Goal: Task Accomplishment & Management: Manage account settings

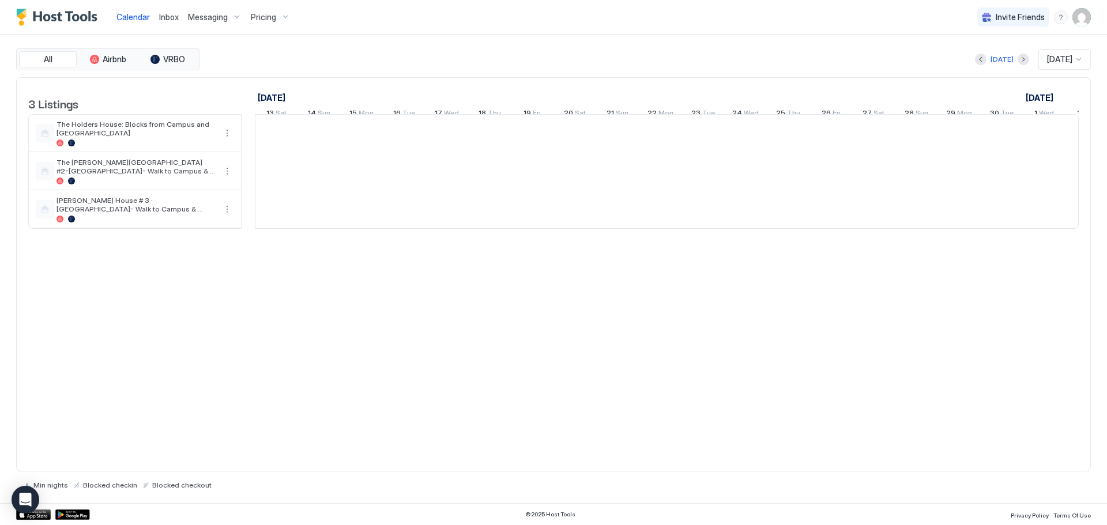
scroll to position [0, 640]
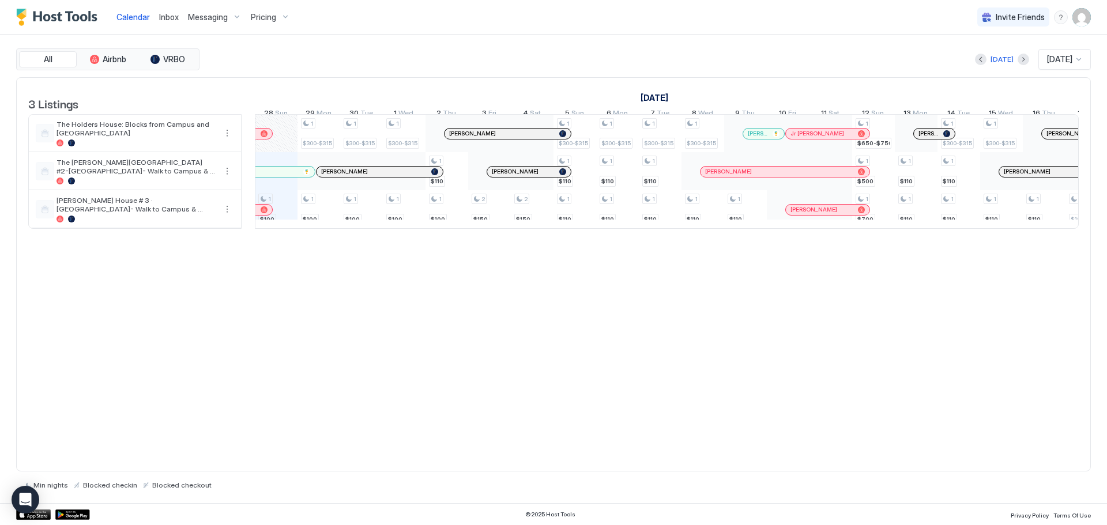
click at [262, 20] on span "Pricing" at bounding box center [263, 17] width 25 height 10
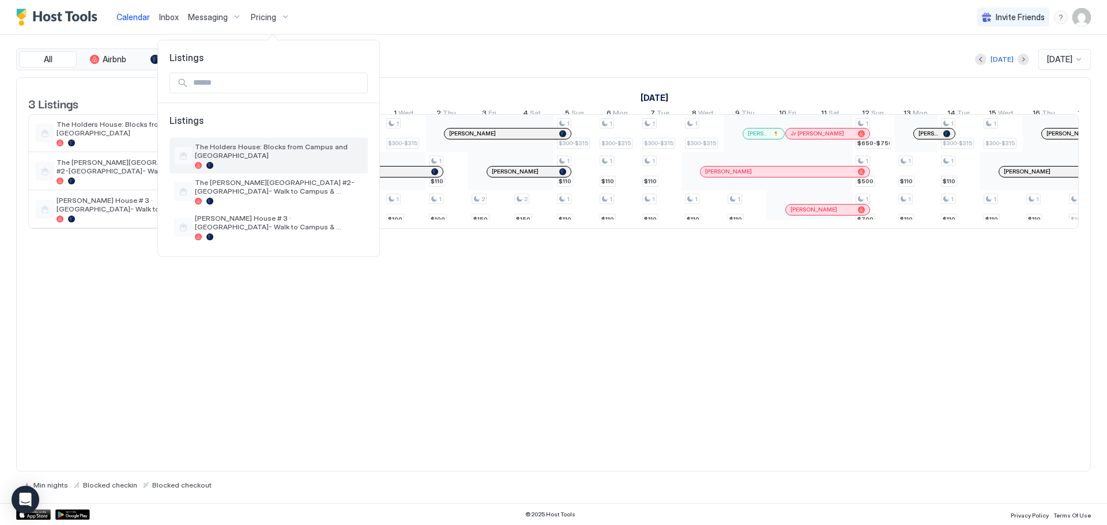
click at [268, 157] on span "The Holders House: Blocks from Campus and [GEOGRAPHIC_DATA]" at bounding box center [279, 150] width 168 height 17
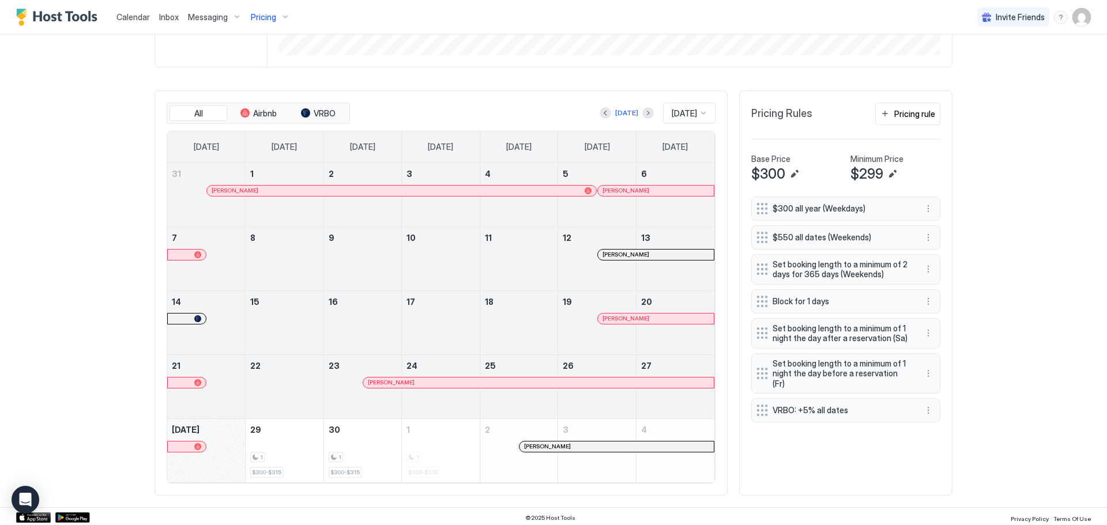
scroll to position [298, 0]
click at [600, 115] on button "Previous month" at bounding box center [606, 111] width 12 height 12
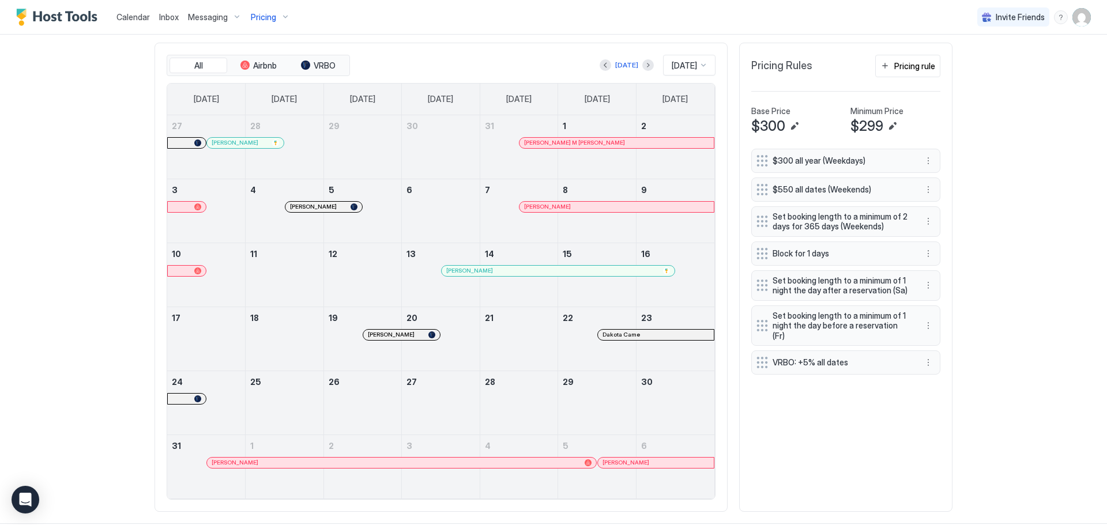
scroll to position [363, 0]
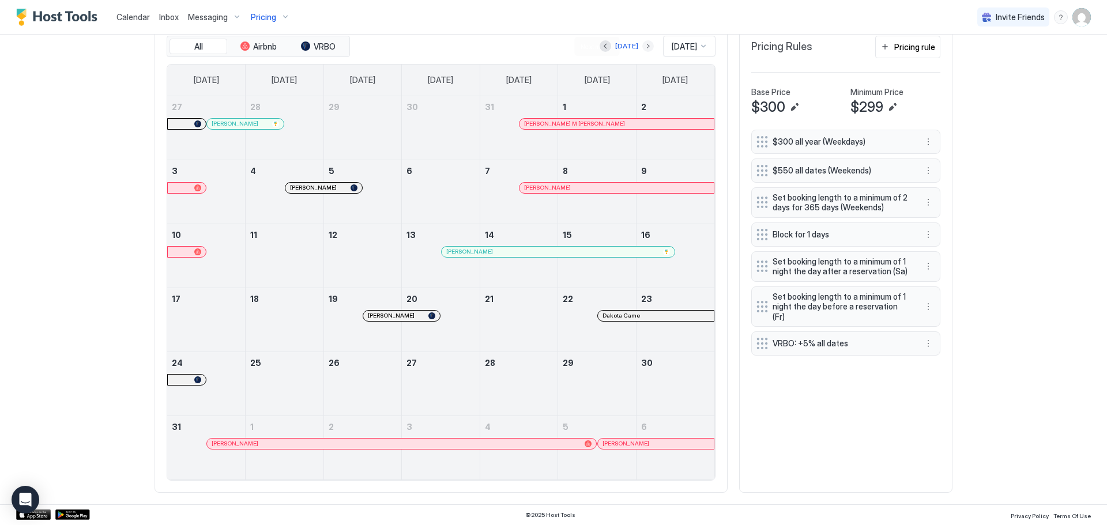
click at [642, 48] on button "Next month" at bounding box center [648, 46] width 12 height 12
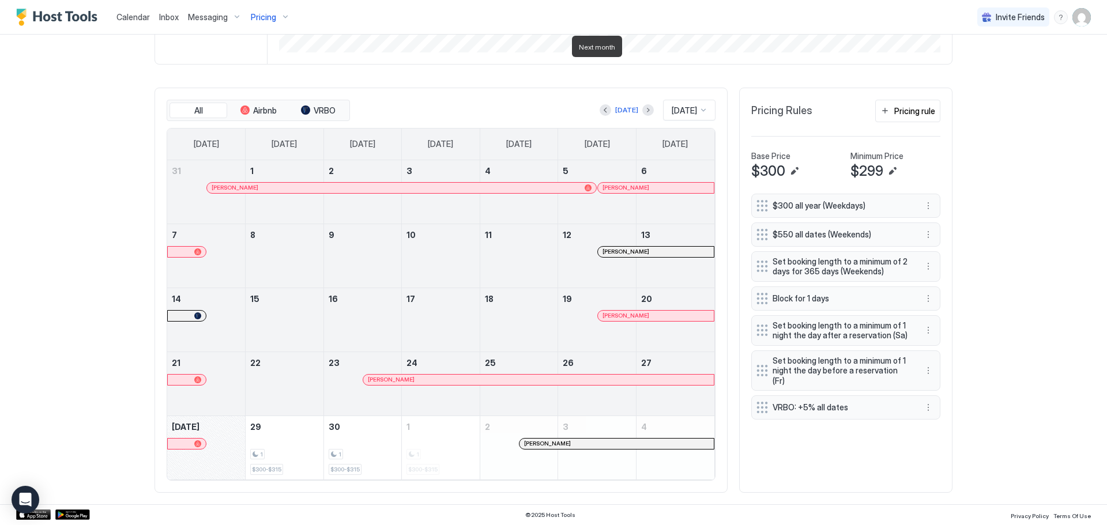
scroll to position [299, 0]
click at [704, 111] on div "[DATE]" at bounding box center [689, 110] width 52 height 21
click at [691, 290] on div "[DATE]" at bounding box center [689, 286] width 37 height 9
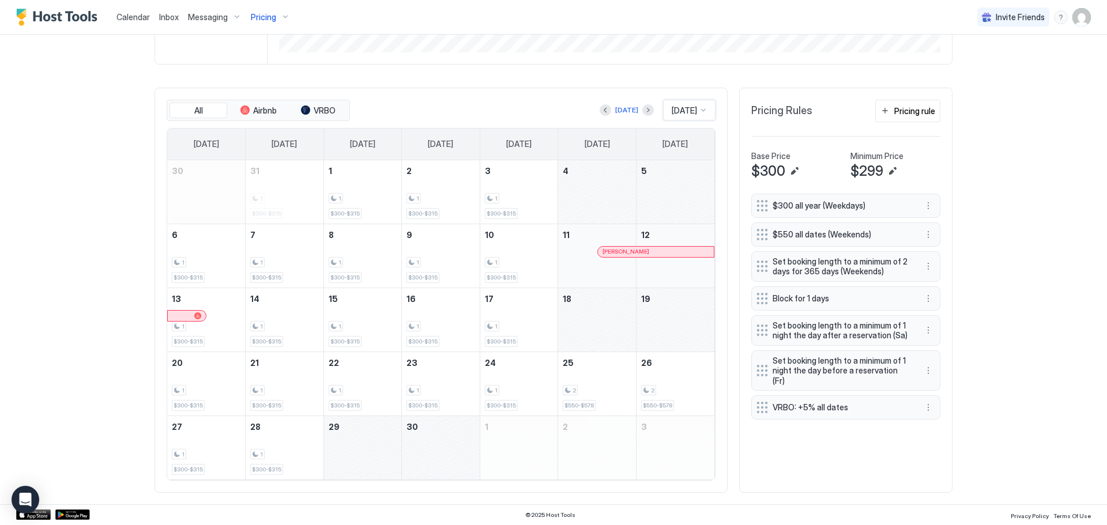
click at [699, 114] on div at bounding box center [703, 109] width 9 height 9
click at [683, 257] on span "[DATE]" at bounding box center [682, 258] width 23 height 9
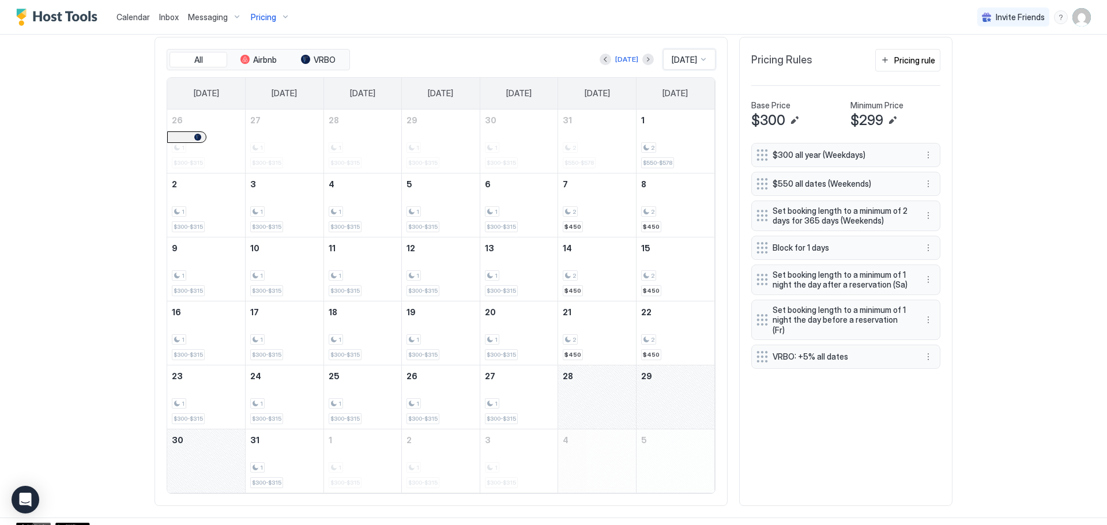
scroll to position [363, 0]
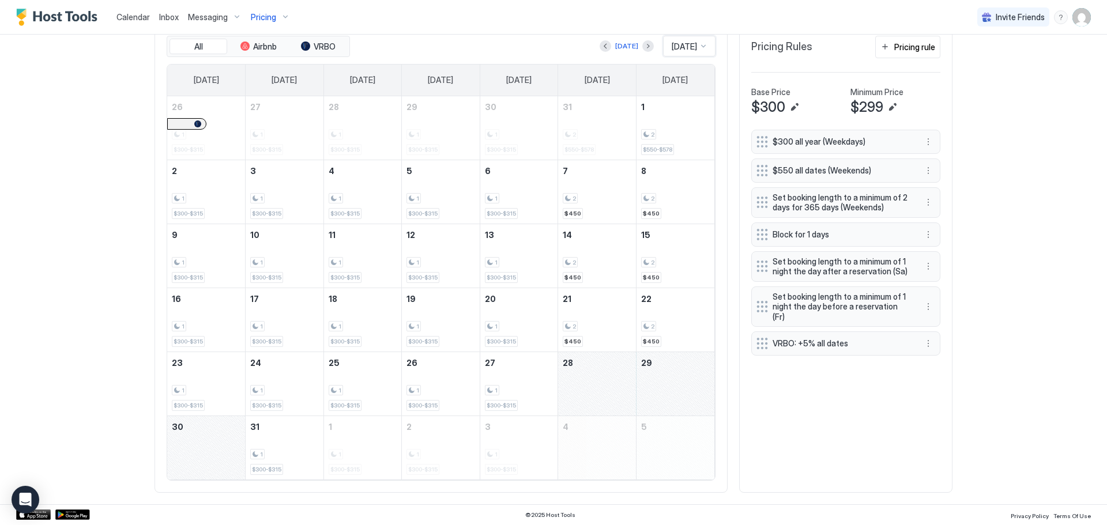
drag, startPoint x: 608, startPoint y: 404, endPoint x: 657, endPoint y: 404, distance: 49.0
click at [657, 404] on tr "23 1 $300-$315 24 1 $300-$315 25 1 $300-$315 26 1 $300-$315 27 1 $300-$315 28 29" at bounding box center [440, 384] width 547 height 64
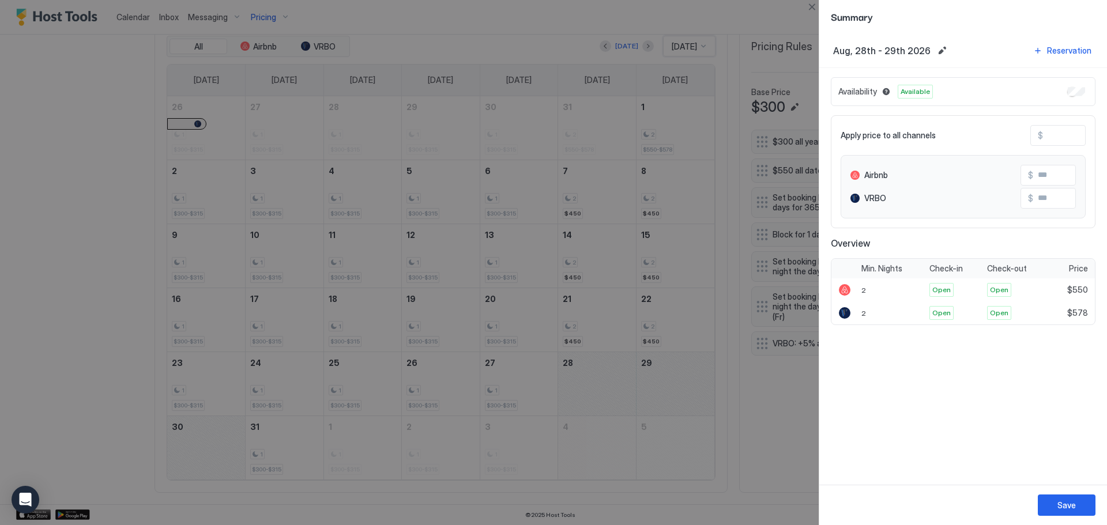
type input "***"
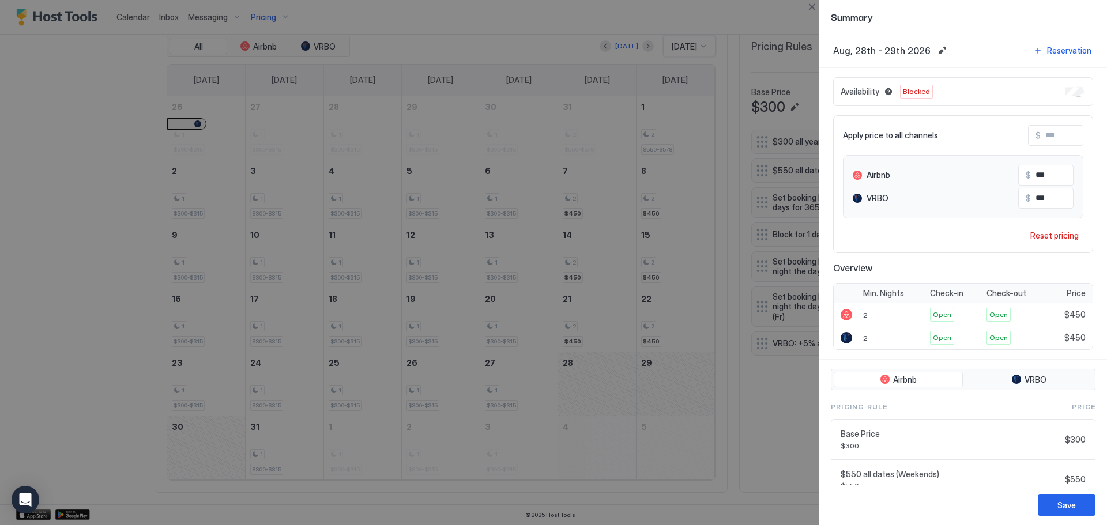
click at [1060, 135] on input "Input Field" at bounding box center [1087, 136] width 92 height 20
type input "*"
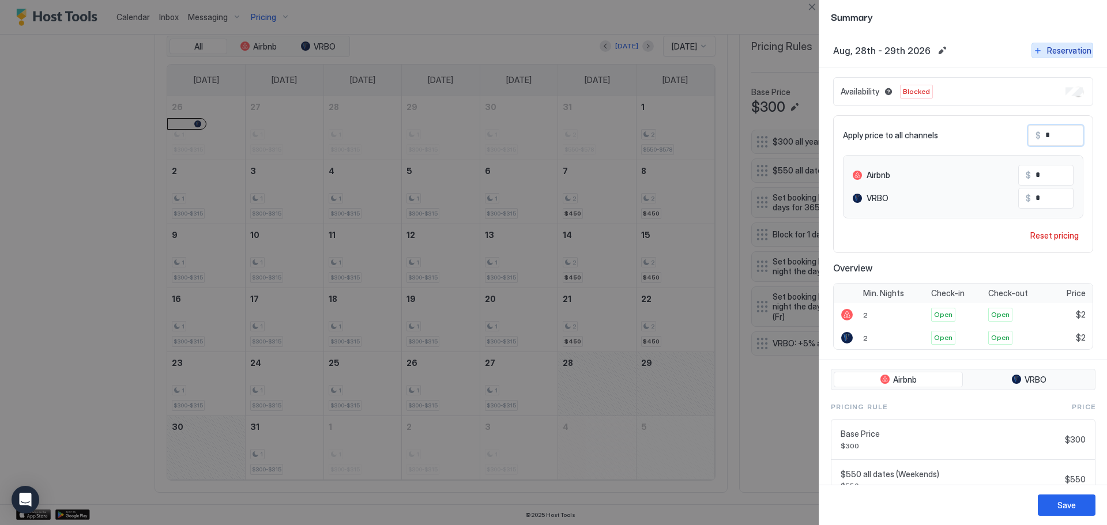
type input "**"
type input "***"
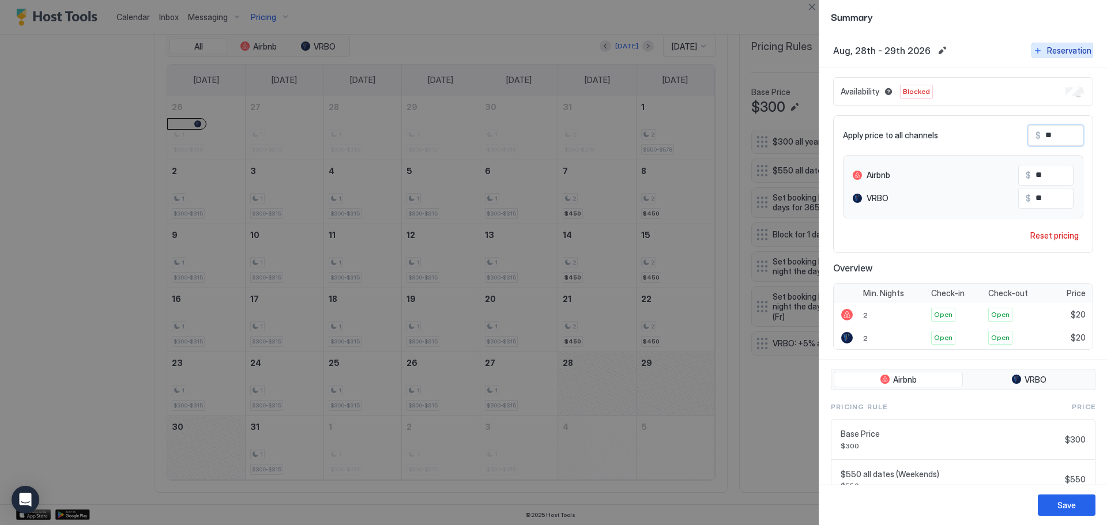
type input "***"
type input "****"
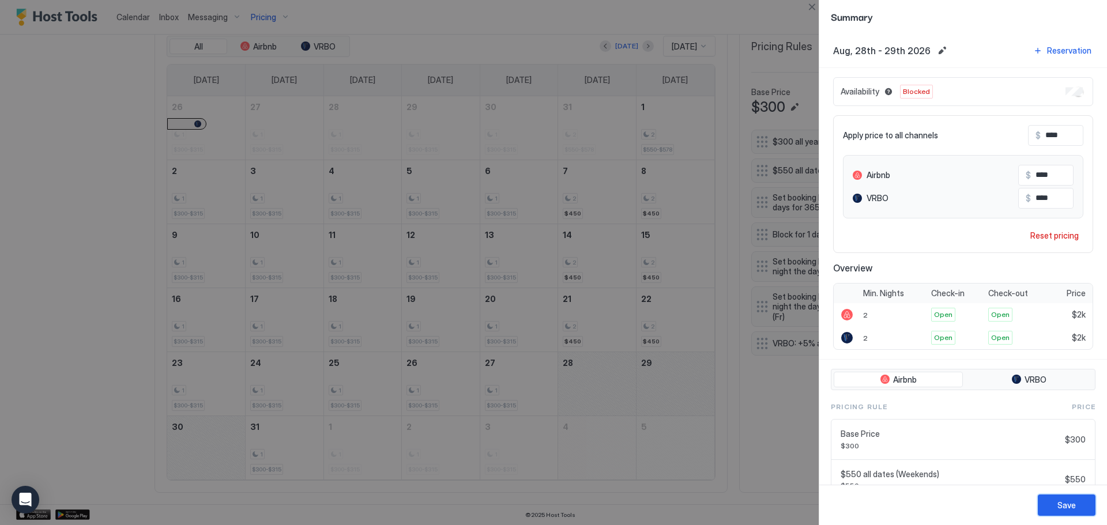
click at [1069, 502] on div "Save" at bounding box center [1066, 505] width 18 height 12
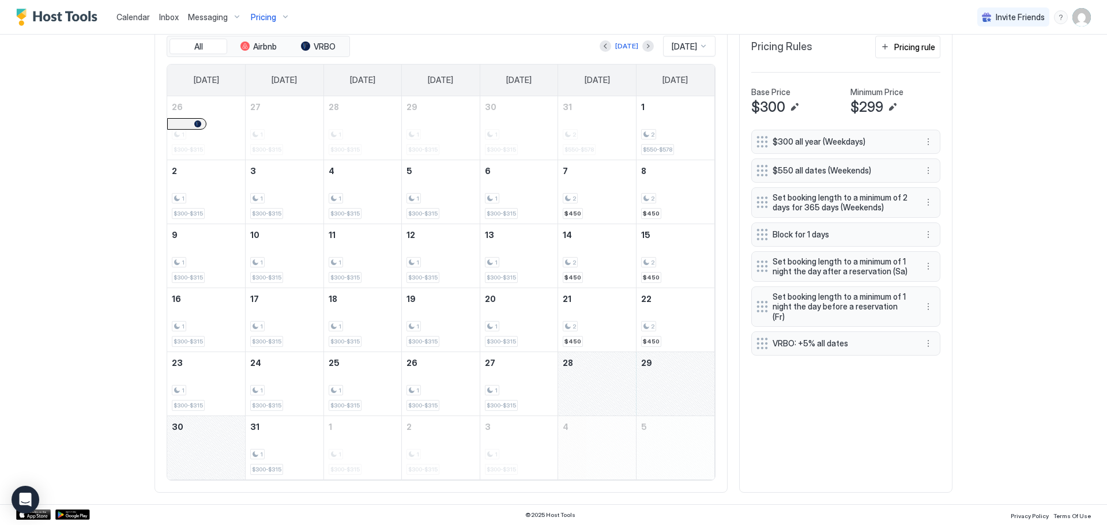
drag, startPoint x: 608, startPoint y: 372, endPoint x: 208, endPoint y: 442, distance: 406.7
click at [208, 442] on tbody "26 1 $300-$315 27 1 $300-$315 28 1 $300-$315 29 1 $300-$315 30 1 $300-$315 31 2…" at bounding box center [440, 287] width 547 height 383
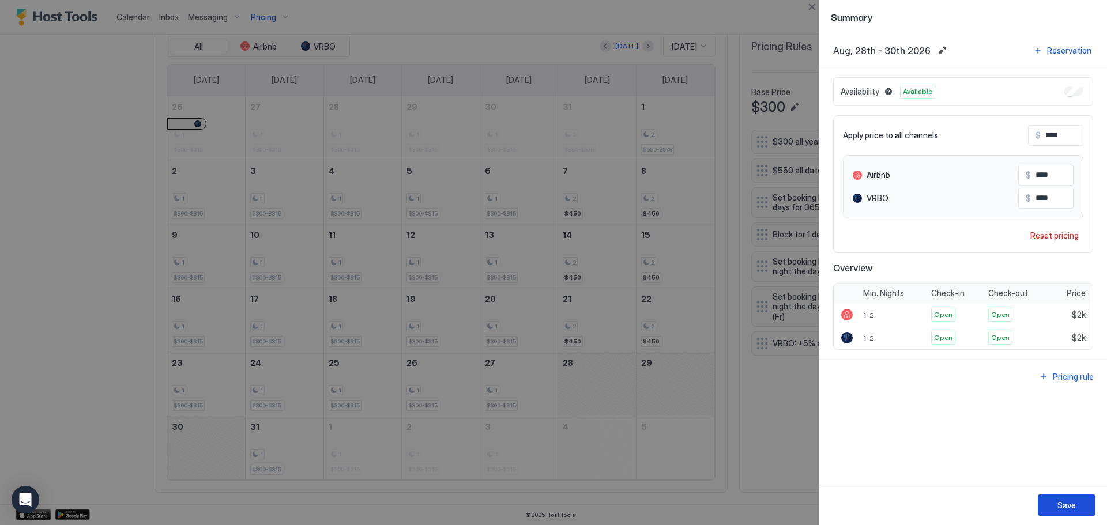
click at [1063, 499] on div "Save" at bounding box center [1066, 505] width 18 height 12
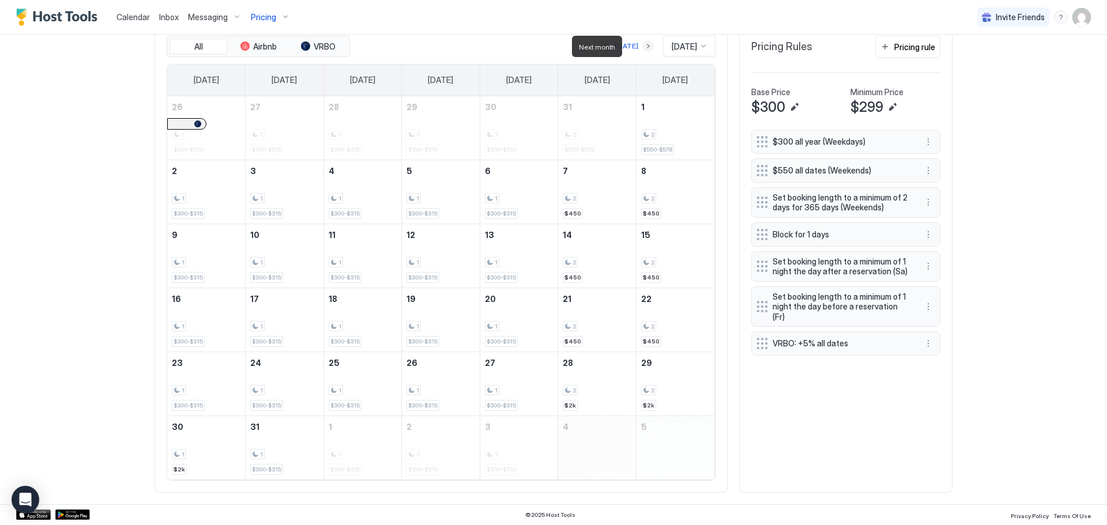
click at [642, 47] on button "Next month" at bounding box center [648, 46] width 12 height 12
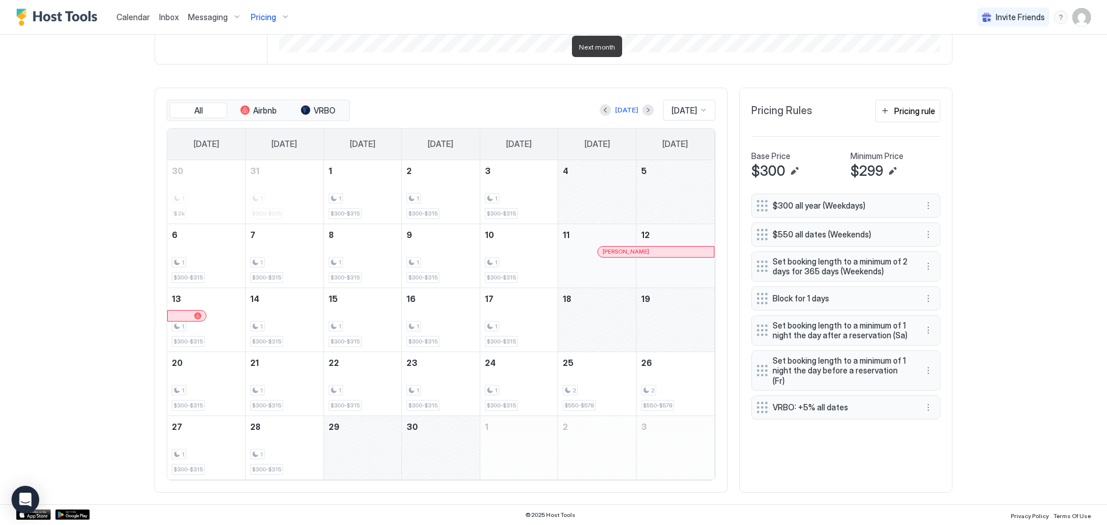
scroll to position [299, 0]
drag, startPoint x: 606, startPoint y: 185, endPoint x: 224, endPoint y: 250, distance: 387.1
click at [224, 250] on tbody "30 1 $2k 31 1 $300-$315 1 1 $300-$315 2 1 $300-$315 3 1 $300-$315 4 5 6 1 $300-…" at bounding box center [440, 319] width 547 height 319
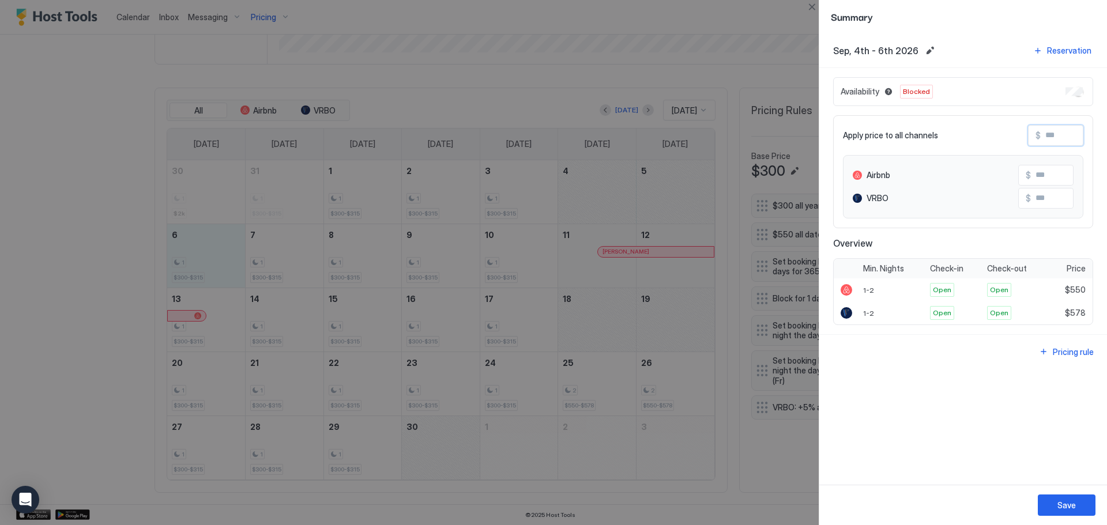
click at [1069, 138] on input "Input Field" at bounding box center [1087, 136] width 92 height 20
type input "*"
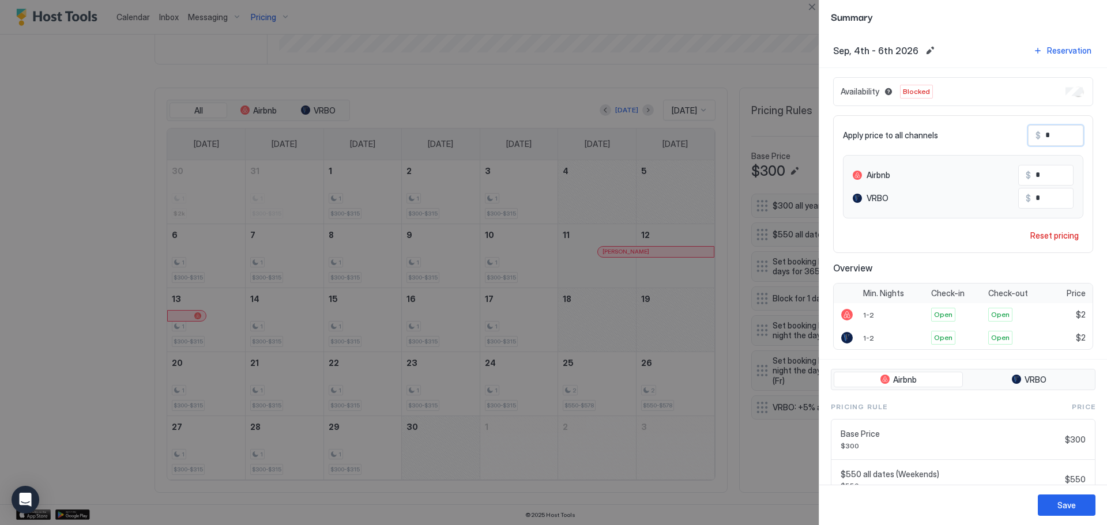
type input "**"
type input "***"
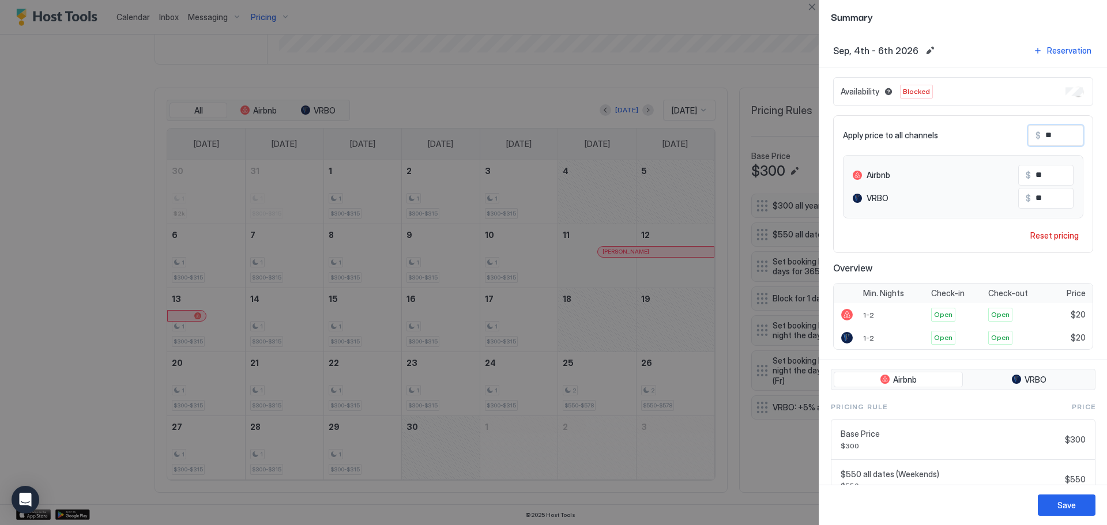
type input "***"
type input "****"
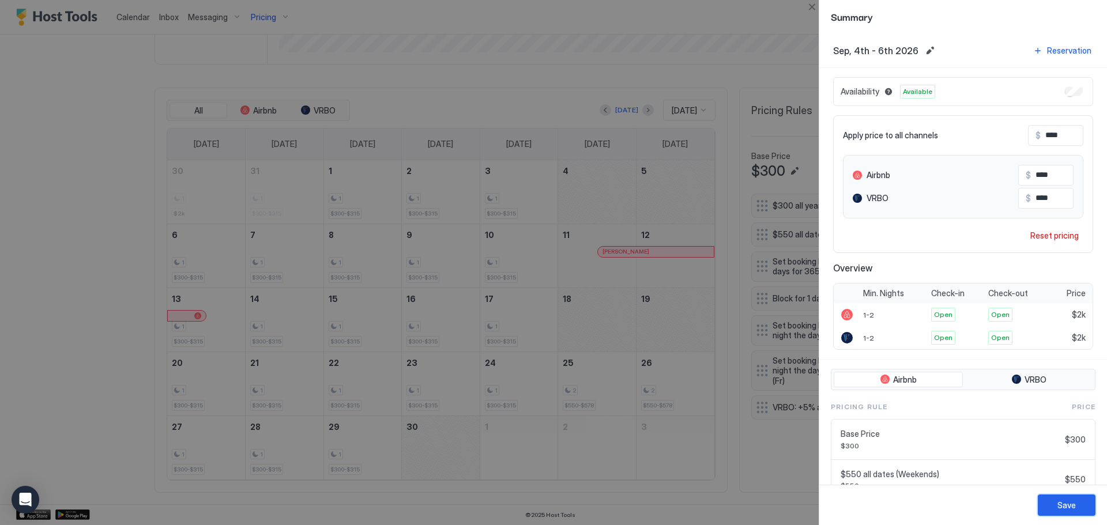
click at [1060, 503] on div "Save" at bounding box center [1066, 505] width 18 height 12
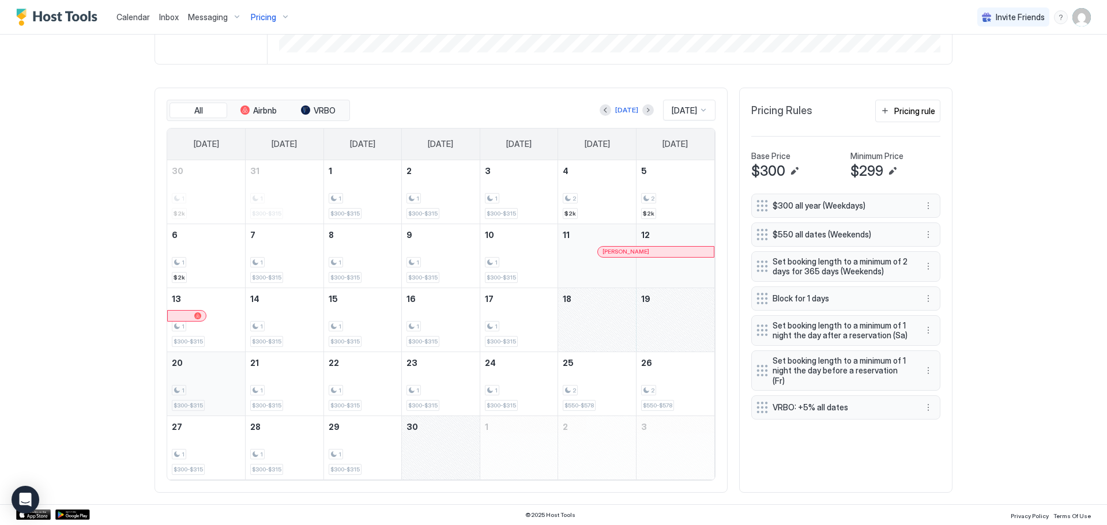
drag, startPoint x: 602, startPoint y: 326, endPoint x: 228, endPoint y: 389, distance: 380.0
click at [228, 389] on tbody "30 1 $2k 31 1 $300-$315 1 1 $300-$315 2 1 $300-$315 3 1 $300-$315 4 2 $2k 5 2 $…" at bounding box center [440, 319] width 547 height 319
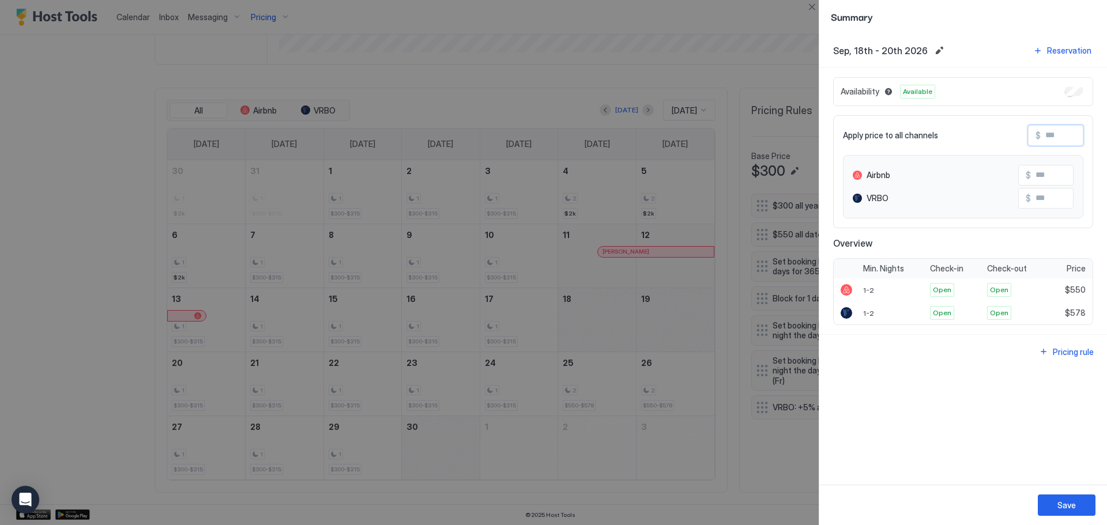
click at [1060, 134] on input "Input Field" at bounding box center [1087, 136] width 92 height 20
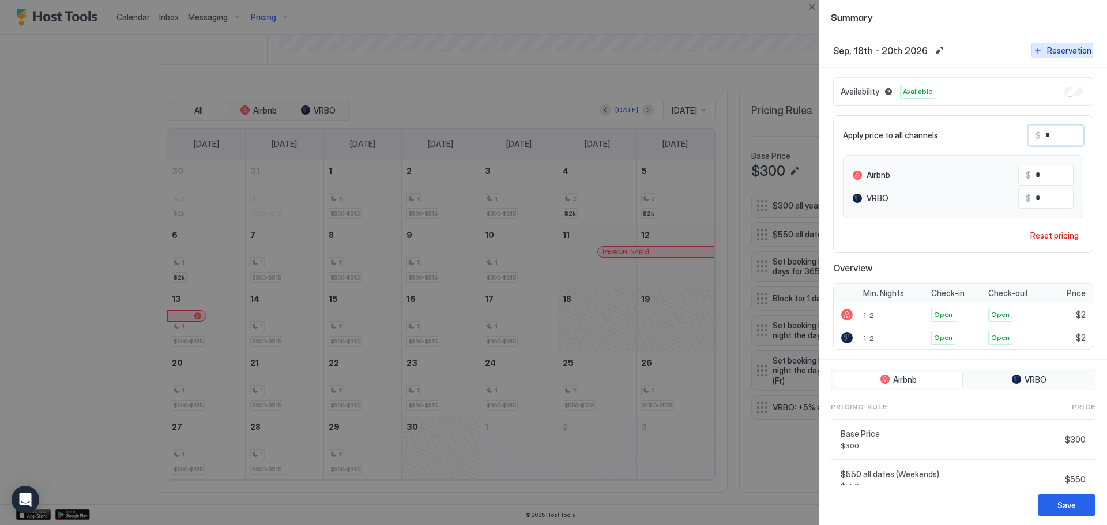
type input "*"
type input "**"
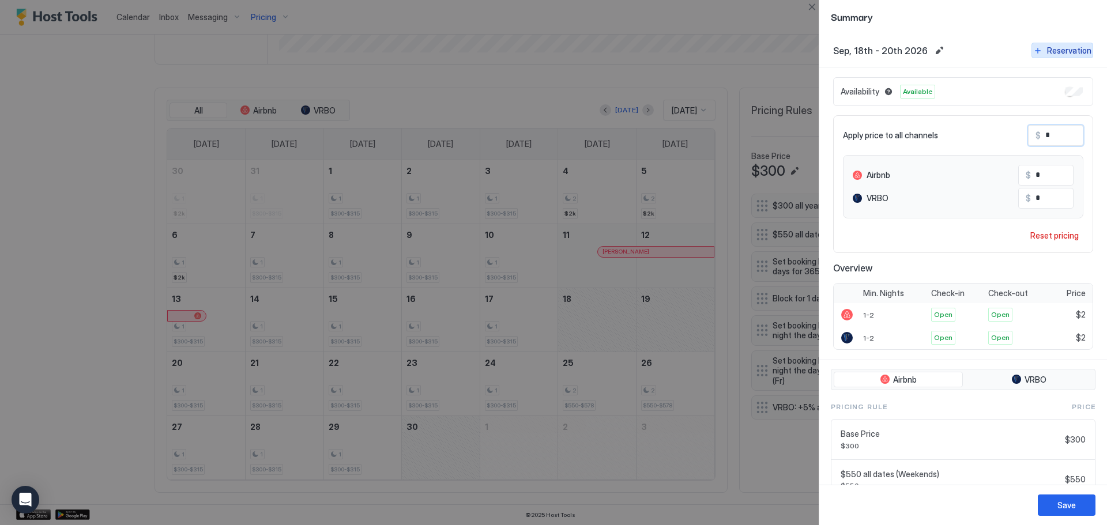
type input "**"
type input "***"
type input "****"
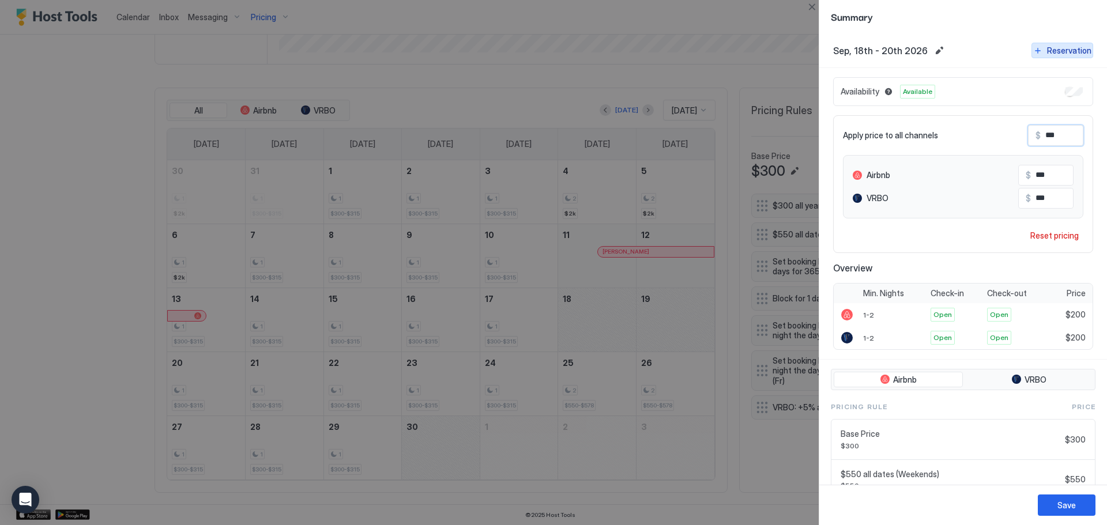
type input "****"
click at [1087, 499] on button "Save" at bounding box center [1067, 505] width 58 height 21
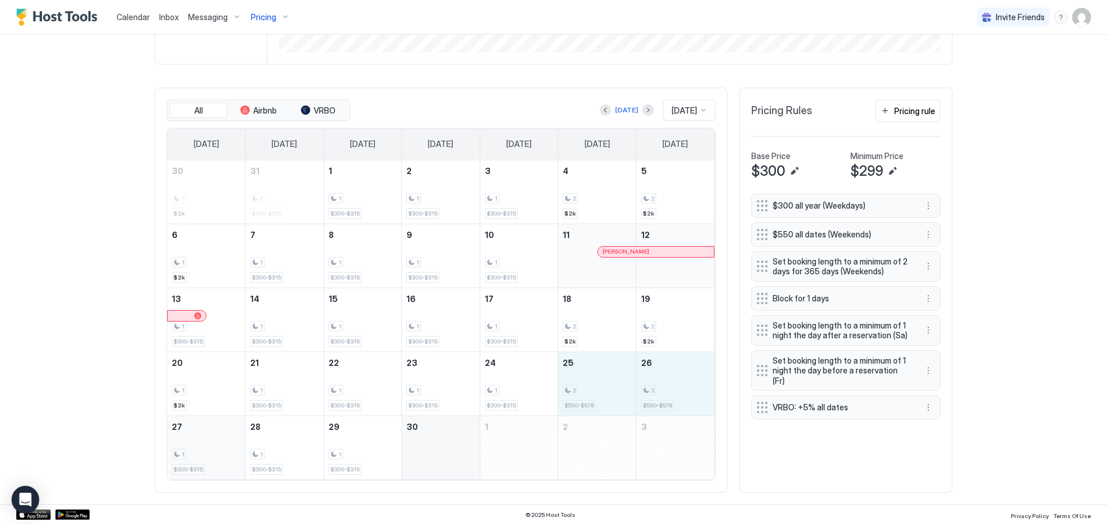
drag, startPoint x: 605, startPoint y: 390, endPoint x: 222, endPoint y: 466, distance: 390.7
click at [222, 466] on tbody "30 1 $2k 31 1 $300-$315 1 1 $300-$315 2 1 $300-$315 3 1 $300-$315 4 2 $2k 5 2 $…" at bounding box center [440, 319] width 547 height 319
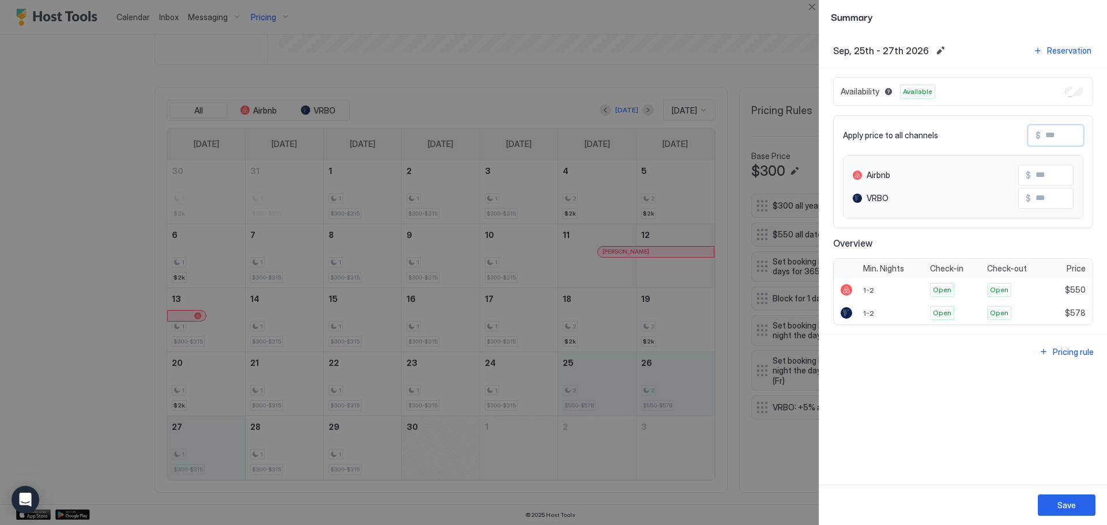
click at [1067, 141] on input "Input Field" at bounding box center [1087, 136] width 92 height 20
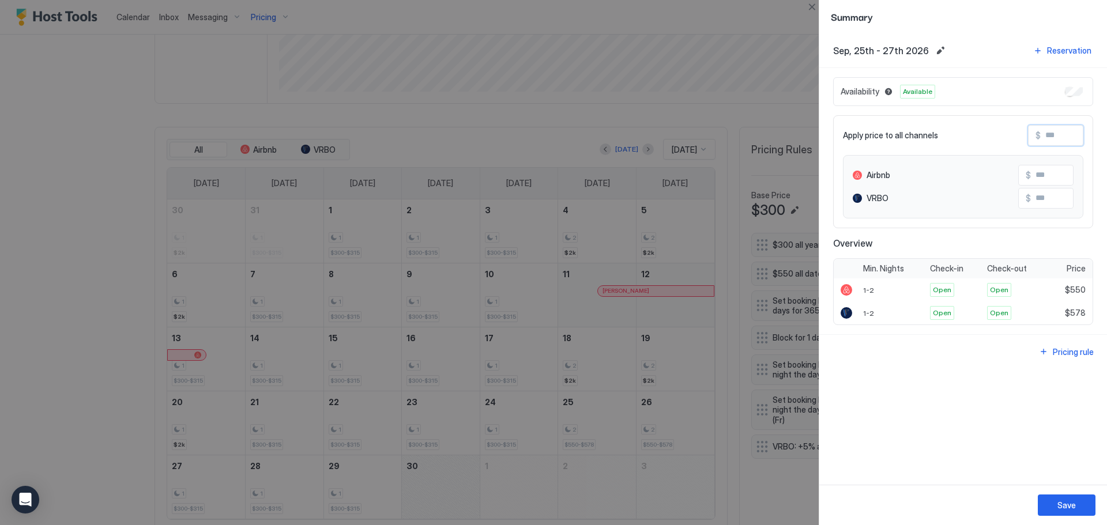
scroll to position [338, 0]
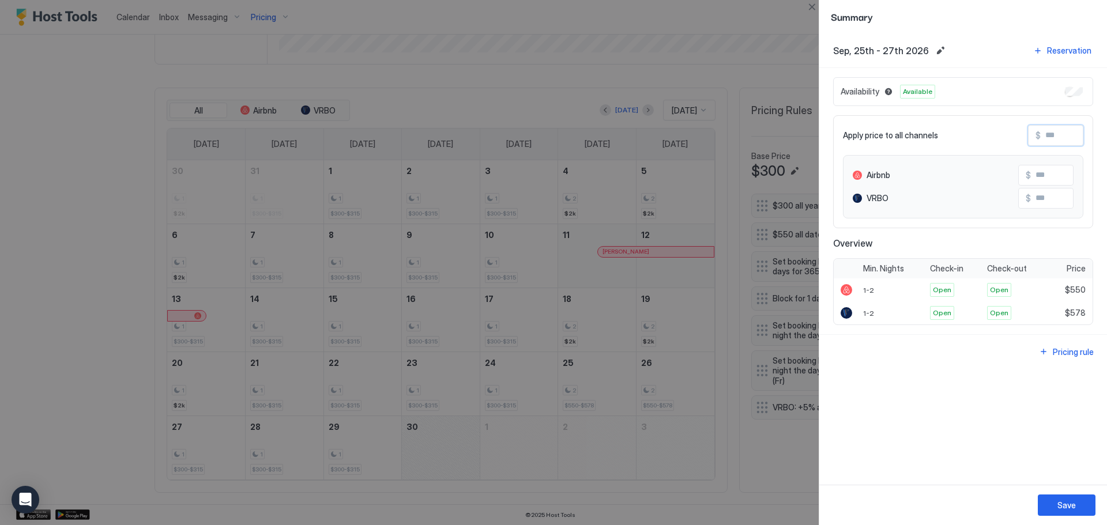
type input "*"
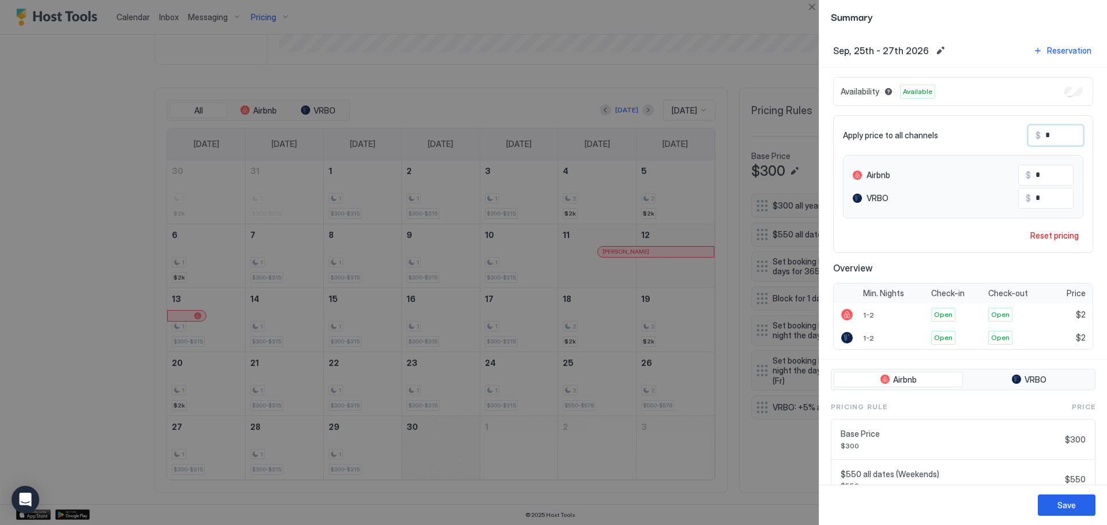
scroll to position [299, 0]
type input "**"
type input "***"
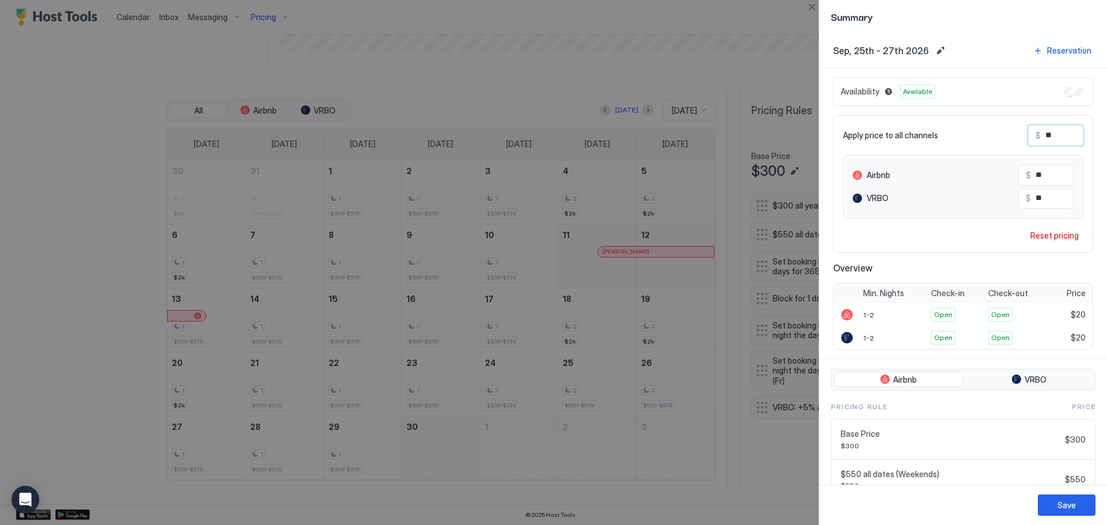
type input "***"
type input "****"
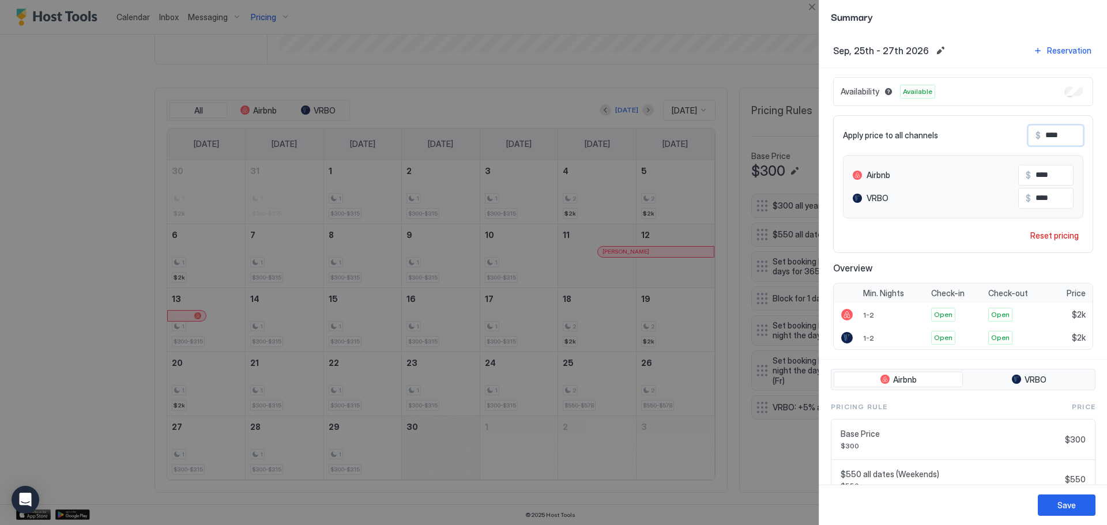
type input "****"
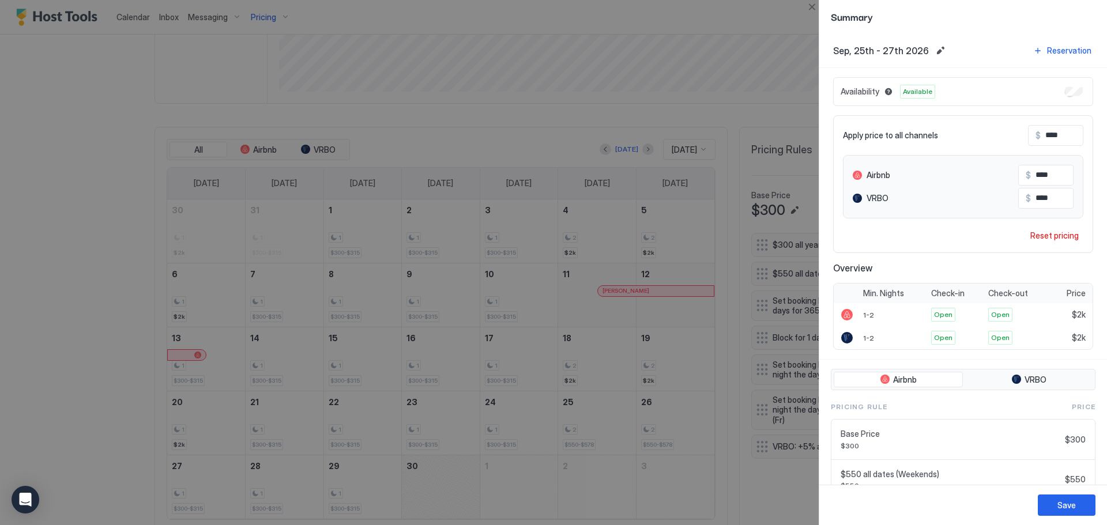
scroll to position [338, 0]
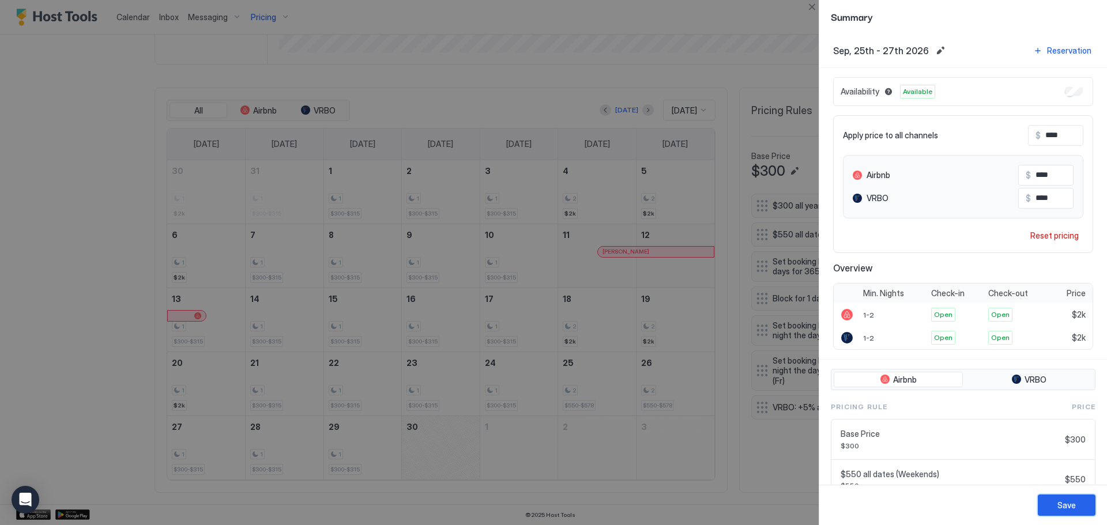
click at [1067, 504] on div "Save" at bounding box center [1066, 505] width 18 height 12
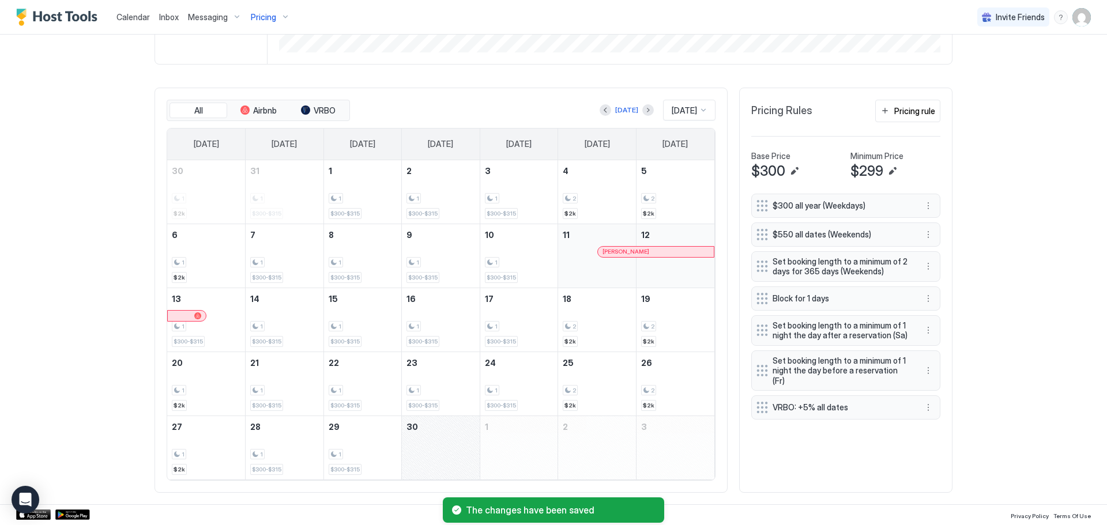
scroll to position [299, 0]
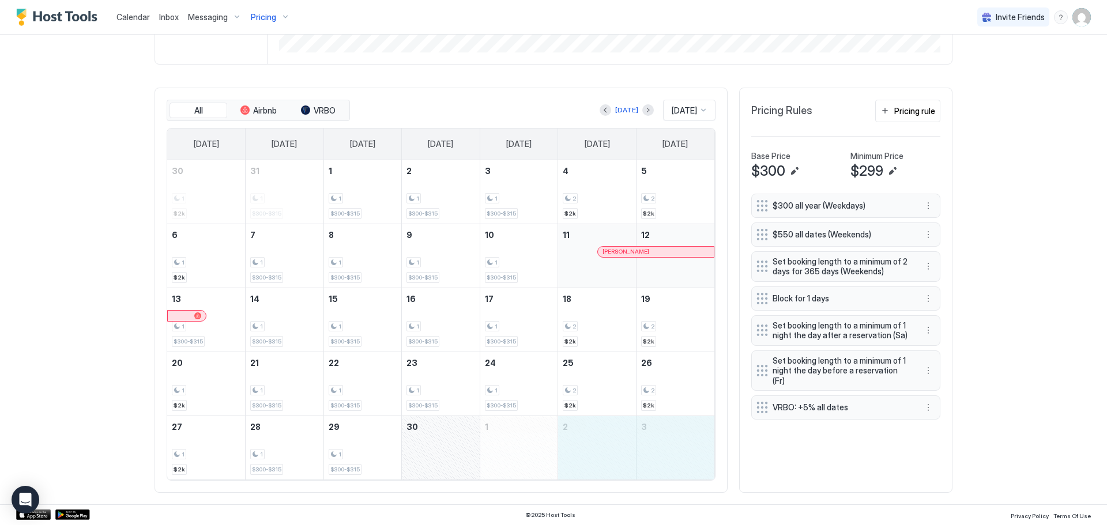
drag, startPoint x: 619, startPoint y: 453, endPoint x: 660, endPoint y: 463, distance: 42.9
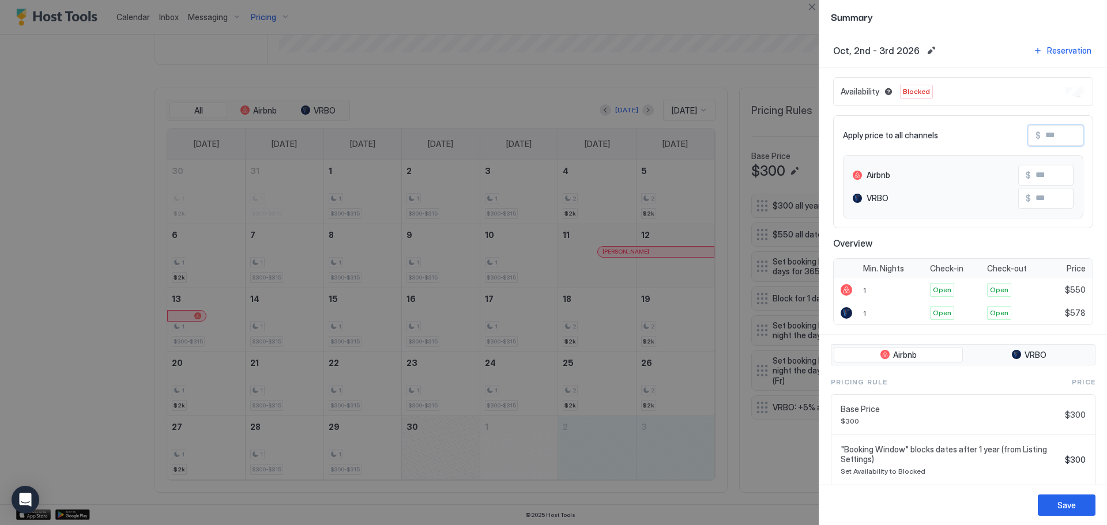
click at [1059, 132] on input "Input Field" at bounding box center [1087, 136] width 92 height 20
type input "*"
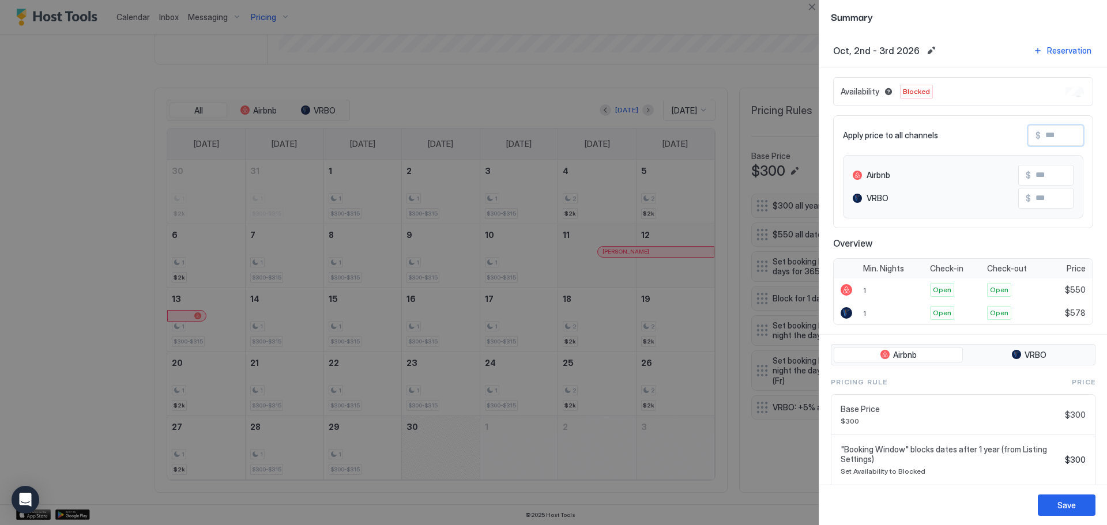
type input "*"
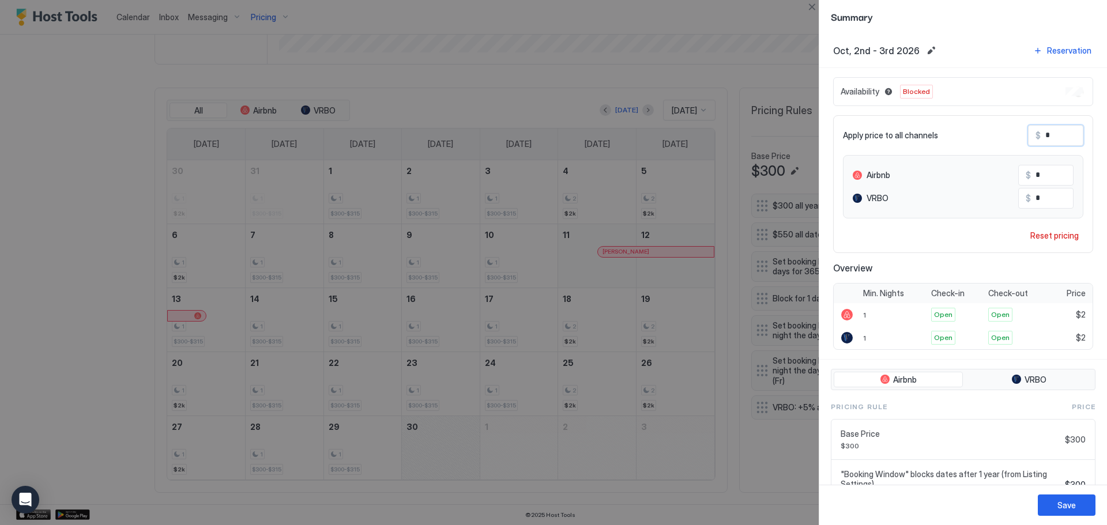
type input "**"
type input "***"
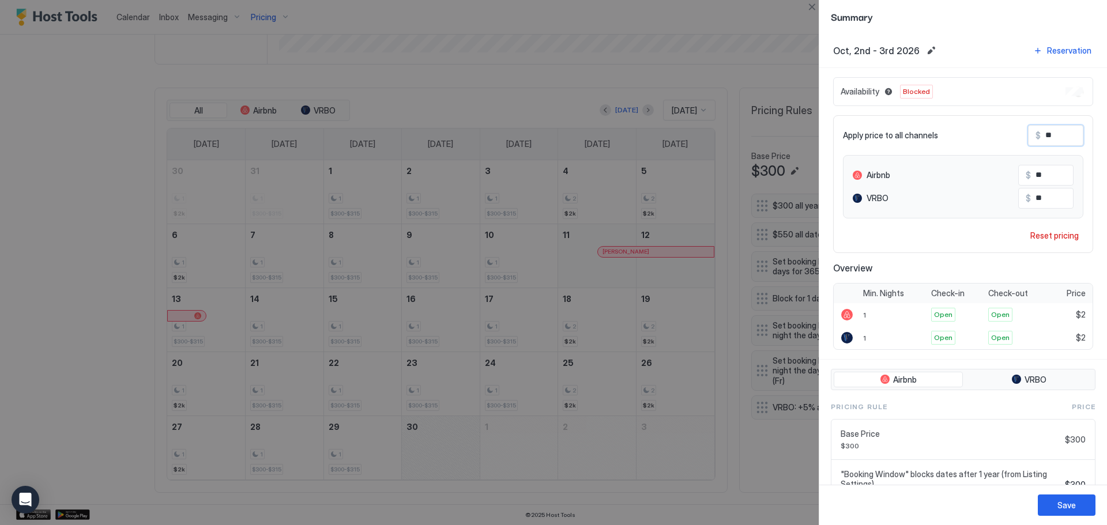
type input "***"
type input "****"
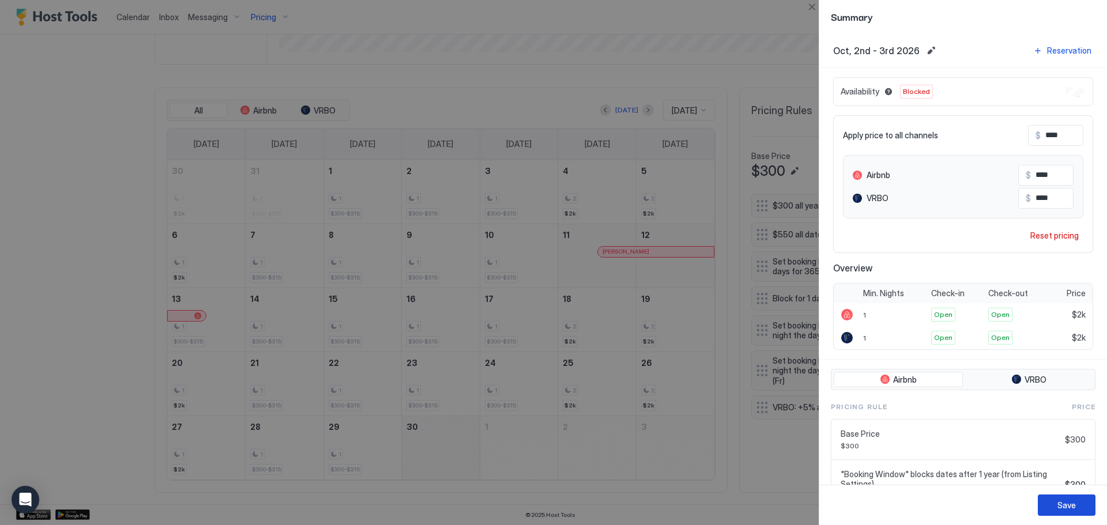
click at [1081, 504] on button "Save" at bounding box center [1067, 505] width 58 height 21
click at [1071, 498] on button "Save" at bounding box center [1067, 505] width 58 height 21
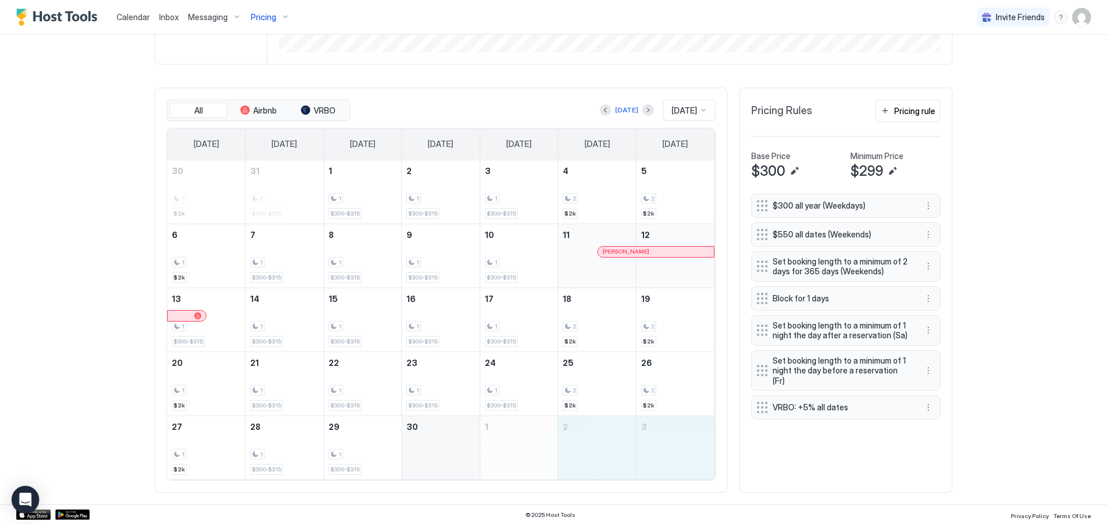
drag, startPoint x: 611, startPoint y: 449, endPoint x: 665, endPoint y: 450, distance: 54.2
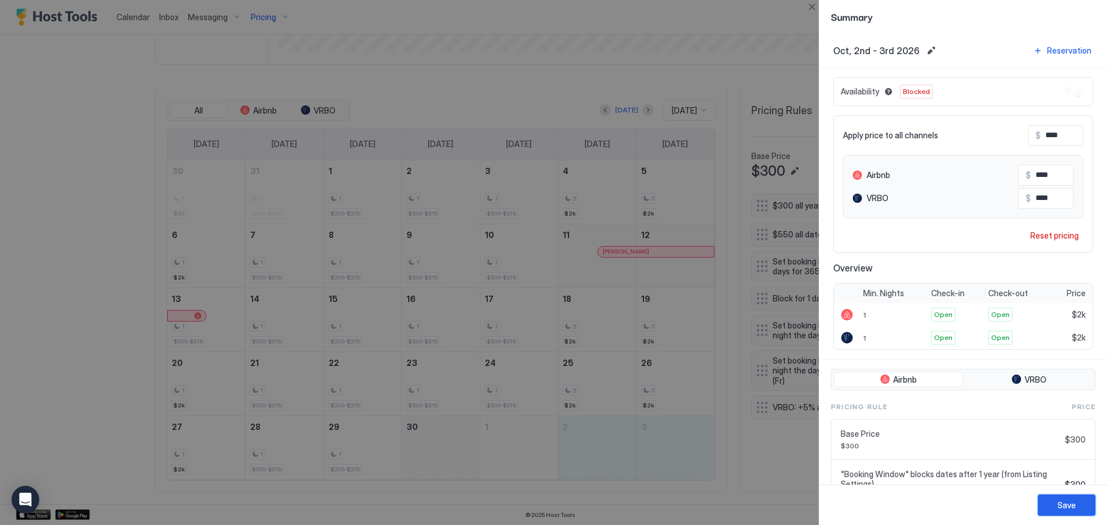
click at [1086, 504] on button "Save" at bounding box center [1067, 505] width 58 height 21
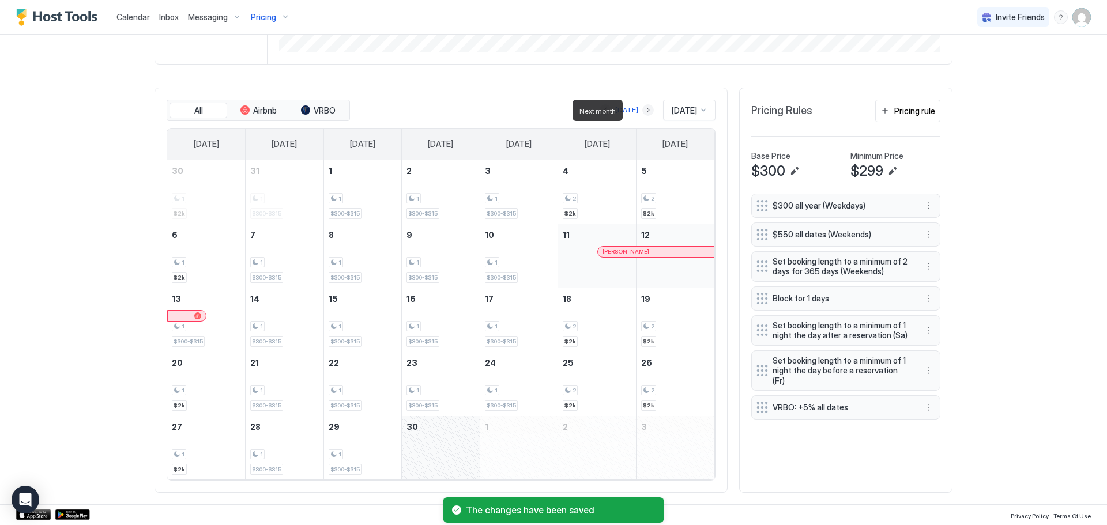
click at [642, 110] on button "Next month" at bounding box center [648, 110] width 12 height 12
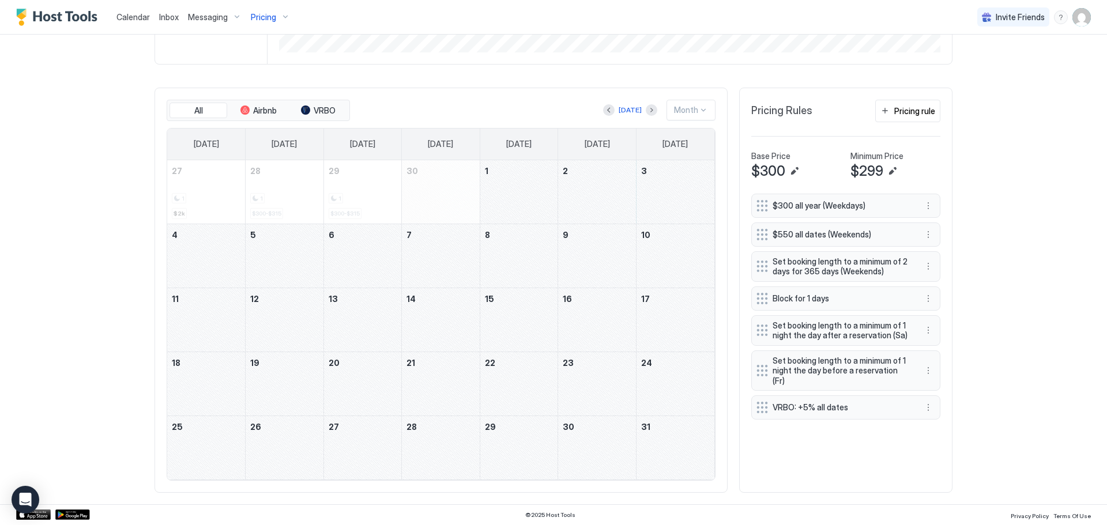
drag, startPoint x: 609, startPoint y: 188, endPoint x: 663, endPoint y: 203, distance: 55.7
click at [663, 203] on tr "27 1 $2k 28 1 $300-$315 29 1 $300-$315 30 1 2 3" at bounding box center [440, 192] width 547 height 64
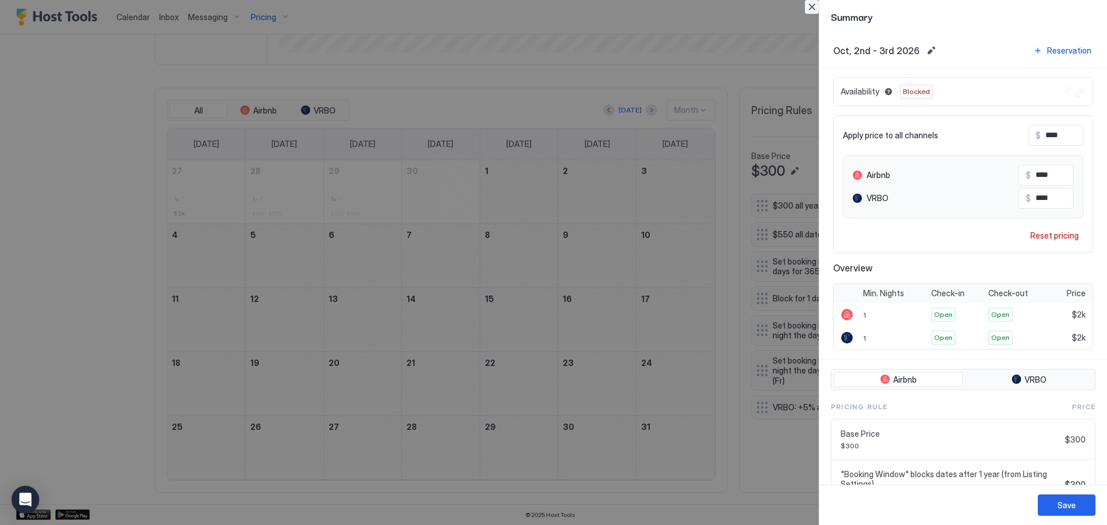
click at [813, 2] on button "Close" at bounding box center [812, 7] width 14 height 14
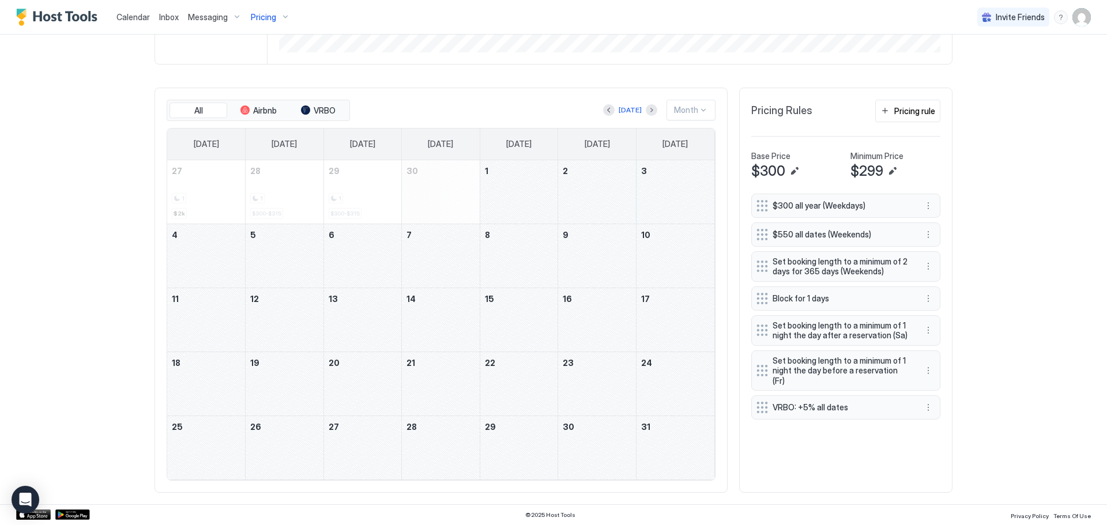
drag, startPoint x: 606, startPoint y: 169, endPoint x: 206, endPoint y: 250, distance: 407.5
click at [206, 250] on tbody "27 1 $2k 28 1 $300-$315 29 1 $300-$315 30 1 2 3 4 5 6 7 8 9 10 11 12 13 14 15 1…" at bounding box center [440, 319] width 547 height 319
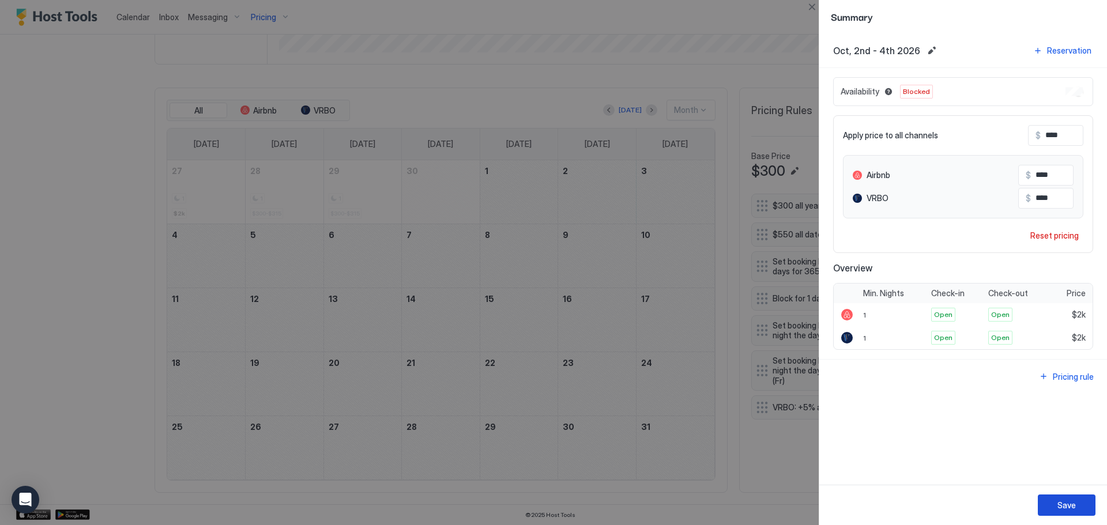
click at [1074, 504] on div "Save" at bounding box center [1066, 505] width 18 height 12
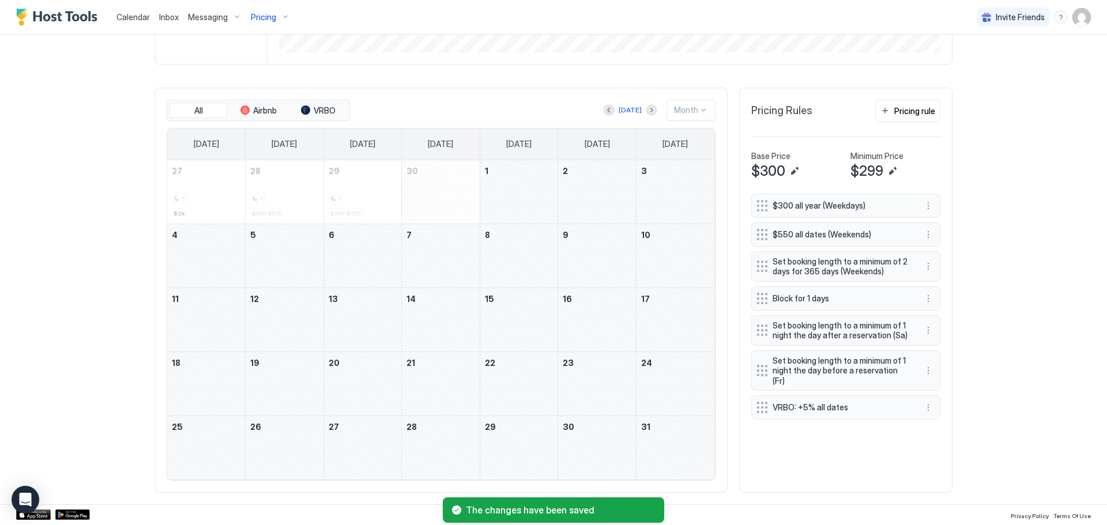
click at [612, 202] on div "October 2, 2026" at bounding box center [597, 191] width 78 height 63
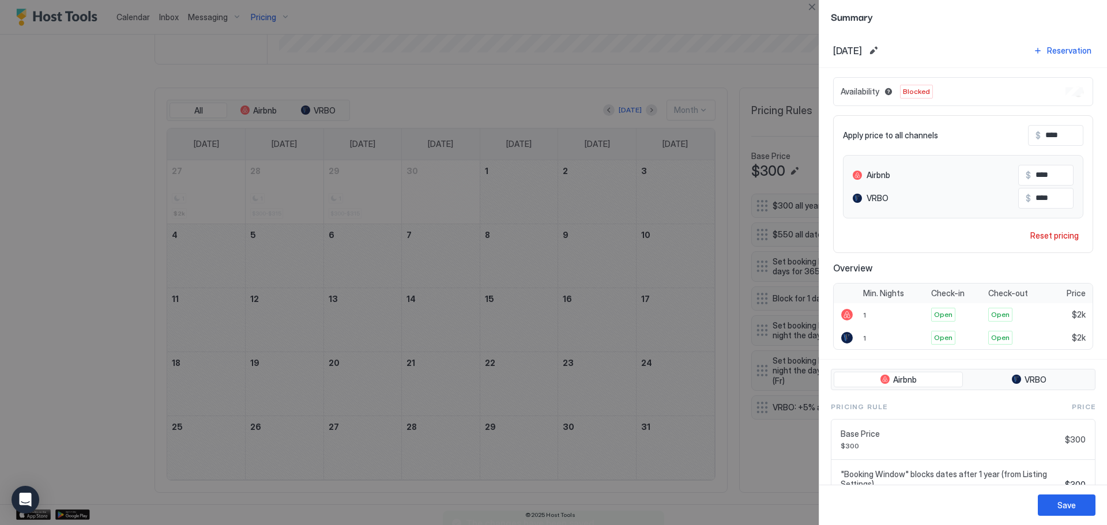
click at [613, 250] on div at bounding box center [553, 262] width 1107 height 525
click at [816, 12] on button "Close" at bounding box center [812, 7] width 14 height 14
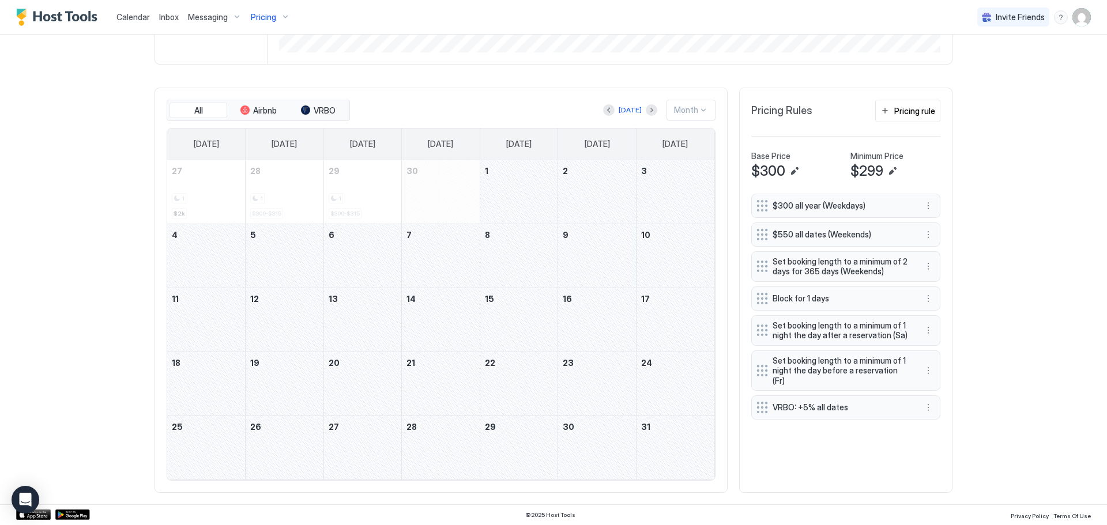
drag, startPoint x: 601, startPoint y: 250, endPoint x: 209, endPoint y: 333, distance: 400.1
click at [209, 333] on tbody "27 1 $2k 28 1 $300-$315 29 1 $300-$315 30 1 2 3 4 5 6 7 8 9 10 11 12 13 14 15 1…" at bounding box center [440, 319] width 547 height 319
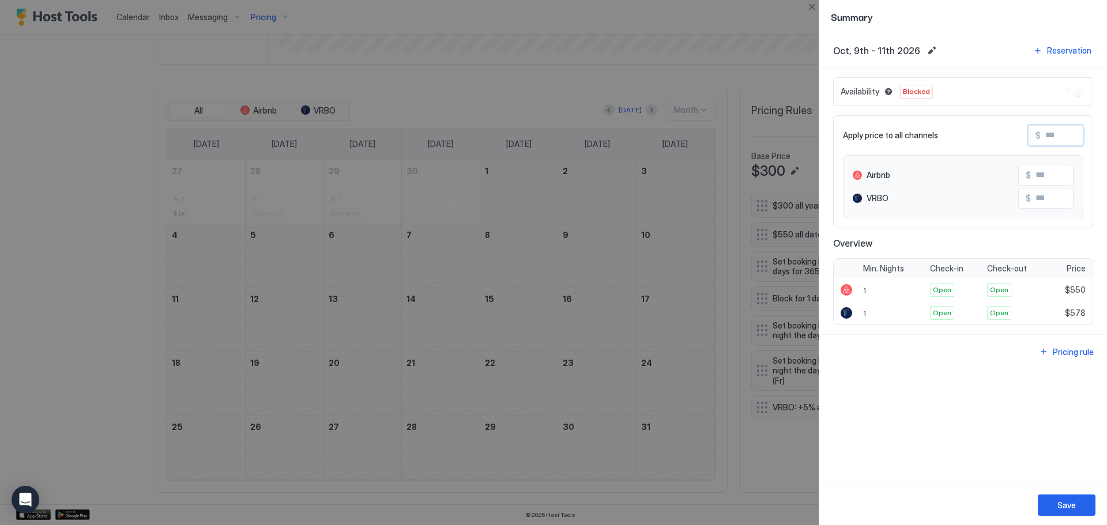
click at [1059, 135] on input "Input Field" at bounding box center [1087, 136] width 92 height 20
type input "*"
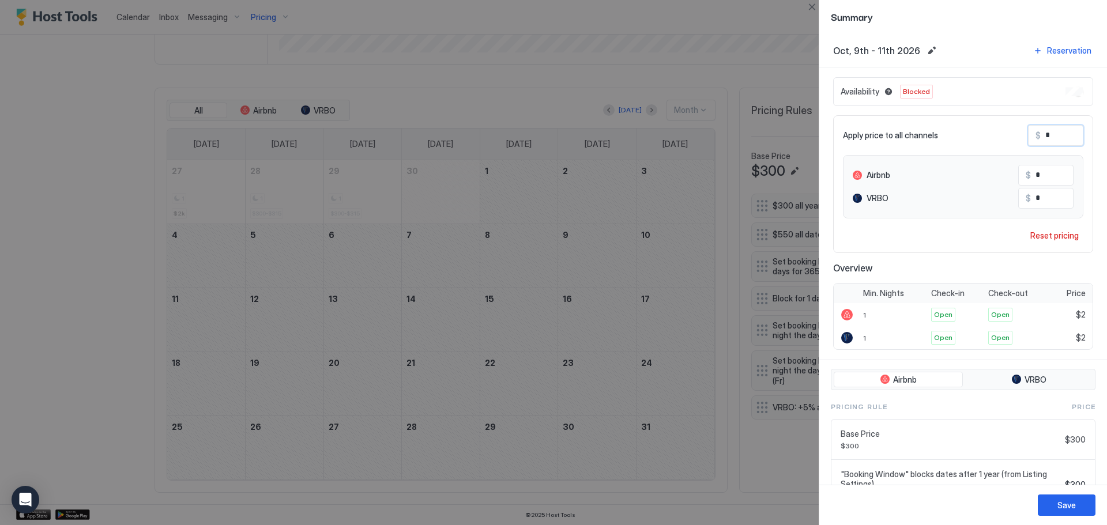
type input "**"
type input "***"
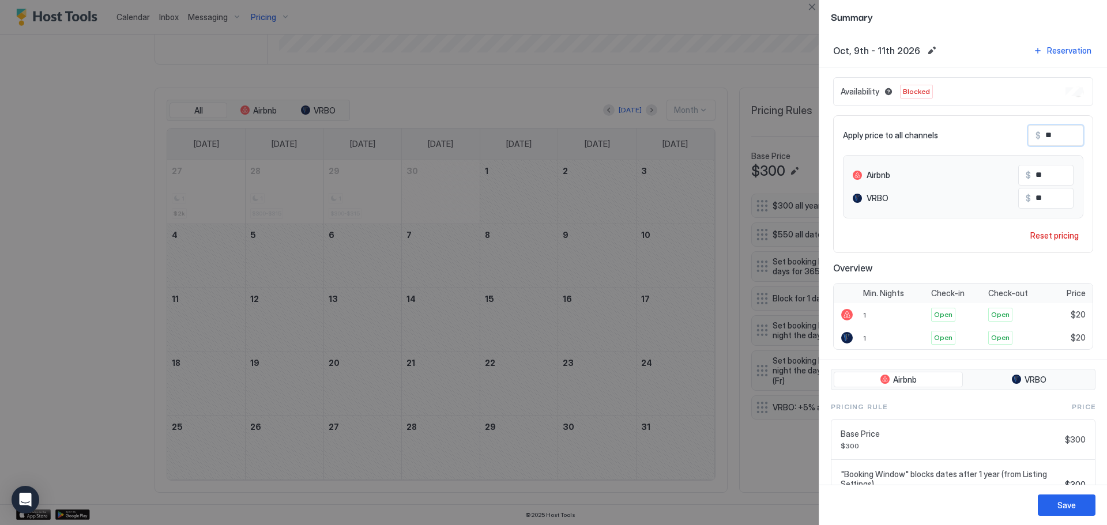
type input "***"
type input "****"
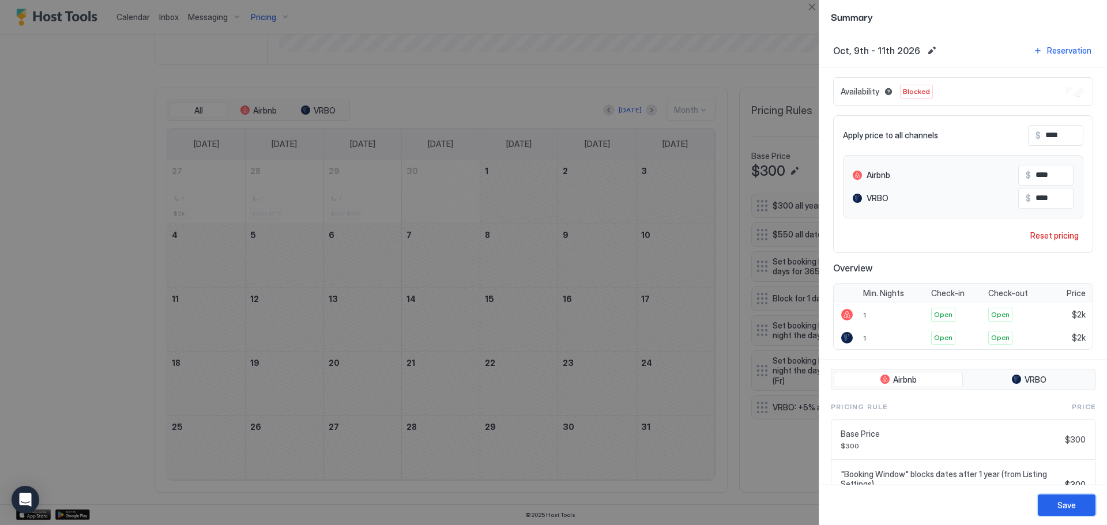
click at [1083, 495] on button "Save" at bounding box center [1067, 505] width 58 height 21
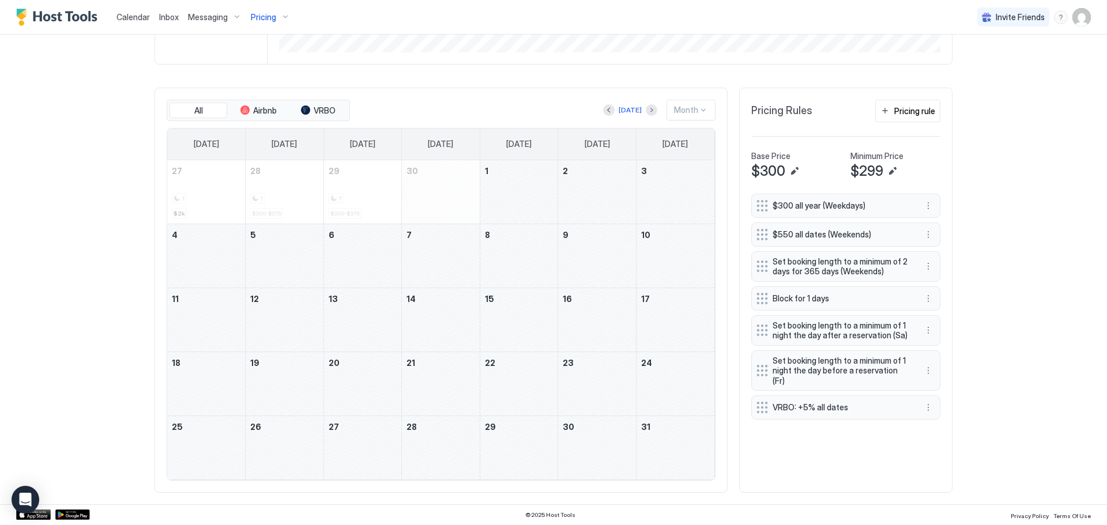
drag, startPoint x: 583, startPoint y: 333, endPoint x: 192, endPoint y: 387, distance: 395.2
click at [192, 387] on tbody "27 1 $2k 28 1 $300-$315 29 1 $300-$315 30 1 2 3 4 5 6 7 8 9 10 11 12 13 14 15 1…" at bounding box center [440, 319] width 547 height 319
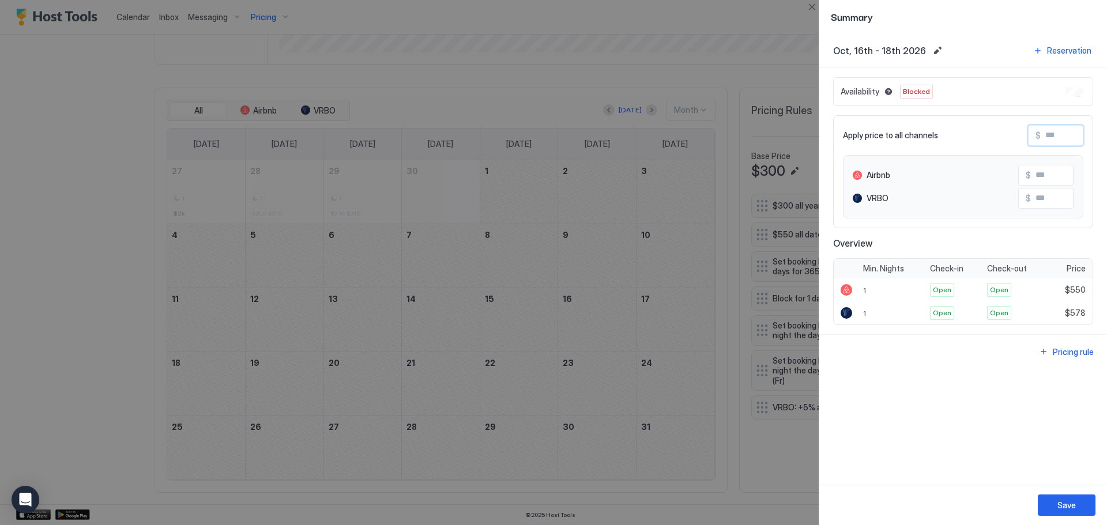
click at [1065, 135] on input "Input Field" at bounding box center [1087, 136] width 92 height 20
type input "*"
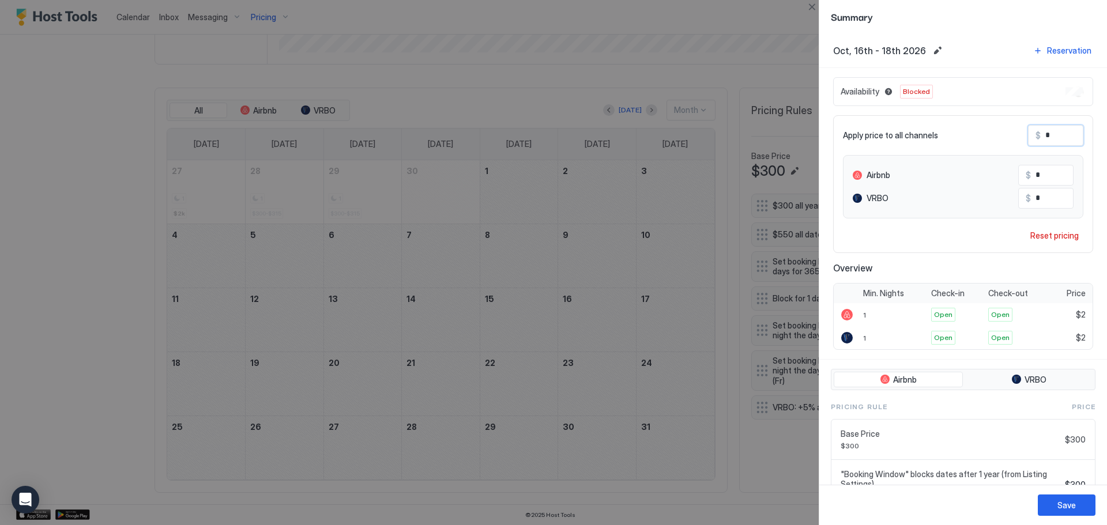
type input "**"
type input "***"
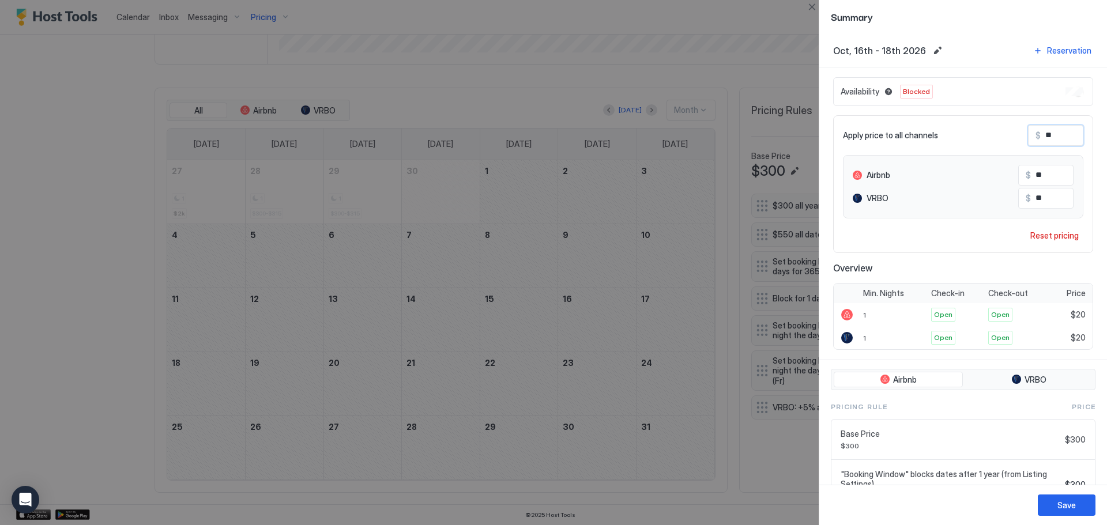
type input "***"
type input "****"
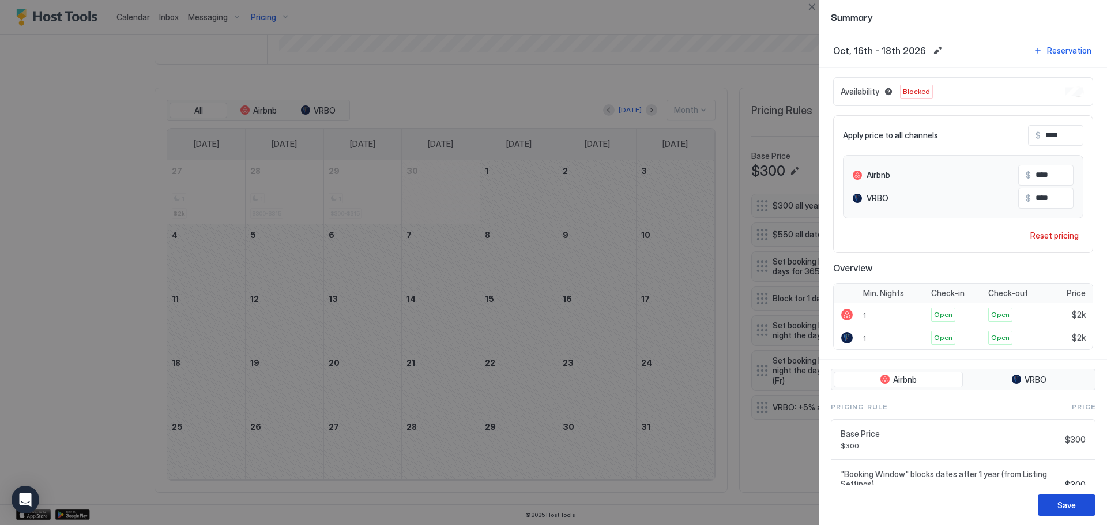
click at [1071, 505] on div "Save" at bounding box center [1066, 505] width 18 height 12
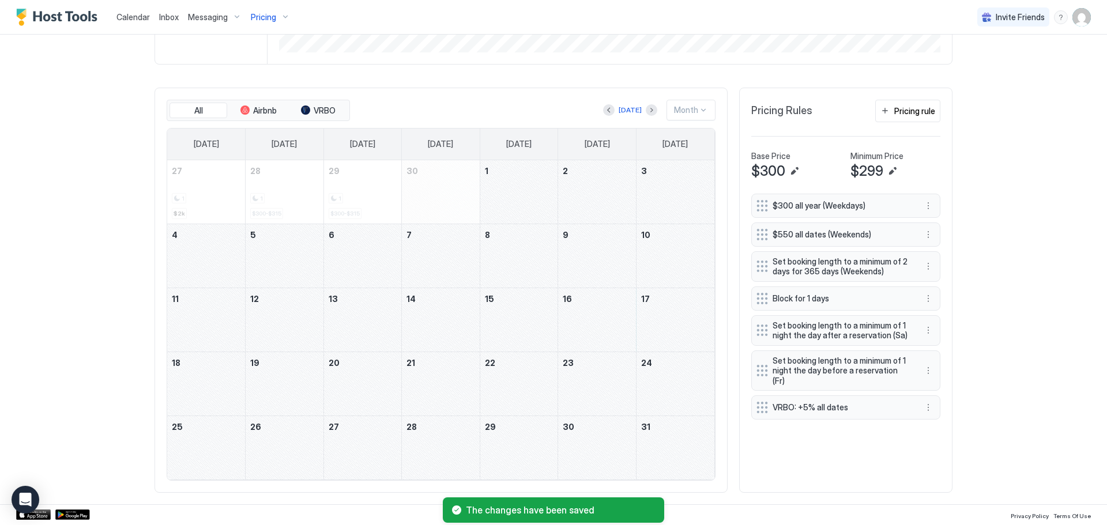
drag, startPoint x: 600, startPoint y: 335, endPoint x: 200, endPoint y: 393, distance: 404.2
click at [200, 393] on tbody "27 1 $2k 28 1 $300-$315 29 1 $300-$315 30 1 2 3 4 5 6 7 8 9 10 11 12 13 14 15 1…" at bounding box center [440, 319] width 547 height 319
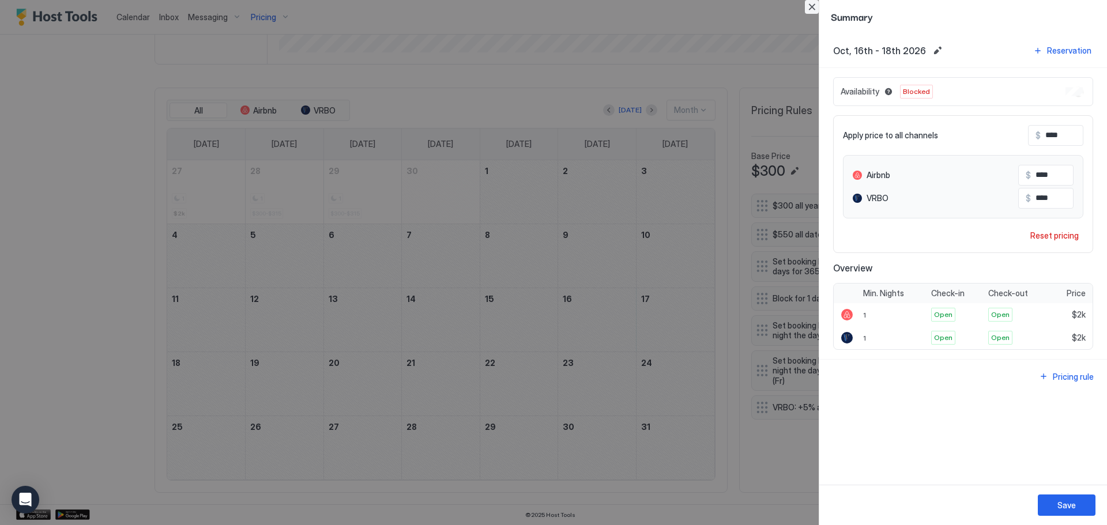
click at [807, 7] on button "Close" at bounding box center [812, 7] width 14 height 14
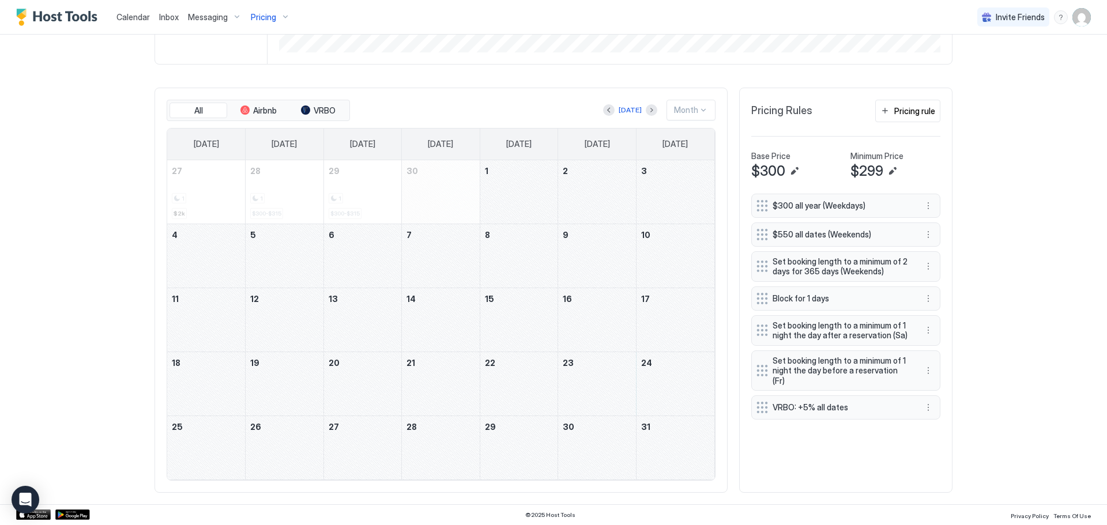
drag, startPoint x: 582, startPoint y: 367, endPoint x: 210, endPoint y: 444, distance: 379.2
click at [210, 444] on tbody "27 1 $2k 28 1 $300-$315 29 1 $300-$315 30 1 2 3 4 5 6 7 8 9 10 11 12 13 14 15 1…" at bounding box center [440, 319] width 547 height 319
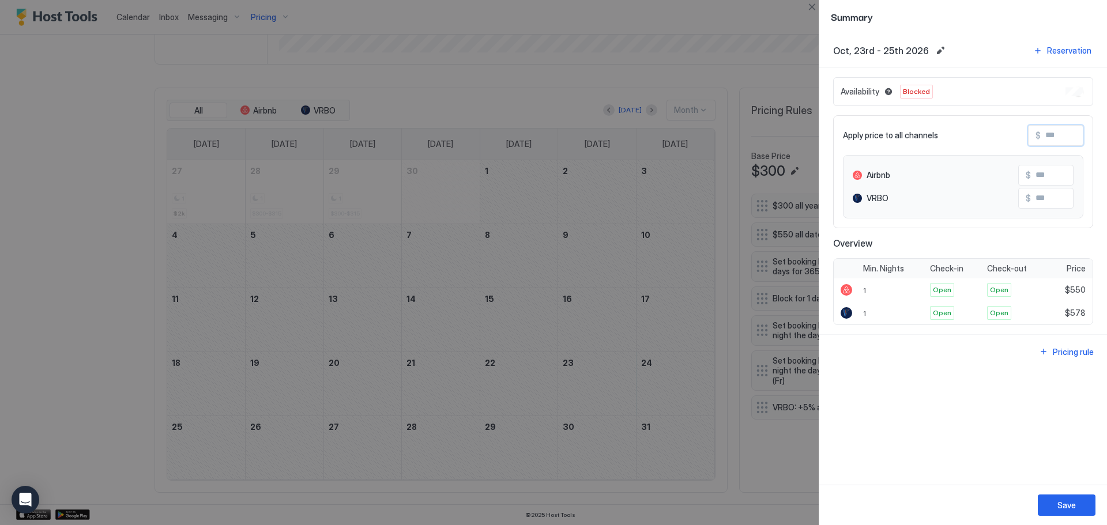
click at [1061, 139] on input "Input Field" at bounding box center [1087, 136] width 92 height 20
type input "*"
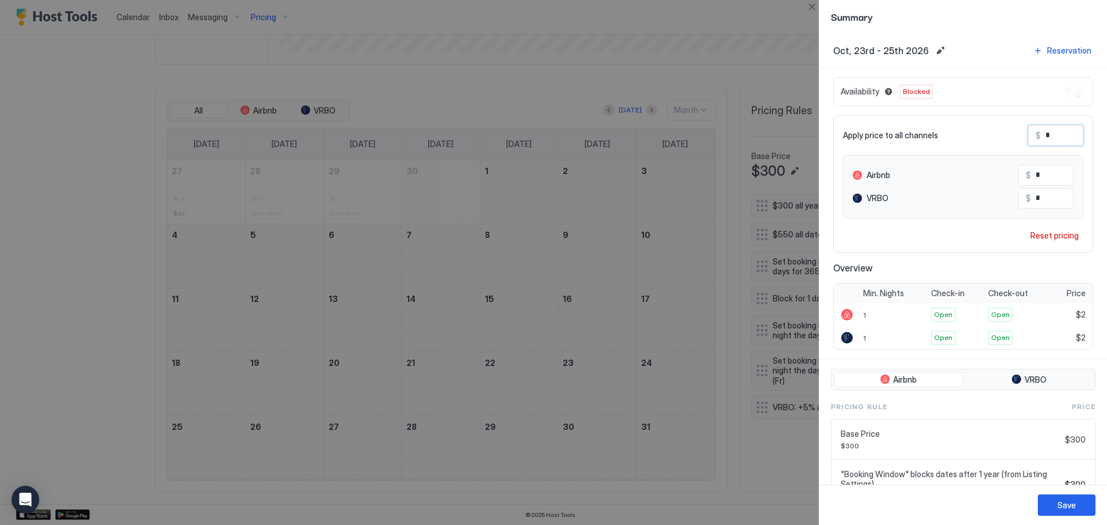
type input "**"
type input "***"
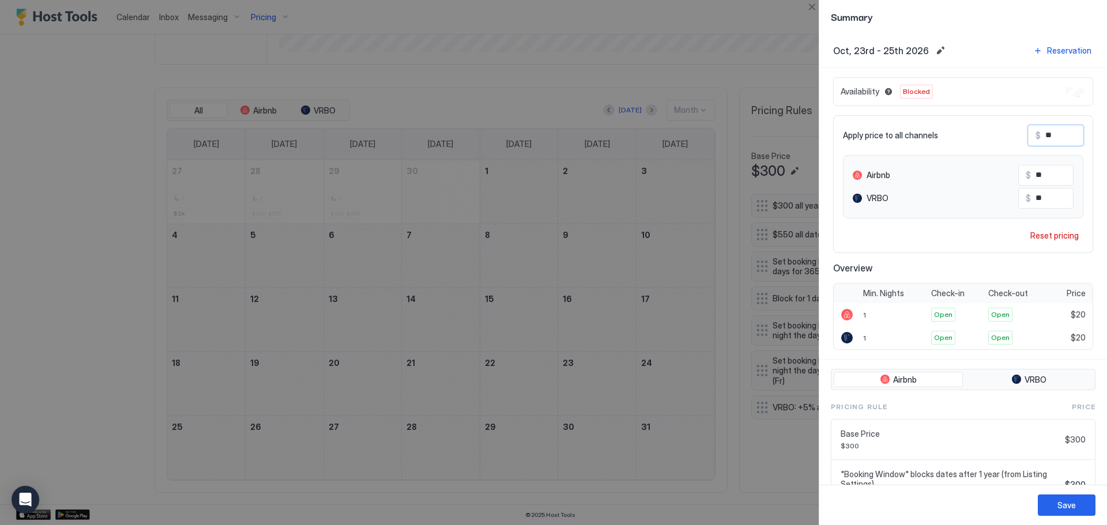
type input "***"
type input "****"
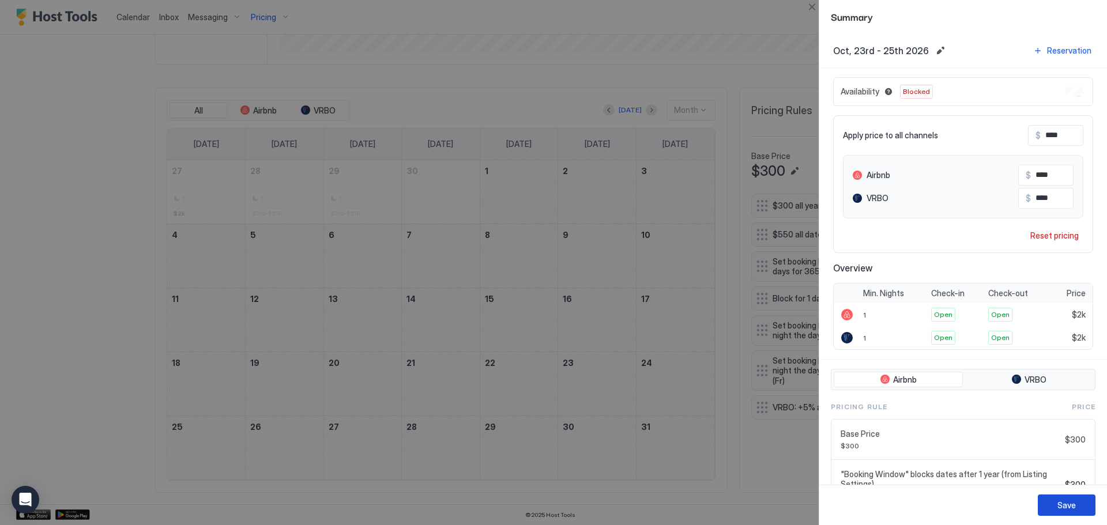
click at [1066, 508] on div "Save" at bounding box center [1066, 505] width 18 height 12
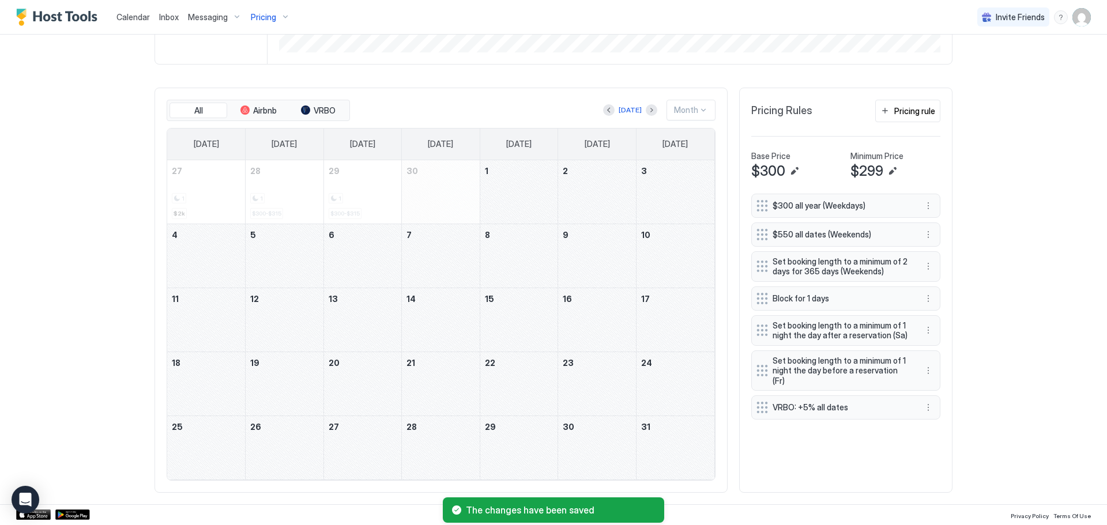
click at [613, 460] on div "October 30, 2026" at bounding box center [597, 447] width 78 height 63
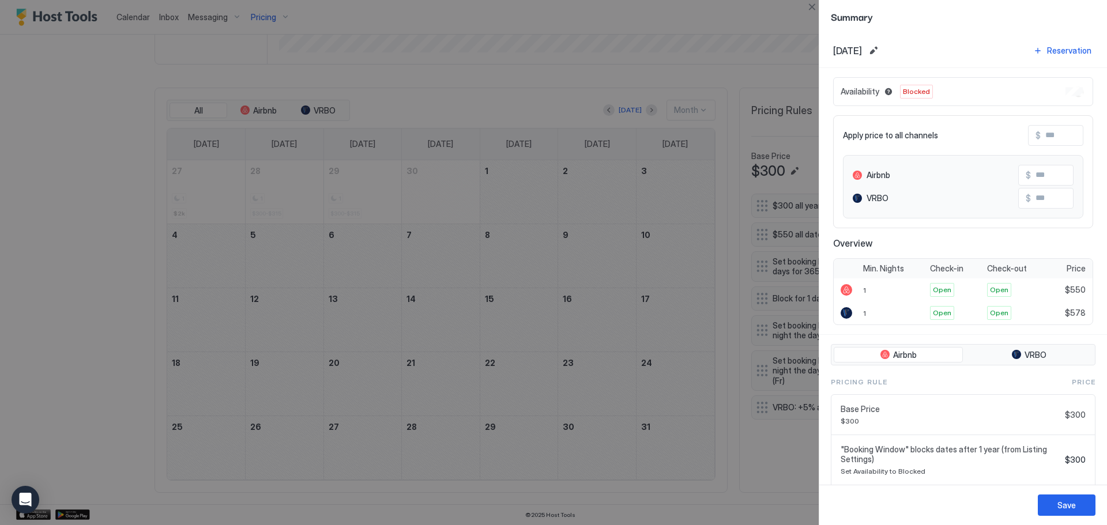
drag, startPoint x: 613, startPoint y: 460, endPoint x: 665, endPoint y: 457, distance: 52.0
click at [665, 457] on div at bounding box center [553, 262] width 1107 height 525
drag, startPoint x: 598, startPoint y: 445, endPoint x: 656, endPoint y: 442, distance: 57.7
click at [656, 442] on div at bounding box center [553, 262] width 1107 height 525
click at [1065, 139] on input "Input Field" at bounding box center [1087, 136] width 92 height 20
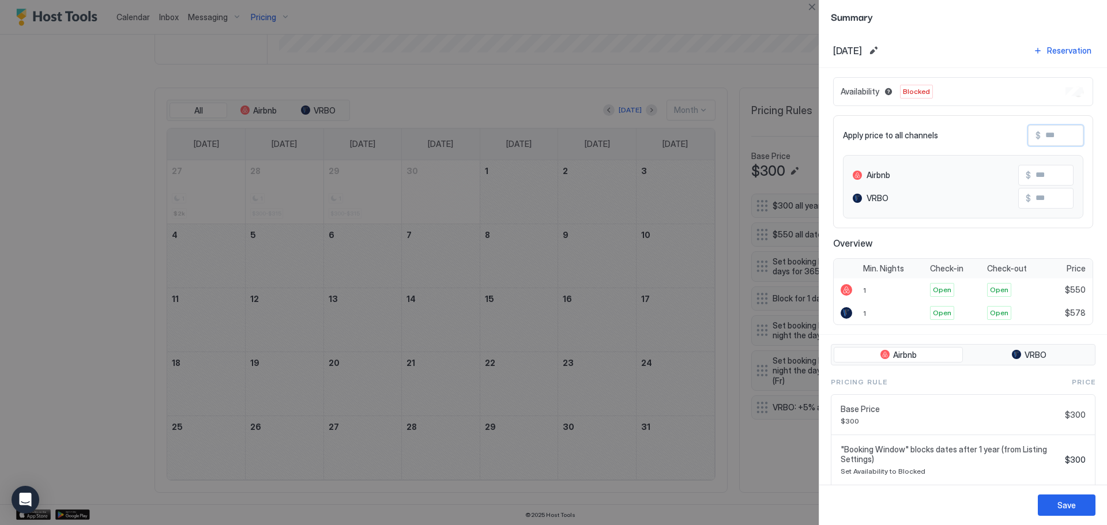
type input "*"
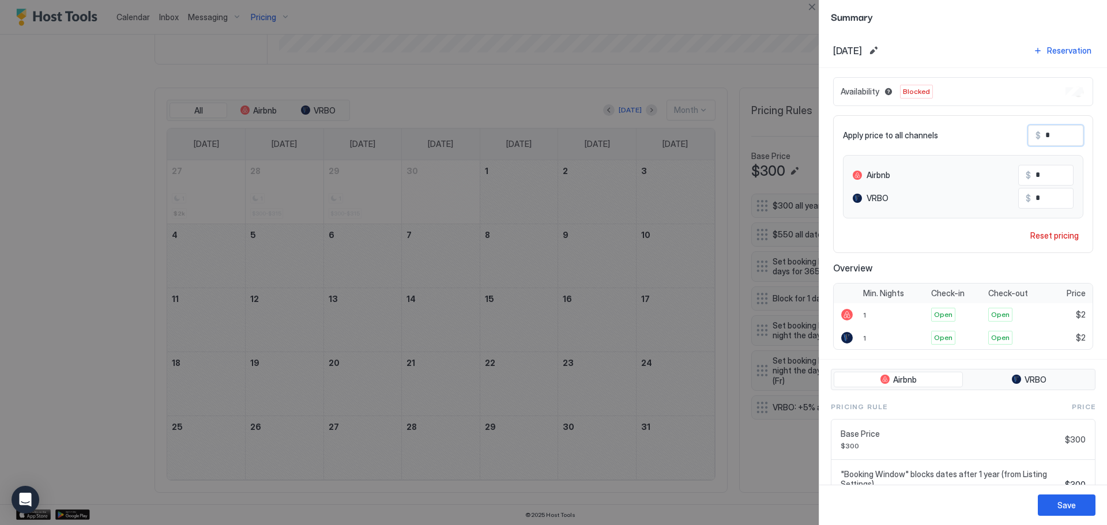
type input "**"
type input "***"
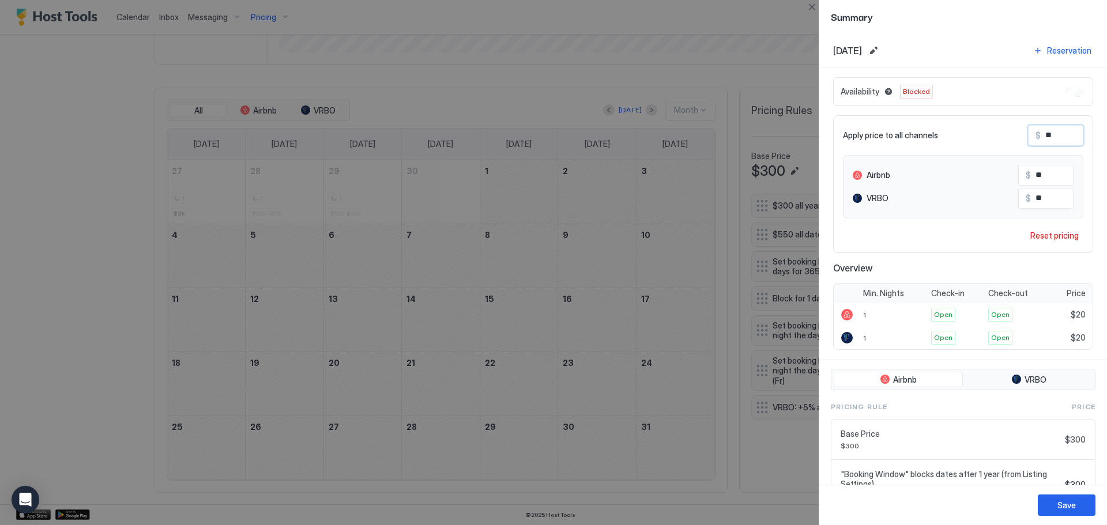
type input "***"
type input "****"
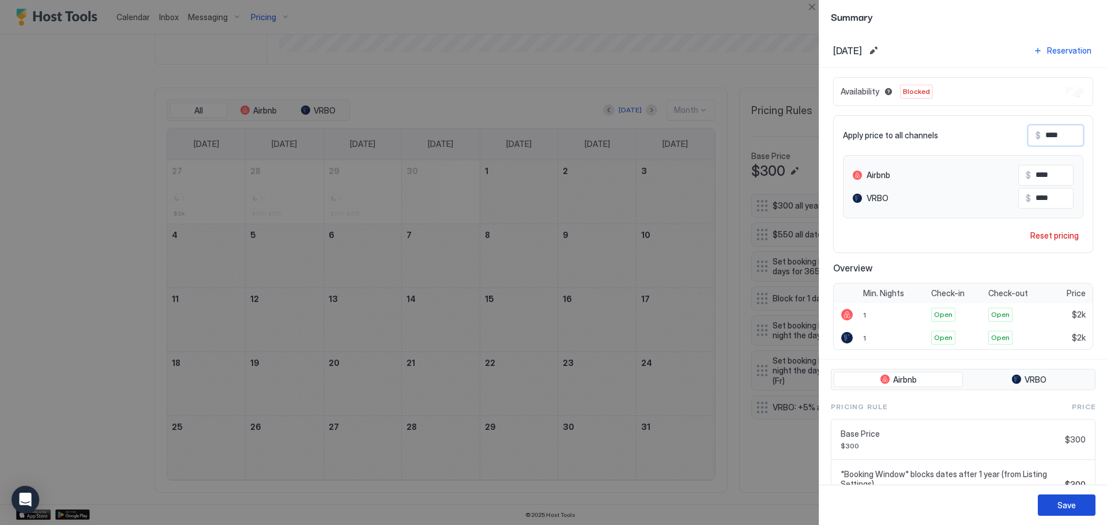
click at [1060, 504] on div "Save" at bounding box center [1066, 505] width 18 height 12
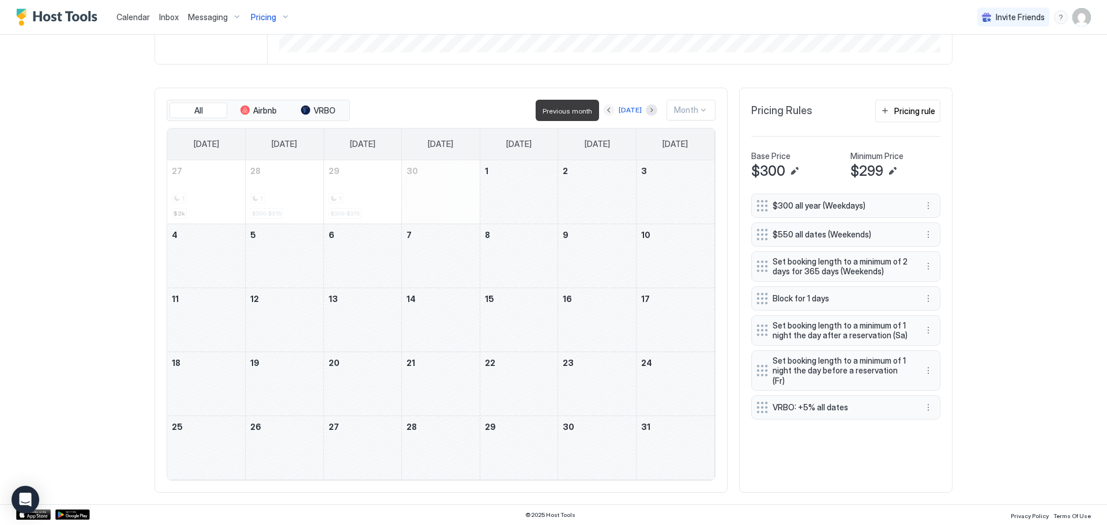
click at [613, 110] on button "Previous month" at bounding box center [609, 110] width 12 height 12
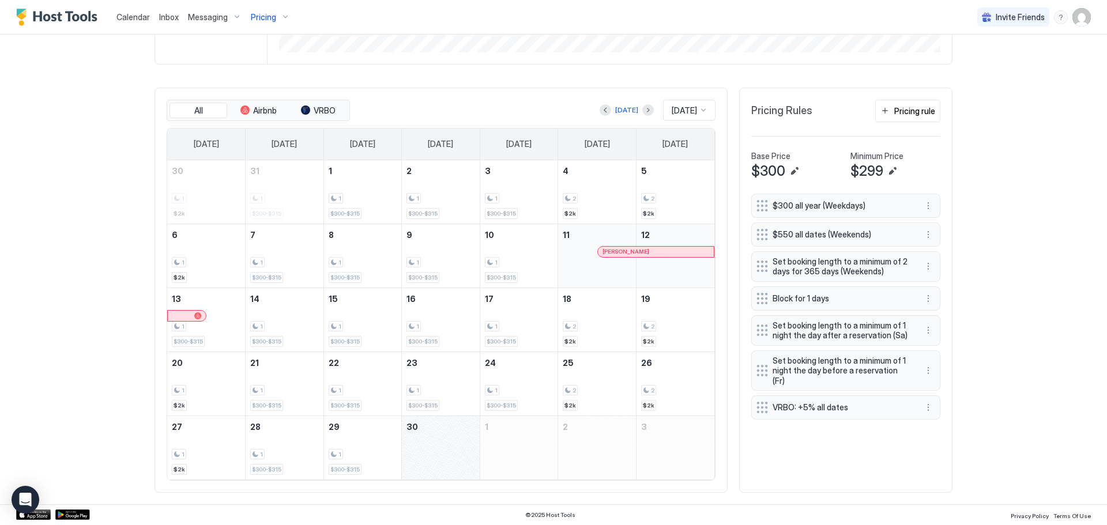
click at [455, 446] on div "September 30, 2026" at bounding box center [441, 447] width 78 height 63
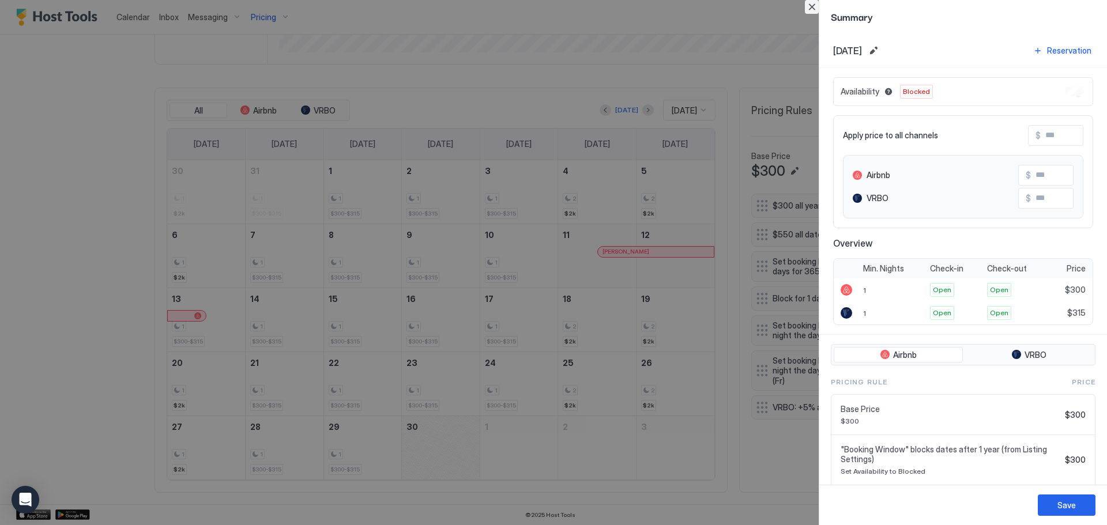
click at [813, 8] on button "Close" at bounding box center [812, 7] width 14 height 14
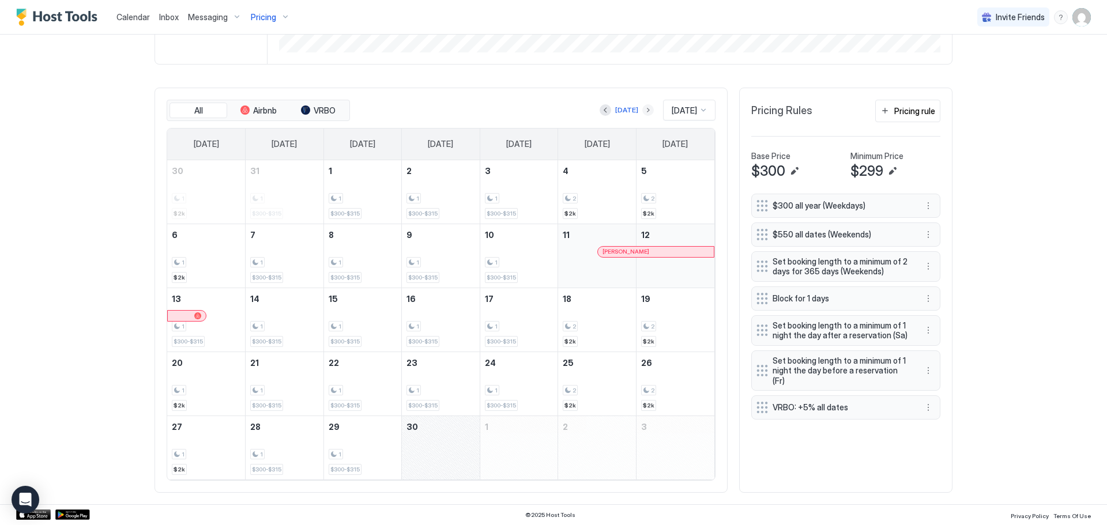
click at [642, 111] on button "Next month" at bounding box center [648, 110] width 12 height 12
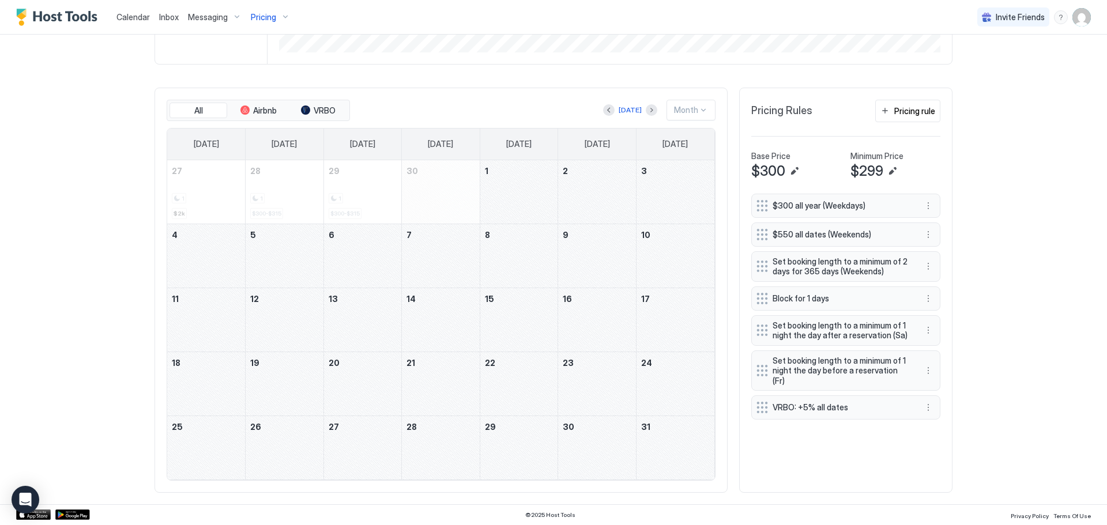
click at [613, 458] on div "October 30, 2026" at bounding box center [597, 447] width 78 height 63
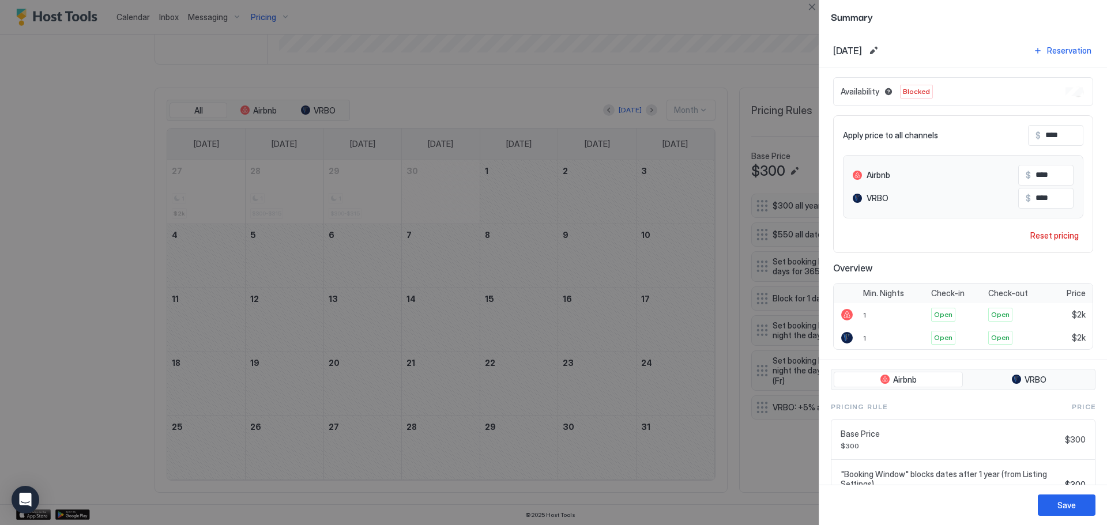
click at [676, 456] on div at bounding box center [553, 262] width 1107 height 525
click at [670, 455] on div at bounding box center [553, 262] width 1107 height 525
click at [810, 1] on button "Close" at bounding box center [812, 7] width 14 height 14
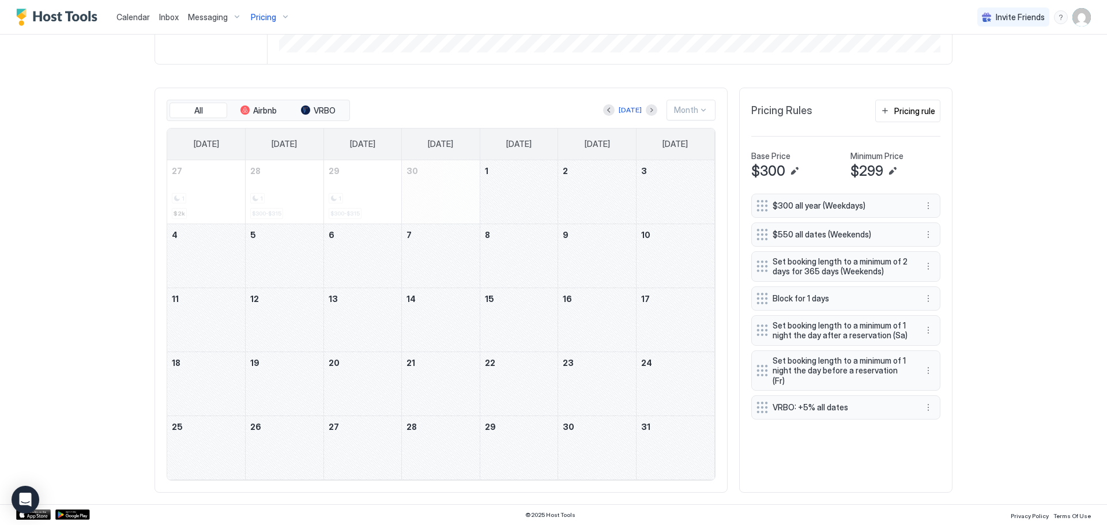
click at [695, 430] on div "October 31, 2026" at bounding box center [675, 447] width 78 height 63
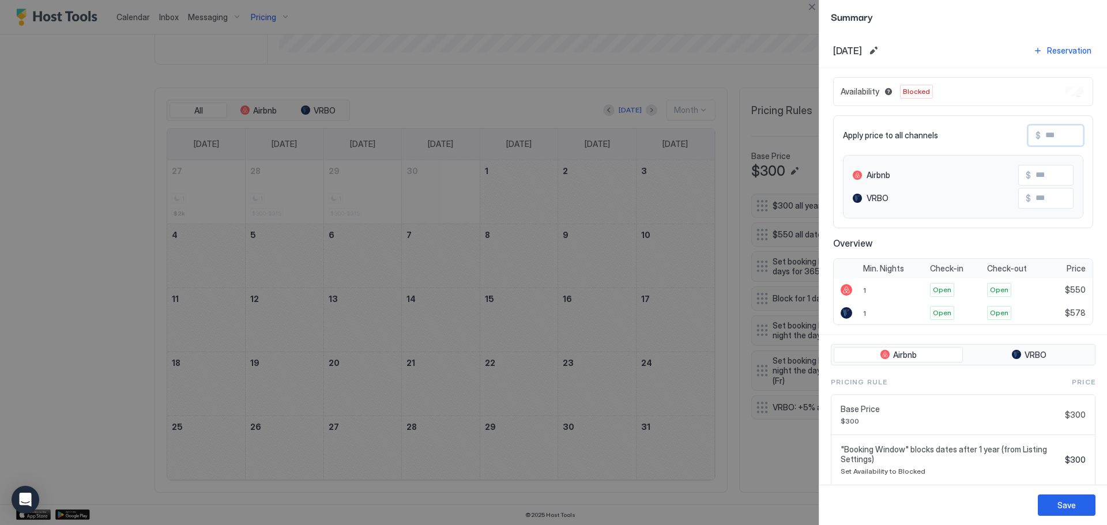
click at [1047, 135] on input "Input Field" at bounding box center [1087, 136] width 92 height 20
type input "*"
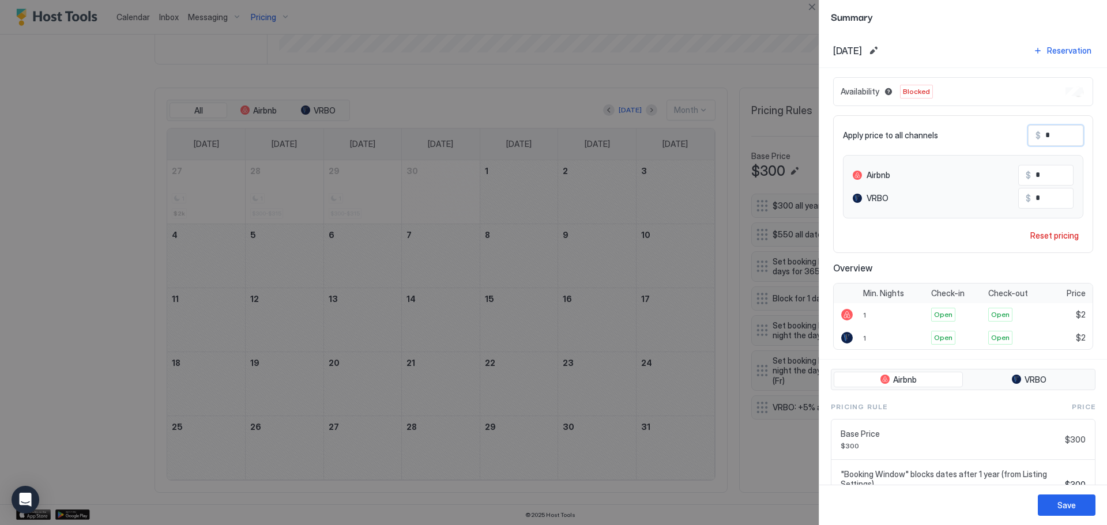
type input "**"
type input "***"
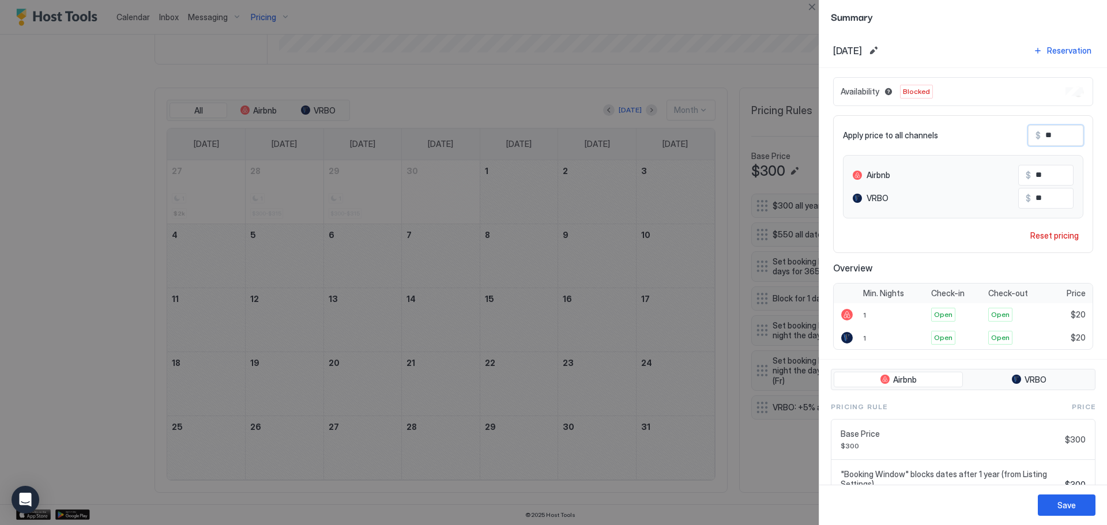
type input "***"
type input "****"
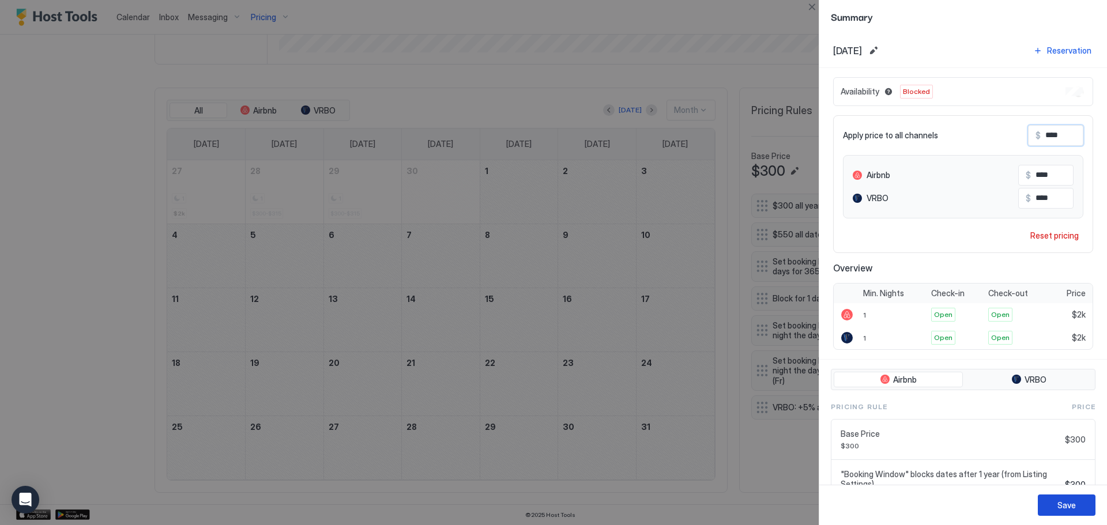
click at [1076, 501] on button "Save" at bounding box center [1067, 505] width 58 height 21
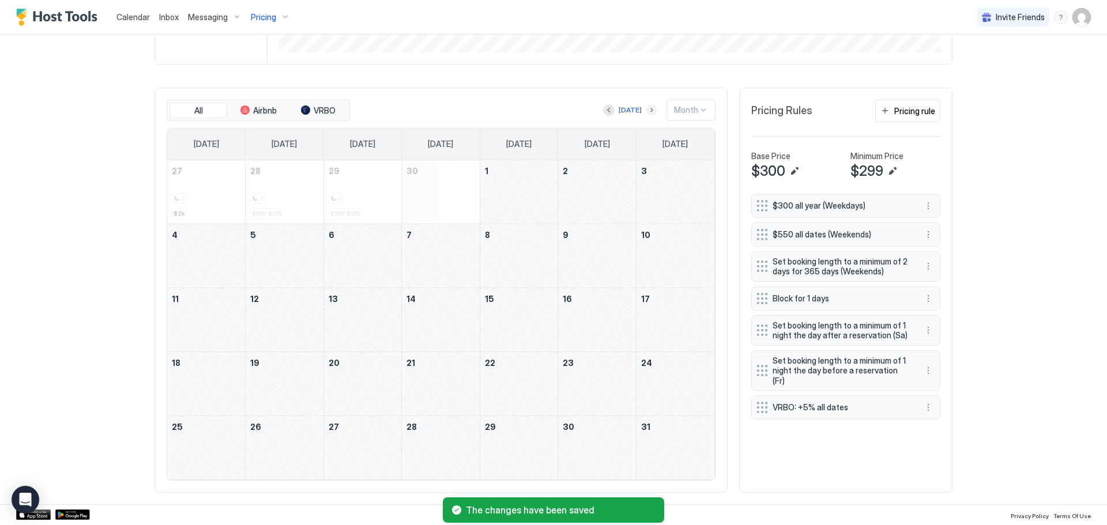
click at [647, 105] on button "Next month" at bounding box center [652, 110] width 12 height 12
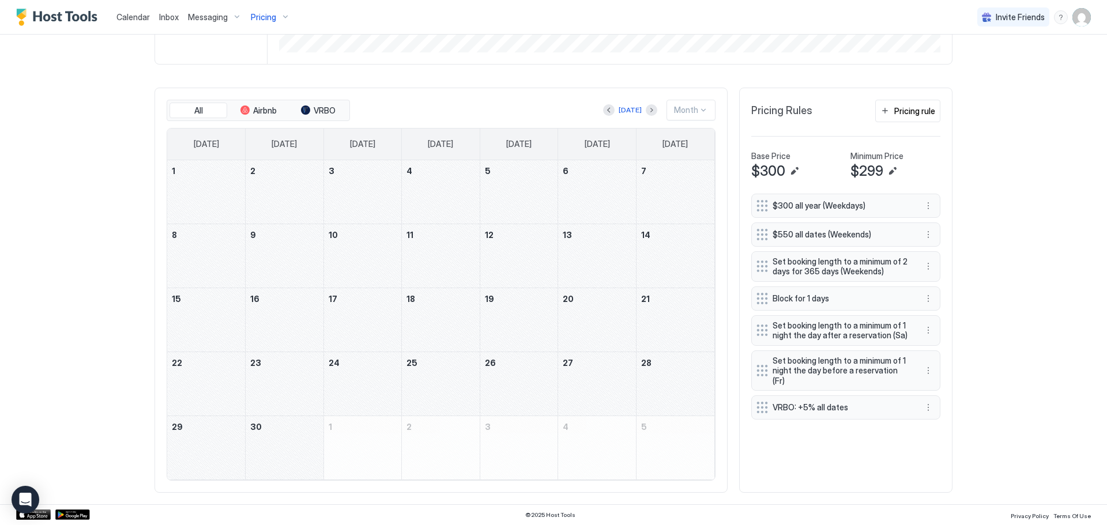
click at [202, 193] on div "November 1, 2026" at bounding box center [206, 191] width 78 height 63
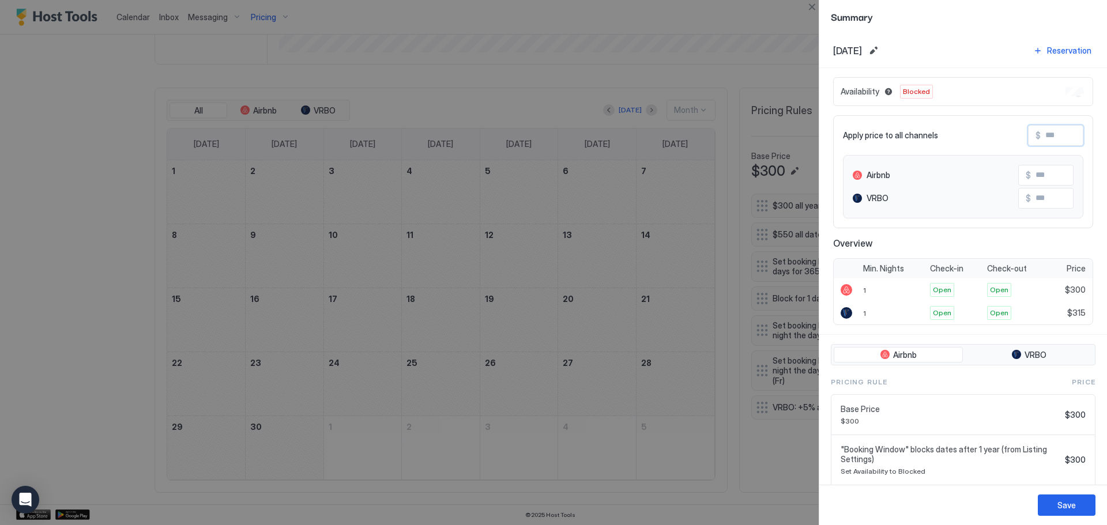
click at [1046, 140] on input "Input Field" at bounding box center [1087, 136] width 92 height 20
type input "*"
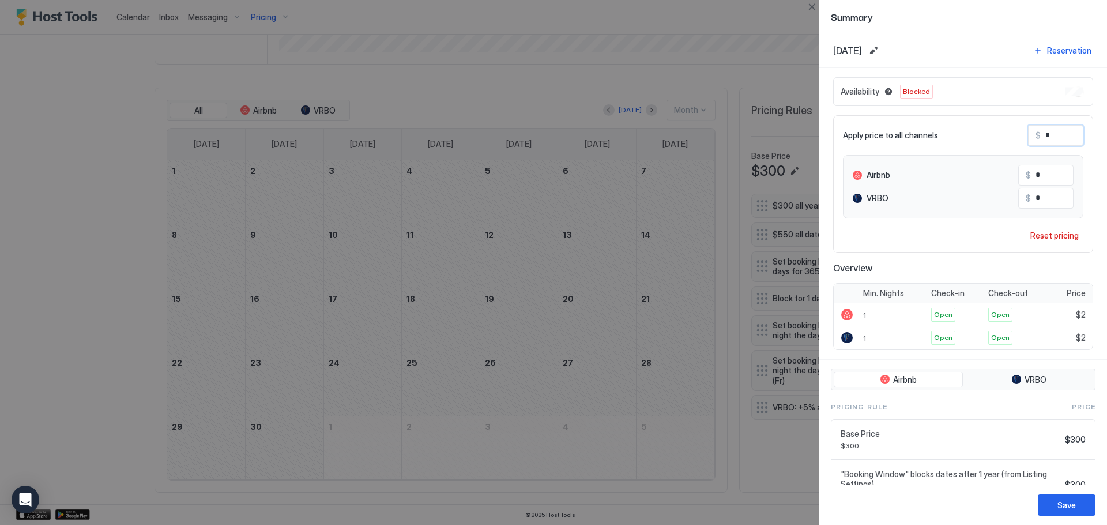
type input "**"
type input "***"
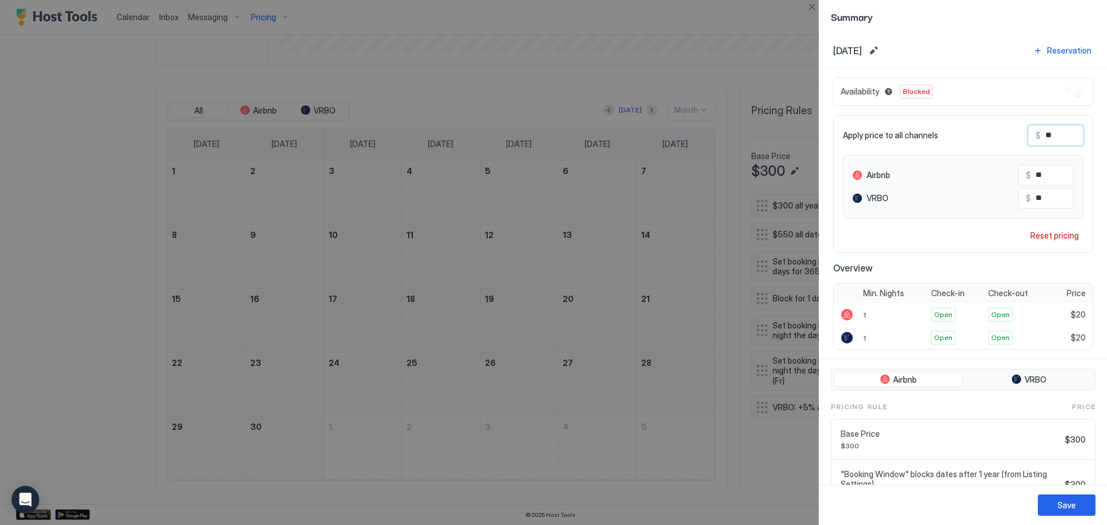
type input "***"
type input "****"
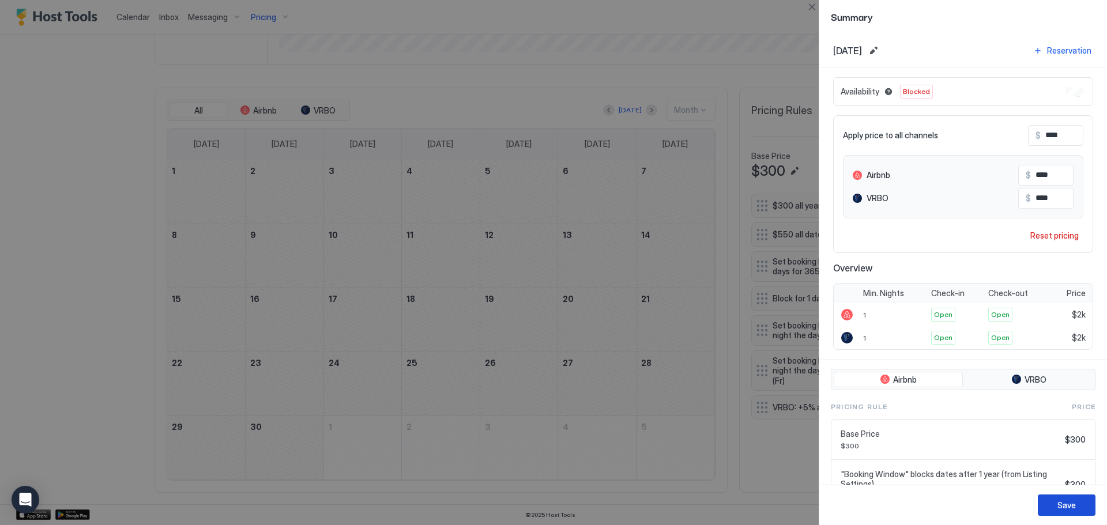
click at [1072, 499] on div "Save" at bounding box center [1066, 505] width 18 height 12
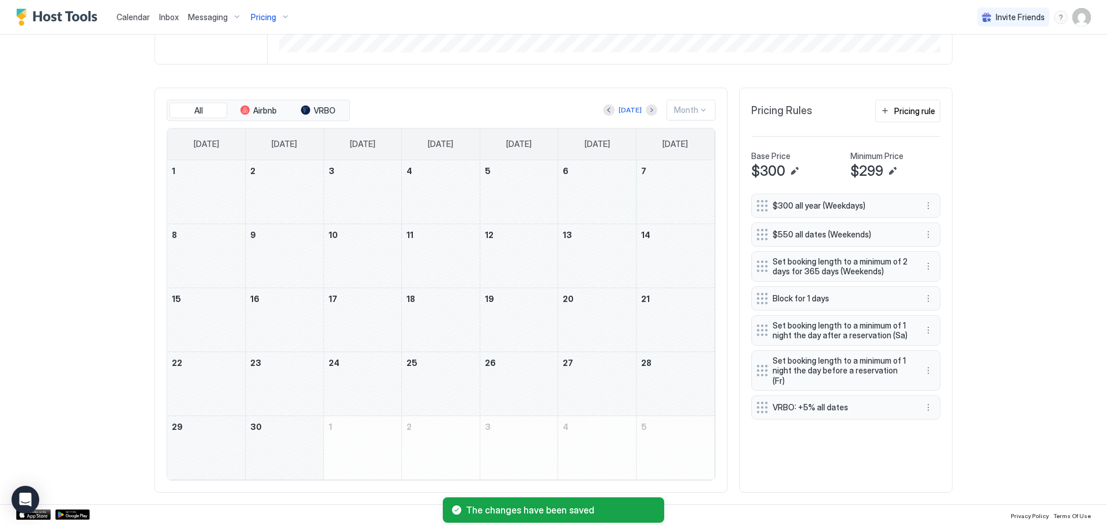
drag, startPoint x: 600, startPoint y: 198, endPoint x: 210, endPoint y: 265, distance: 395.4
click at [210, 265] on tbody "1 2 3 4 5 6 7 8 9 10 11 12 13 14 15 16 17 18 19 20 21 22 23 24 25 26 27 28 29 3…" at bounding box center [440, 319] width 547 height 319
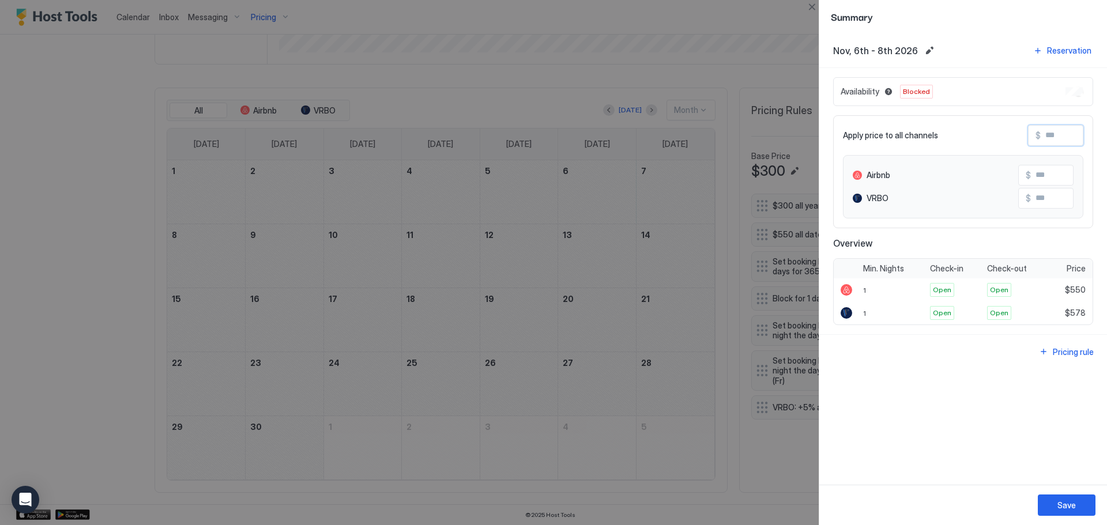
click at [1077, 133] on input "Input Field" at bounding box center [1087, 136] width 92 height 20
type input "*"
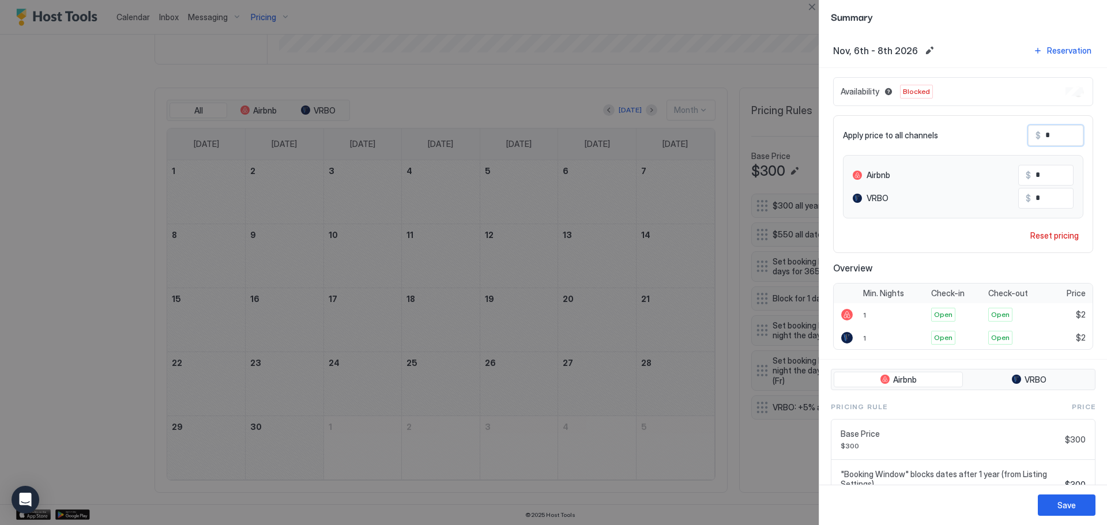
type input "**"
type input "***"
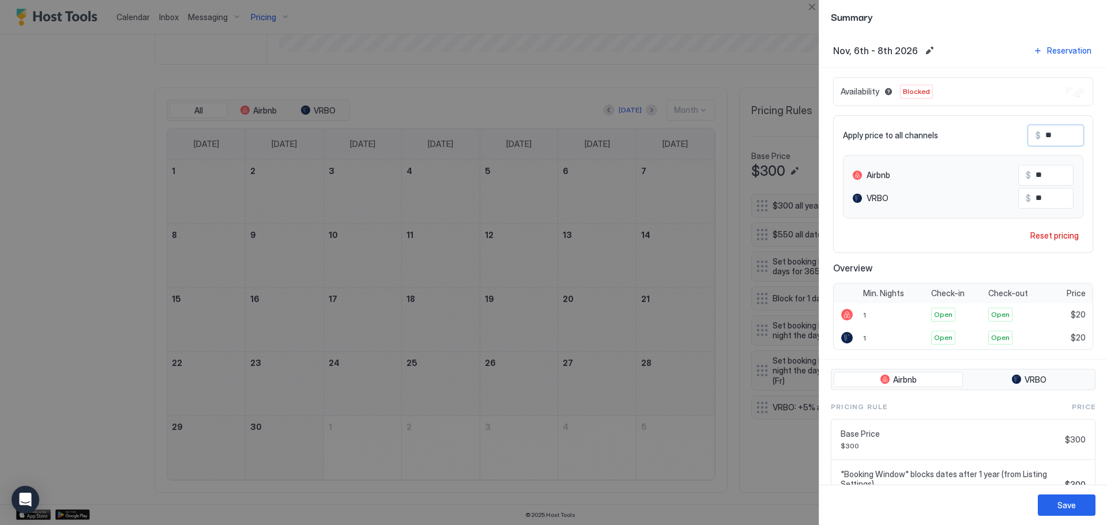
type input "***"
type input "****"
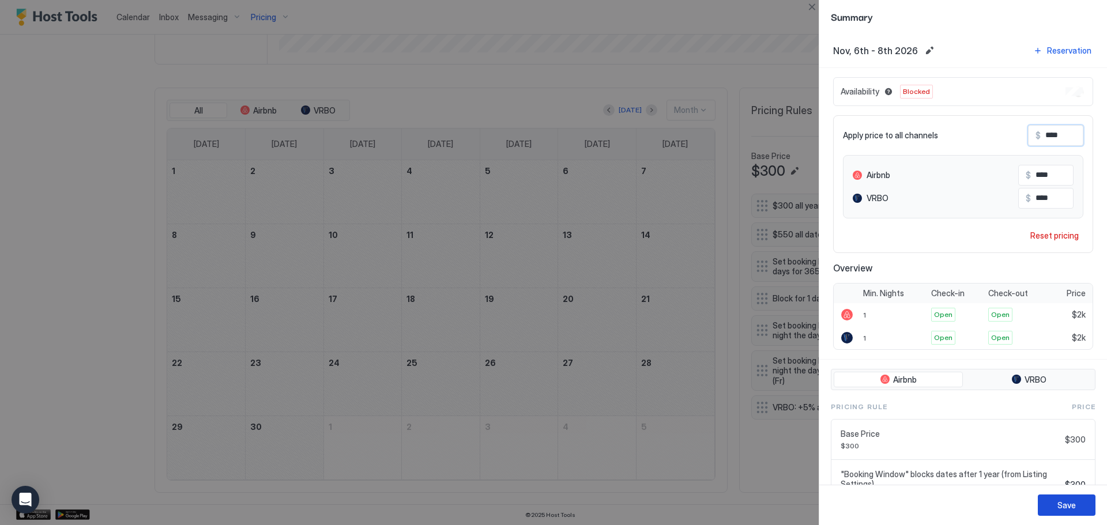
click at [1065, 504] on div "Save" at bounding box center [1066, 505] width 18 height 12
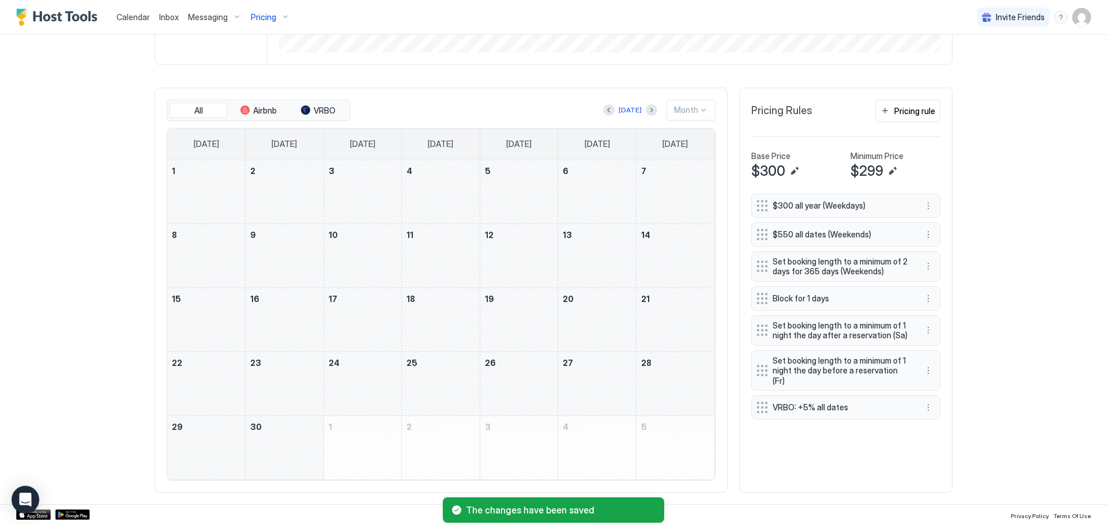
click at [594, 246] on div "November 13, 2026" at bounding box center [597, 255] width 78 height 63
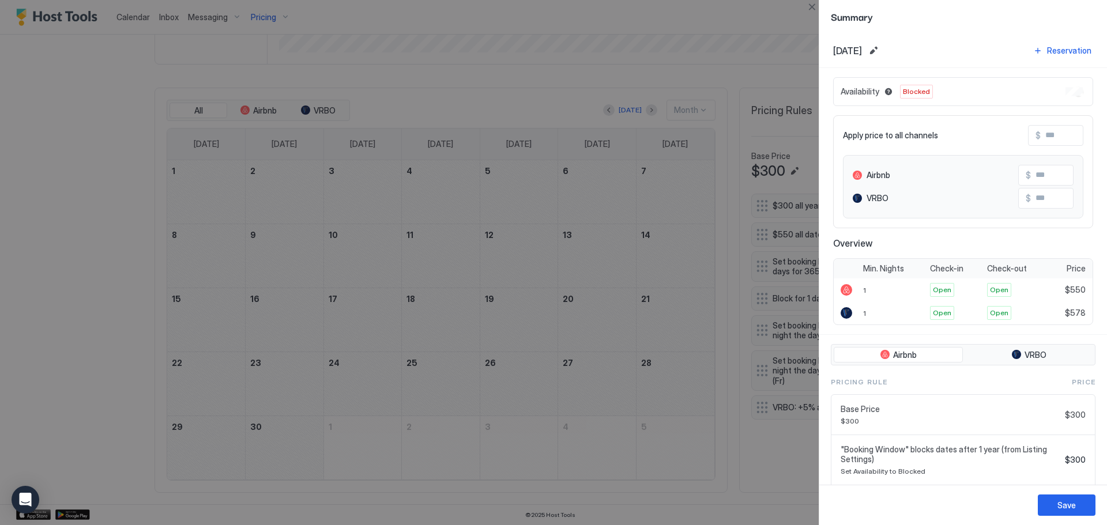
drag, startPoint x: 617, startPoint y: 269, endPoint x: 208, endPoint y: 322, distance: 412.8
click at [208, 322] on div at bounding box center [553, 262] width 1107 height 525
click at [1065, 136] on input "Input Field" at bounding box center [1087, 136] width 92 height 20
type input "*"
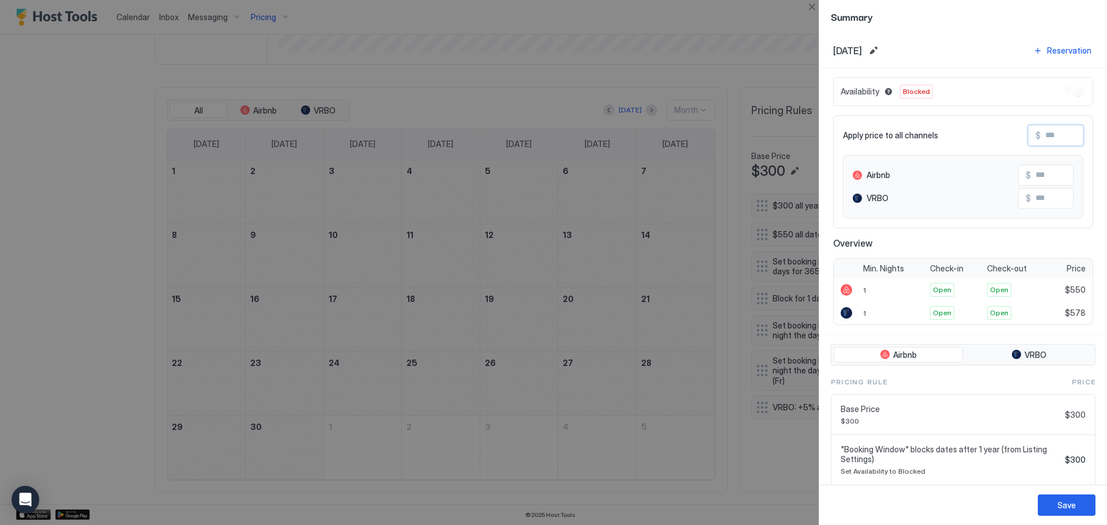
type input "*"
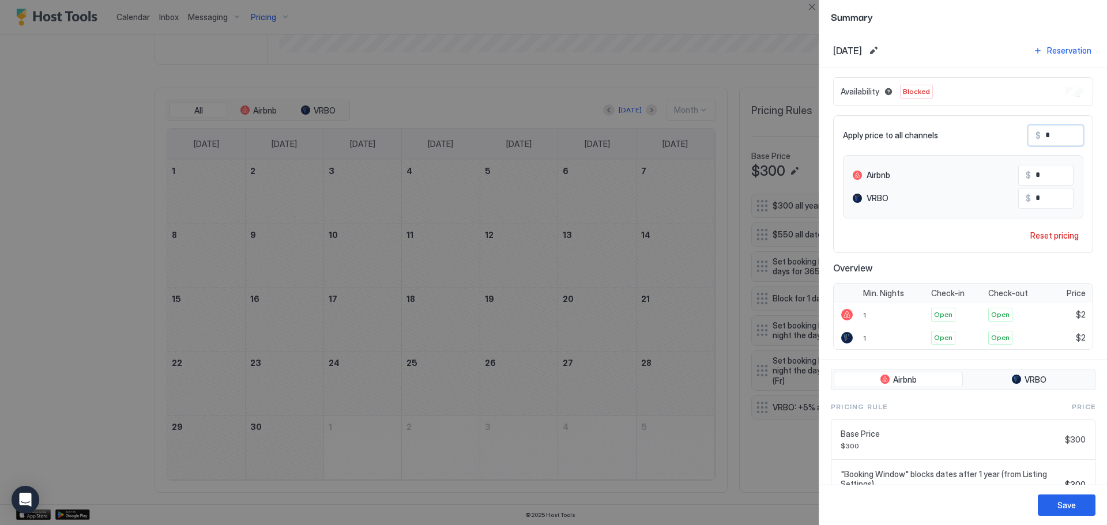
type input "**"
type input "***"
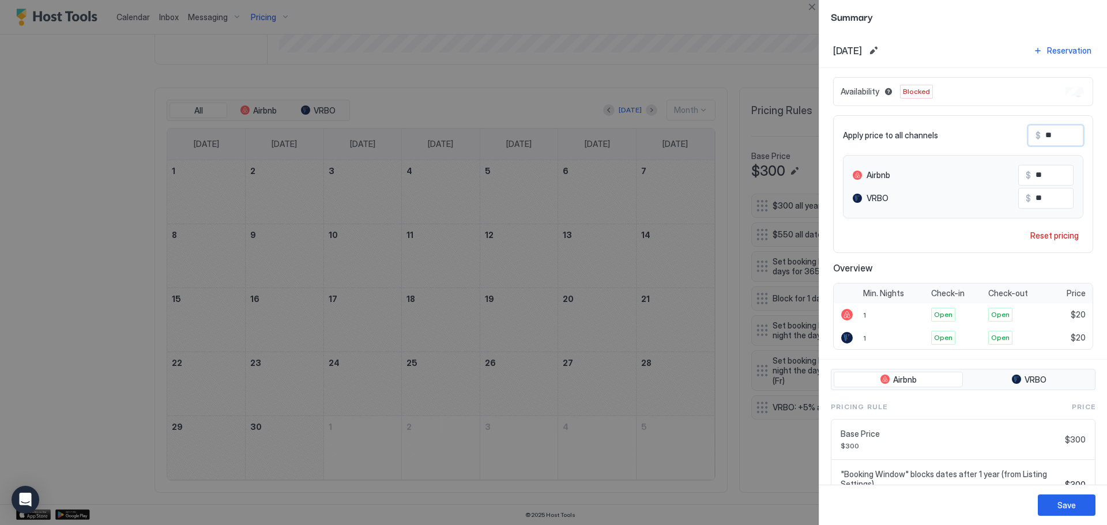
type input "***"
type input "****"
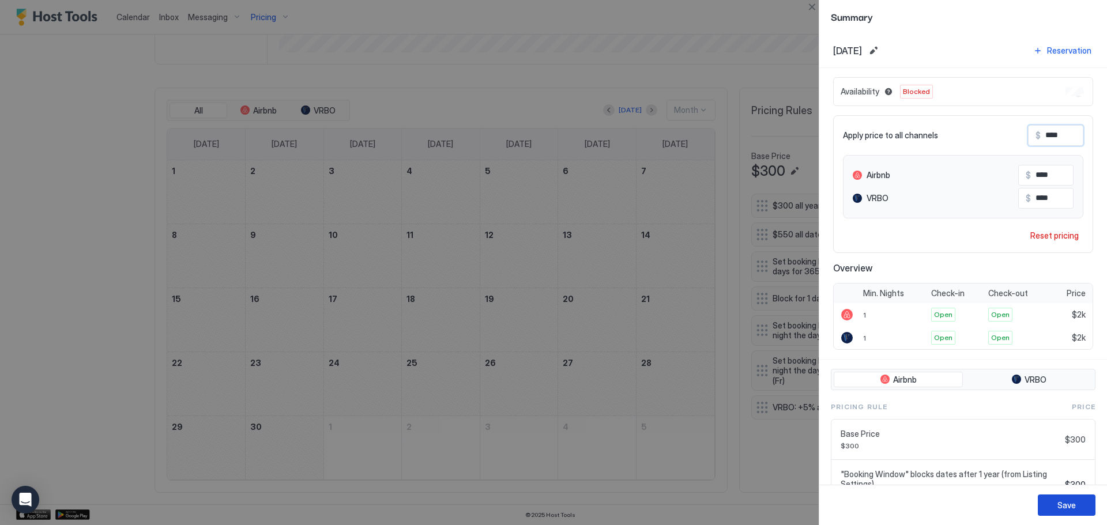
click at [1071, 507] on div "Save" at bounding box center [1066, 505] width 18 height 12
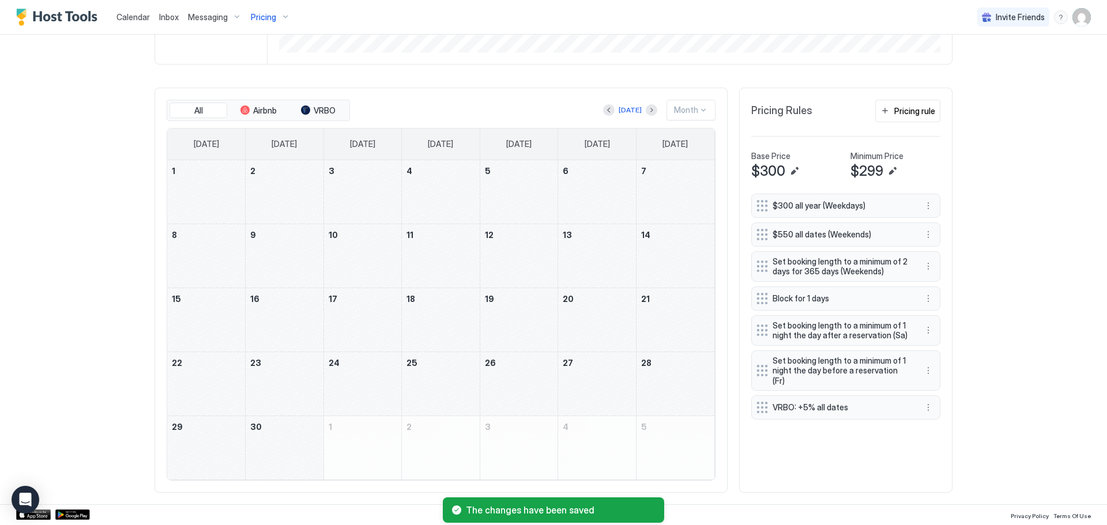
drag, startPoint x: 665, startPoint y: 258, endPoint x: 190, endPoint y: 326, distance: 479.9
click at [190, 326] on tbody "1 2 3 4 5 6 7 8 9 10 11 12 13 14 15 16 17 18 19 20 21 22 23 24 25 26 27 28 29 3…" at bounding box center [440, 319] width 547 height 319
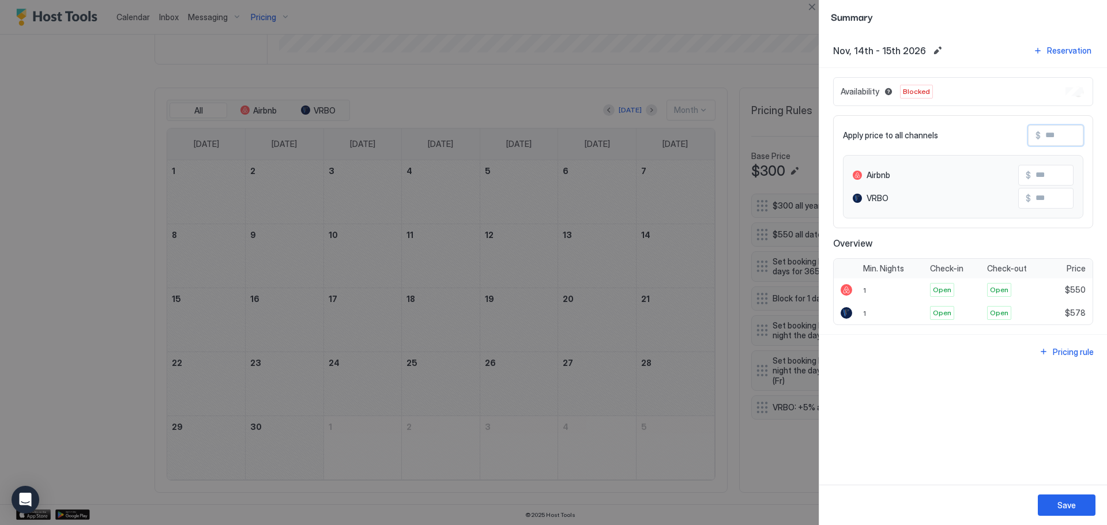
click at [1062, 140] on input "Input Field" at bounding box center [1087, 136] width 92 height 20
type input "*"
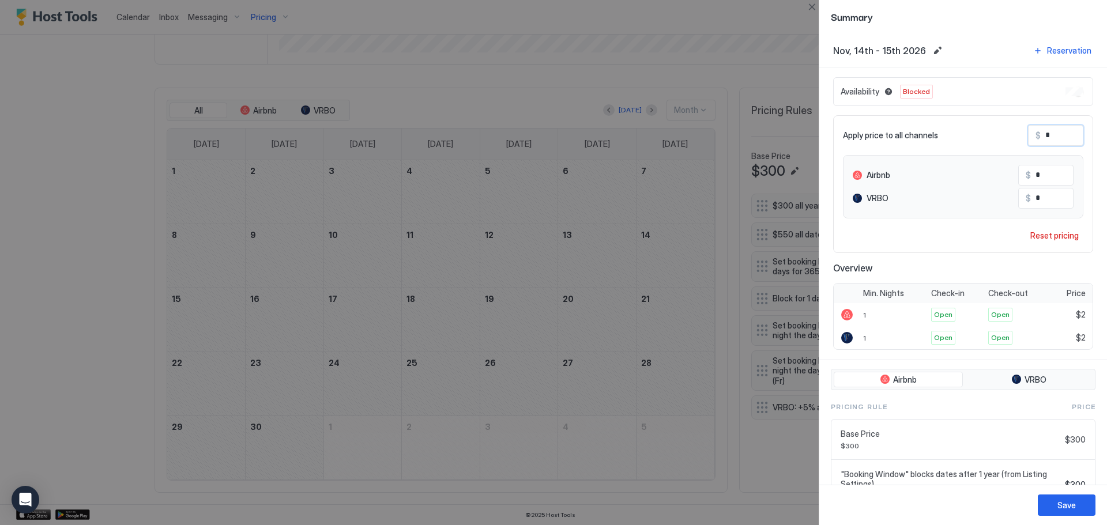
type input "**"
type input "***"
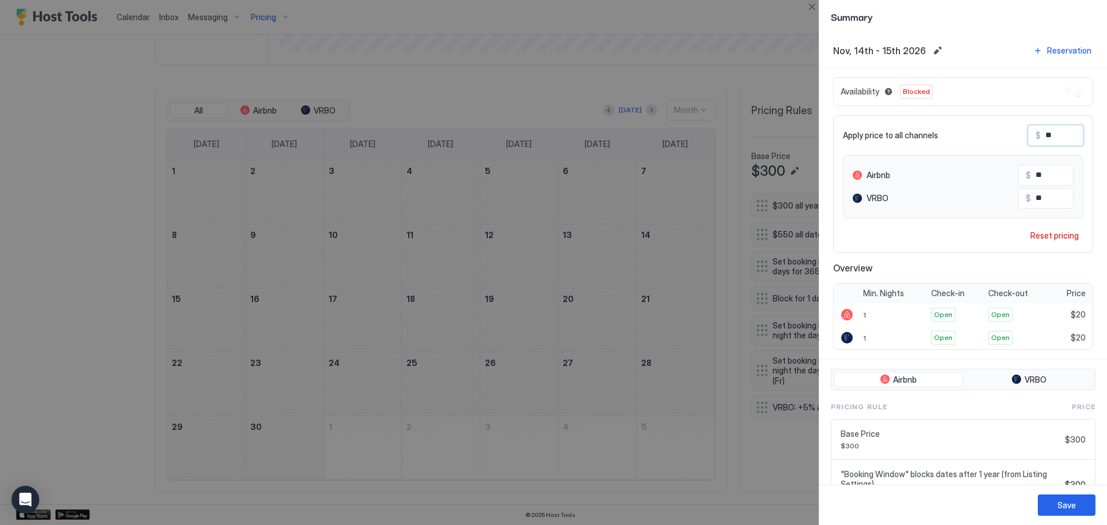
type input "***"
type input "****"
type input "***"
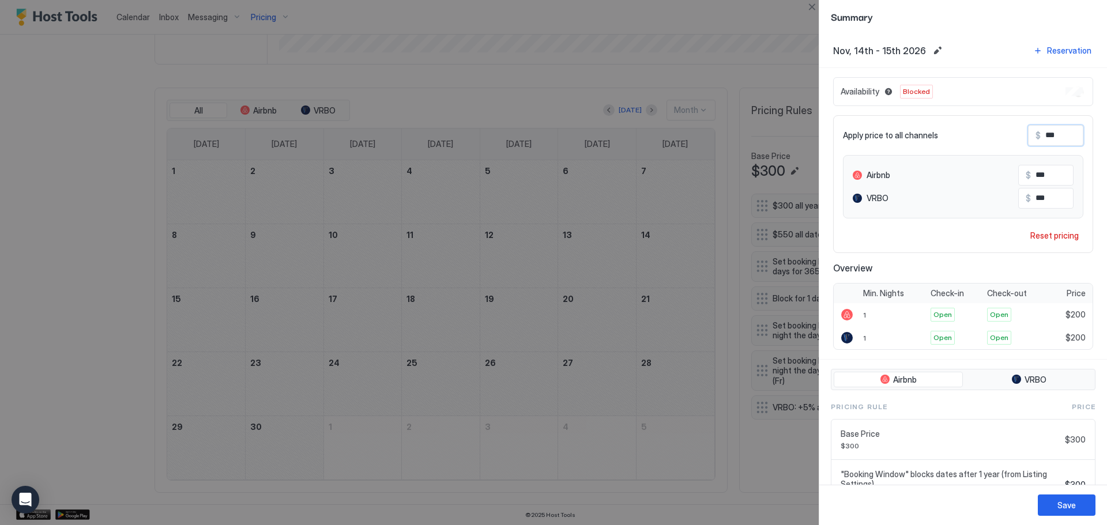
type input "****"
type input "***"
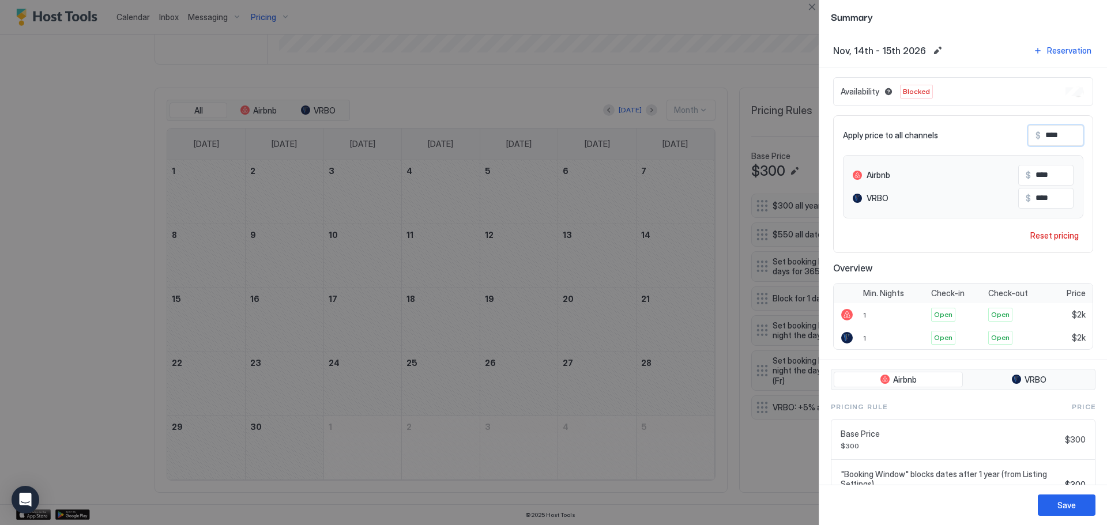
type input "***"
type input "****"
type input "***"
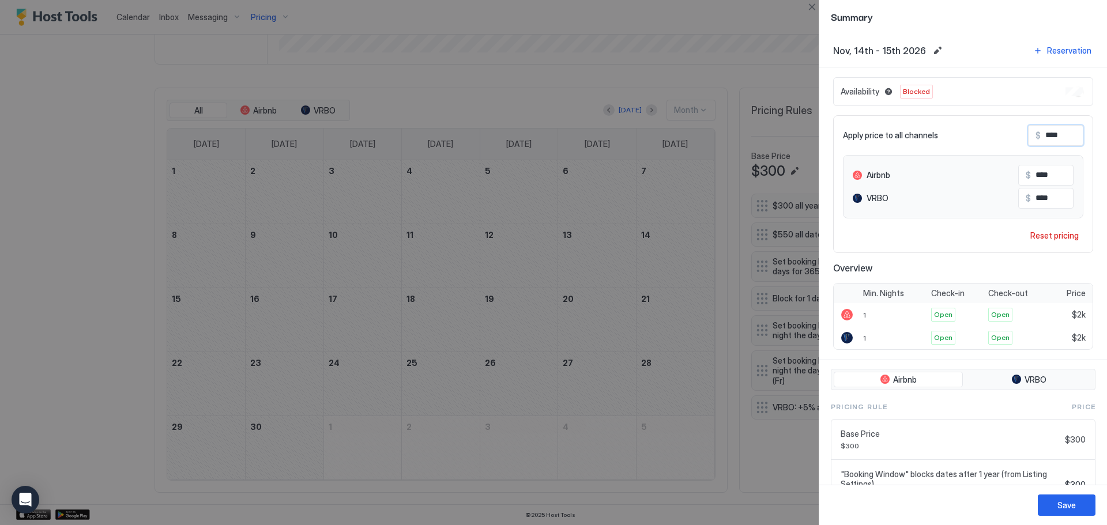
type input "***"
click at [1061, 107] on div "Availability Blocked Apply price to all channels $ *** Airbnb $ *** VRBO $ *** …" at bounding box center [963, 213] width 260 height 273
click at [1050, 136] on input "***" at bounding box center [1087, 136] width 92 height 20
type input "****"
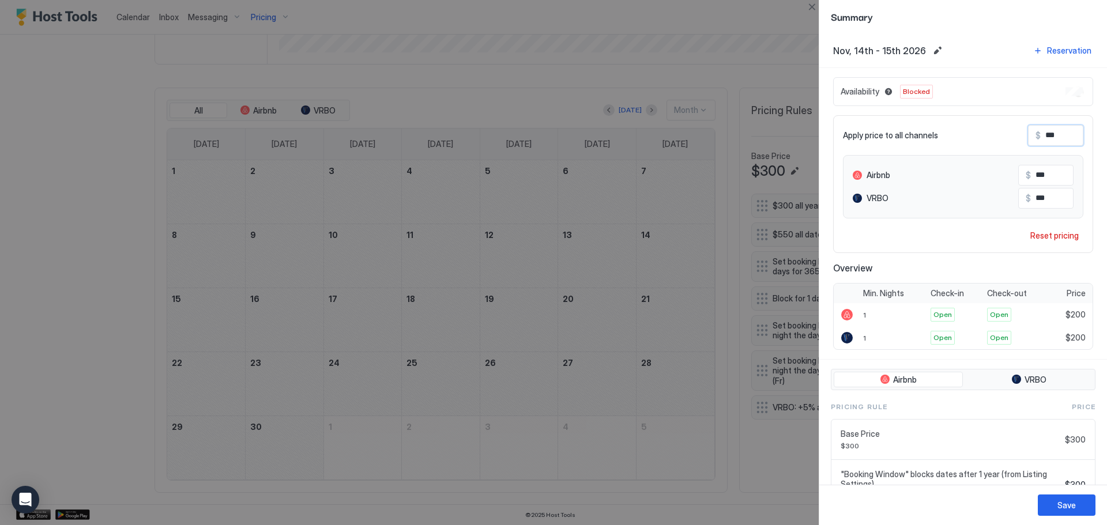
type input "****"
click at [1065, 500] on div "Save" at bounding box center [1066, 505] width 18 height 12
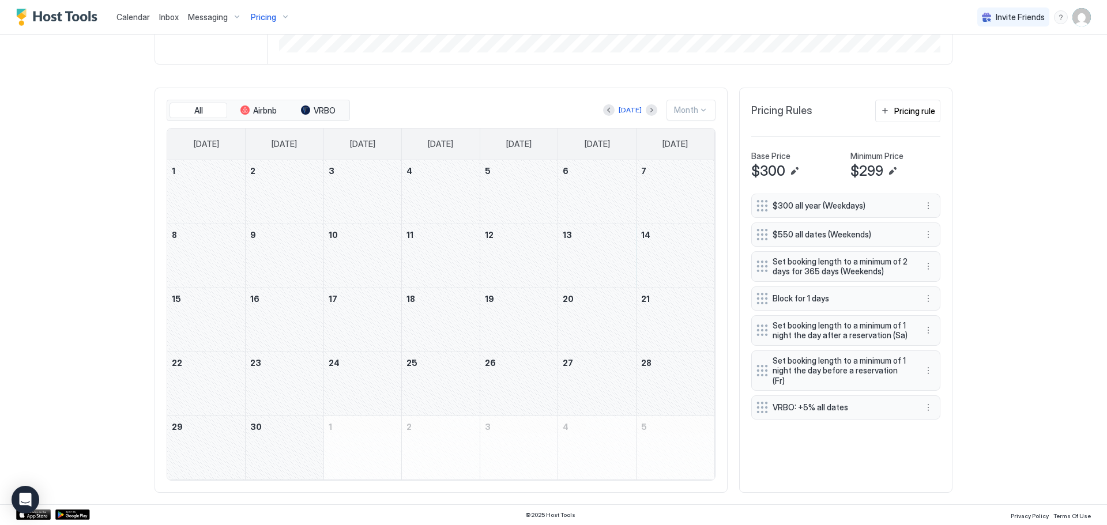
drag, startPoint x: 628, startPoint y: 254, endPoint x: 665, endPoint y: 262, distance: 38.5
click at [665, 262] on tr "8 9 10 11 12 13 14" at bounding box center [440, 256] width 547 height 64
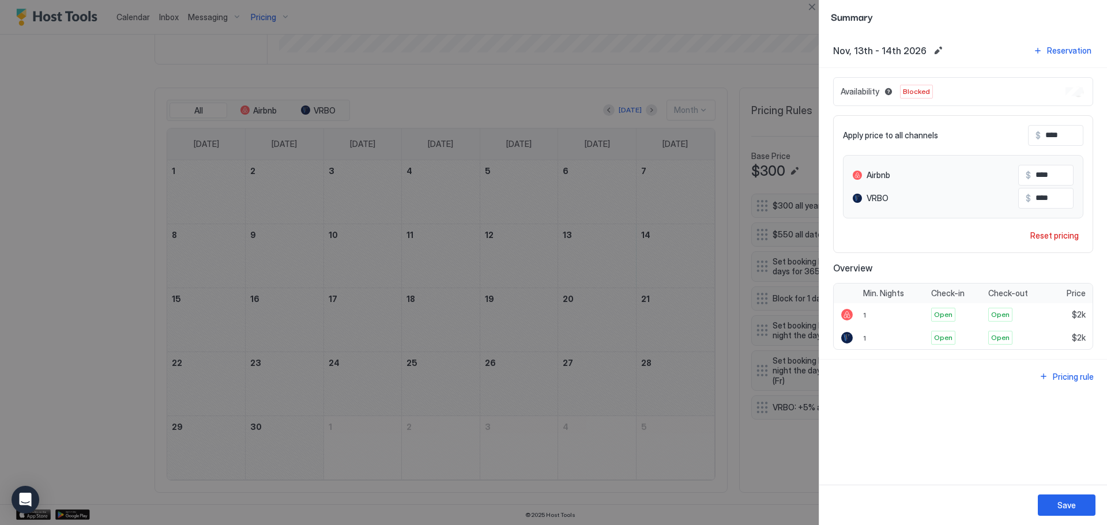
click at [589, 310] on div at bounding box center [553, 262] width 1107 height 525
click at [605, 257] on div at bounding box center [553, 262] width 1107 height 525
click at [818, 10] on button "Close" at bounding box center [812, 7] width 14 height 14
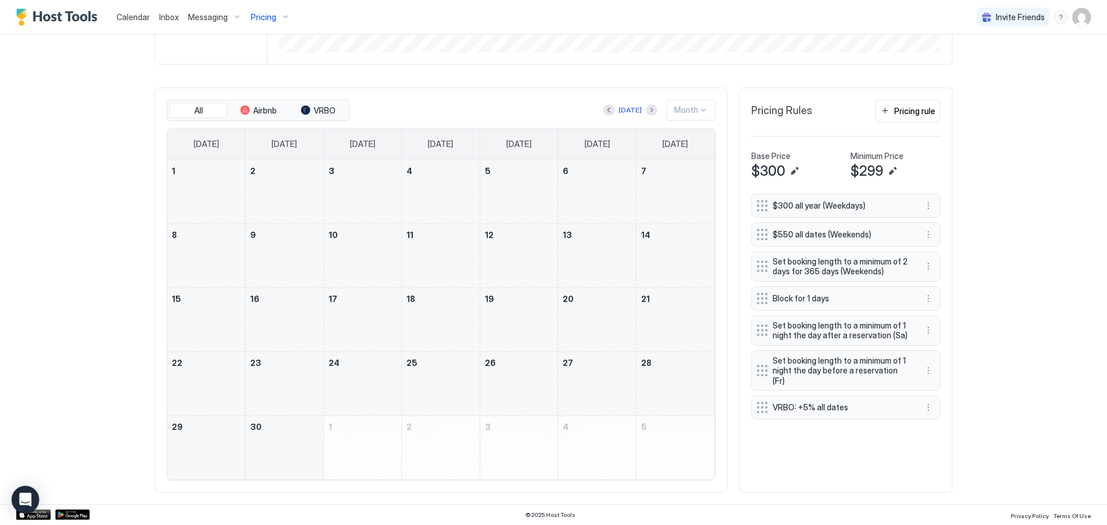
drag, startPoint x: 597, startPoint y: 254, endPoint x: 231, endPoint y: 330, distance: 373.9
click at [231, 330] on tbody "1 2 3 4 5 6 7 8 9 10 11 12 13 14 15 16 17 18 19 20 21 22 23 24 25 26 27 28 29 3…" at bounding box center [440, 319] width 547 height 319
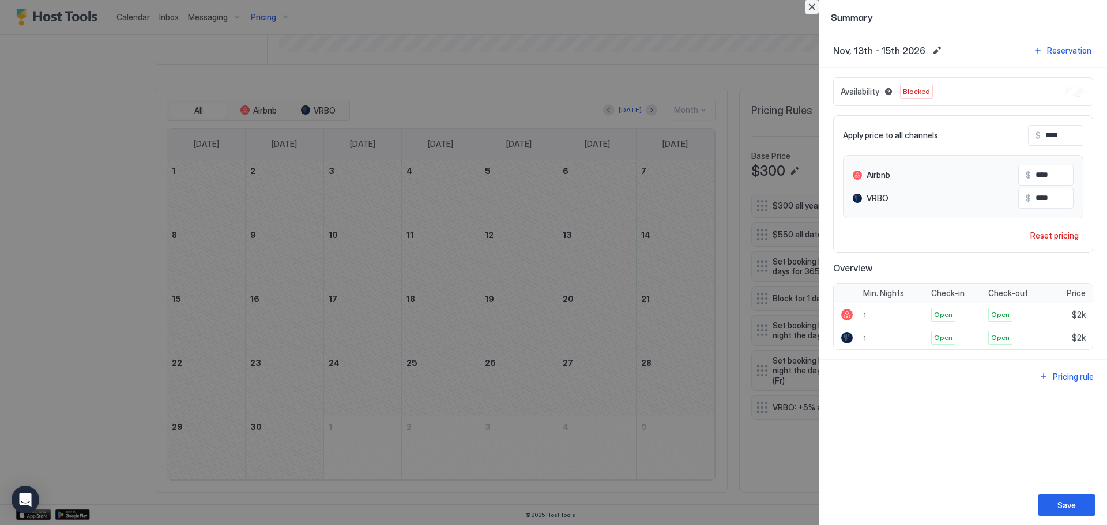
click at [813, 9] on button "Close" at bounding box center [812, 7] width 14 height 14
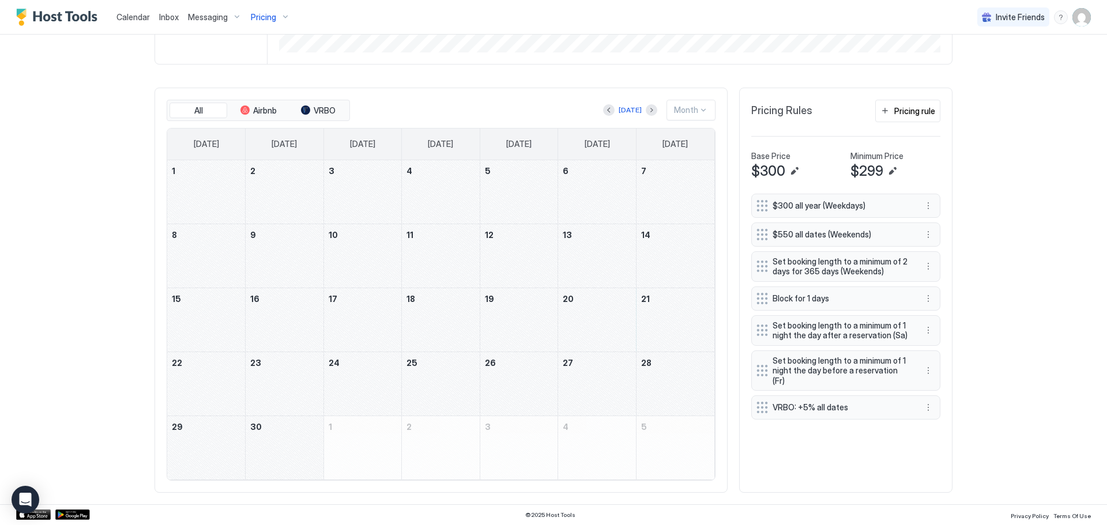
drag, startPoint x: 593, startPoint y: 327, endPoint x: 198, endPoint y: 389, distance: 399.8
click at [198, 389] on tbody "1 2 3 4 5 6 7 8 9 10 11 12 13 14 15 16 17 18 19 20 21 22 23 24 25 26 27 28 29 3…" at bounding box center [440, 319] width 547 height 319
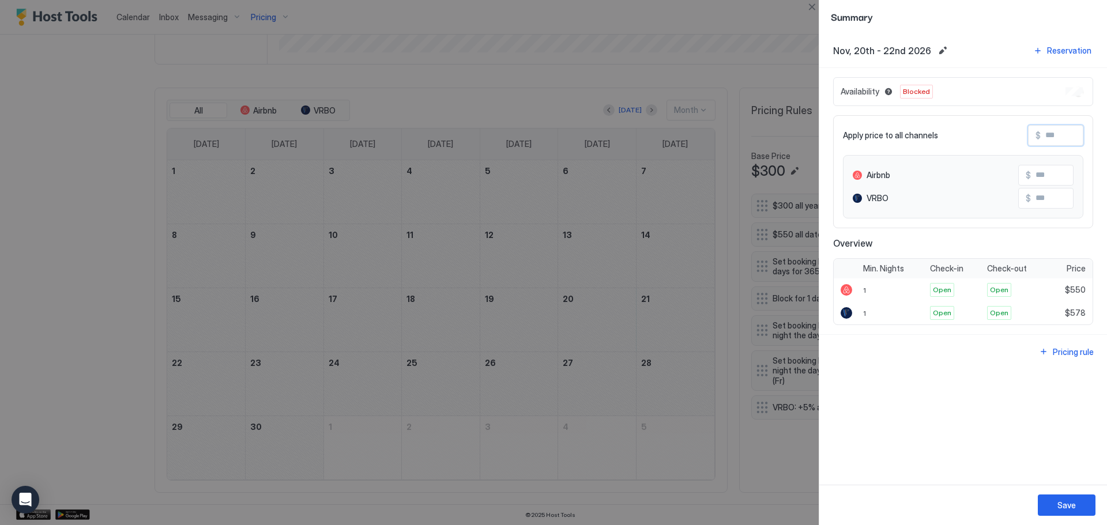
click at [1067, 131] on input "Input Field" at bounding box center [1087, 136] width 92 height 20
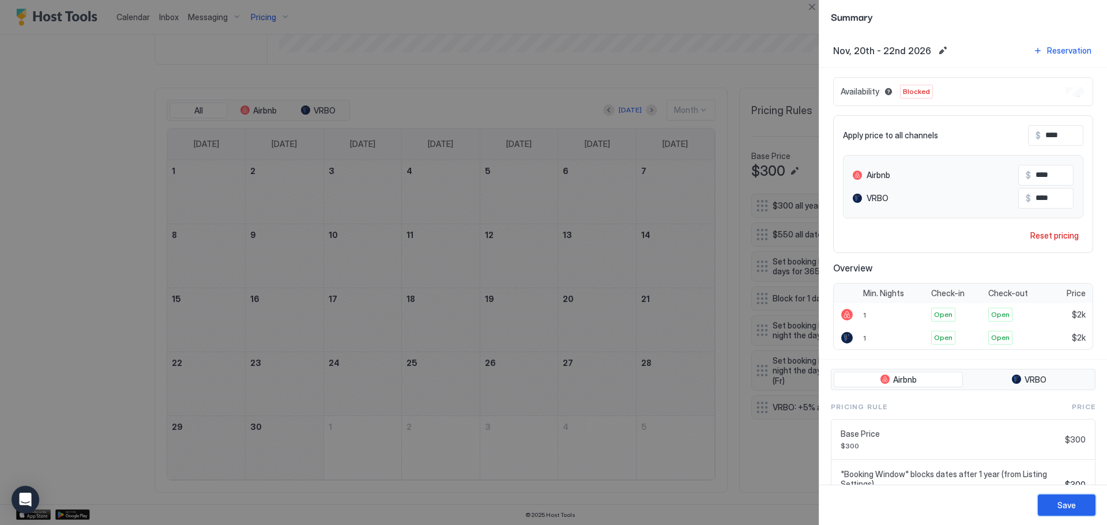
click at [1065, 510] on div "Save" at bounding box center [1066, 505] width 18 height 12
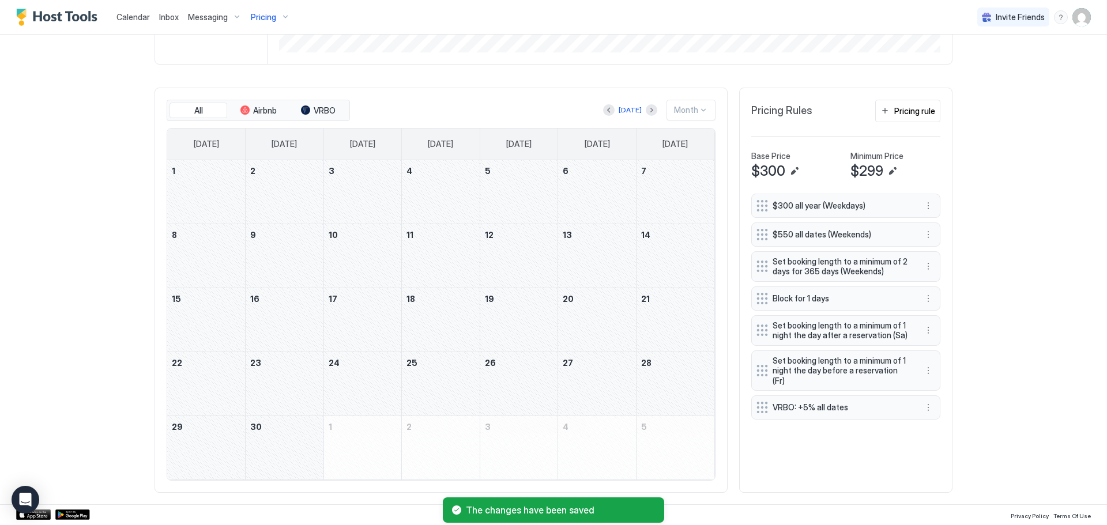
click at [602, 400] on div "November 27, 2026" at bounding box center [597, 383] width 78 height 63
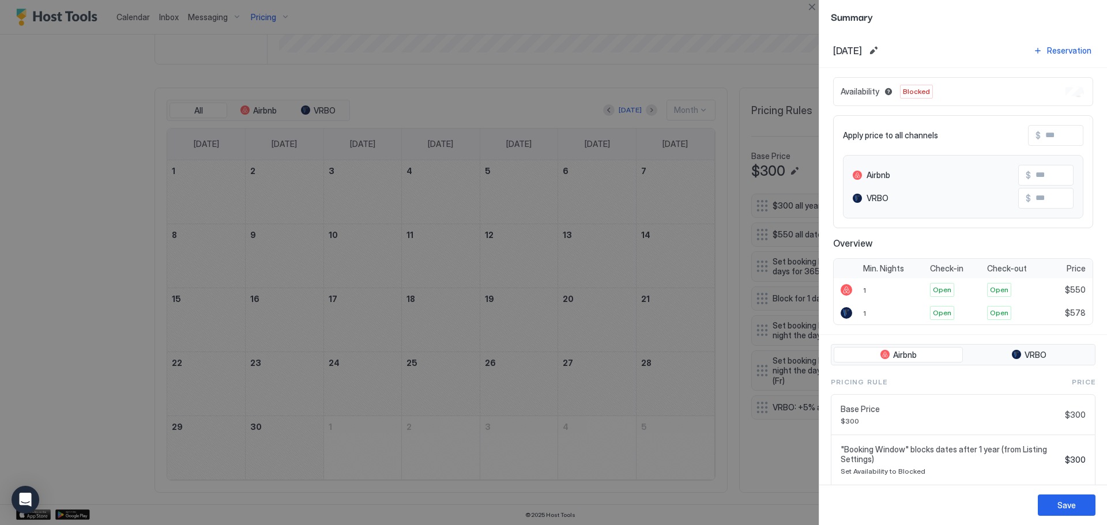
drag, startPoint x: 602, startPoint y: 400, endPoint x: 213, endPoint y: 442, distance: 391.4
click at [213, 442] on div at bounding box center [553, 262] width 1107 height 525
click at [1072, 140] on input "Input Field" at bounding box center [1087, 136] width 92 height 20
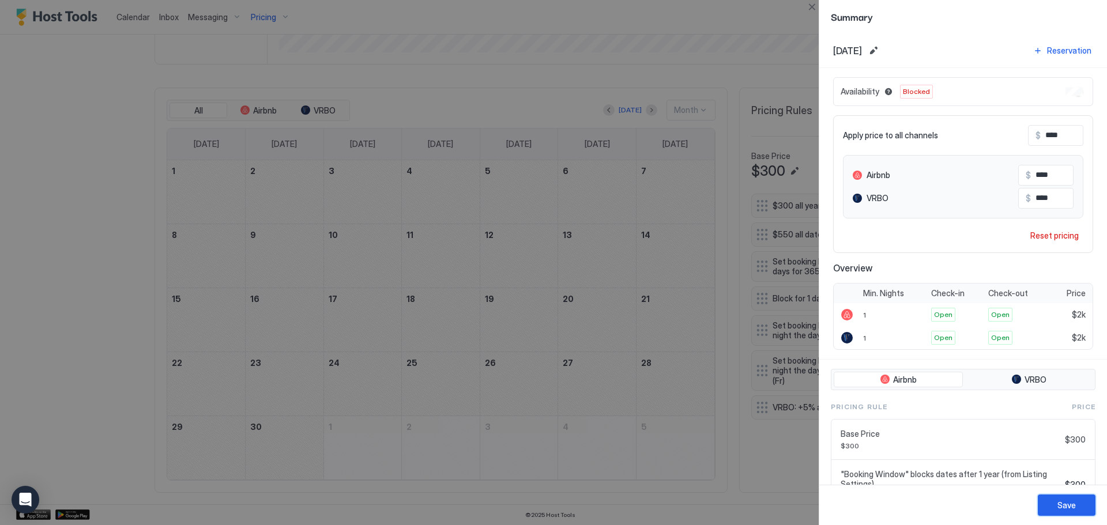
click at [1075, 499] on div "Save" at bounding box center [1066, 505] width 18 height 12
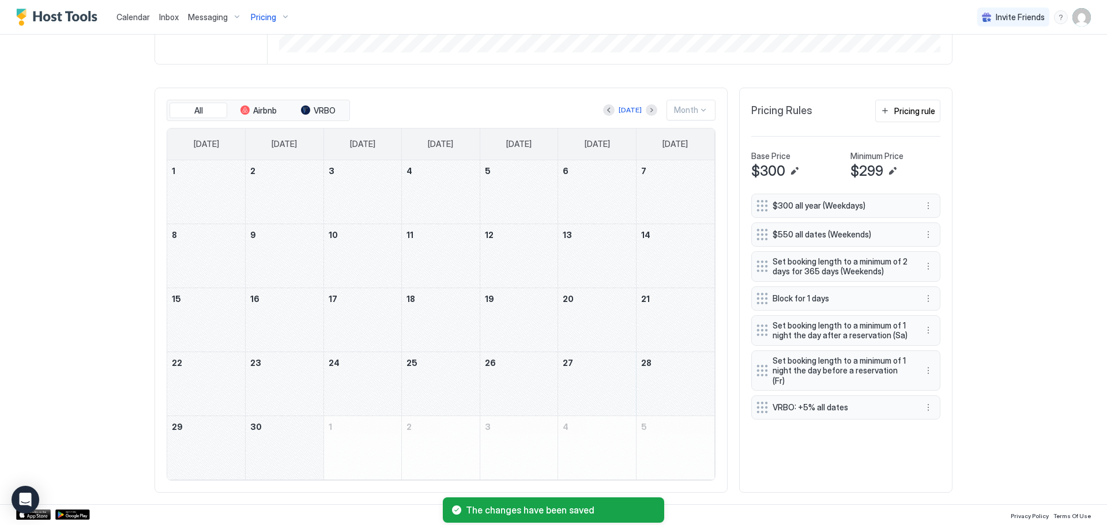
drag, startPoint x: 601, startPoint y: 392, endPoint x: 221, endPoint y: 449, distance: 384.7
click at [221, 449] on tbody "1 2 3 4 5 6 7 8 9 10 11 12 13 14 15 16 17 18 19 20 21 22 23 24 25 26 27 28 29 3…" at bounding box center [440, 319] width 547 height 319
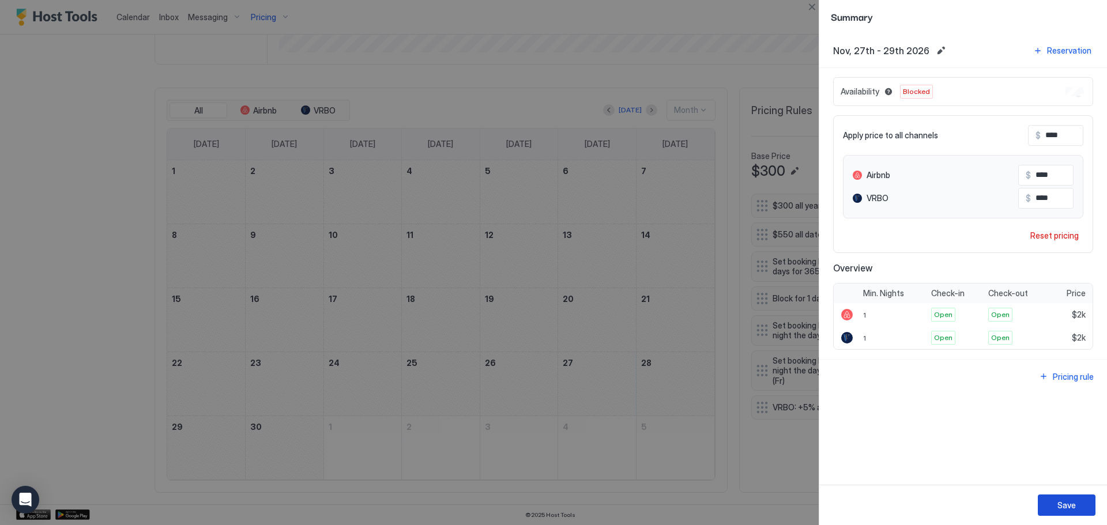
click at [1076, 511] on button "Save" at bounding box center [1067, 505] width 58 height 21
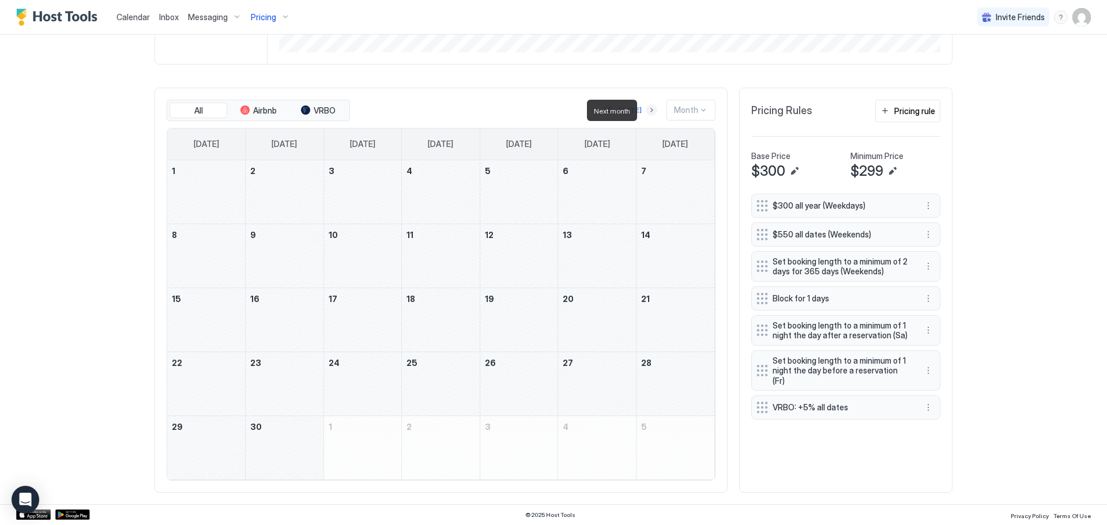
click at [649, 110] on button "Next month" at bounding box center [652, 110] width 12 height 12
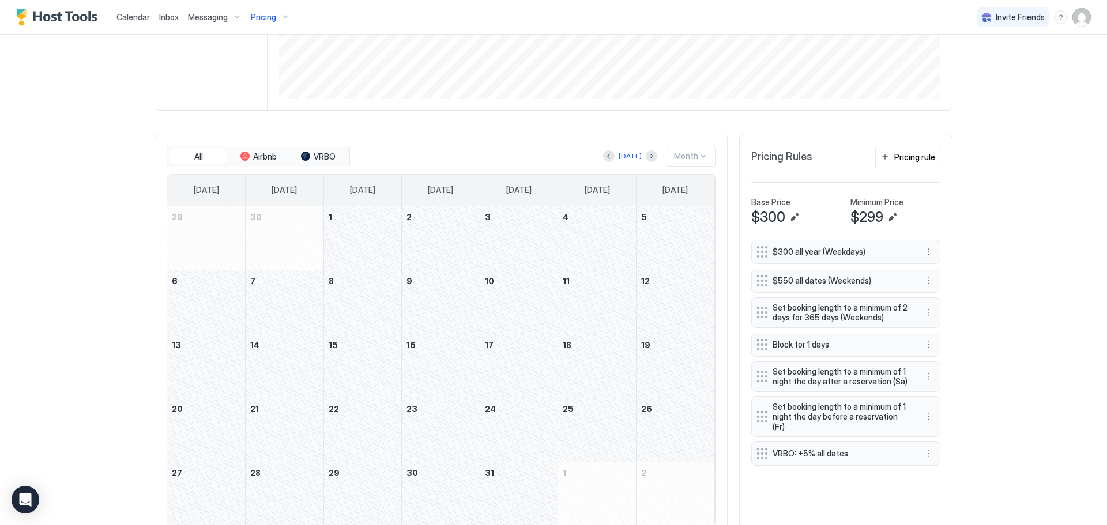
scroll to position [257, 0]
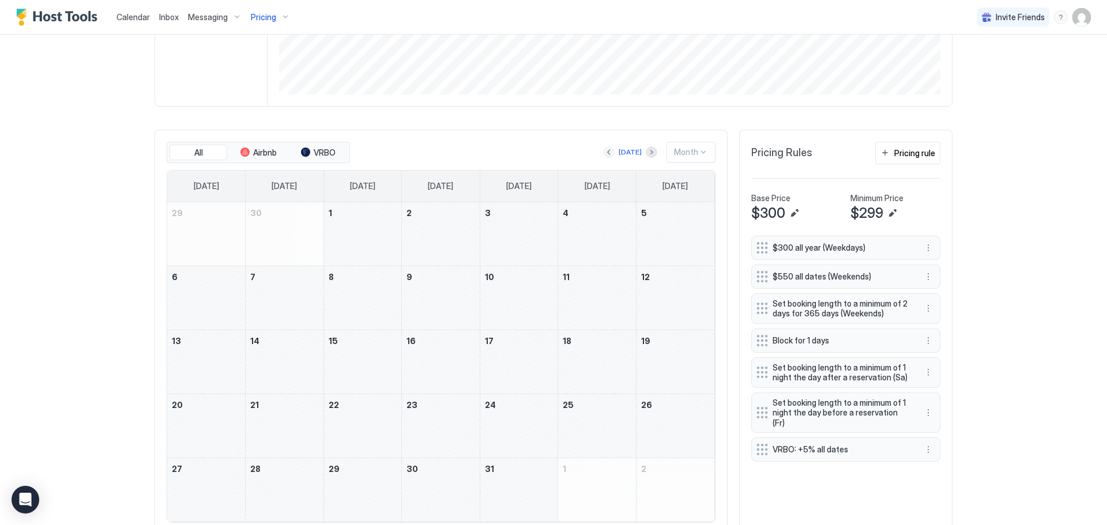
click at [610, 153] on button "Previous month" at bounding box center [609, 152] width 12 height 12
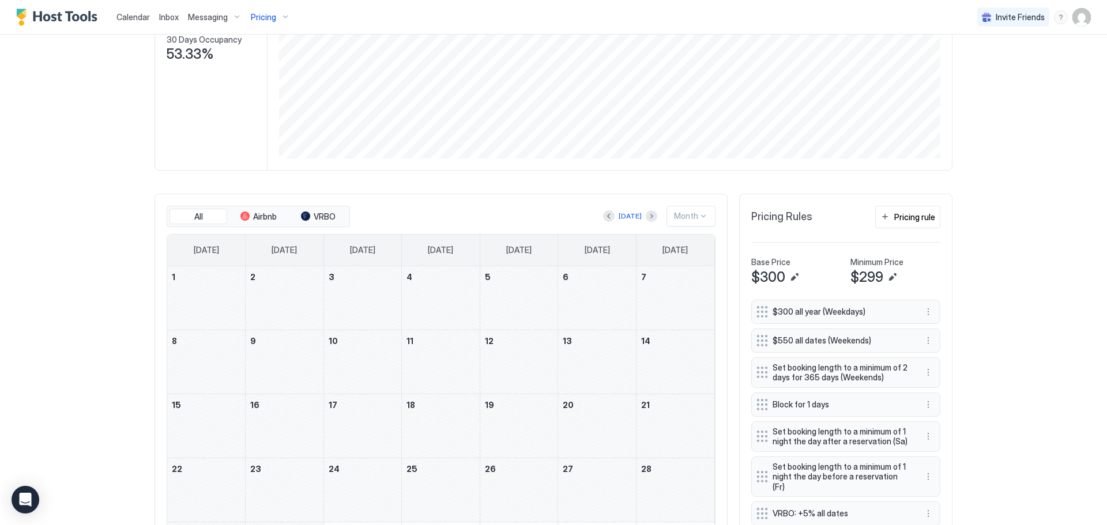
scroll to position [299, 0]
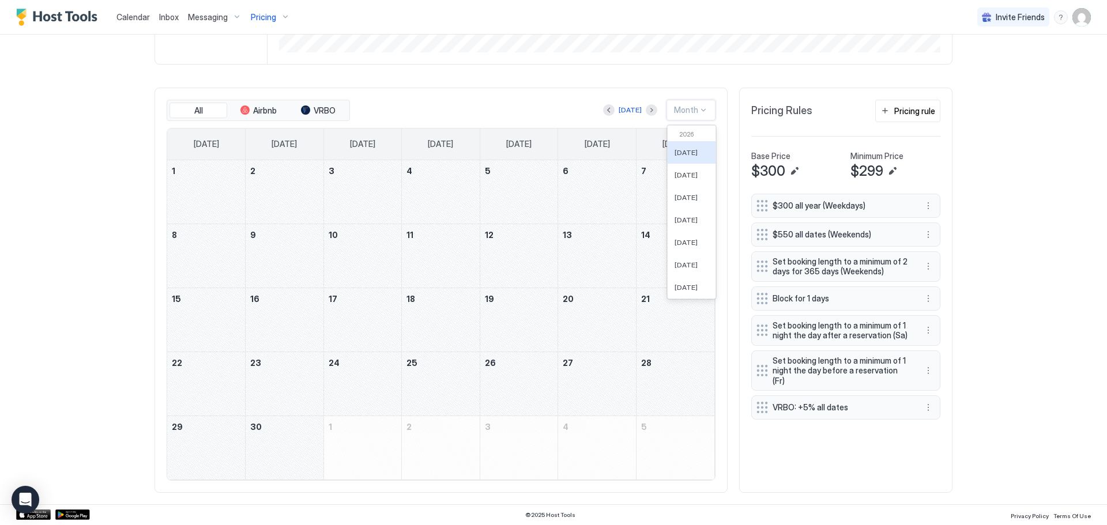
click at [703, 109] on div at bounding box center [703, 109] width 9 height 9
click at [707, 282] on div "[DATE]" at bounding box center [692, 283] width 48 height 22
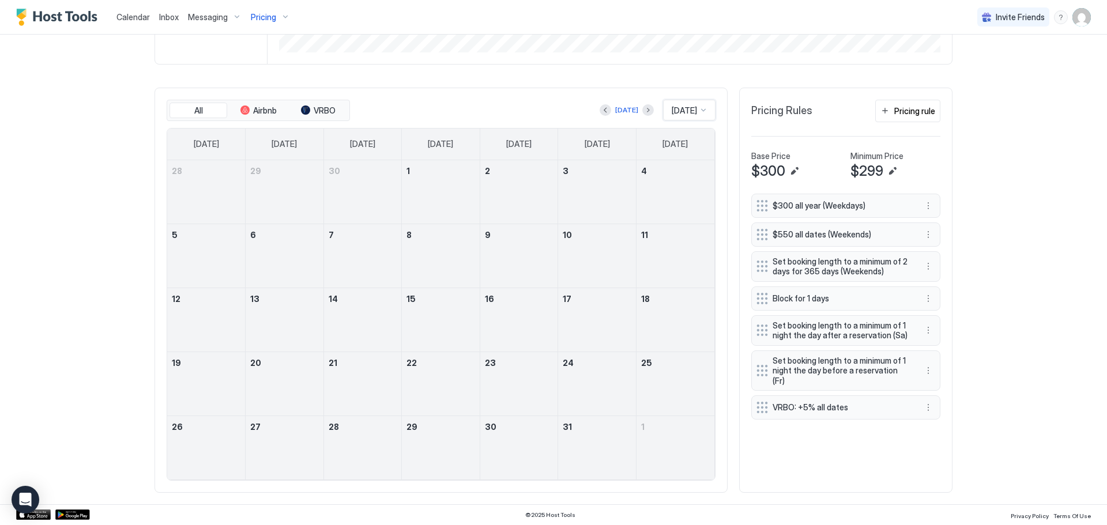
click at [702, 106] on div at bounding box center [703, 109] width 9 height 9
click at [523, 97] on div "All Airbnb VRBO [DATE] [DATE] [DATE] [DATE] [DATE] [DATE] [DATE] [DATE] [DATE] …" at bounding box center [440, 290] width 573 height 405
click at [600, 104] on button "Previous month" at bounding box center [606, 110] width 12 height 12
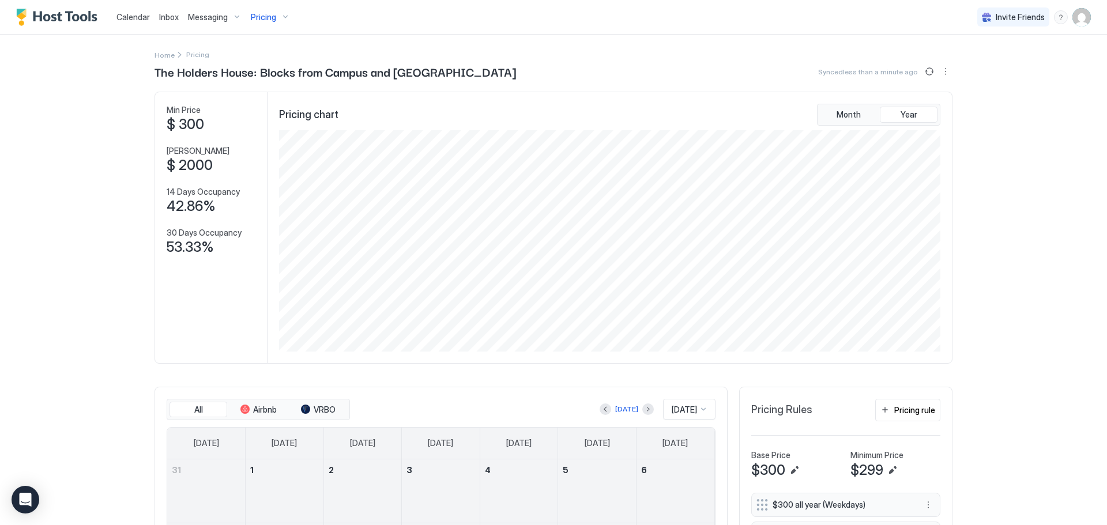
click at [263, 12] on span "Pricing" at bounding box center [263, 17] width 25 height 10
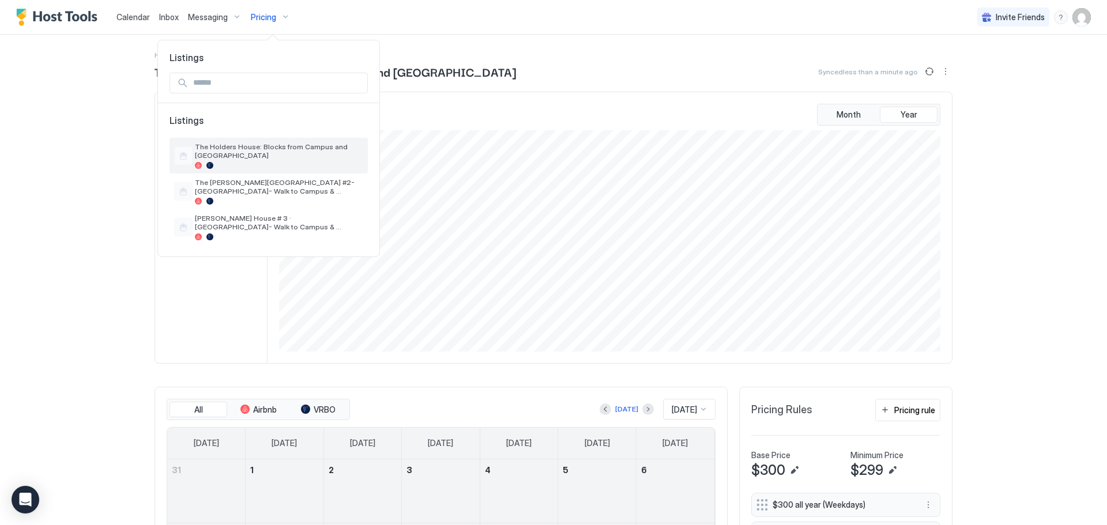
click at [249, 149] on span "The Holders House: Blocks from Campus and [GEOGRAPHIC_DATA]" at bounding box center [279, 150] width 168 height 17
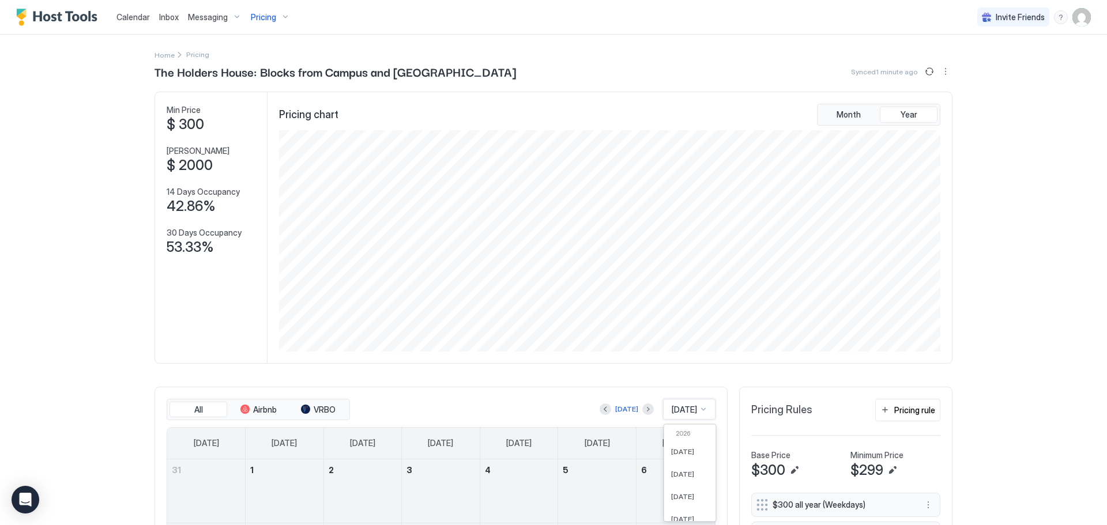
scroll to position [78, 0]
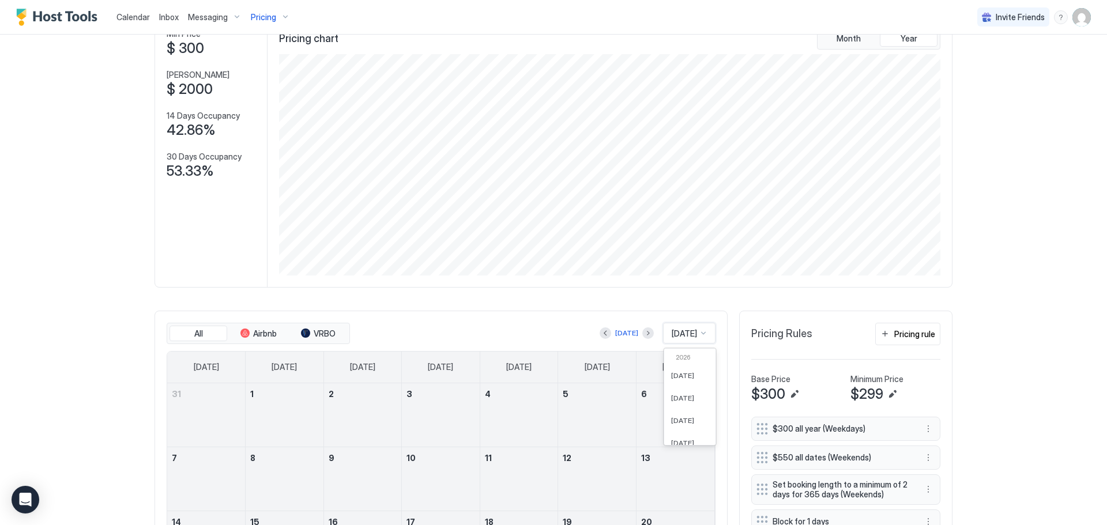
click at [703, 344] on div "61 results available. Use Up and Down to choose options, press Enter to select …" at bounding box center [689, 333] width 52 height 21
click at [694, 390] on div "[DATE]" at bounding box center [689, 397] width 51 height 22
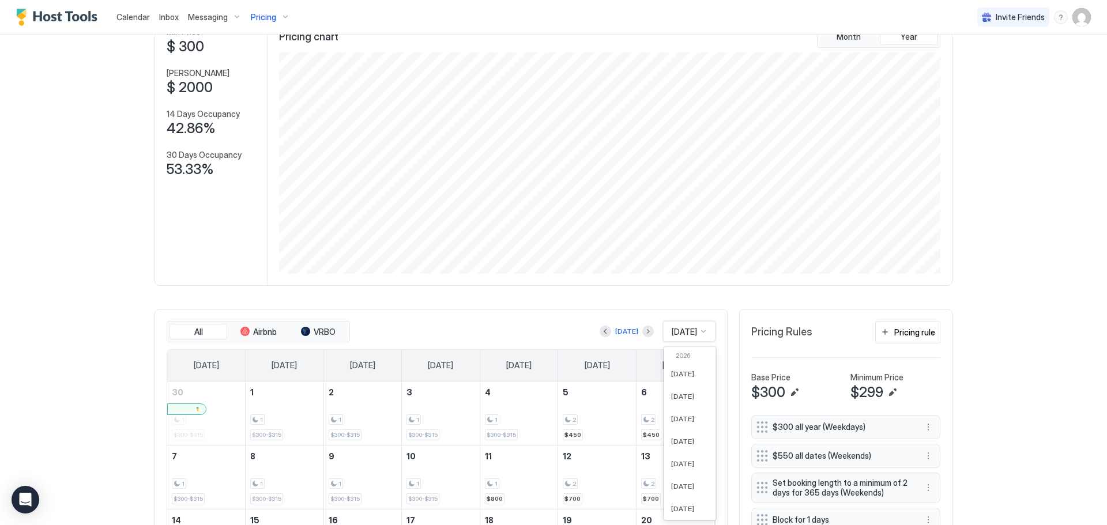
click at [699, 331] on div at bounding box center [703, 331] width 9 height 9
click at [692, 376] on div "[DATE]" at bounding box center [689, 374] width 37 height 9
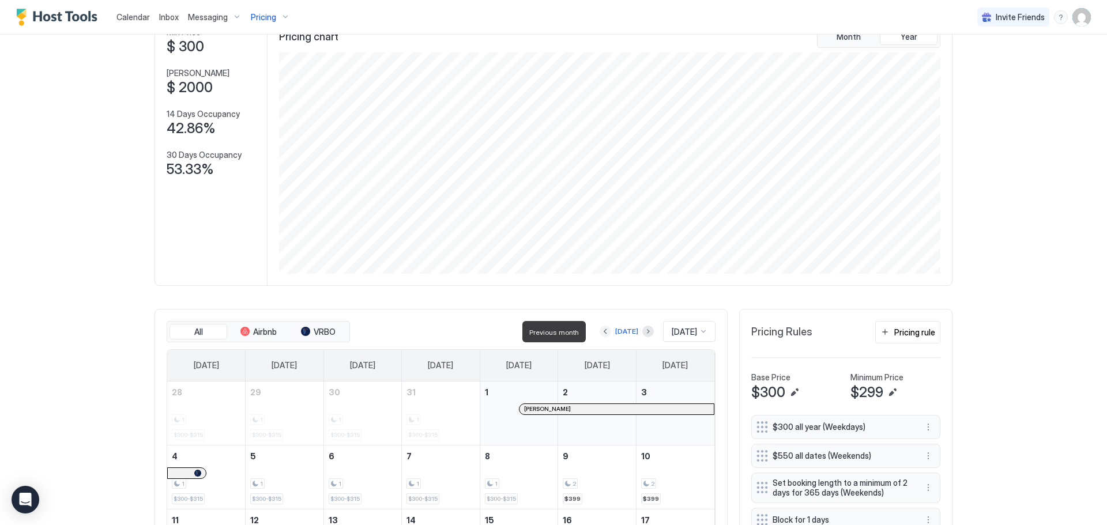
click at [600, 329] on button "Previous month" at bounding box center [606, 332] width 12 height 12
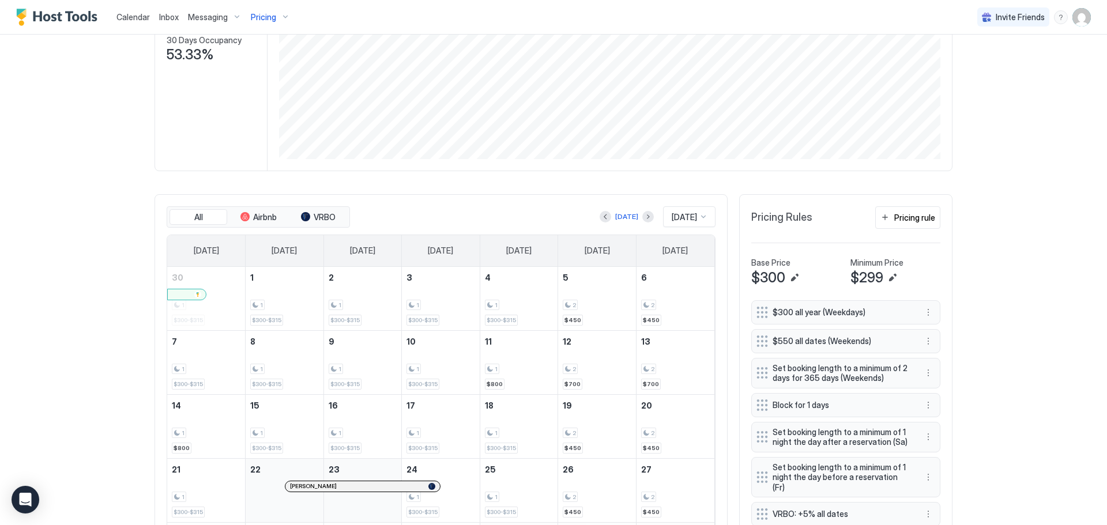
scroll to position [213, 0]
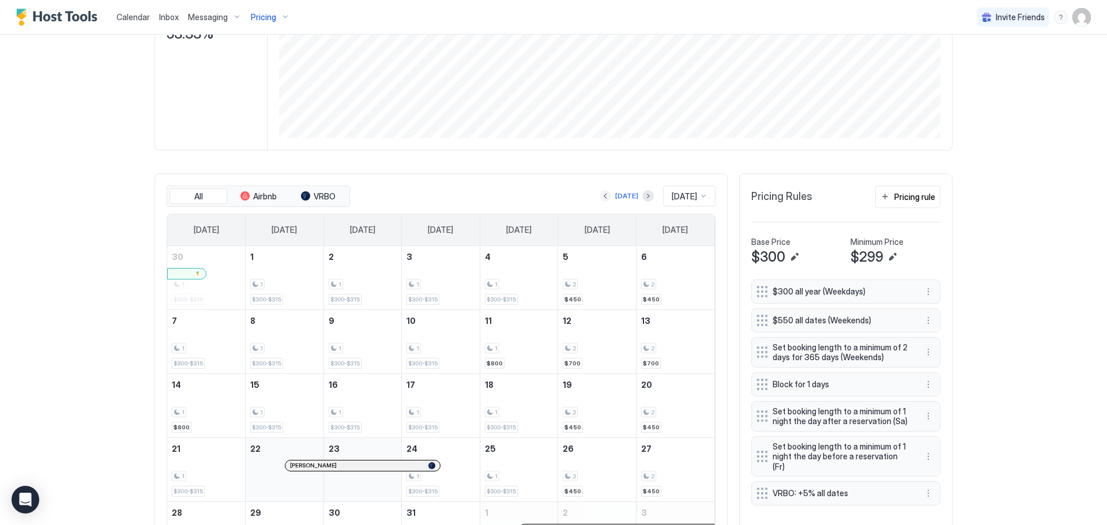
drag, startPoint x: 591, startPoint y: 198, endPoint x: 636, endPoint y: 207, distance: 45.2
click at [600, 199] on button "Previous month" at bounding box center [606, 196] width 12 height 12
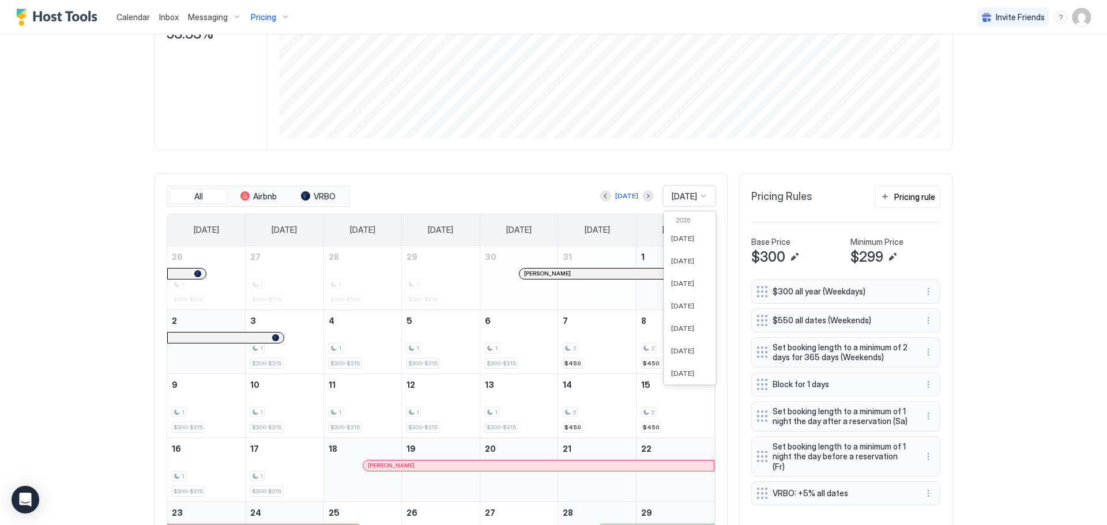
click at [702, 195] on div at bounding box center [703, 195] width 9 height 9
click at [691, 240] on div "[DATE]" at bounding box center [689, 238] width 37 height 9
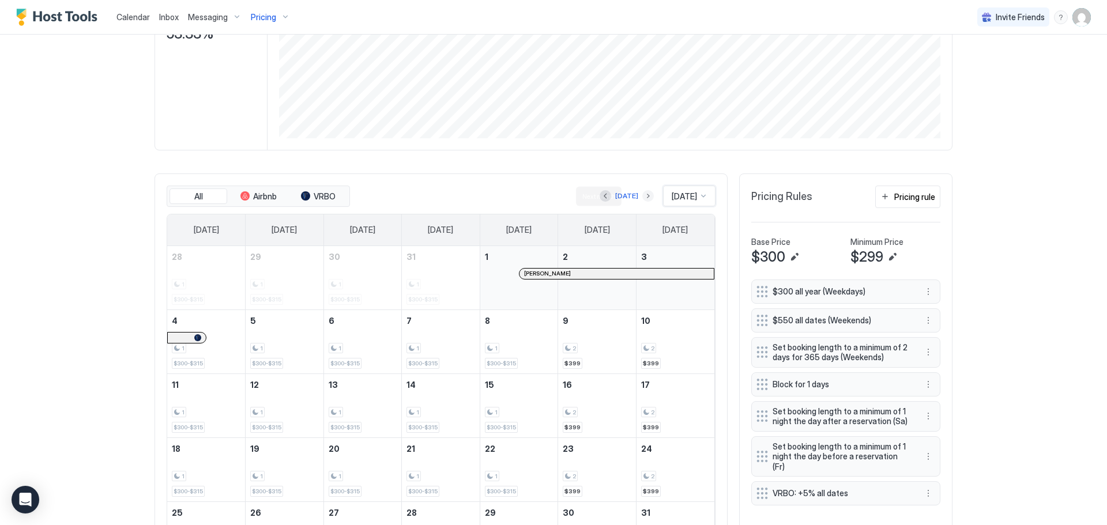
click at [642, 194] on button "Next month" at bounding box center [648, 196] width 12 height 12
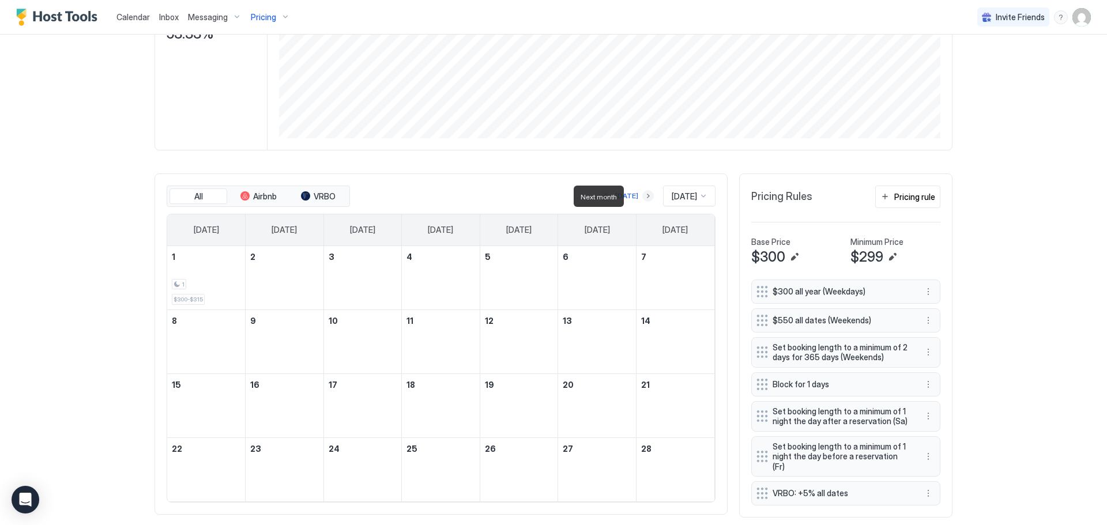
click at [642, 194] on button "Next month" at bounding box center [648, 196] width 12 height 12
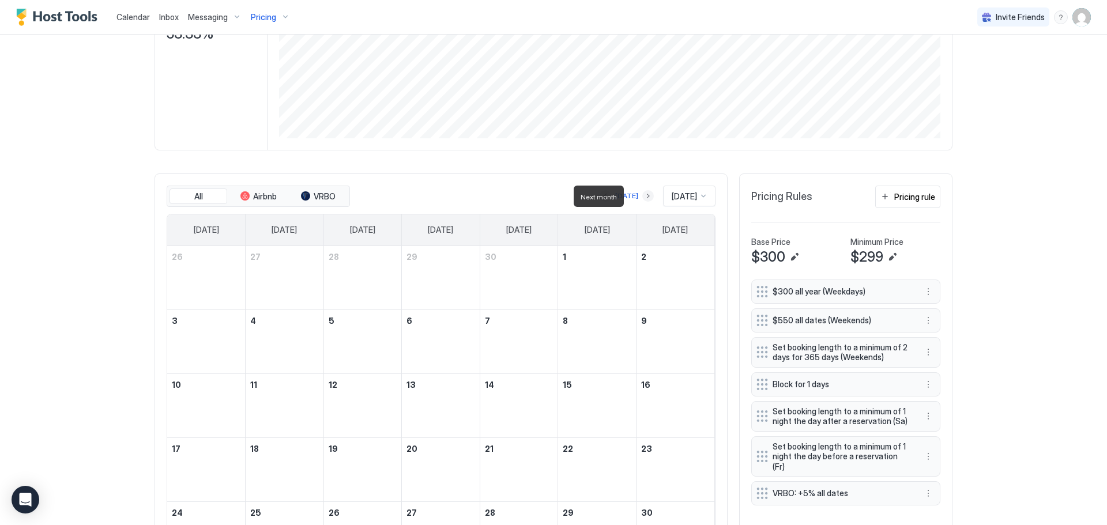
click at [642, 194] on button "Next month" at bounding box center [648, 196] width 12 height 12
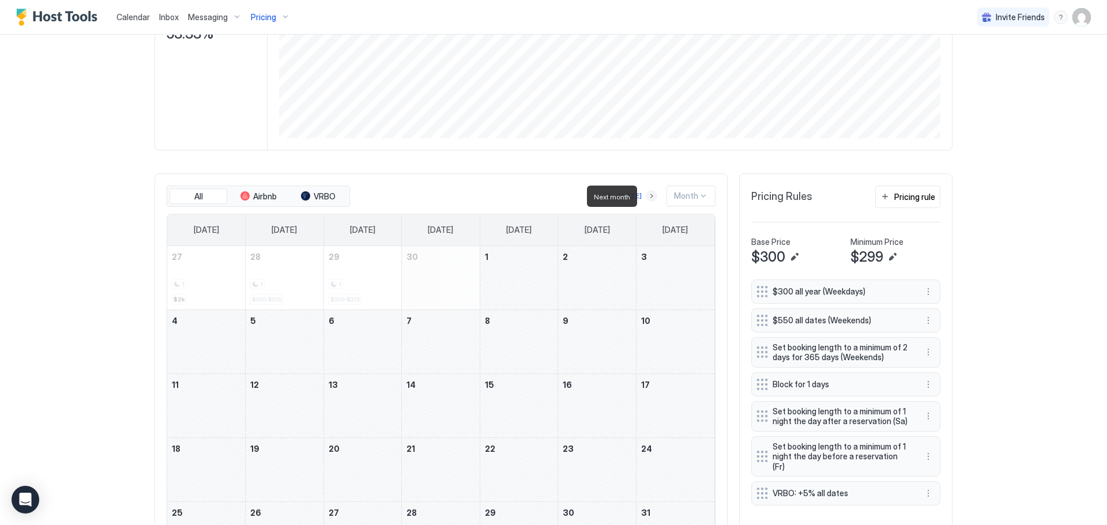
click at [649, 193] on button "Next month" at bounding box center [652, 196] width 12 height 12
click at [649, 200] on button "Next month" at bounding box center [652, 196] width 12 height 12
click at [649, 197] on button "Next month" at bounding box center [652, 196] width 12 height 12
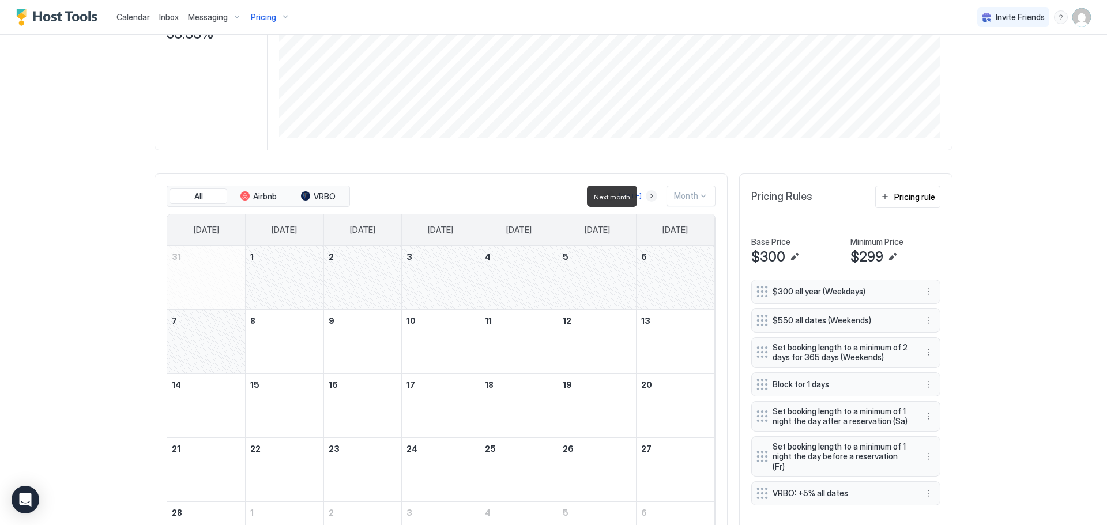
click at [649, 197] on button "Next month" at bounding box center [652, 196] width 12 height 12
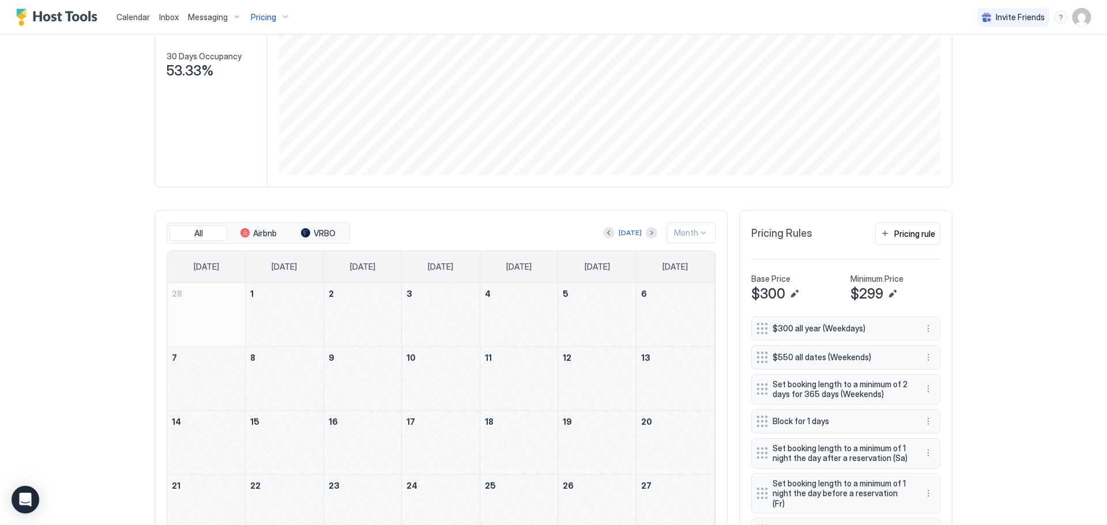
scroll to position [186, 0]
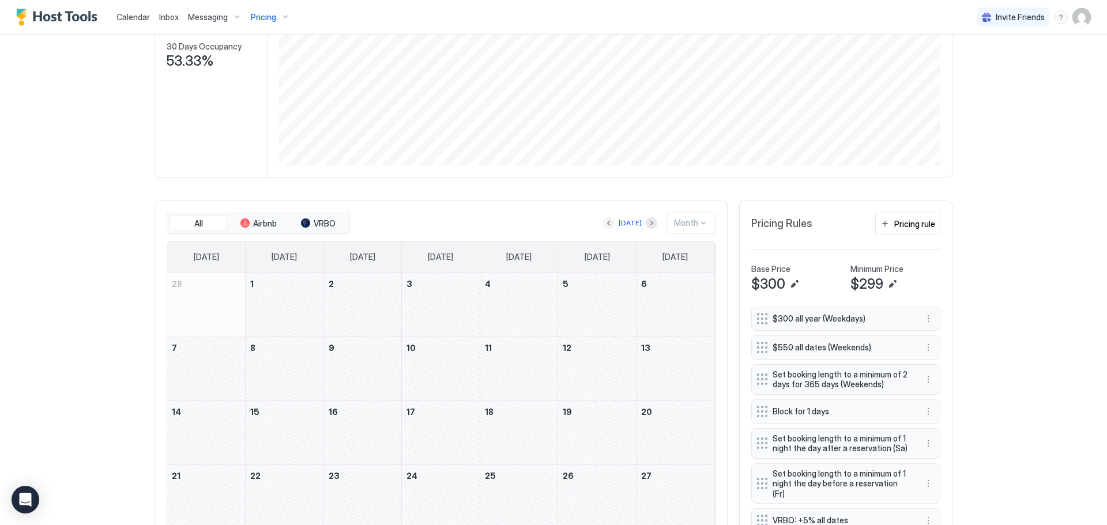
click at [609, 220] on button "Previous month" at bounding box center [609, 223] width 12 height 12
click at [607, 224] on button "Previous month" at bounding box center [609, 223] width 12 height 12
click at [706, 224] on div "Month" at bounding box center [690, 223] width 49 height 21
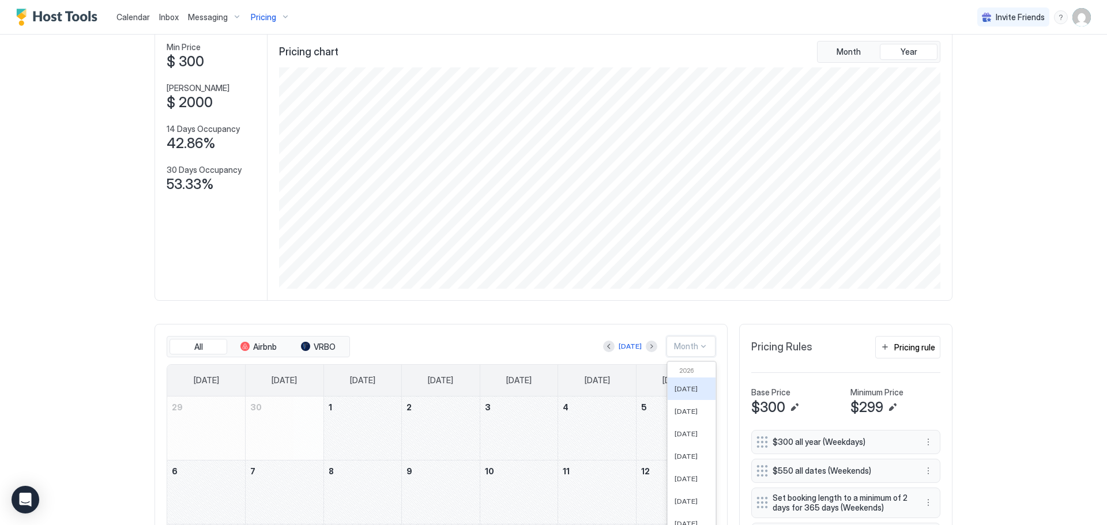
scroll to position [0, 0]
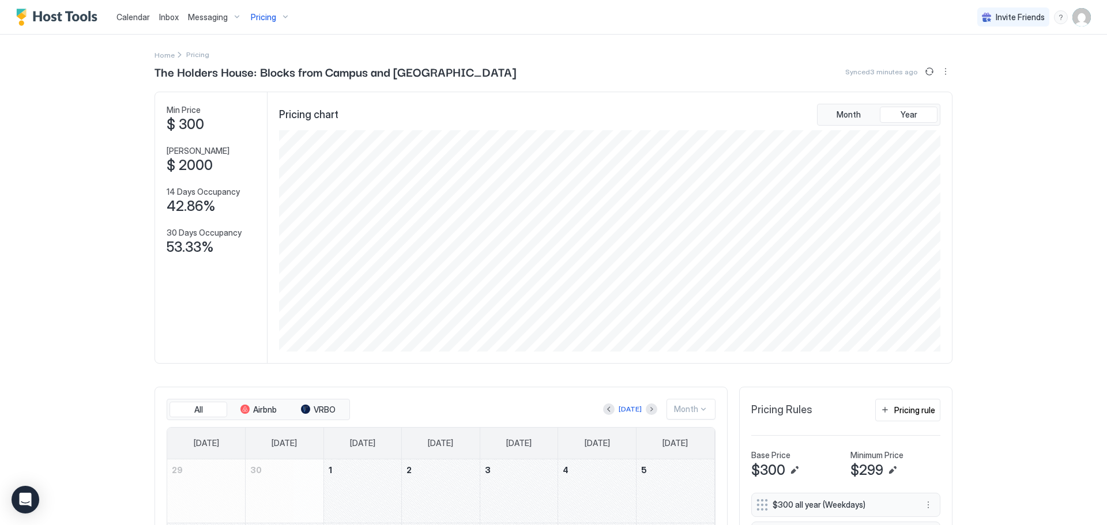
click at [278, 12] on div "Pricing" at bounding box center [270, 17] width 48 height 20
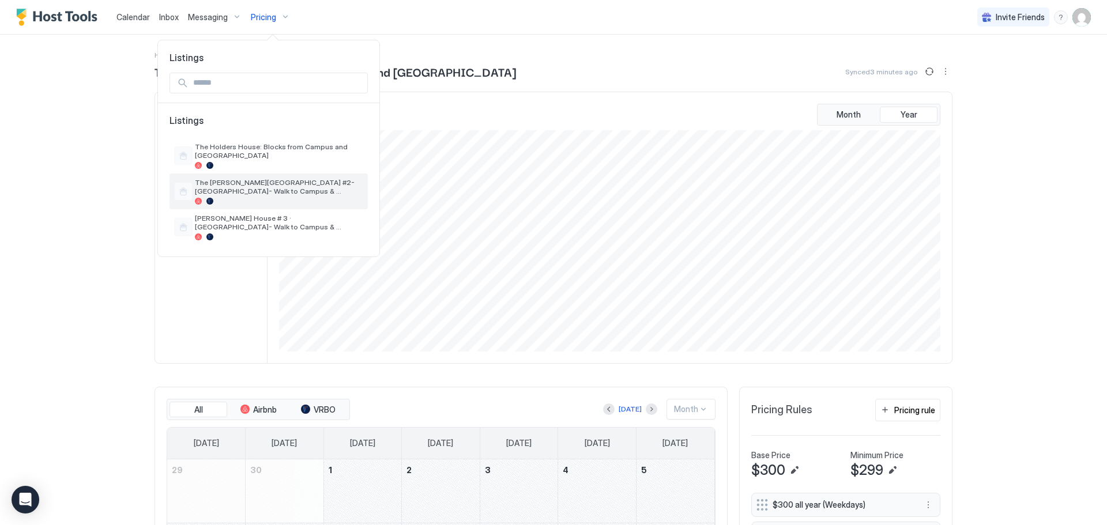
click at [272, 182] on span "The [PERSON_NAME][GEOGRAPHIC_DATA] #2-[GEOGRAPHIC_DATA]- Walk to Campus & Downt…" at bounding box center [279, 186] width 168 height 17
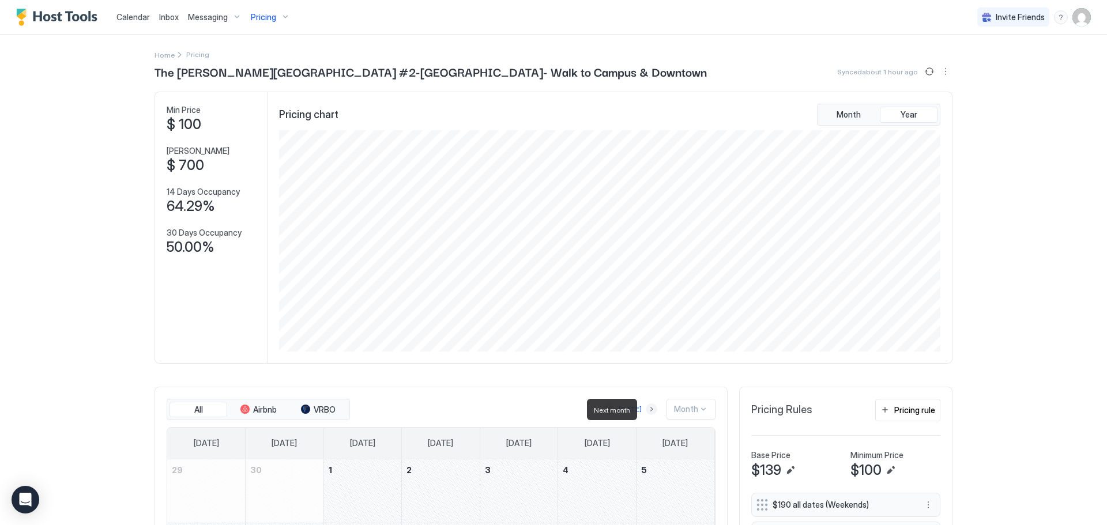
click at [647, 406] on button "Next month" at bounding box center [652, 410] width 12 height 12
click at [651, 409] on button "Next month" at bounding box center [652, 410] width 12 height 12
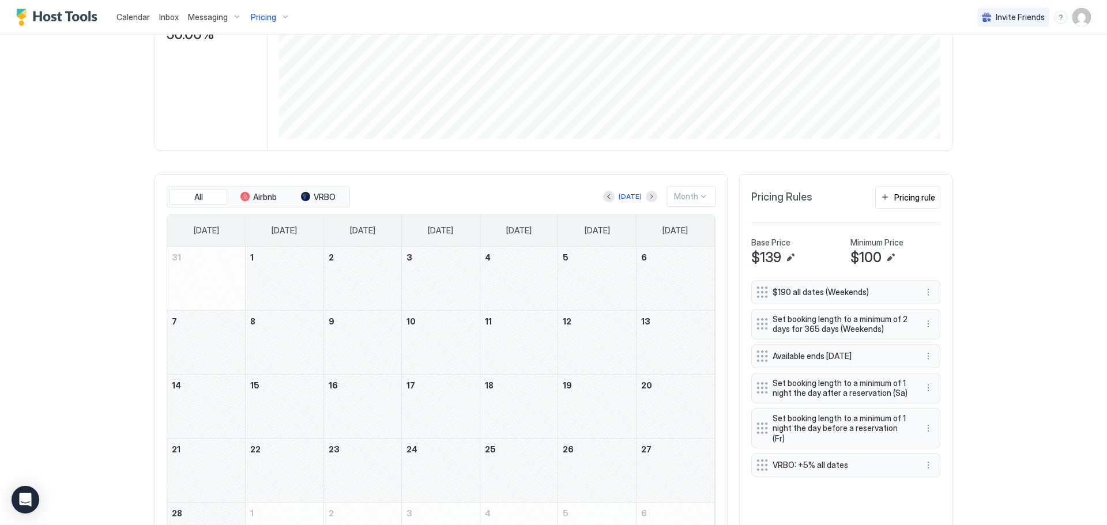
scroll to position [248, 0]
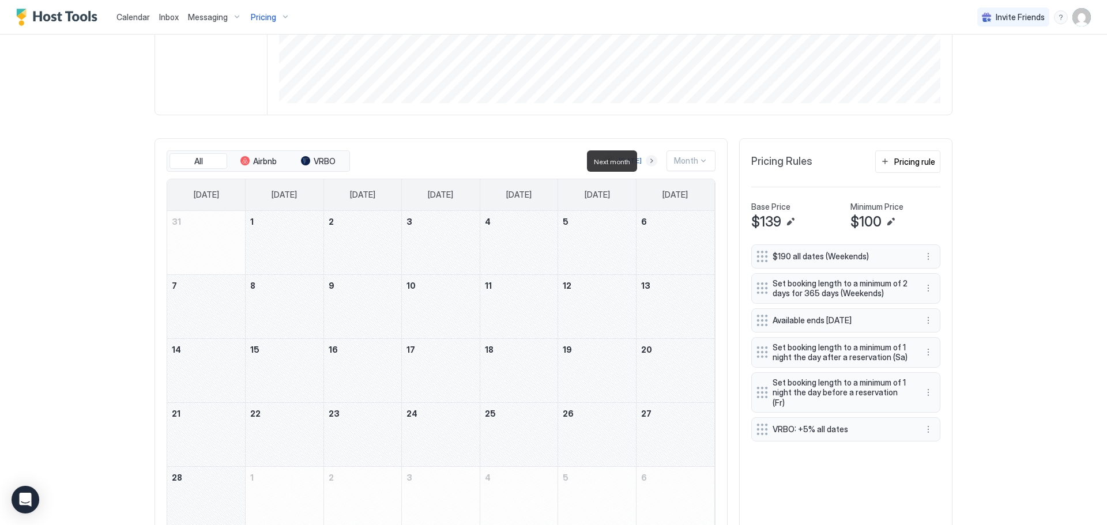
click at [651, 163] on button "Next month" at bounding box center [652, 161] width 12 height 12
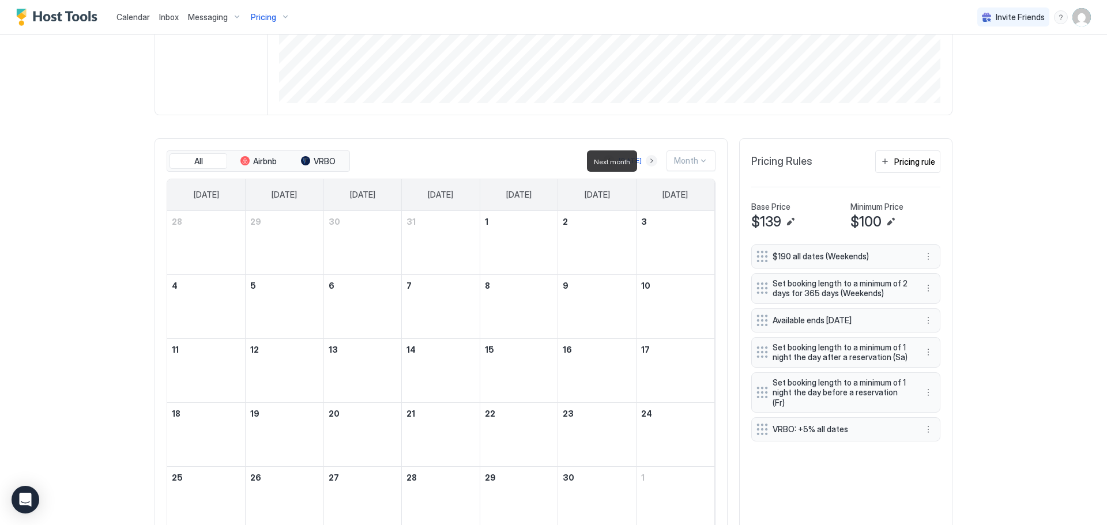
click at [651, 163] on button "Next month" at bounding box center [652, 161] width 12 height 12
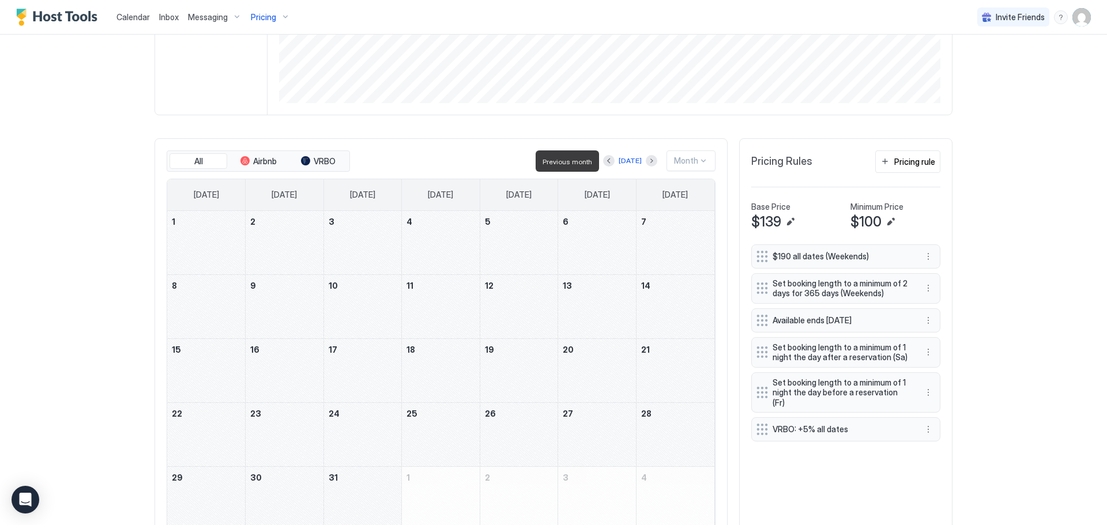
click at [612, 167] on div at bounding box center [609, 161] width 12 height 12
click at [611, 162] on button "Previous month" at bounding box center [609, 161] width 12 height 12
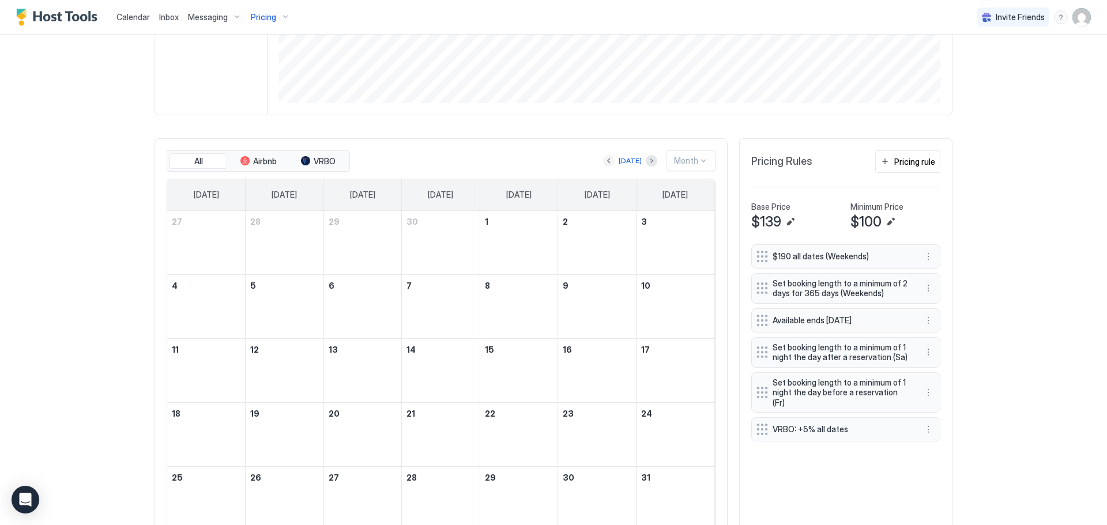
click at [611, 162] on button "Previous month" at bounding box center [609, 161] width 12 height 12
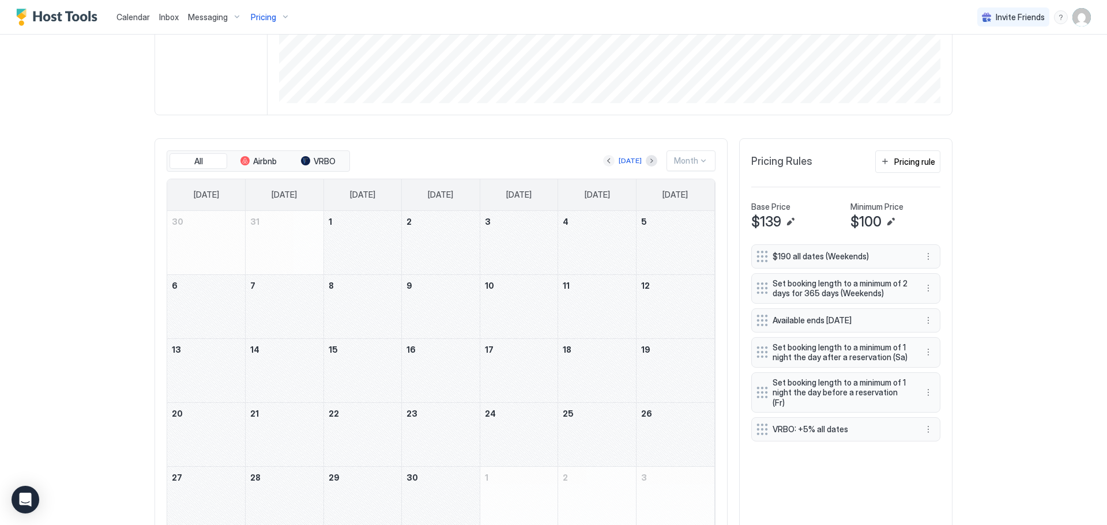
click at [607, 160] on button "Previous month" at bounding box center [609, 161] width 12 height 12
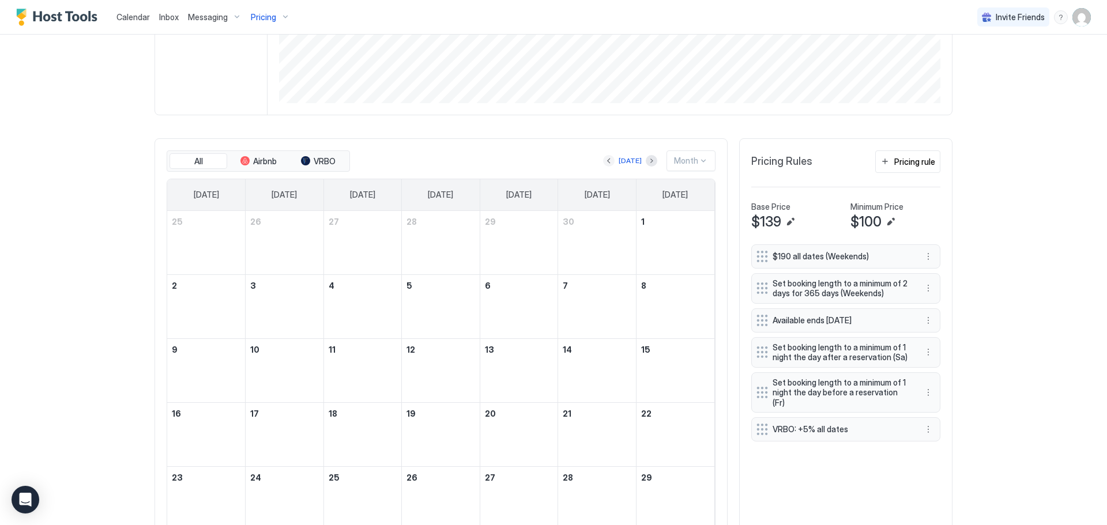
click at [609, 161] on button "Previous month" at bounding box center [609, 161] width 12 height 12
click at [610, 161] on button "Previous month" at bounding box center [609, 161] width 12 height 12
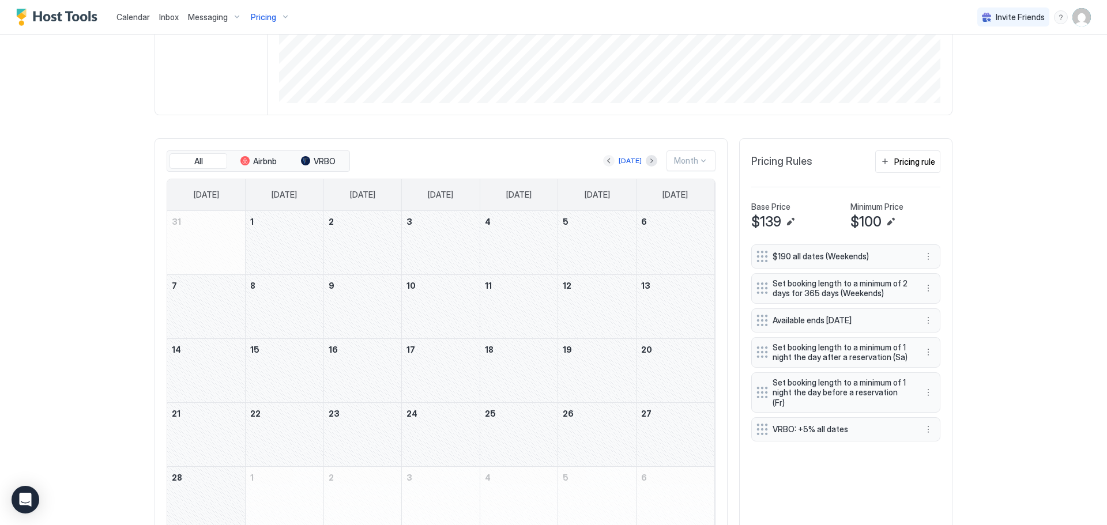
click at [610, 161] on button "Previous month" at bounding box center [609, 161] width 12 height 12
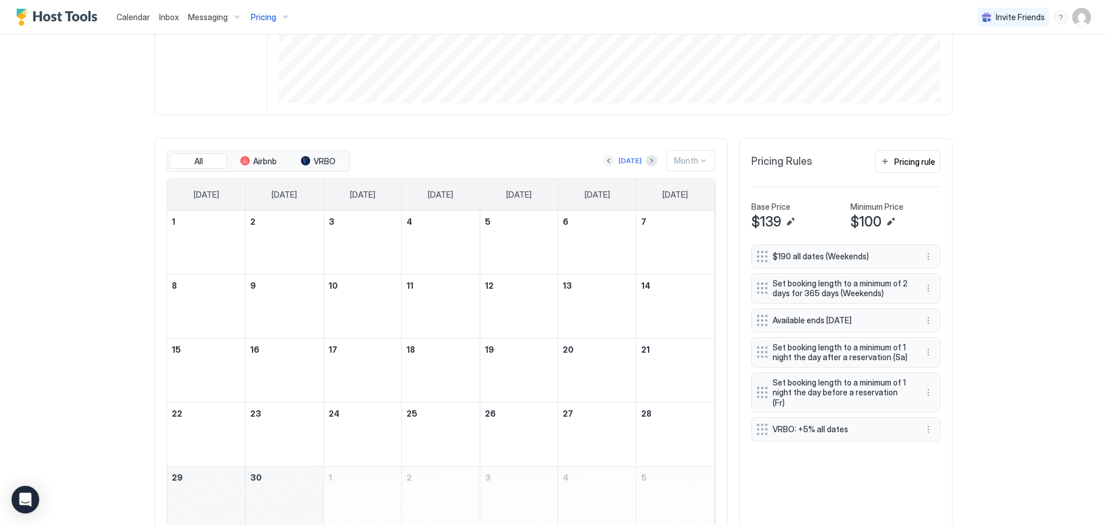
click at [610, 161] on button "Previous month" at bounding box center [609, 161] width 12 height 12
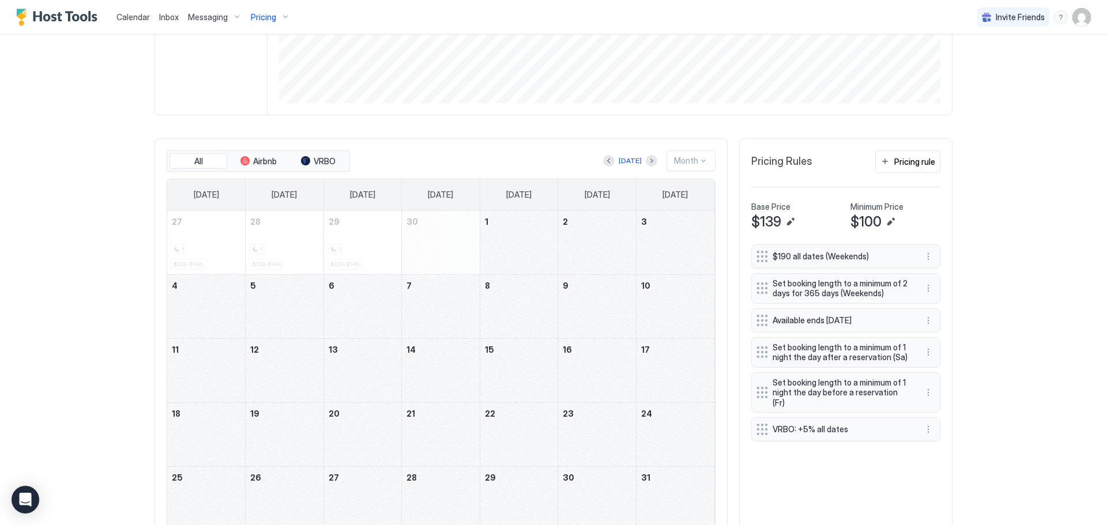
click at [699, 164] on div at bounding box center [703, 160] width 9 height 9
click at [693, 207] on span "[DATE]" at bounding box center [685, 203] width 23 height 9
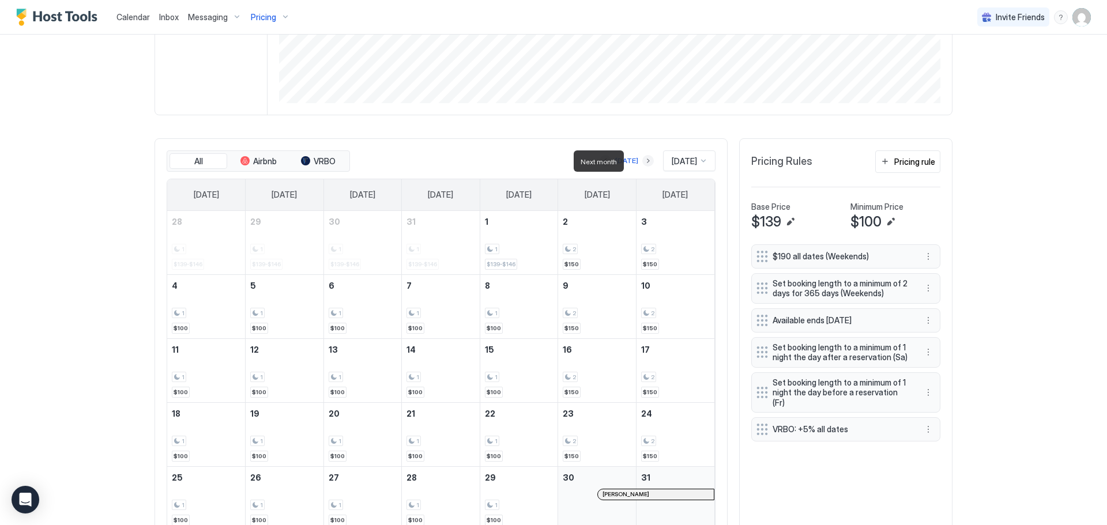
click at [642, 165] on button "Next month" at bounding box center [648, 161] width 12 height 12
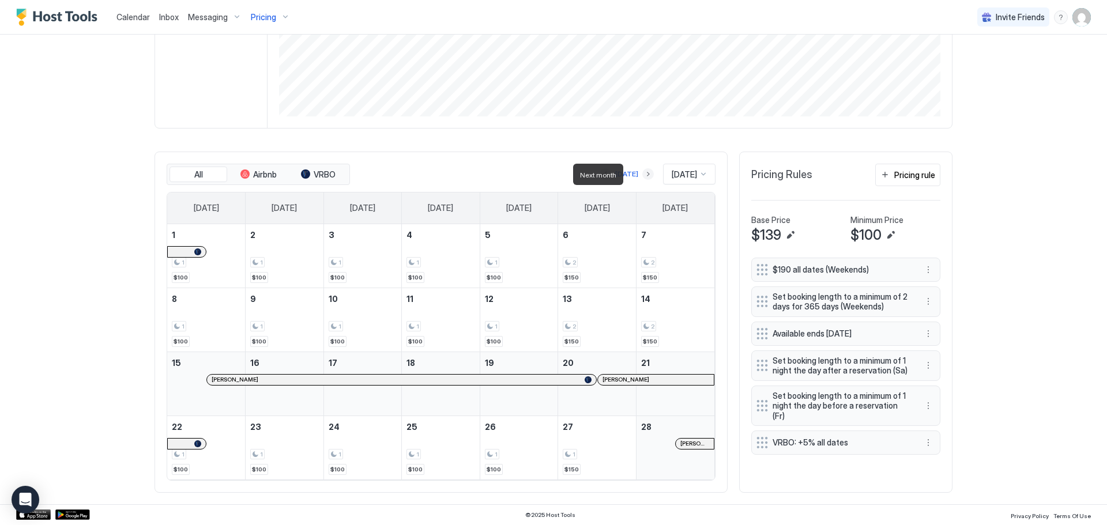
click at [642, 174] on button "Next month" at bounding box center [648, 174] width 12 height 12
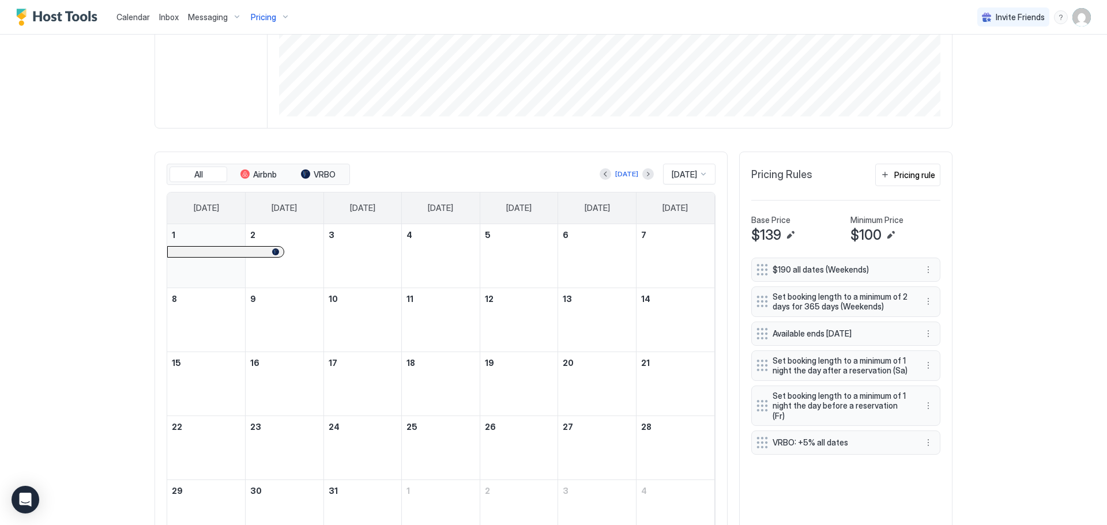
scroll to position [248, 0]
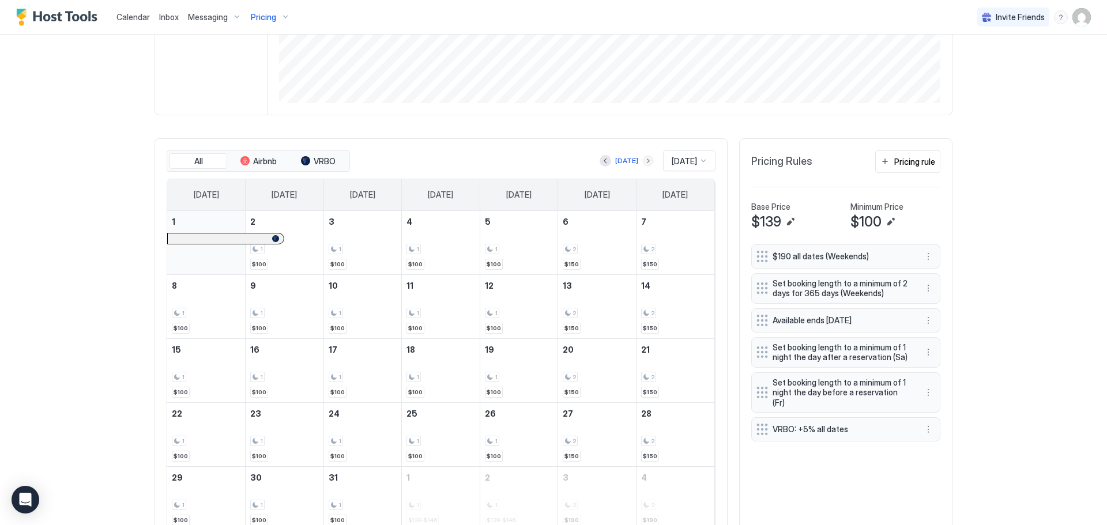
click at [642, 159] on button "Next month" at bounding box center [648, 161] width 12 height 12
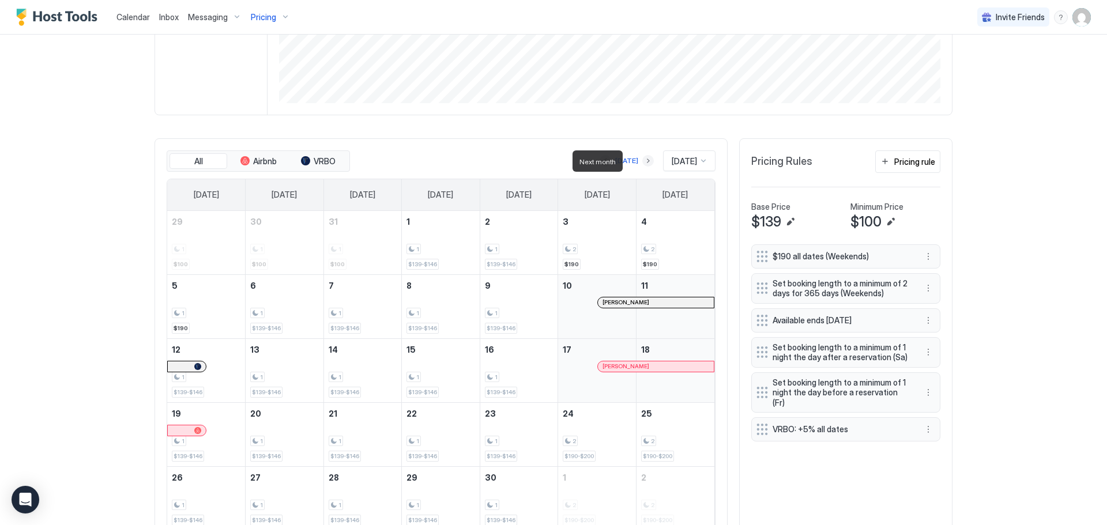
click at [642, 159] on button "Next month" at bounding box center [648, 161] width 12 height 12
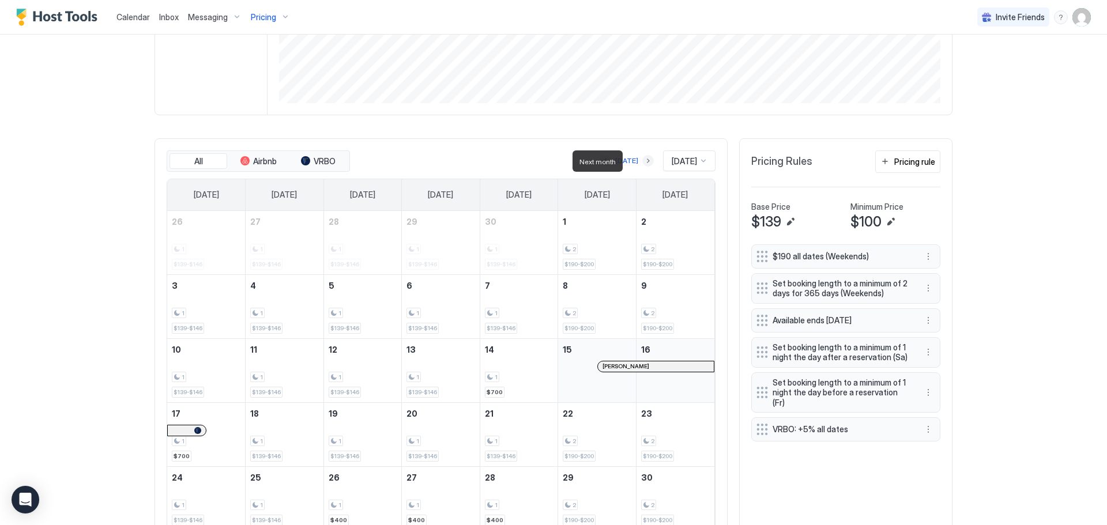
click at [642, 159] on button "Next month" at bounding box center [648, 161] width 12 height 12
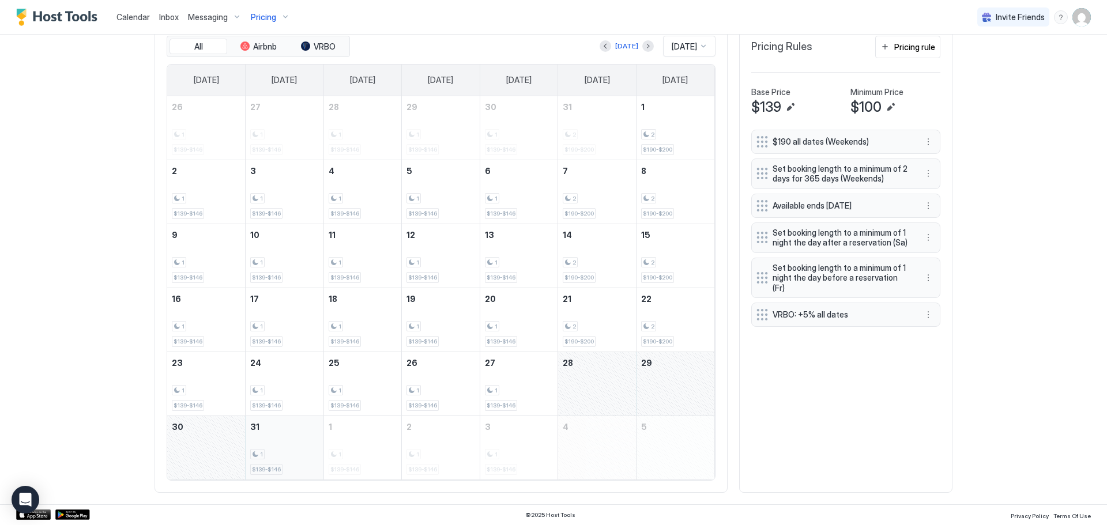
drag, startPoint x: 615, startPoint y: 408, endPoint x: 297, endPoint y: 466, distance: 323.4
click at [297, 466] on tbody "26 1 $139-$146 27 1 $139-$146 28 1 $139-$146 29 1 $139-$146 30 1 $139-$146 31 2…" at bounding box center [440, 287] width 547 height 383
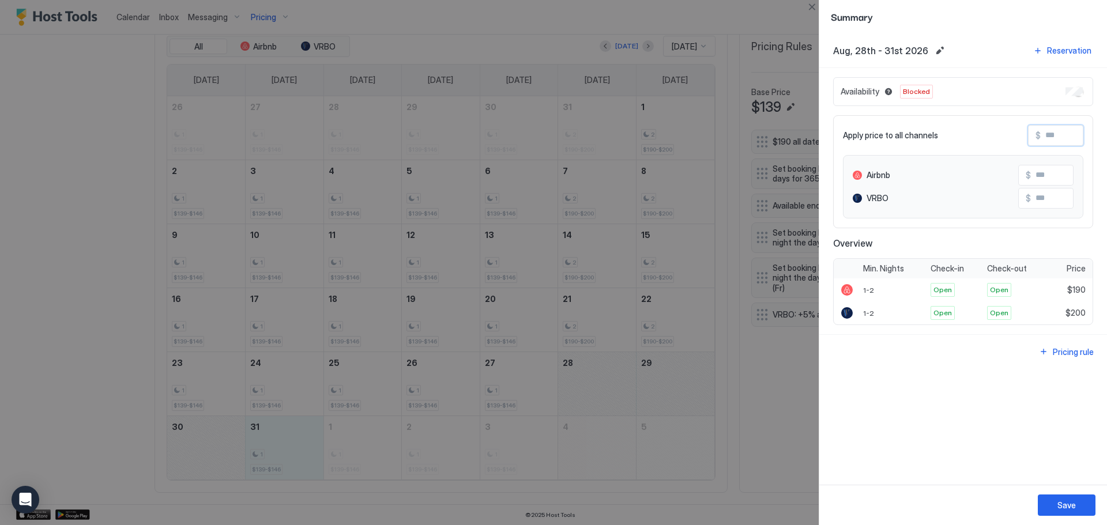
click at [1073, 138] on input "Input Field" at bounding box center [1087, 136] width 92 height 20
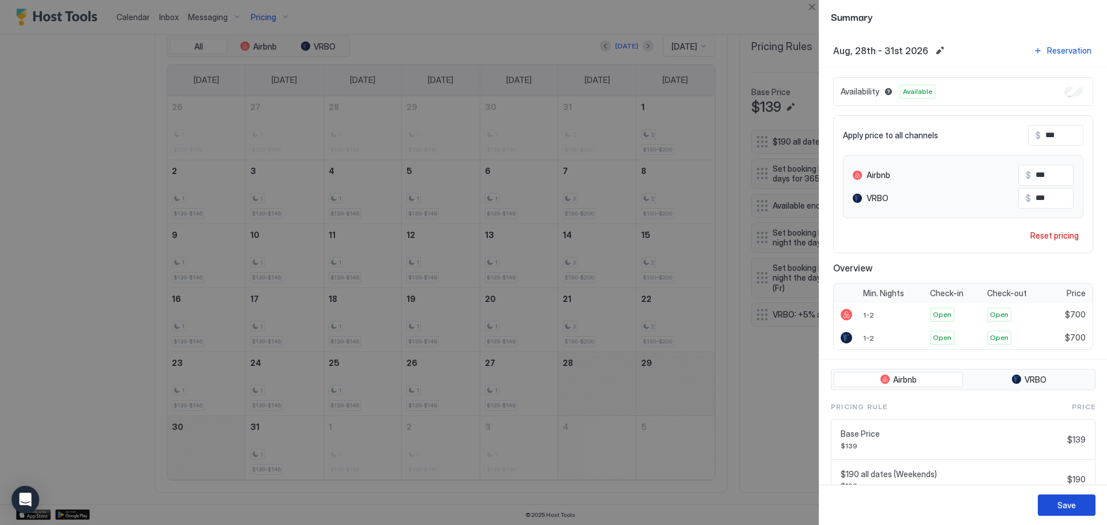
click at [1080, 503] on button "Save" at bounding box center [1067, 505] width 58 height 21
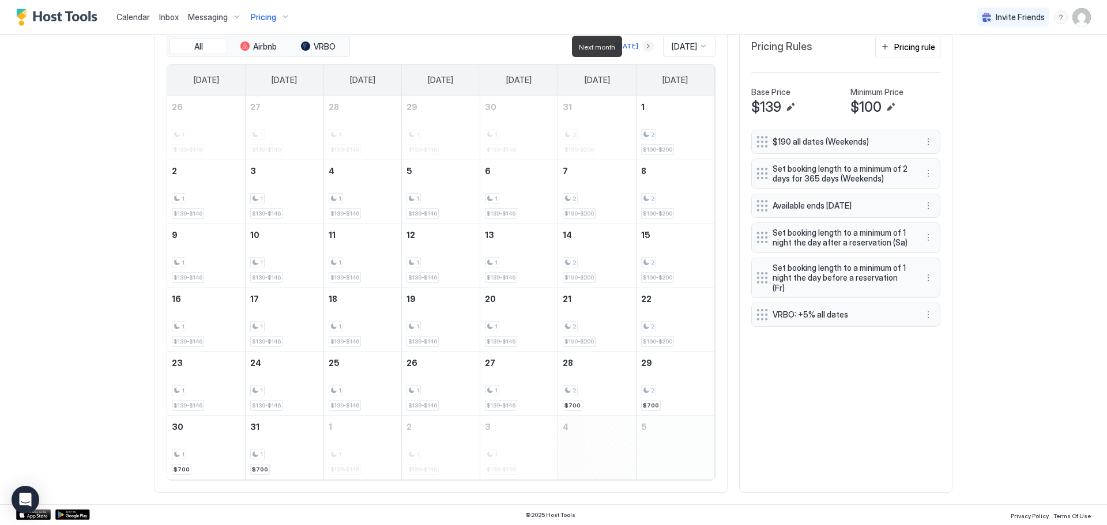
click at [642, 46] on button "Next month" at bounding box center [648, 46] width 12 height 12
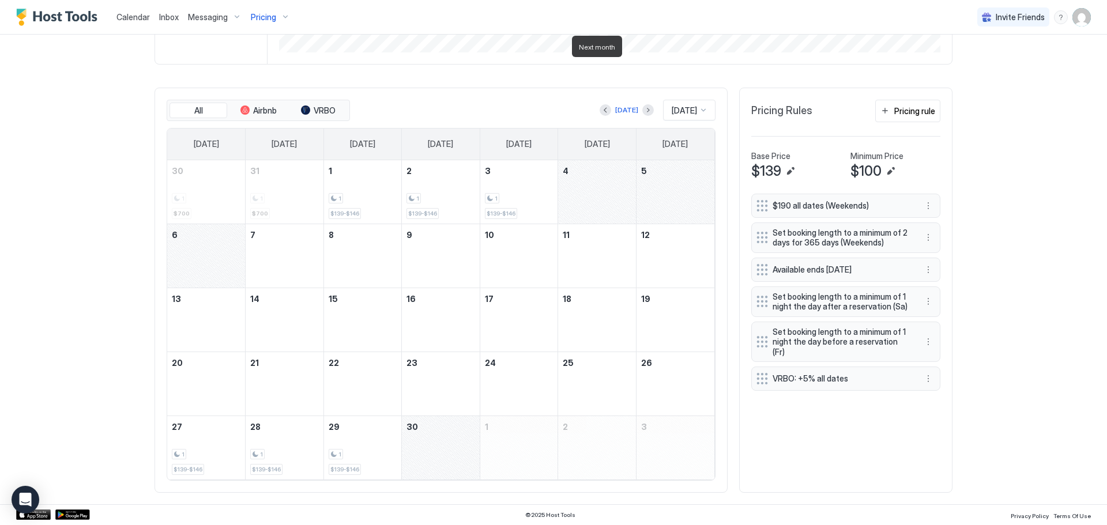
scroll to position [299, 0]
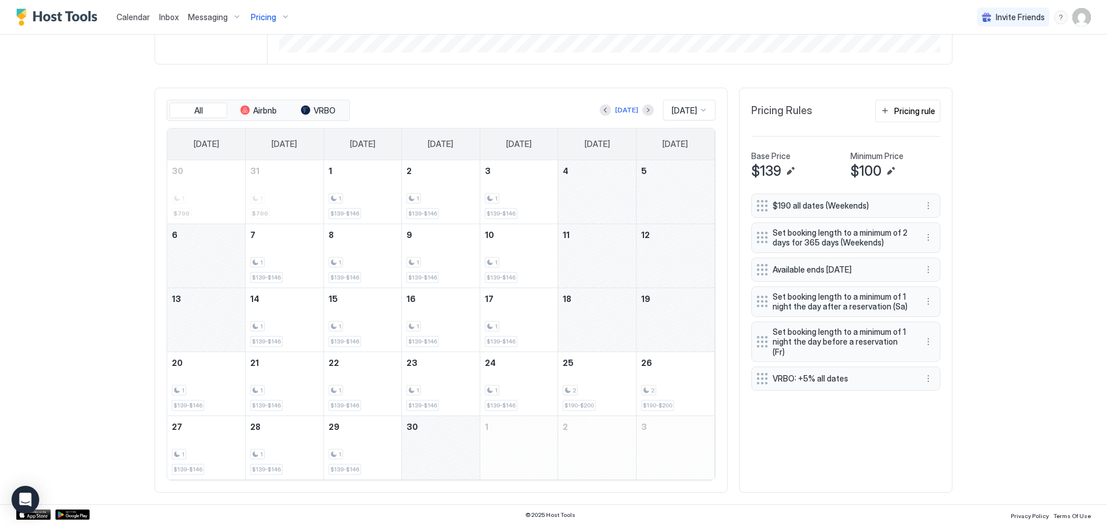
drag, startPoint x: 611, startPoint y: 198, endPoint x: 224, endPoint y: 258, distance: 391.4
click at [224, 258] on tbody "30 1 $700 31 1 $700 1 1 $139-$146 2 1 $139-$146 3 1 $139-$146 4 5 6 7 1 $139-$1…" at bounding box center [440, 319] width 547 height 319
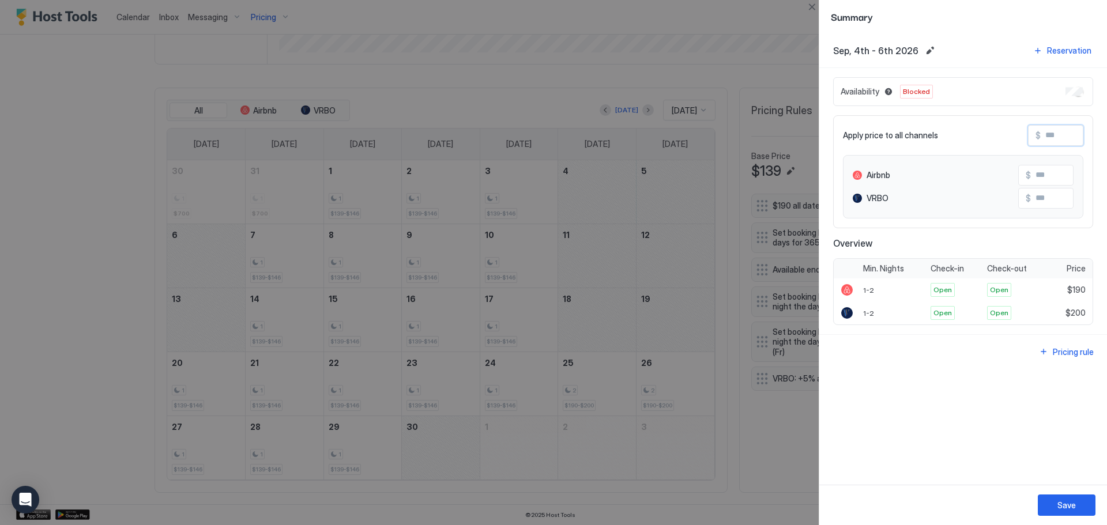
click at [1076, 144] on input "Input Field" at bounding box center [1087, 136] width 92 height 20
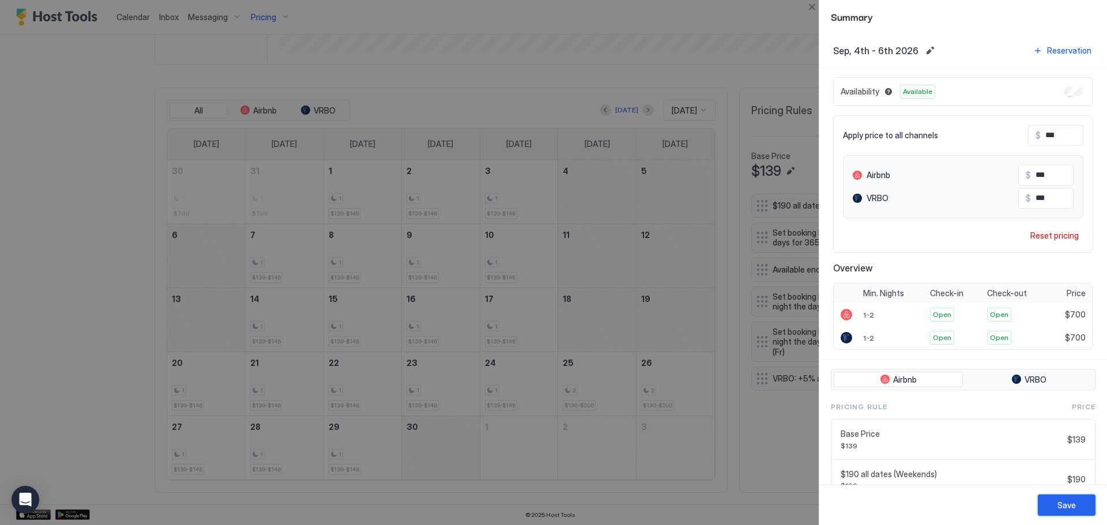
click at [1076, 505] on button "Save" at bounding box center [1067, 505] width 58 height 21
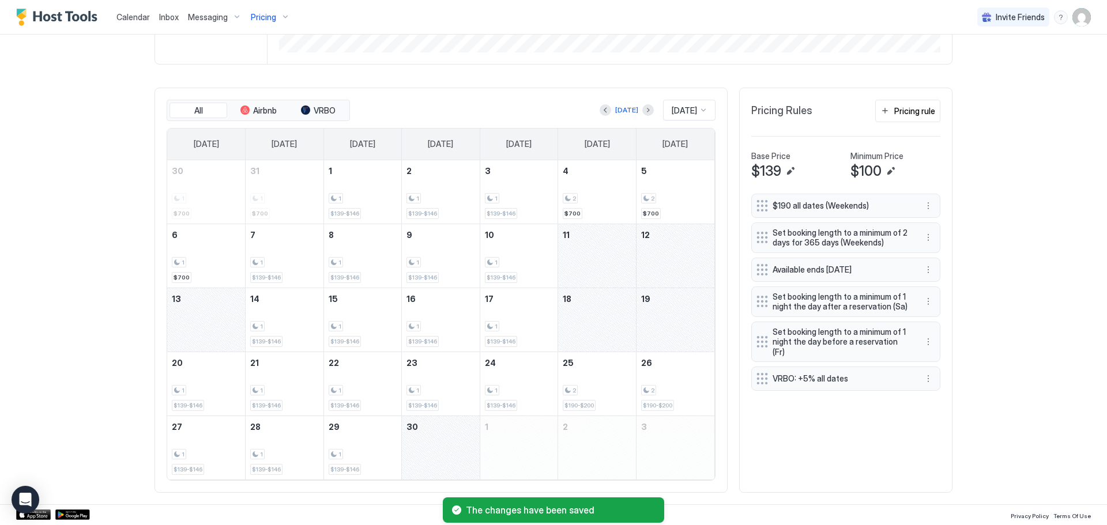
drag, startPoint x: 612, startPoint y: 270, endPoint x: 206, endPoint y: 322, distance: 409.7
click at [206, 322] on tbody "30 1 $700 31 1 $700 1 1 $139-$146 2 1 $139-$146 3 1 $139-$146 4 2 $700 5 2 $700…" at bounding box center [440, 319] width 547 height 319
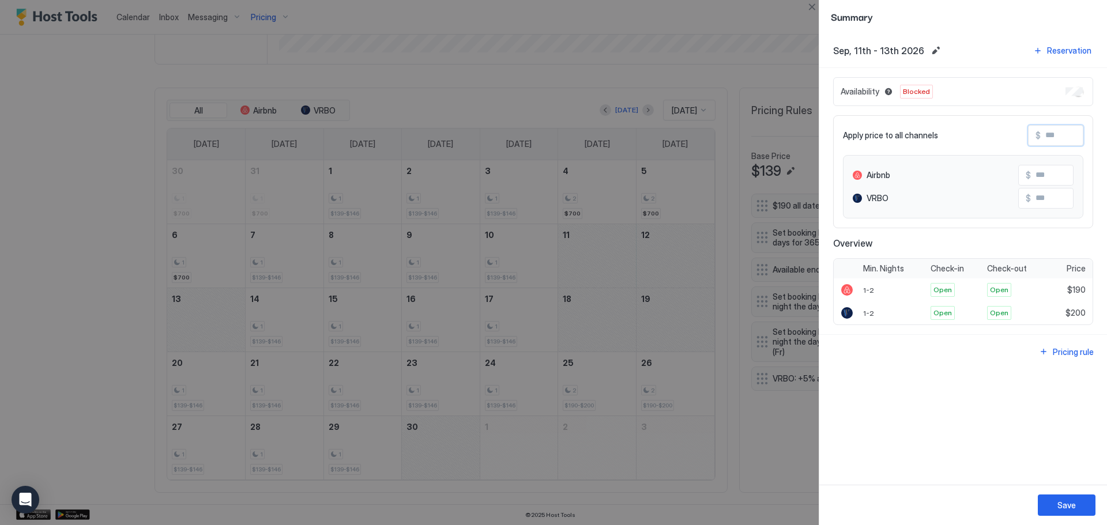
click at [1059, 142] on input "Input Field" at bounding box center [1087, 136] width 92 height 20
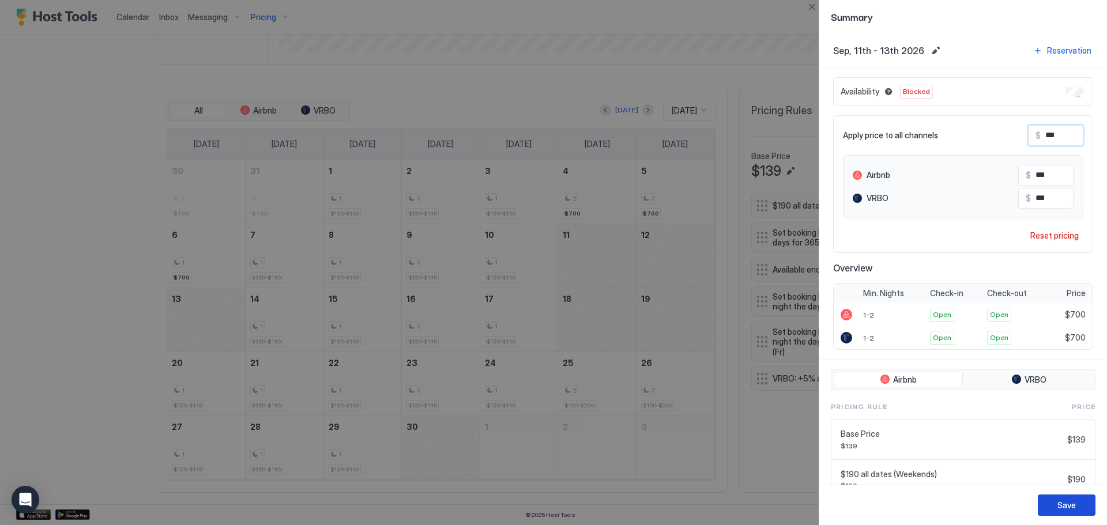
click at [1072, 507] on div "Save" at bounding box center [1066, 505] width 18 height 12
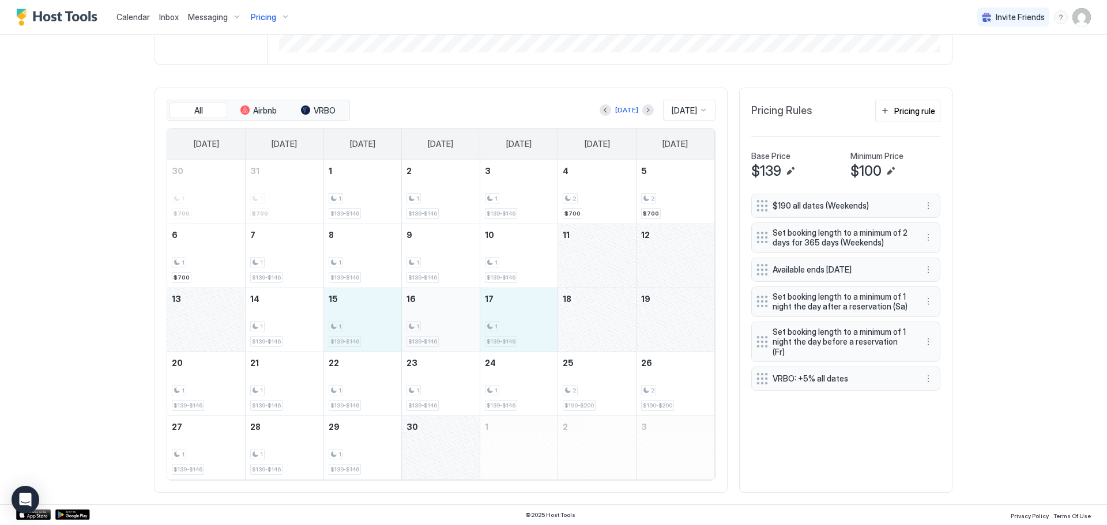
drag, startPoint x: 590, startPoint y: 312, endPoint x: 405, endPoint y: 331, distance: 186.1
click at [405, 331] on tr "13 14 1 $139-$146 15 1 $139-$146 16 1 $139-$146 17 1 $139-$146 18 19" at bounding box center [440, 320] width 547 height 64
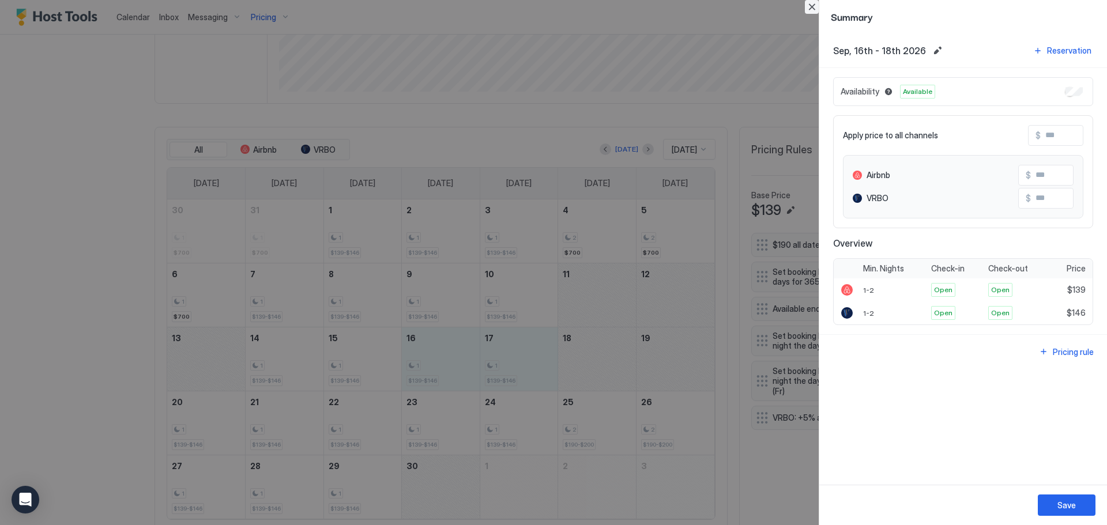
scroll to position [338, 0]
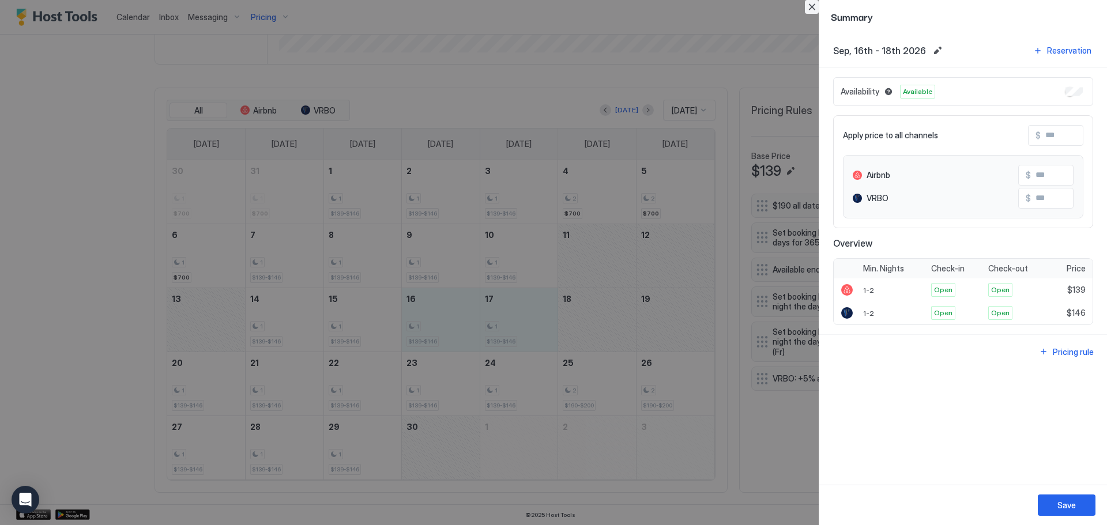
click at [811, 9] on button "Close" at bounding box center [812, 7] width 14 height 14
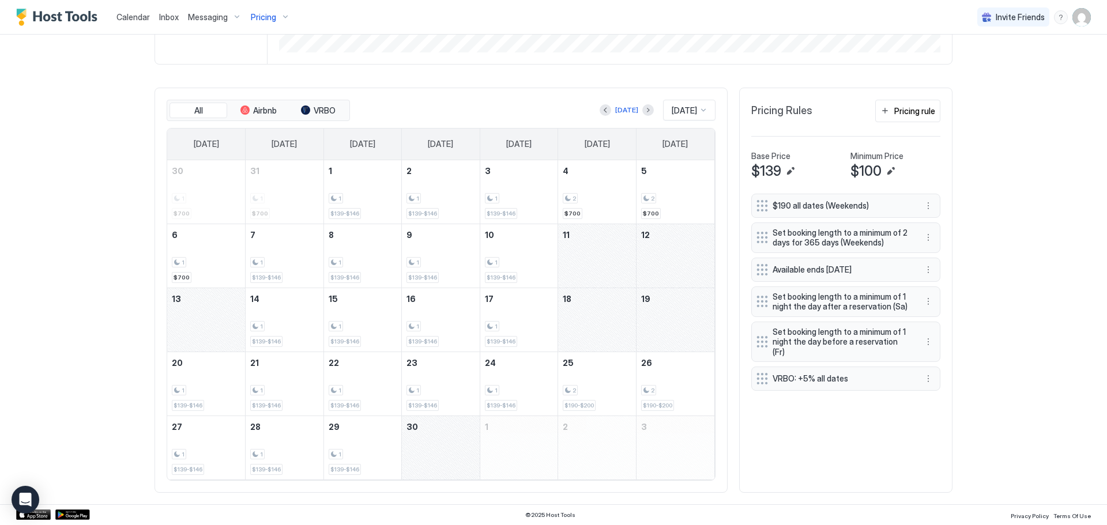
scroll to position [299, 0]
drag, startPoint x: 616, startPoint y: 325, endPoint x: 231, endPoint y: 403, distance: 392.9
click at [231, 403] on tbody "30 1 $700 31 1 $700 1 1 $139-$146 2 1 $139-$146 3 1 $139-$146 4 2 $700 5 2 $700…" at bounding box center [440, 319] width 547 height 319
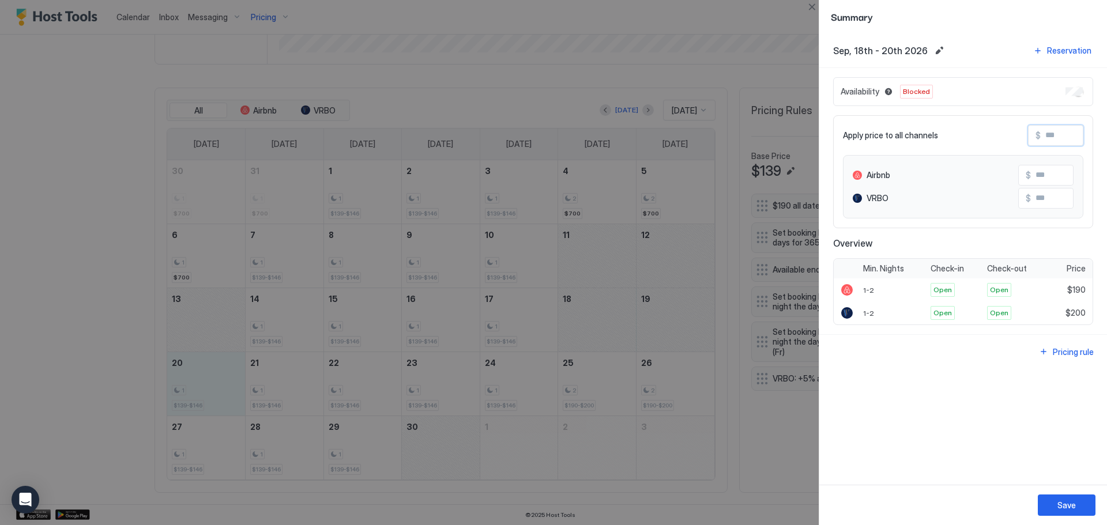
click at [1077, 137] on input "Input Field" at bounding box center [1087, 136] width 92 height 20
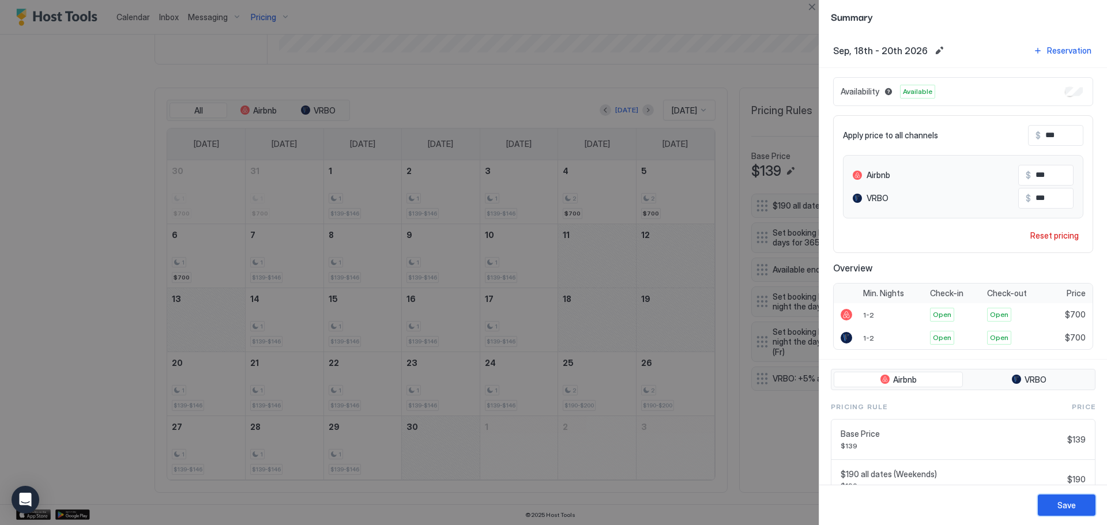
click at [1053, 505] on button "Save" at bounding box center [1067, 505] width 58 height 21
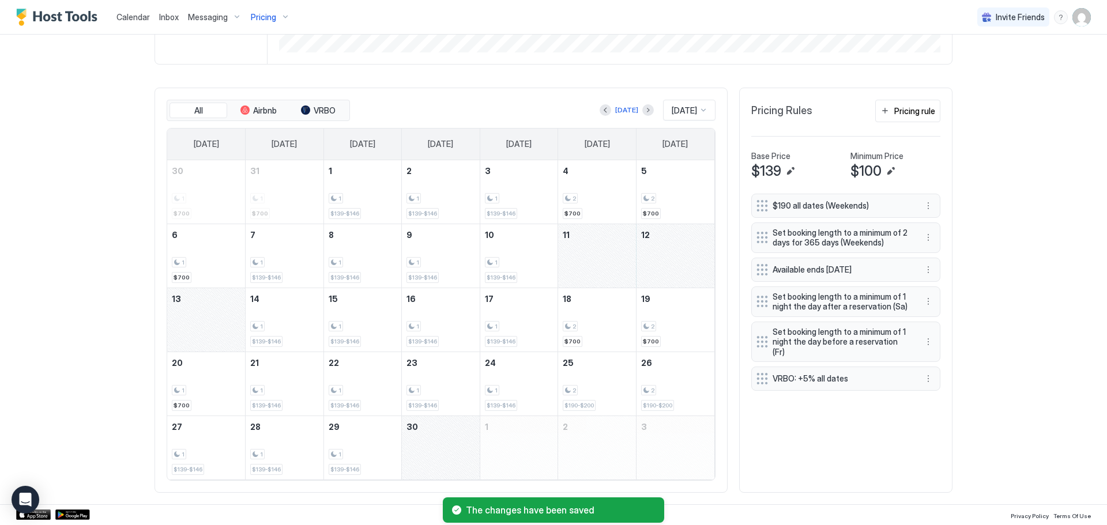
drag, startPoint x: 583, startPoint y: 248, endPoint x: 220, endPoint y: 331, distance: 372.0
click at [220, 331] on tbody "30 1 $700 31 1 $700 1 1 $139-$146 2 1 $139-$146 3 1 $139-$146 4 2 $700 5 2 $700…" at bounding box center [440, 319] width 547 height 319
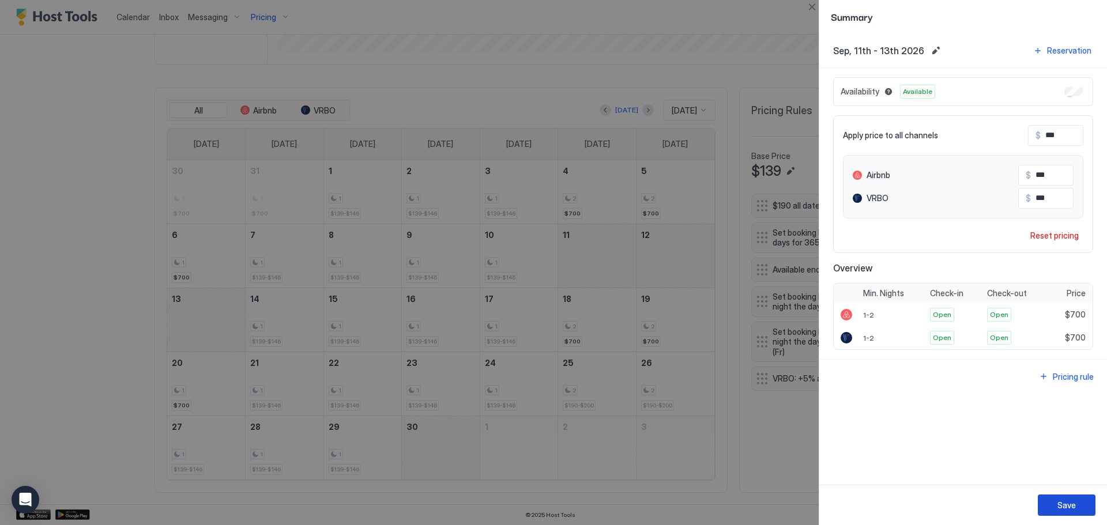
click at [1050, 500] on button "Save" at bounding box center [1067, 505] width 58 height 21
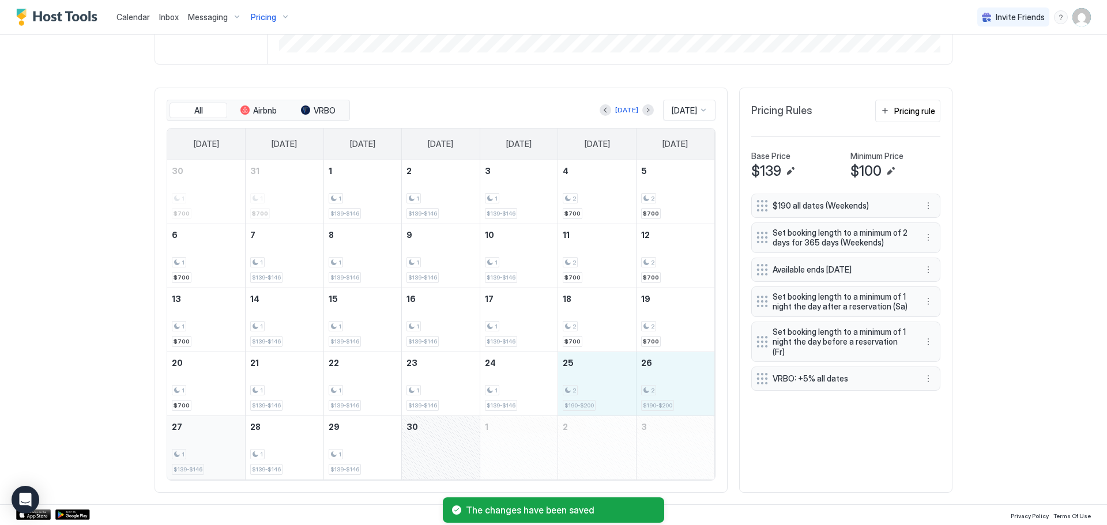
drag, startPoint x: 606, startPoint y: 394, endPoint x: 233, endPoint y: 458, distance: 379.0
click at [233, 458] on tbody "30 1 $700 31 1 $700 1 1 $139-$146 2 1 $139-$146 3 1 $139-$146 4 2 $700 5 2 $700…" at bounding box center [440, 319] width 547 height 319
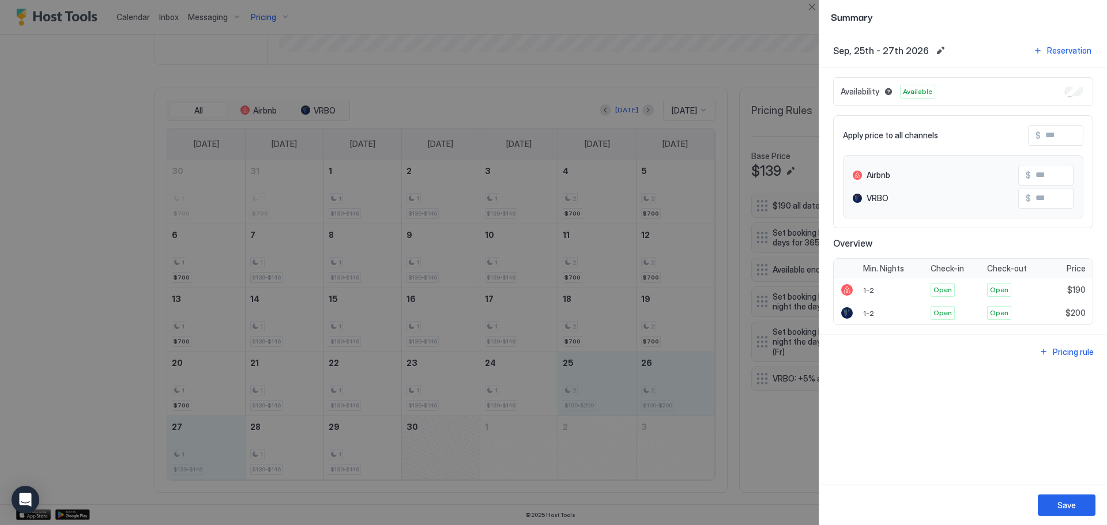
click at [1071, 137] on input "Input Field" at bounding box center [1087, 136] width 92 height 20
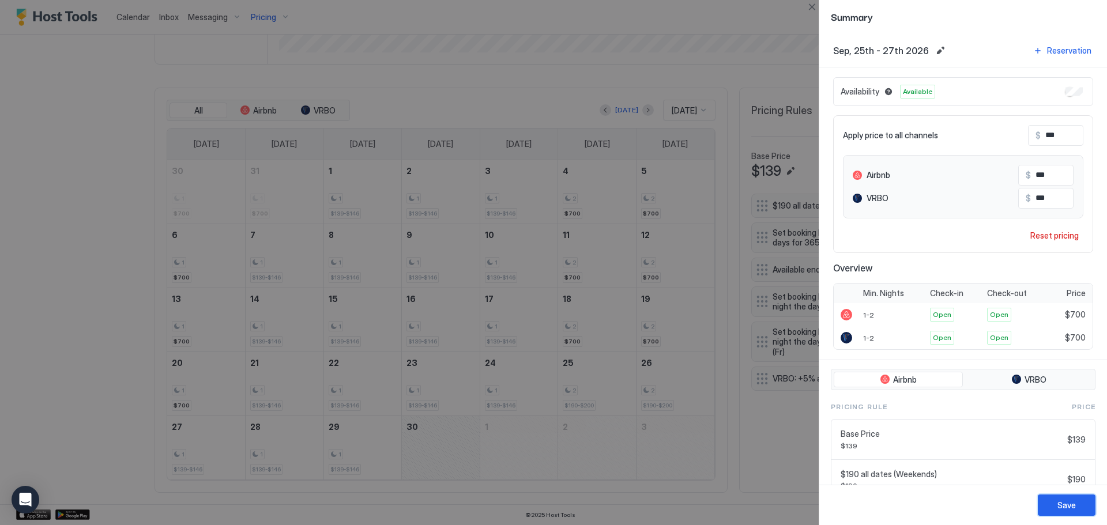
click at [1065, 504] on div "Save" at bounding box center [1066, 505] width 18 height 12
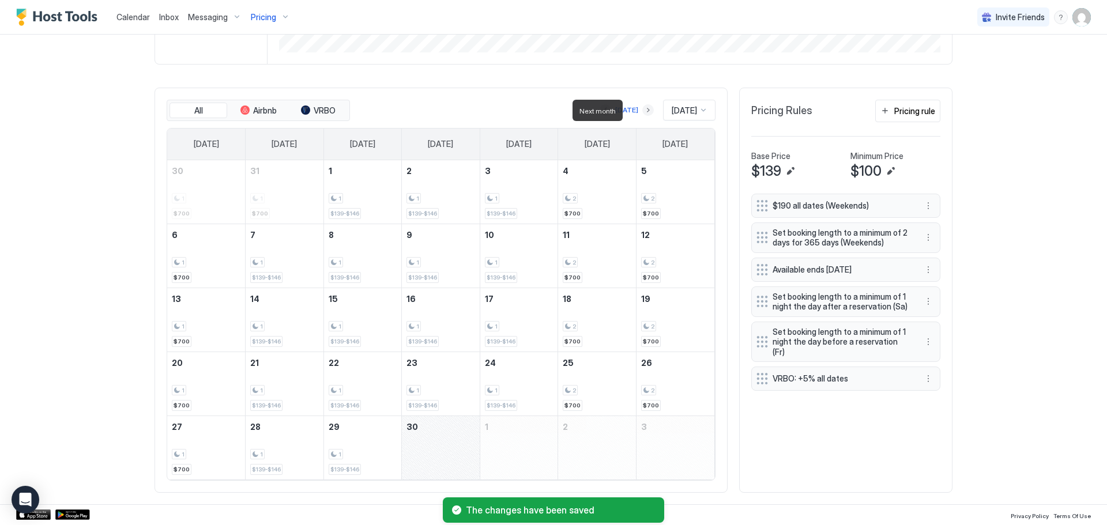
click at [642, 111] on button "Next month" at bounding box center [648, 110] width 12 height 12
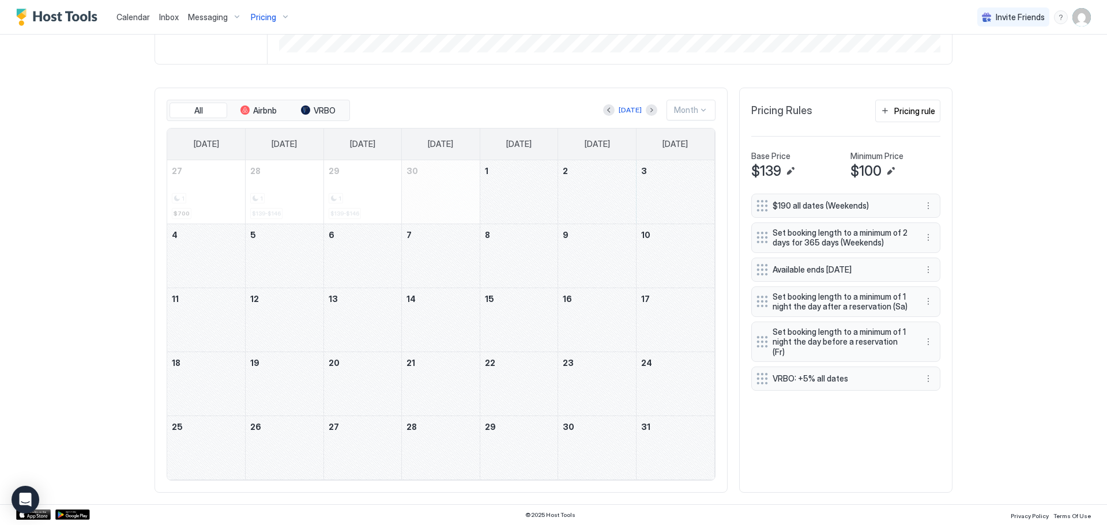
drag, startPoint x: 622, startPoint y: 201, endPoint x: 215, endPoint y: 254, distance: 410.4
click at [215, 254] on tbody "27 1 $700 28 1 $139-$146 29 1 $139-$146 30 1 2 3 4 5 6 7 8 9 10 11 12 13 14 15 …" at bounding box center [440, 319] width 547 height 319
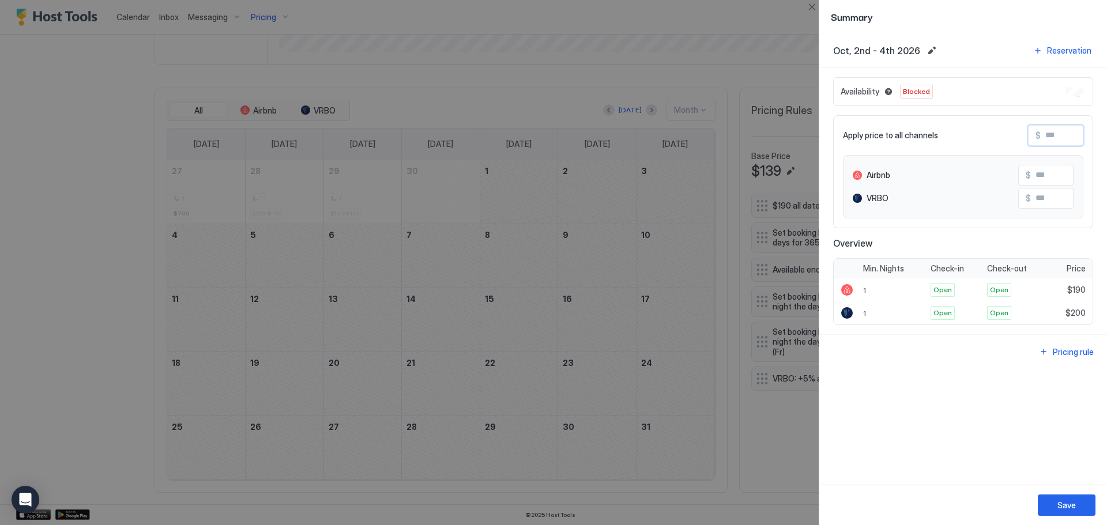
click at [1082, 129] on input "Input Field" at bounding box center [1087, 136] width 92 height 20
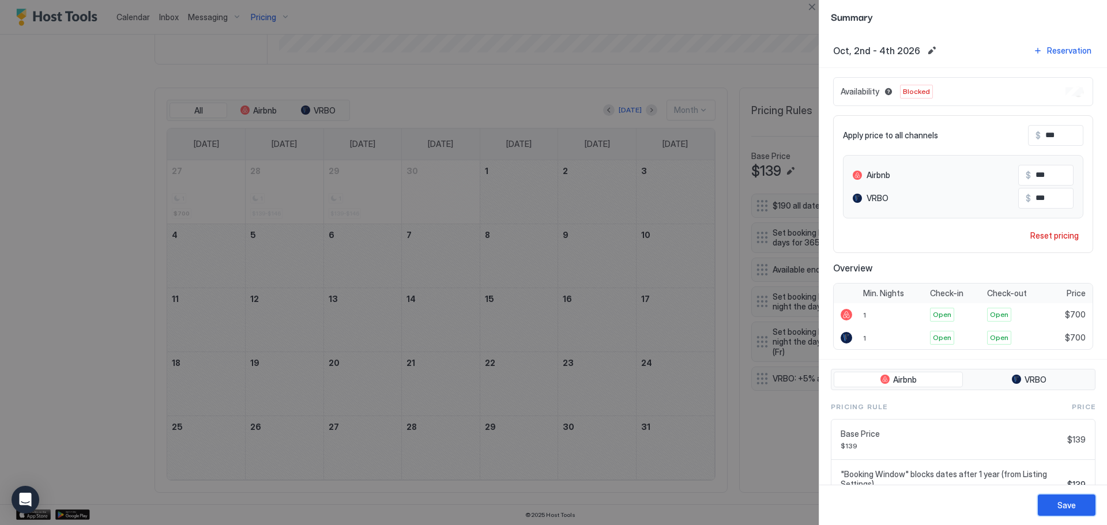
click at [1075, 508] on div "Save" at bounding box center [1066, 505] width 18 height 12
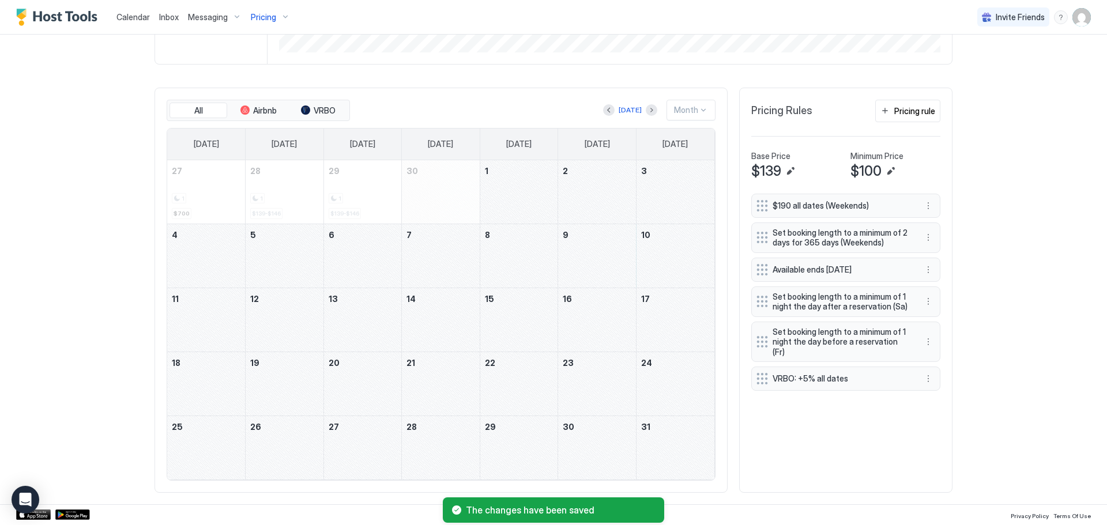
drag, startPoint x: 616, startPoint y: 253, endPoint x: 199, endPoint y: 326, distance: 422.6
click at [199, 326] on tbody "27 1 $700 28 1 $139-$146 29 1 $139-$146 30 1 2 3 4 5 6 7 8 9 10 11 12 13 14 15 …" at bounding box center [440, 319] width 547 height 319
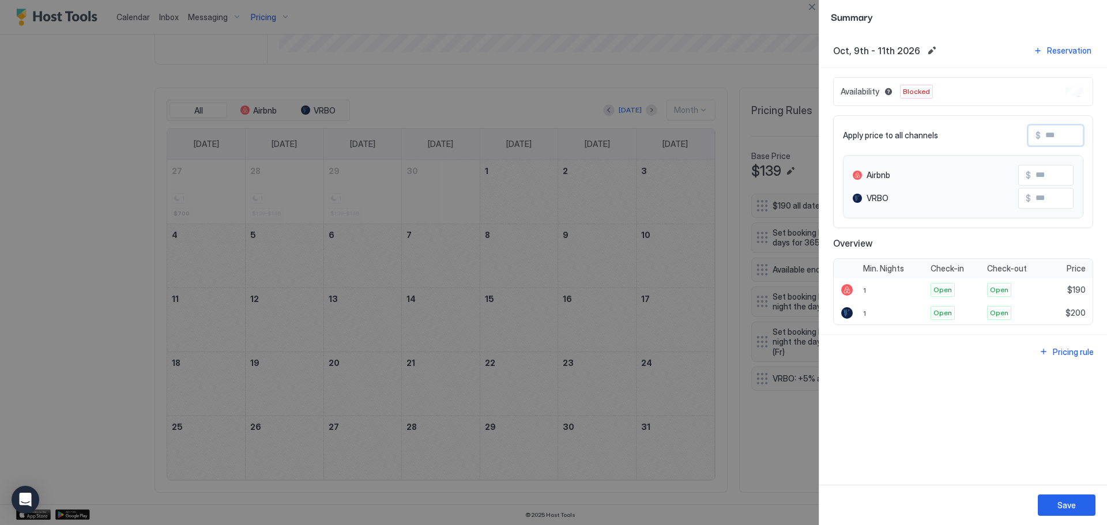
click at [1068, 136] on input "Input Field" at bounding box center [1087, 136] width 92 height 20
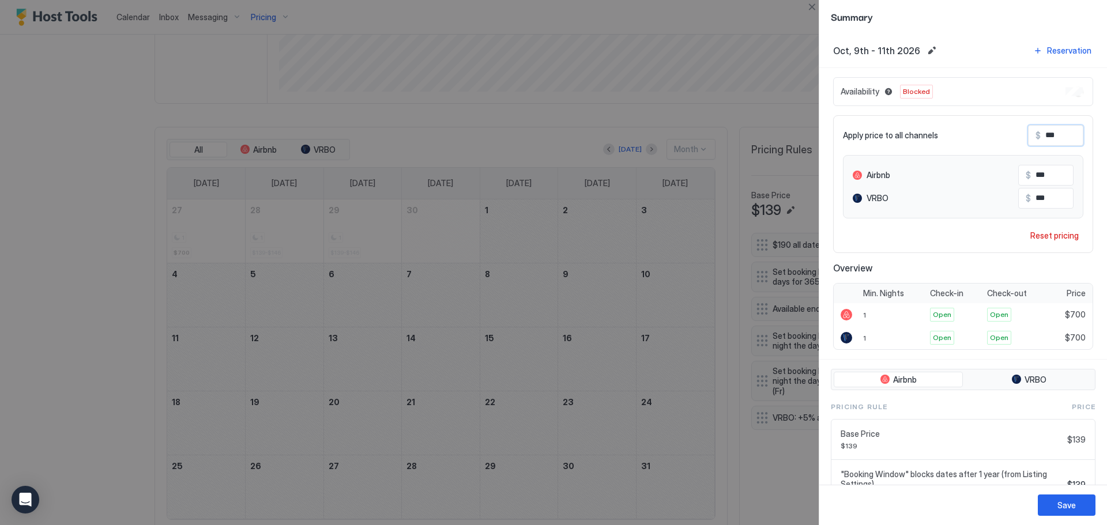
scroll to position [338, 0]
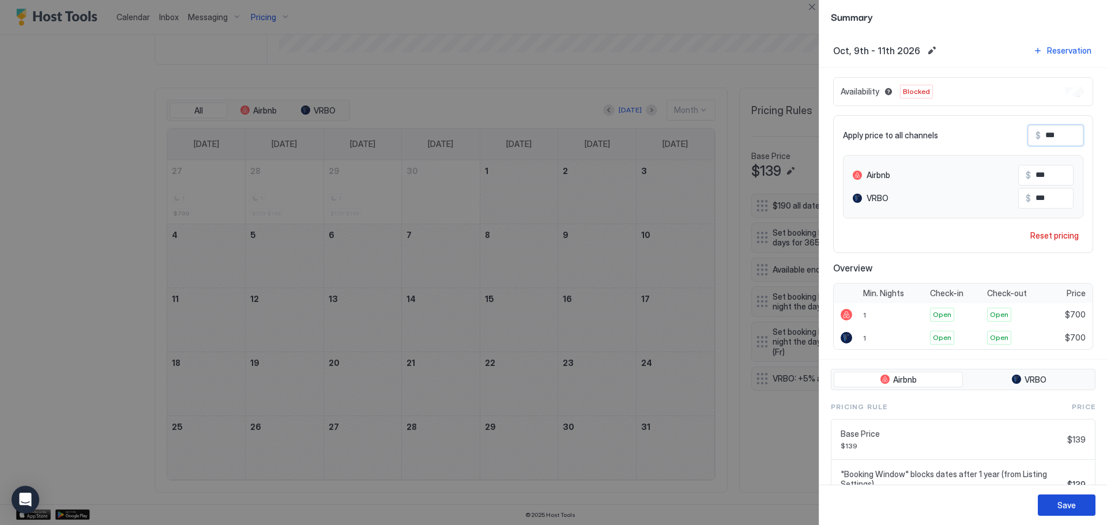
click at [1079, 495] on button "Save" at bounding box center [1067, 505] width 58 height 21
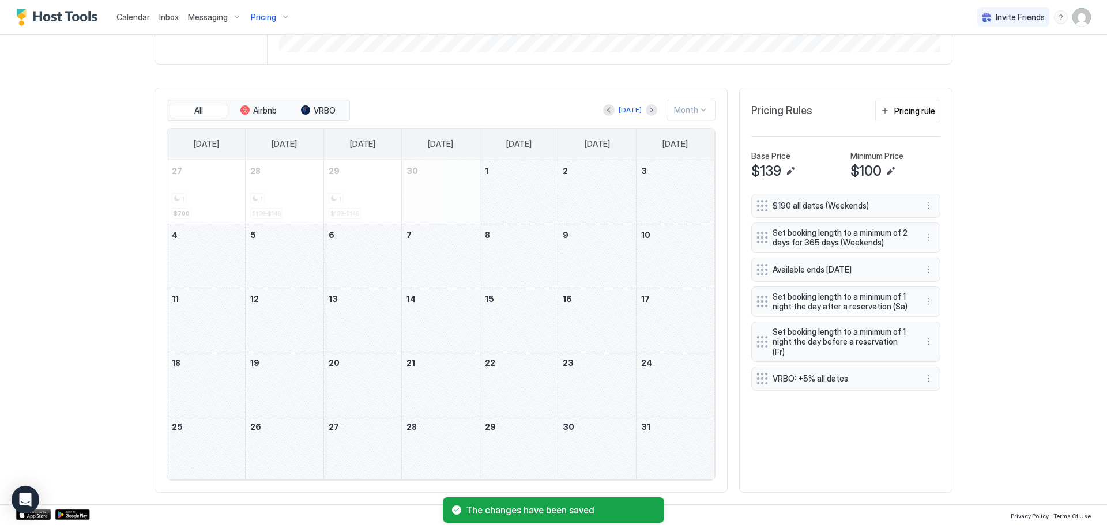
scroll to position [299, 0]
drag, startPoint x: 614, startPoint y: 334, endPoint x: 220, endPoint y: 390, distance: 397.8
click at [220, 390] on tbody "27 1 $700 28 1 $139-$146 29 1 $139-$146 30 1 2 3 4 5 6 7 8 9 10 11 12 13 14 15 …" at bounding box center [440, 319] width 547 height 319
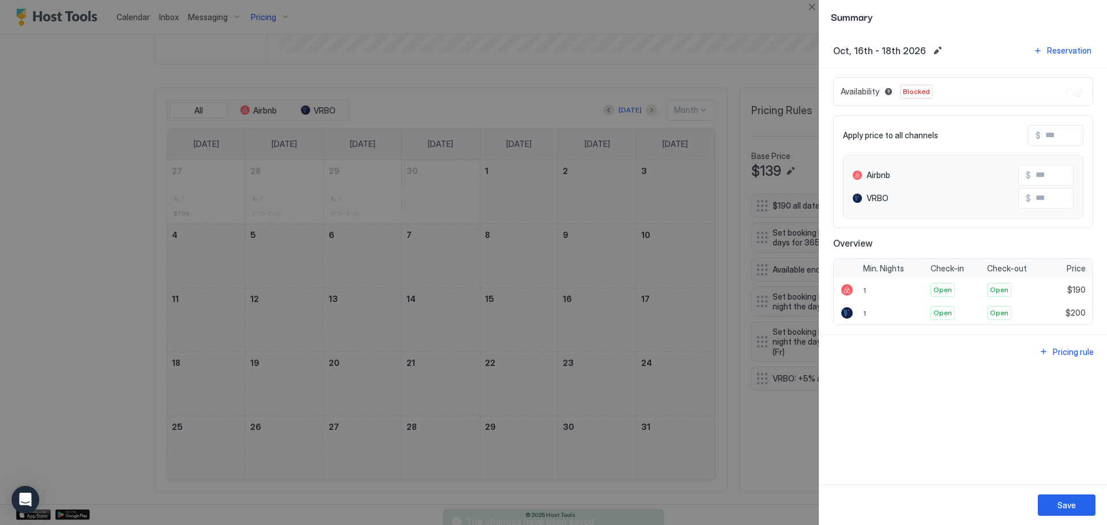
click at [1069, 138] on input "Input Field" at bounding box center [1087, 136] width 92 height 20
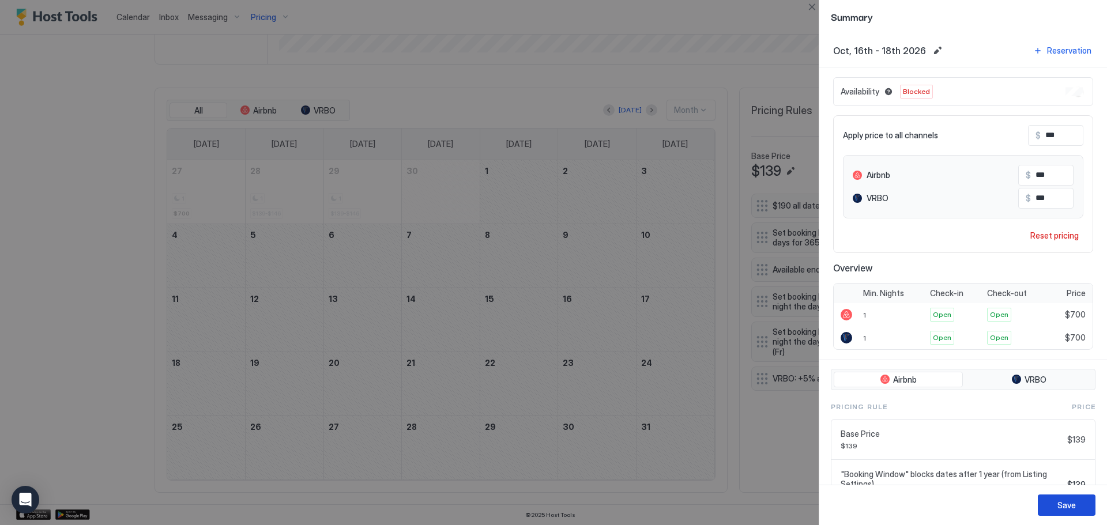
click at [1067, 497] on button "Save" at bounding box center [1067, 505] width 58 height 21
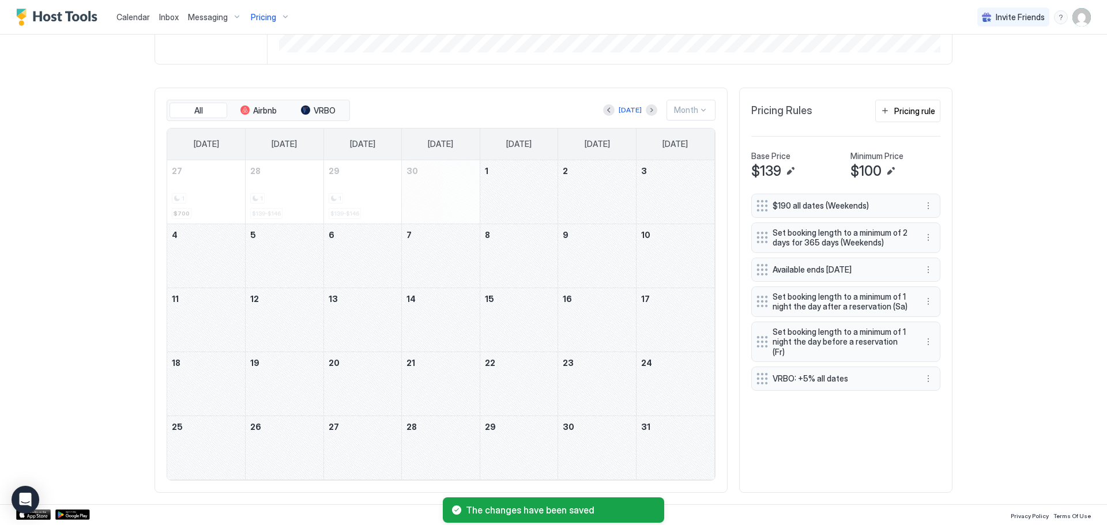
drag, startPoint x: 597, startPoint y: 405, endPoint x: 218, endPoint y: 455, distance: 382.7
click at [218, 455] on tbody "27 1 $700 28 1 $139-$146 29 1 $139-$146 30 1 2 3 4 5 6 7 8 9 10 11 12 13 14 15 …" at bounding box center [440, 319] width 547 height 319
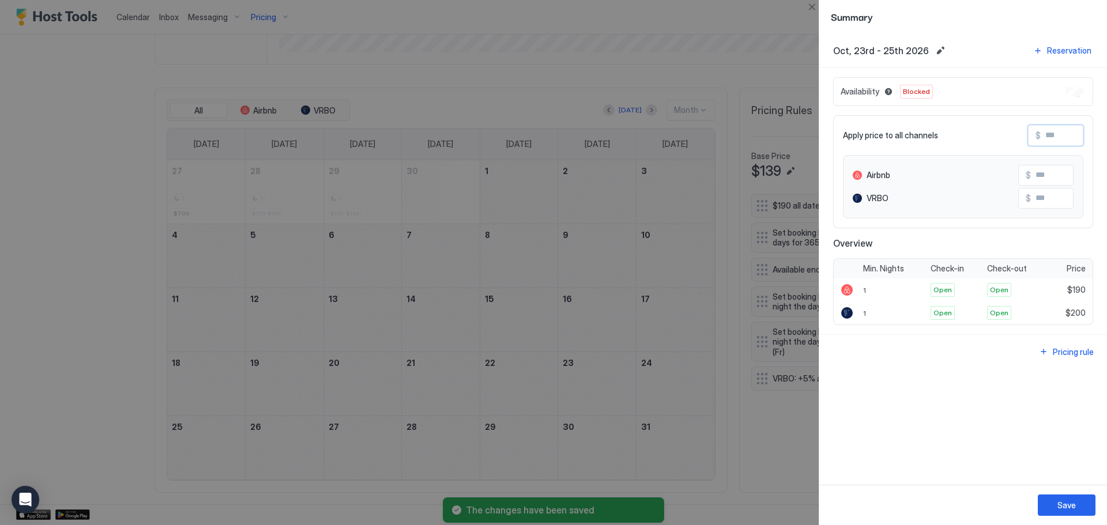
click at [1080, 131] on input "Input Field" at bounding box center [1087, 136] width 92 height 20
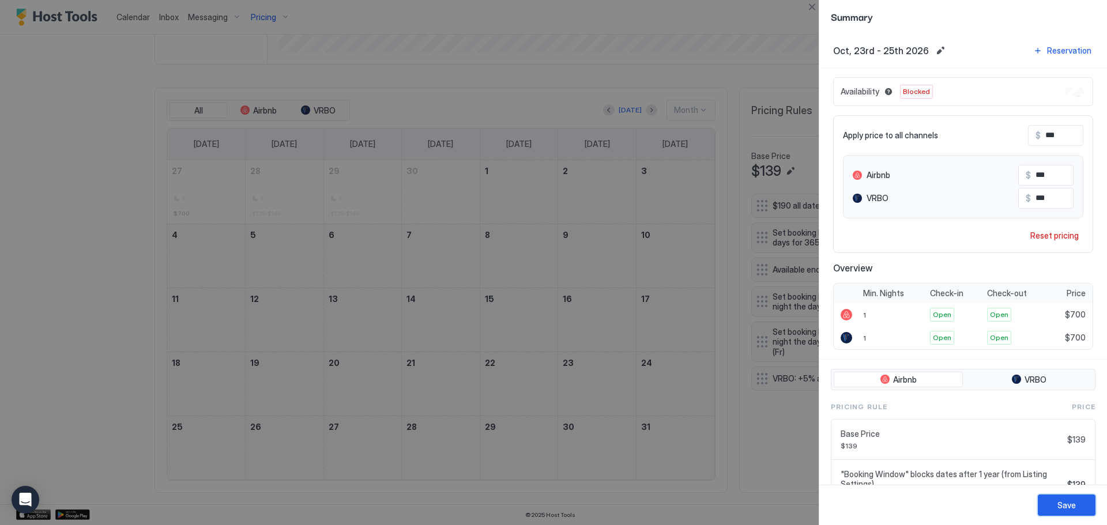
click at [1068, 499] on div "Save" at bounding box center [1066, 505] width 18 height 12
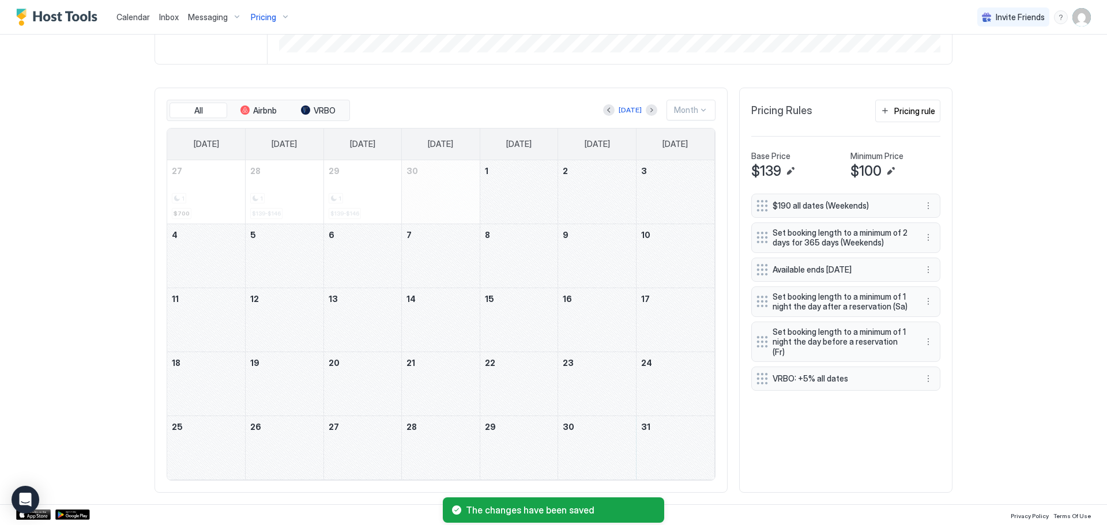
drag, startPoint x: 661, startPoint y: 459, endPoint x: 668, endPoint y: 458, distance: 6.4
click at [668, 458] on tr "25 26 27 28 29 30 31" at bounding box center [440, 448] width 547 height 64
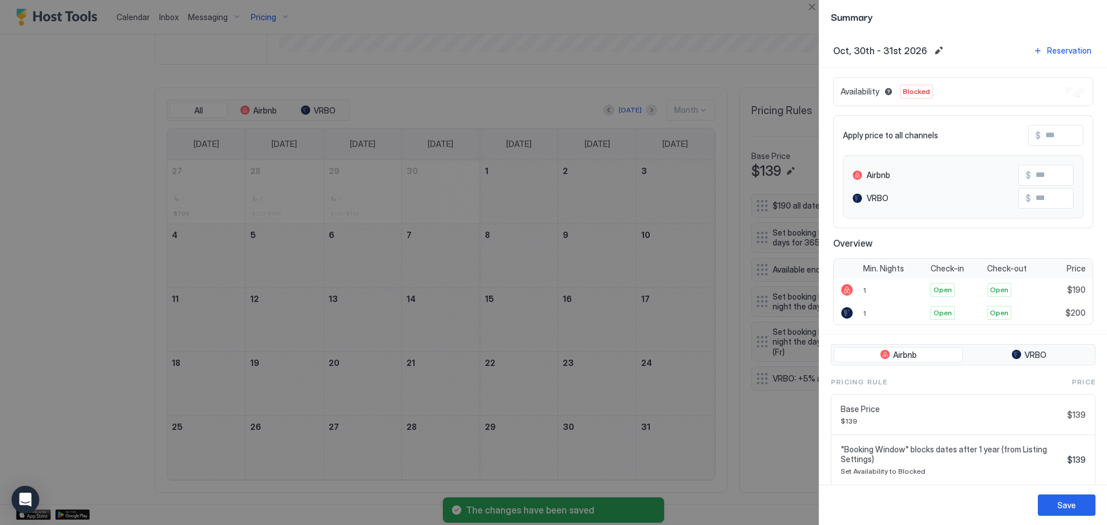
click at [1060, 129] on input "Input Field" at bounding box center [1087, 136] width 92 height 20
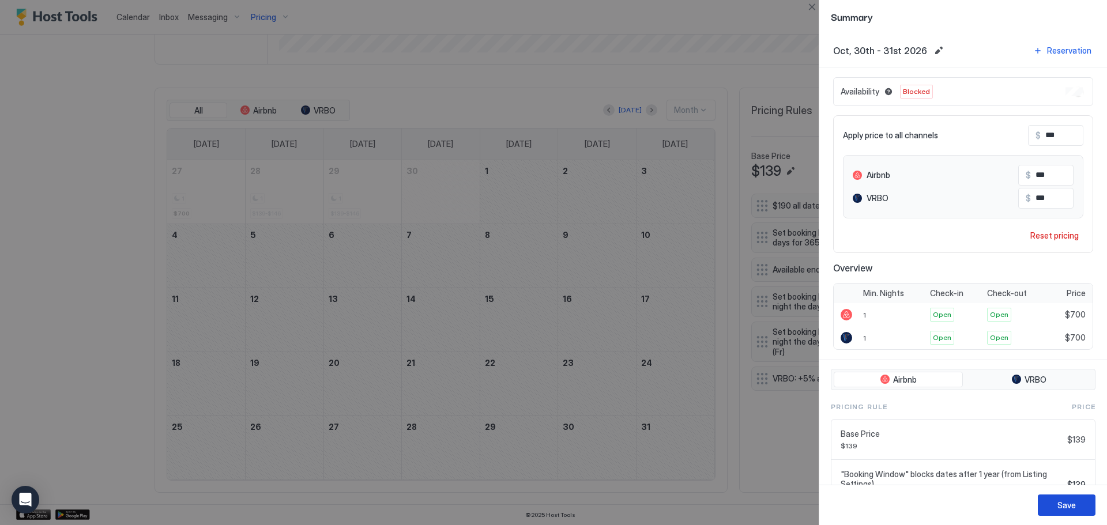
click at [1075, 507] on button "Save" at bounding box center [1067, 505] width 58 height 21
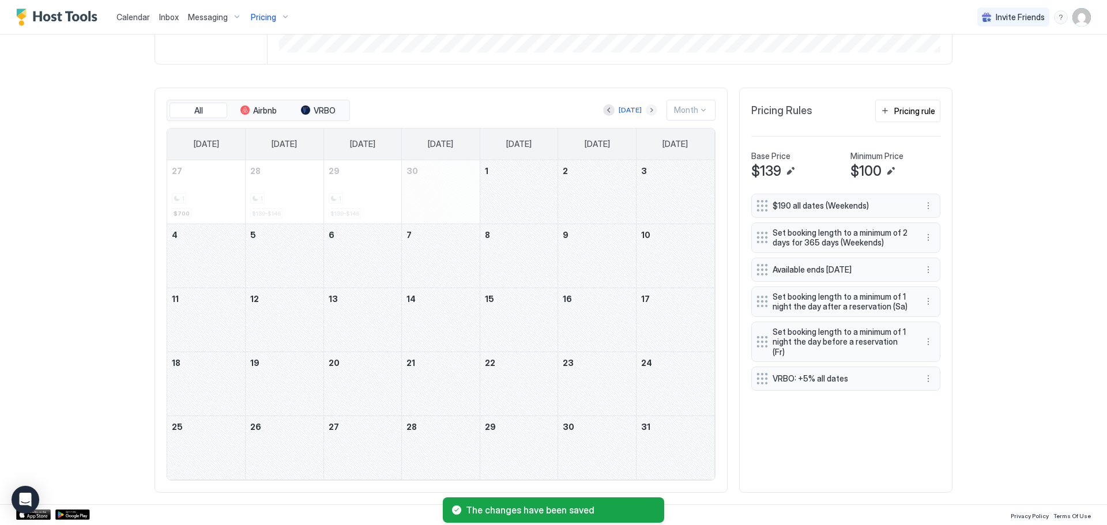
click at [646, 114] on button "Next month" at bounding box center [652, 110] width 12 height 12
click at [213, 190] on div "November 1, 2026" at bounding box center [206, 191] width 78 height 63
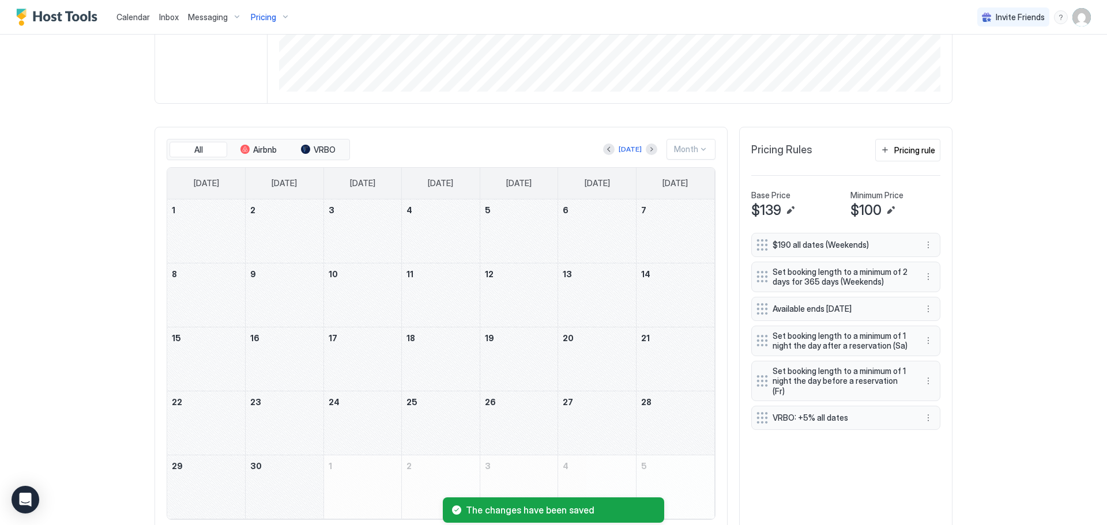
scroll to position [338, 0]
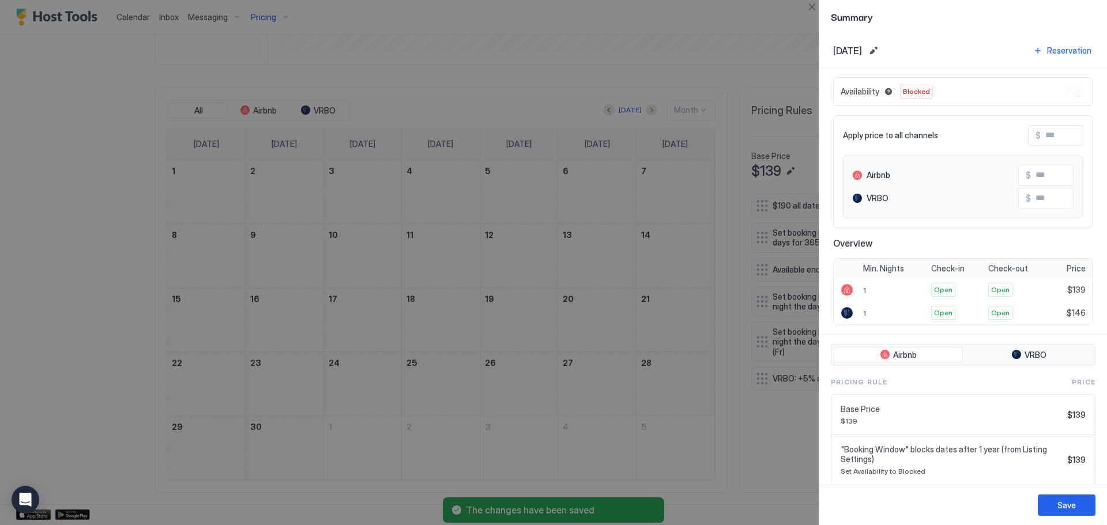
click at [1074, 134] on div "Apply price to all channels $ Airbnb $ VRBO $" at bounding box center [963, 171] width 260 height 113
click at [1069, 134] on input "Input Field" at bounding box center [1087, 136] width 92 height 20
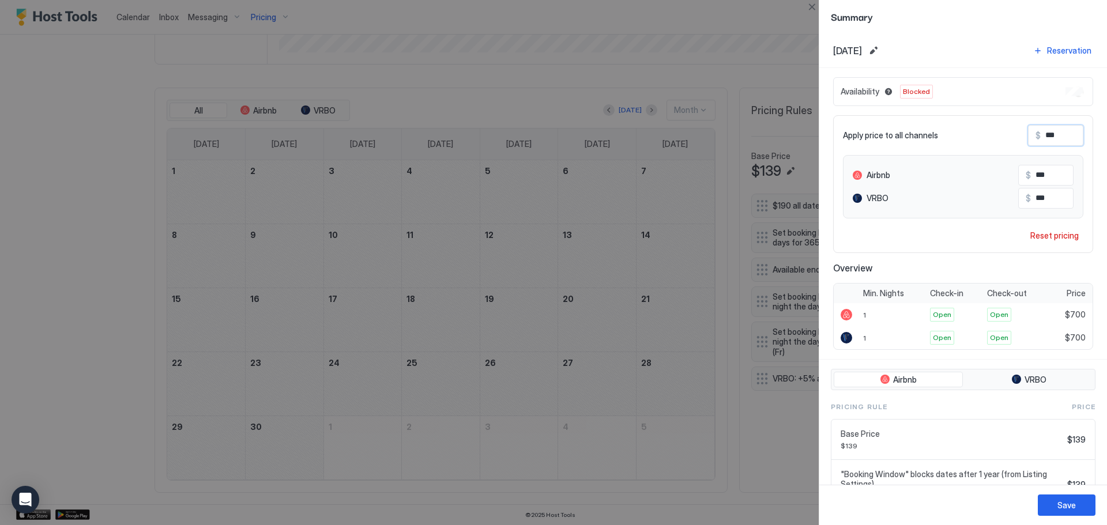
scroll to position [299, 0]
click at [1086, 511] on button "Save" at bounding box center [1067, 505] width 58 height 21
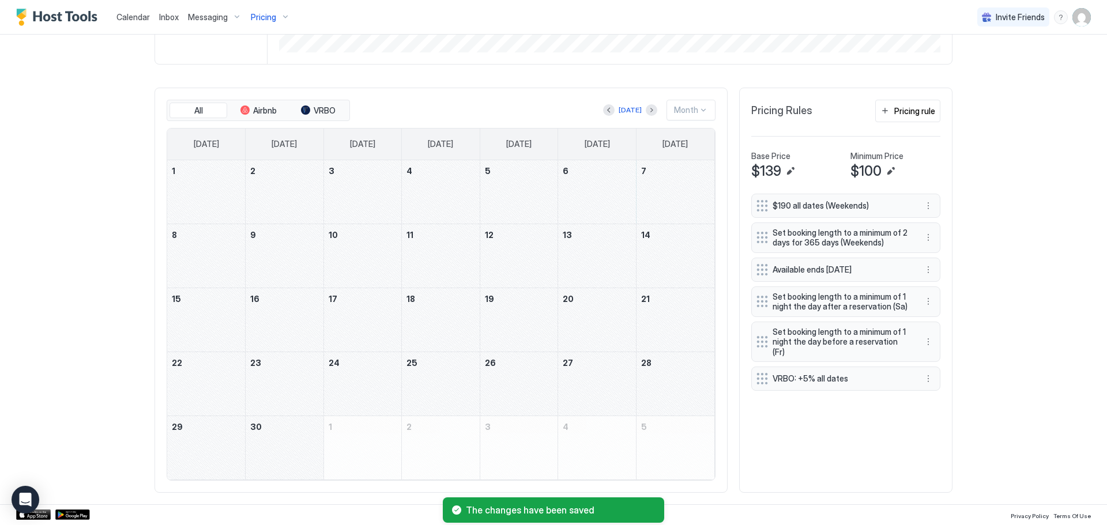
drag, startPoint x: 605, startPoint y: 200, endPoint x: 214, endPoint y: 264, distance: 396.1
click at [214, 264] on tbody "1 2 3 4 5 6 7 8 9 10 11 12 13 14 15 16 17 18 19 20 21 22 23 24 25 26 27 28 29 3…" at bounding box center [440, 319] width 547 height 319
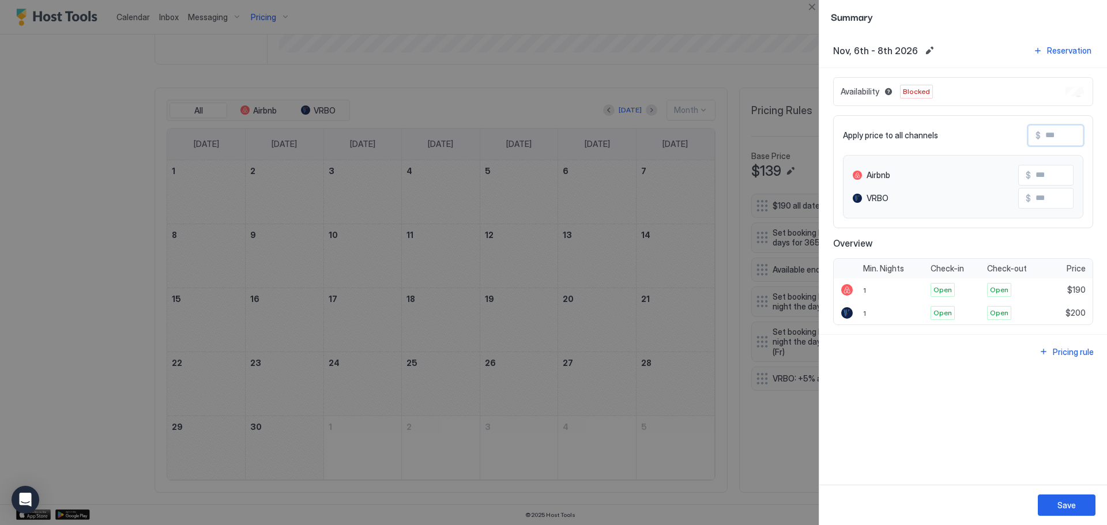
click at [1068, 131] on input "Input Field" at bounding box center [1087, 136] width 92 height 20
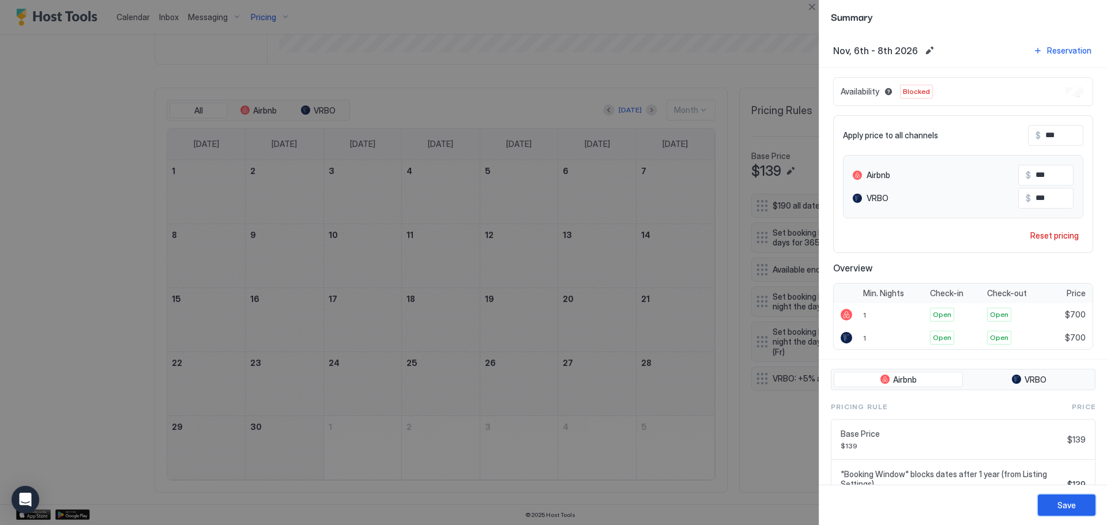
click at [1075, 502] on div "Save" at bounding box center [1066, 505] width 18 height 12
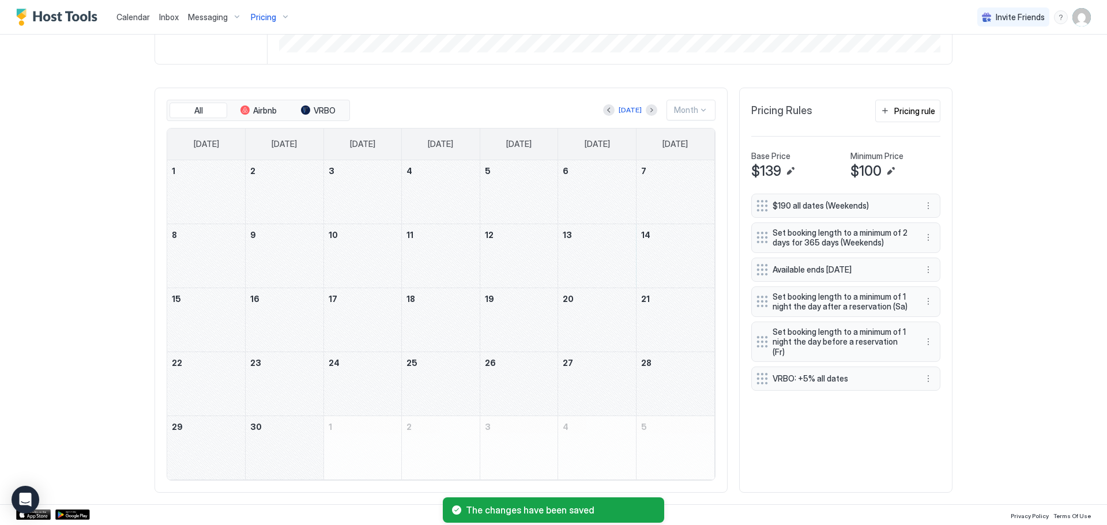
drag, startPoint x: 608, startPoint y: 263, endPoint x: 208, endPoint y: 330, distance: 405.6
click at [208, 330] on tbody "1 2 3 4 5 6 7 8 9 10 11 12 13 14 15 16 17 18 19 20 21 22 23 24 25 26 27 28 29 3…" at bounding box center [440, 319] width 547 height 319
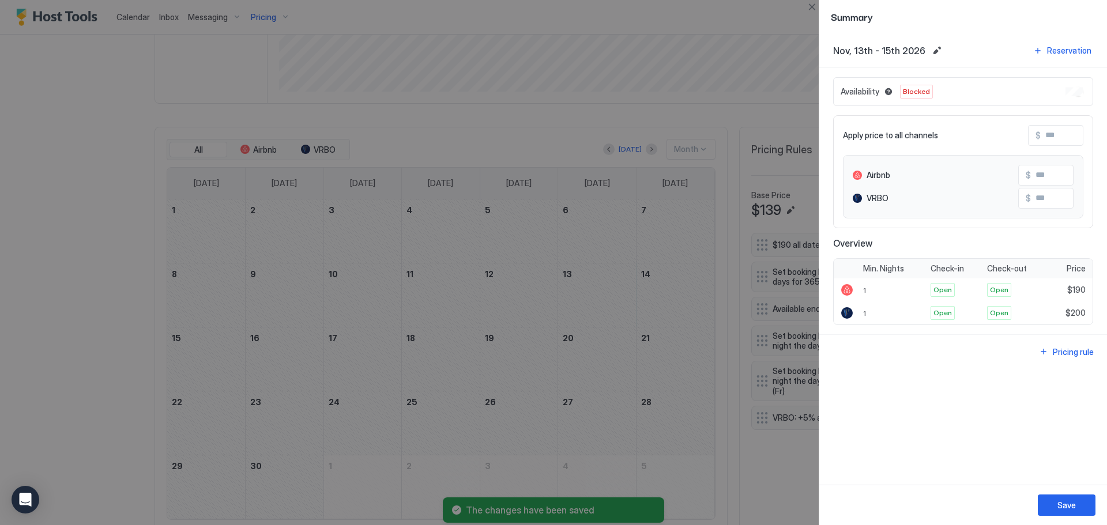
scroll to position [338, 0]
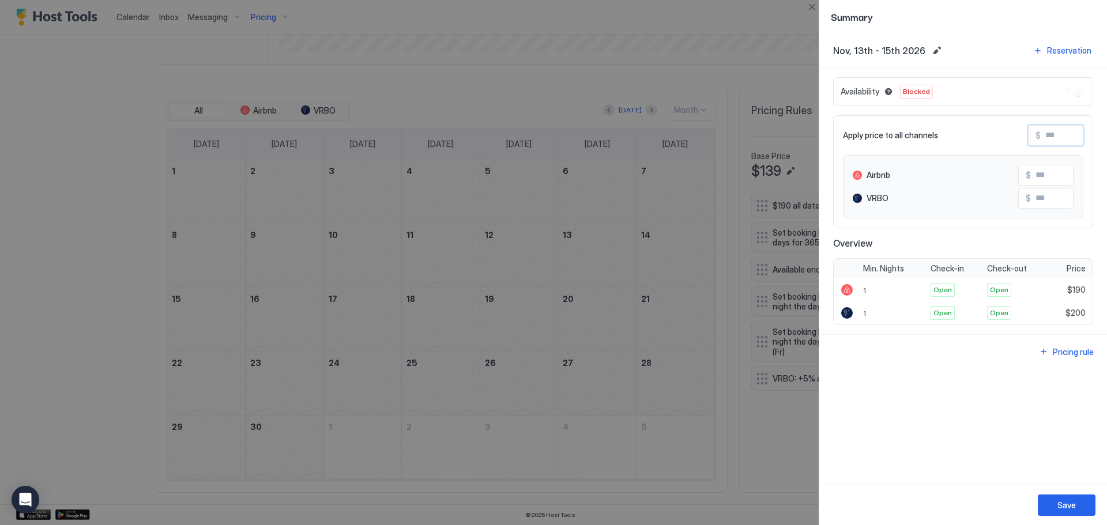
click at [1068, 142] on input "Input Field" at bounding box center [1087, 136] width 92 height 20
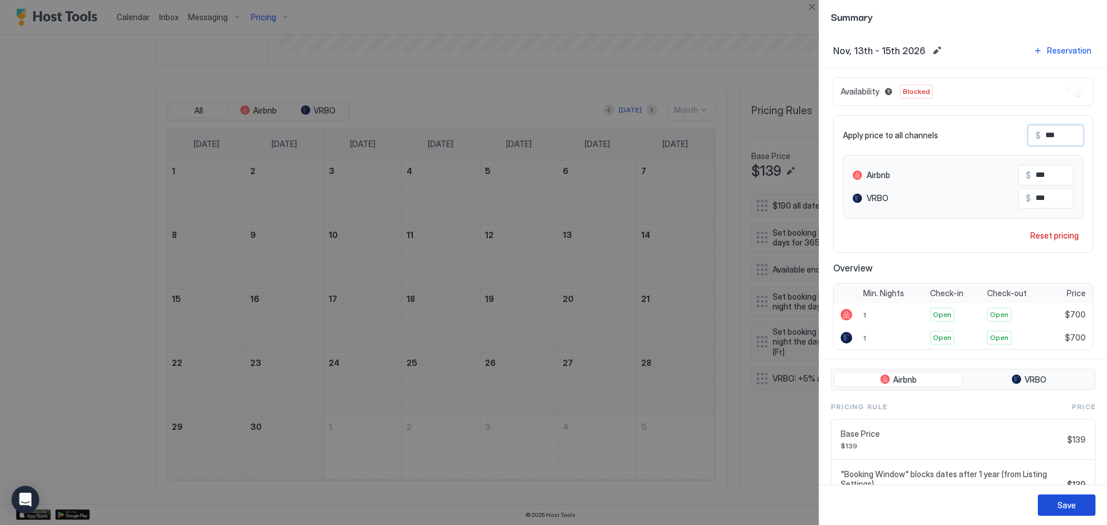
scroll to position [299, 0]
click at [1077, 502] on button "Save" at bounding box center [1067, 505] width 58 height 21
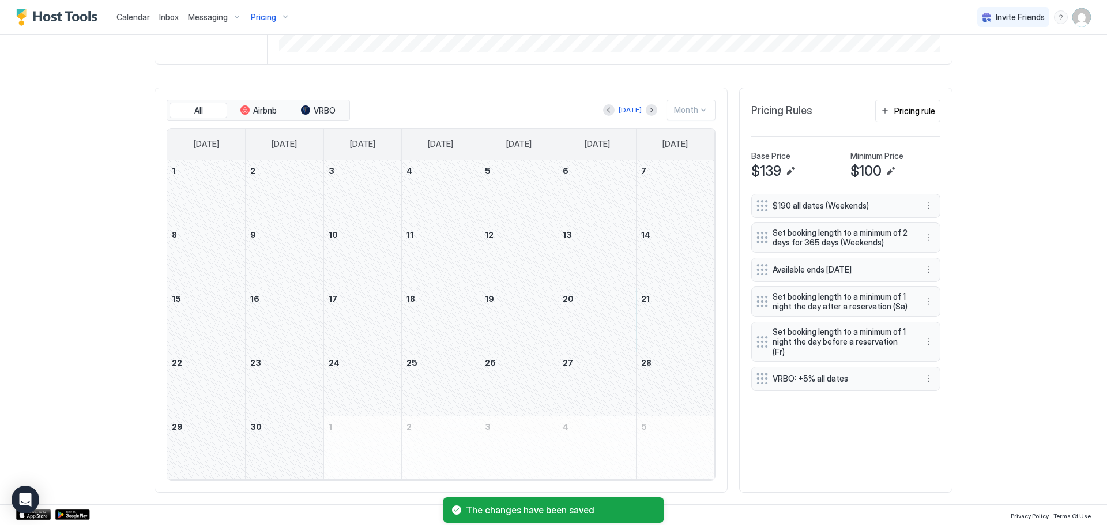
drag, startPoint x: 598, startPoint y: 323, endPoint x: 202, endPoint y: 390, distance: 401.7
click at [202, 390] on tbody "1 2 3 4 5 6 7 8 9 10 11 12 13 14 15 16 17 18 19 20 21 22 23 24 25 26 27 28 29 3…" at bounding box center [440, 319] width 547 height 319
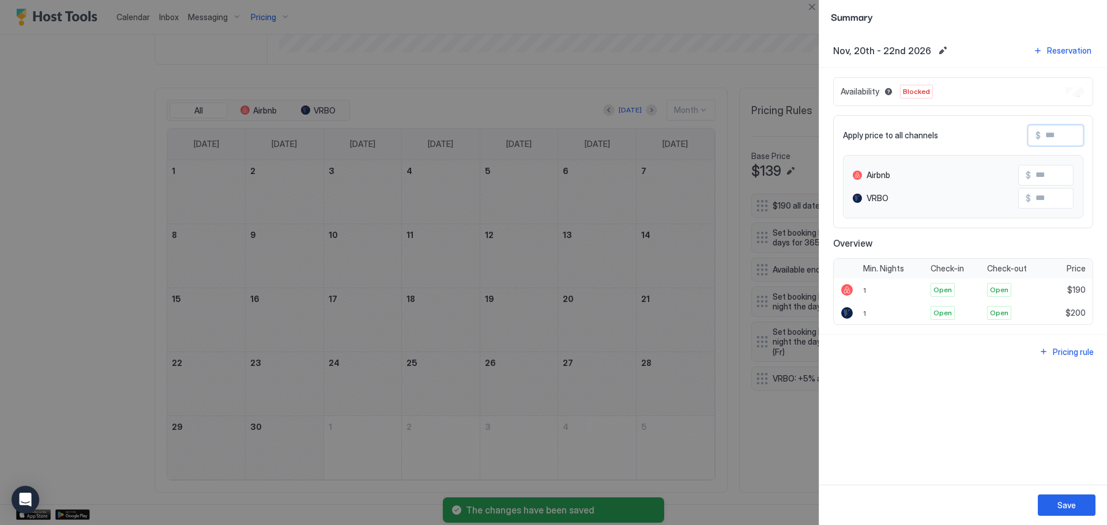
click at [1066, 141] on input "Input Field" at bounding box center [1087, 136] width 92 height 20
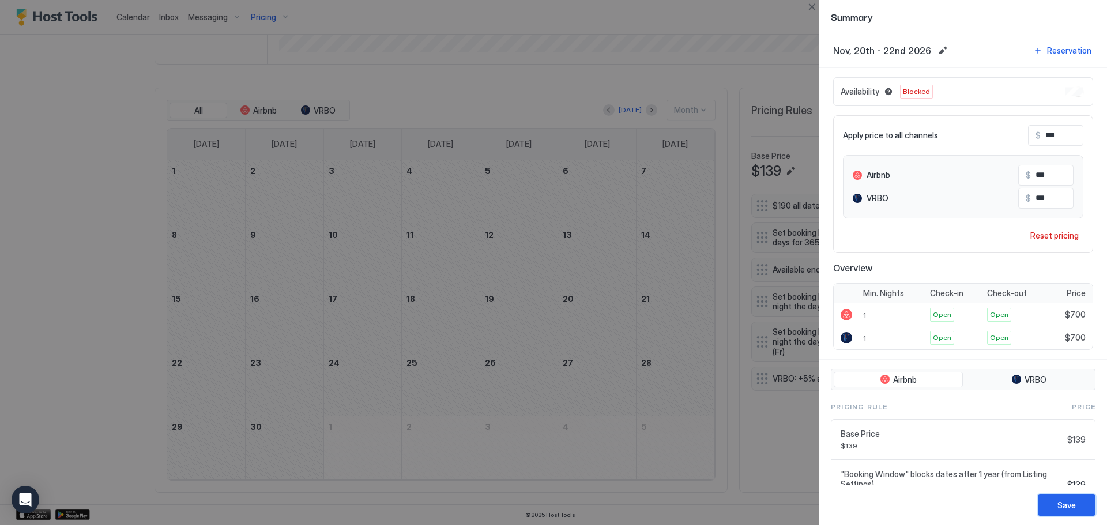
click at [1061, 500] on div "Save" at bounding box center [1066, 505] width 18 height 12
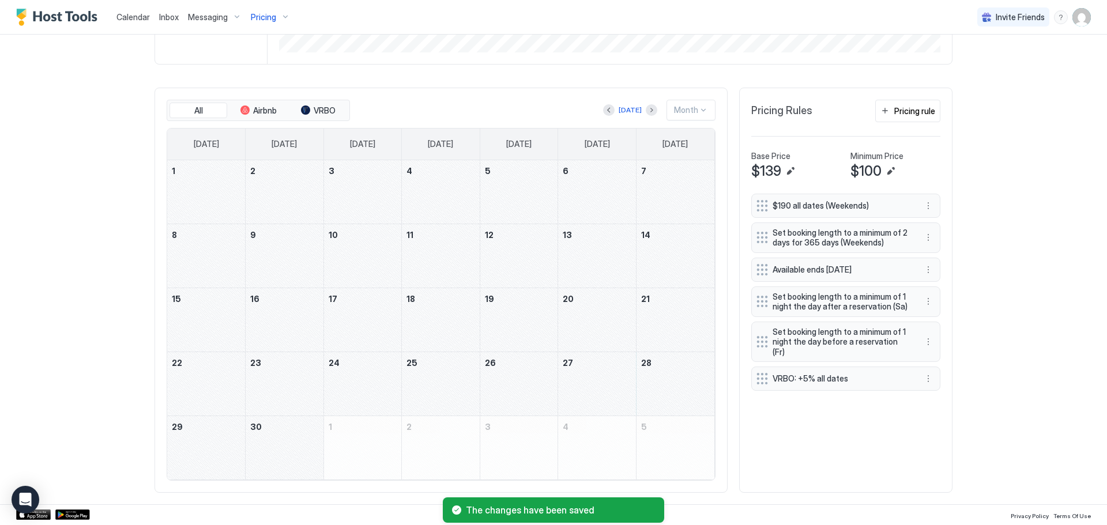
drag, startPoint x: 607, startPoint y: 378, endPoint x: 214, endPoint y: 455, distance: 400.6
click at [214, 455] on tbody "1 2 3 4 5 6 7 8 9 10 11 12 13 14 15 16 17 18 19 20 21 22 23 24 25 26 27 28 29 3…" at bounding box center [440, 319] width 547 height 319
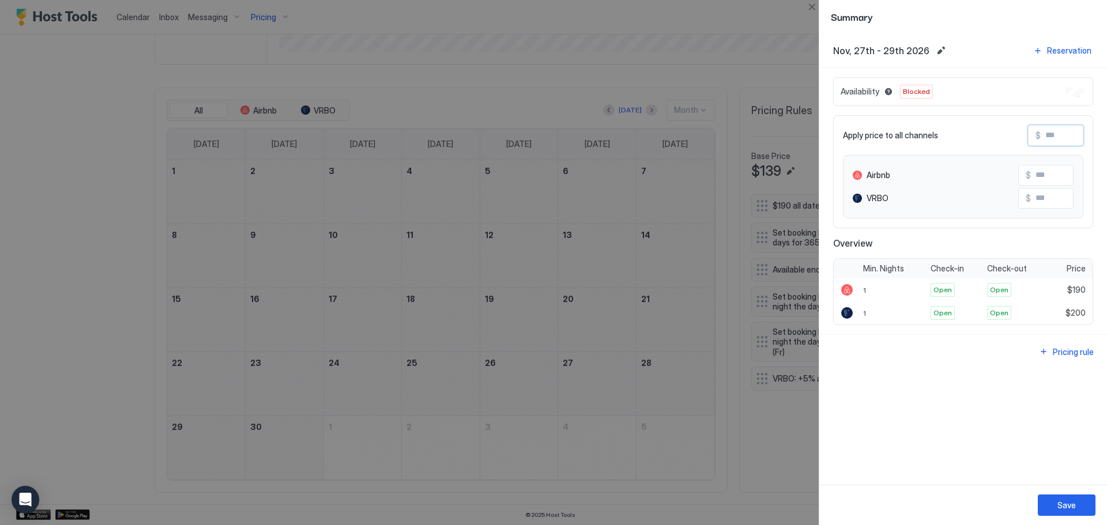
click at [1073, 128] on input "Input Field" at bounding box center [1087, 136] width 92 height 20
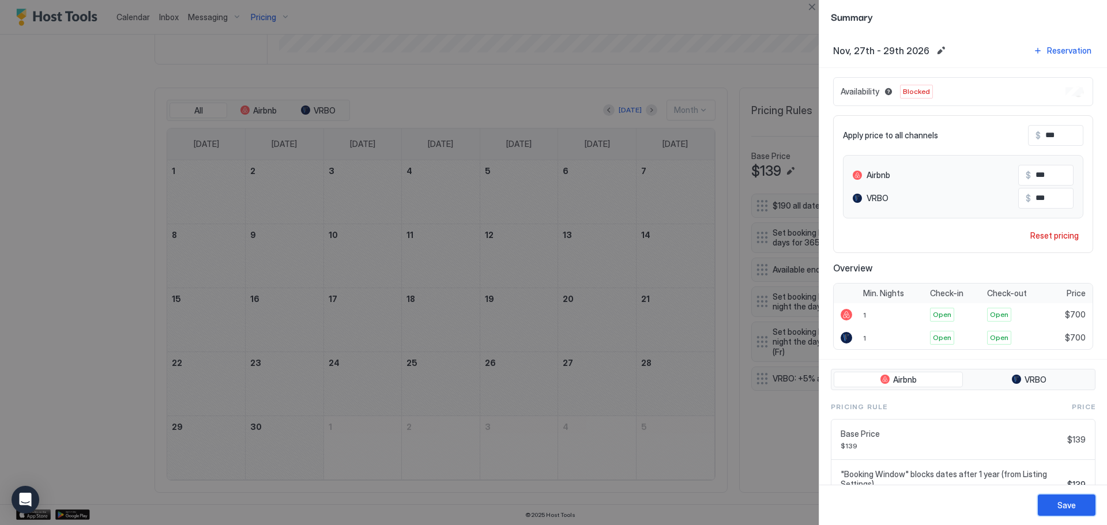
click at [1068, 501] on div "Save" at bounding box center [1066, 505] width 18 height 12
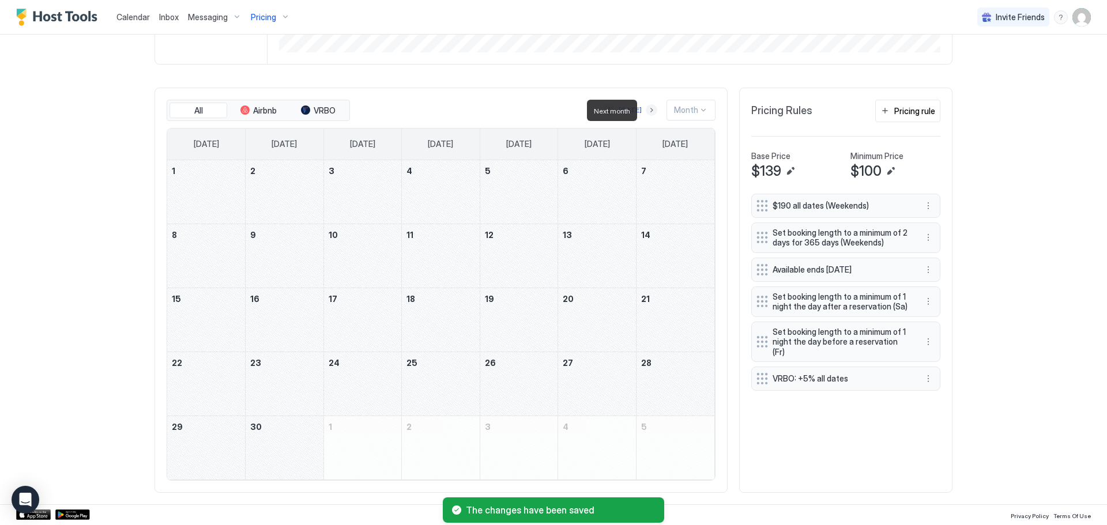
click at [646, 113] on button "Next month" at bounding box center [652, 110] width 12 height 12
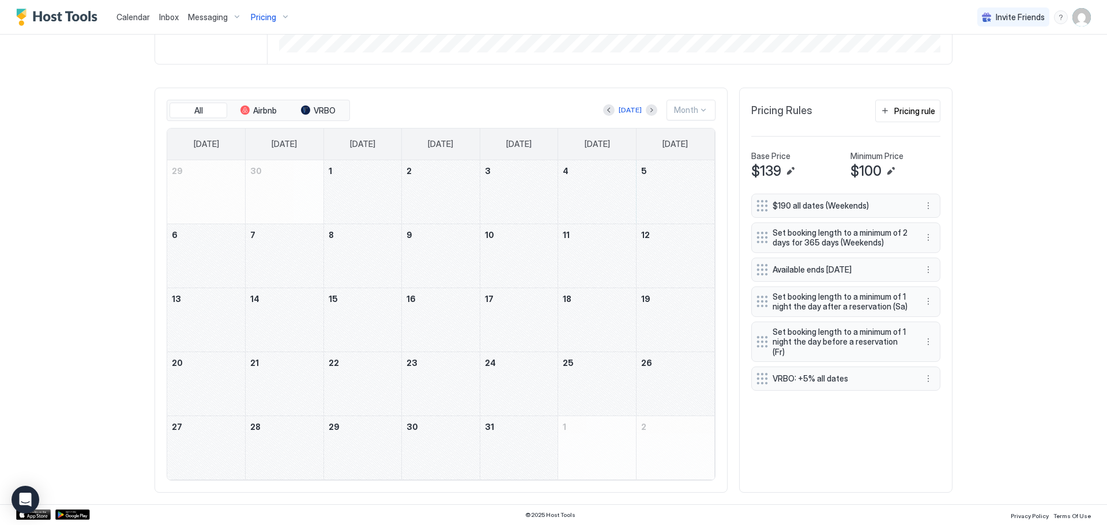
drag, startPoint x: 622, startPoint y: 194, endPoint x: 210, endPoint y: 263, distance: 418.0
click at [210, 263] on tbody "29 30 1 2 3 4 5 6 7 8 9 10 11 12 13 14 15 16 17 18 19 20 21 22 23 24 25 26 27 2…" at bounding box center [440, 319] width 547 height 319
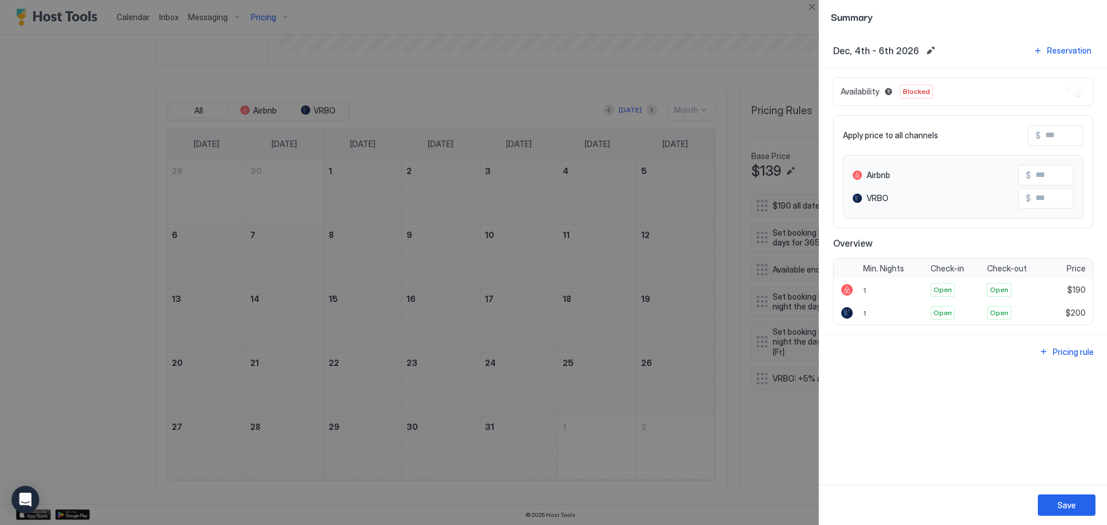
click at [1068, 140] on input "Input Field" at bounding box center [1087, 136] width 92 height 20
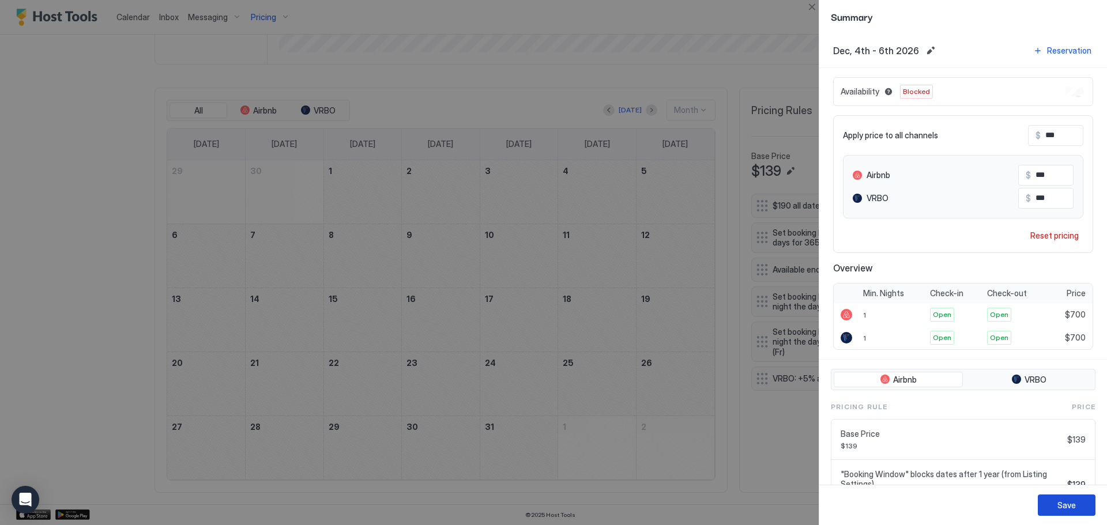
click at [1066, 500] on div "Save" at bounding box center [1066, 505] width 18 height 12
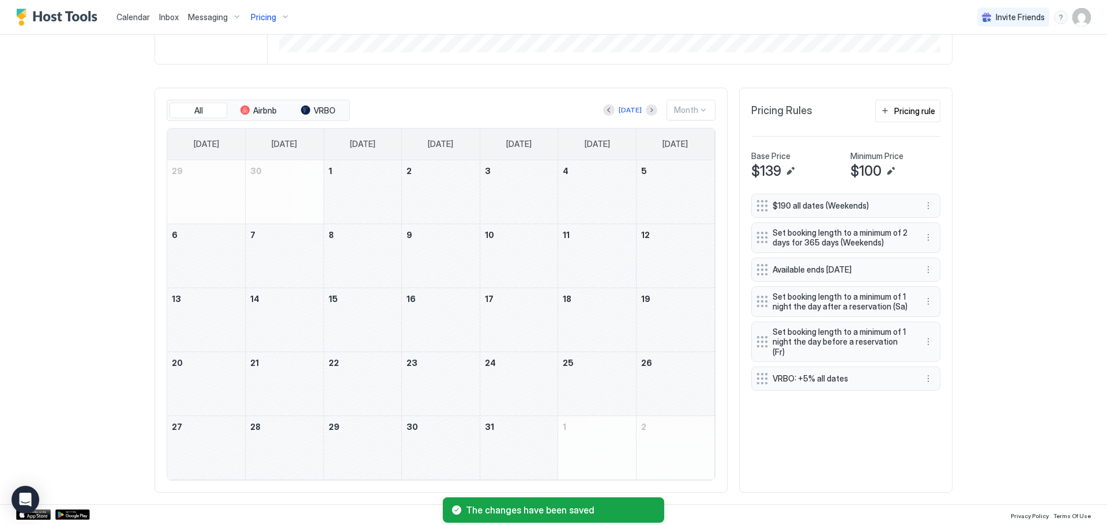
drag, startPoint x: 615, startPoint y: 258, endPoint x: 207, endPoint y: 312, distance: 411.2
click at [207, 312] on tbody "29 30 1 2 3 4 5 6 7 8 9 10 11 12 13 14 15 16 17 18 19 20 21 22 23 24 25 26 27 2…" at bounding box center [440, 319] width 547 height 319
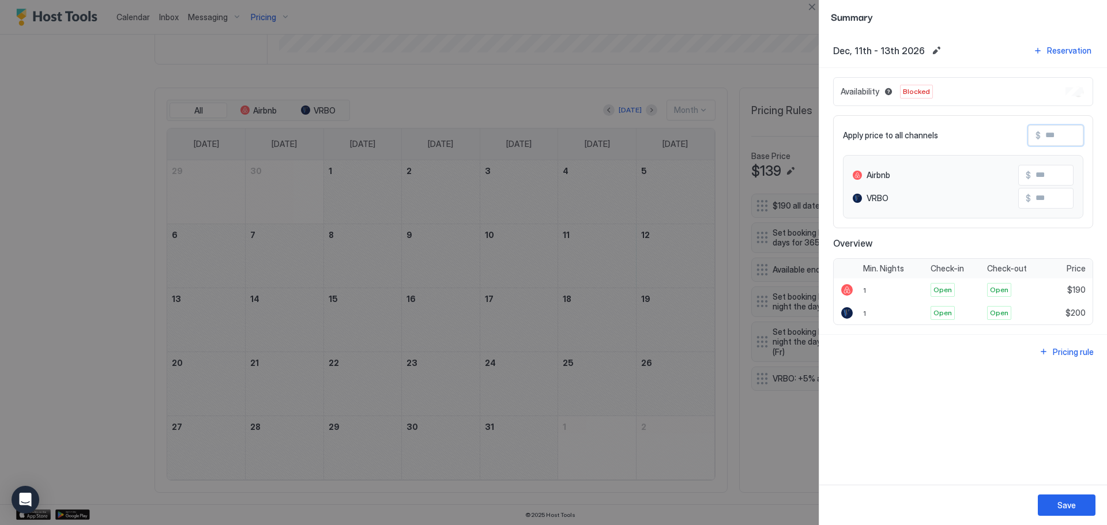
click at [1076, 134] on input "Input Field" at bounding box center [1087, 136] width 92 height 20
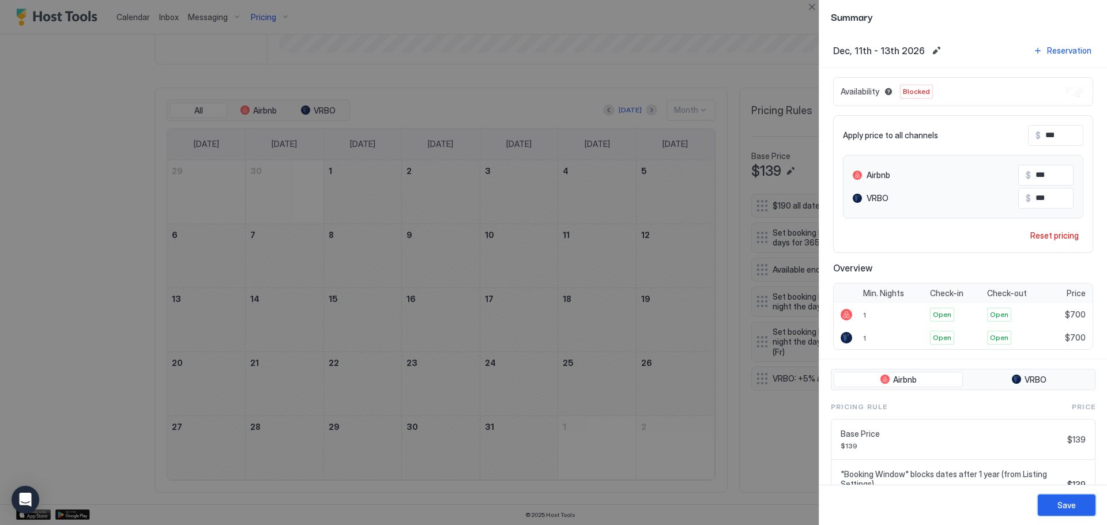
click at [1076, 503] on button "Save" at bounding box center [1067, 505] width 58 height 21
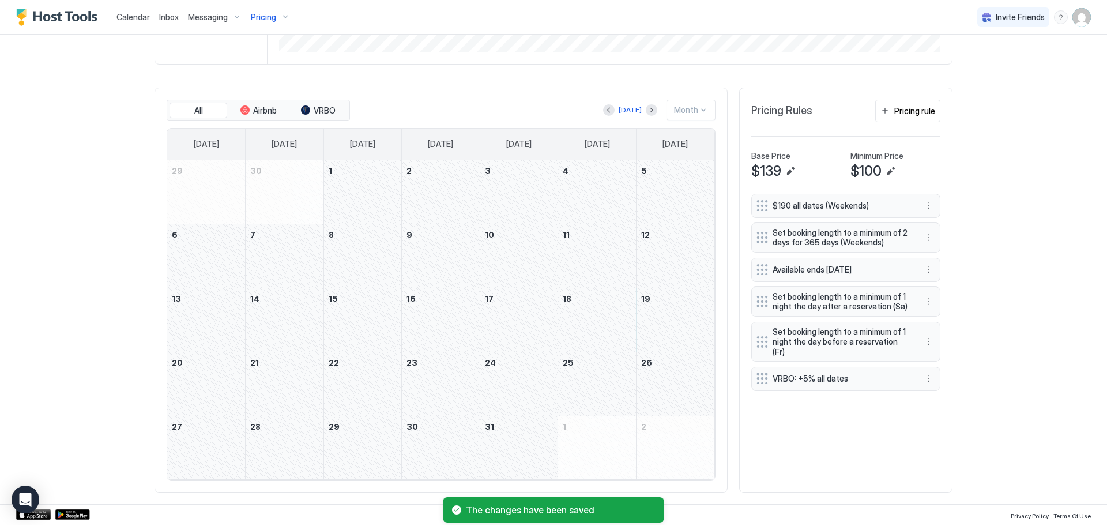
drag, startPoint x: 587, startPoint y: 325, endPoint x: 220, endPoint y: 392, distance: 372.8
click at [220, 392] on tbody "29 30 1 2 3 4 5 6 7 8 9 10 11 12 13 14 15 16 17 18 19 20 21 22 23 24 25 26 27 2…" at bounding box center [440, 319] width 547 height 319
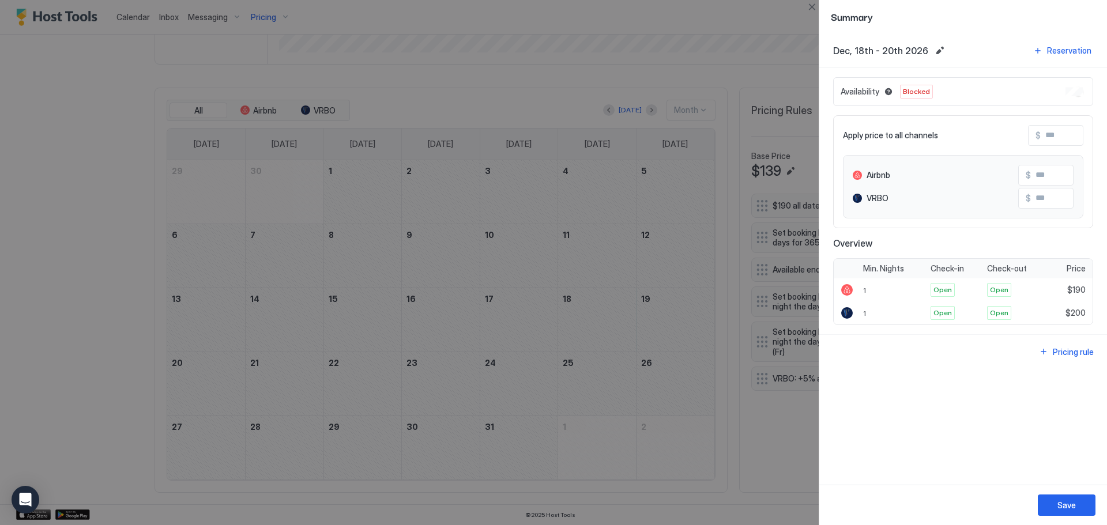
click at [1065, 143] on input "Input Field" at bounding box center [1087, 136] width 92 height 20
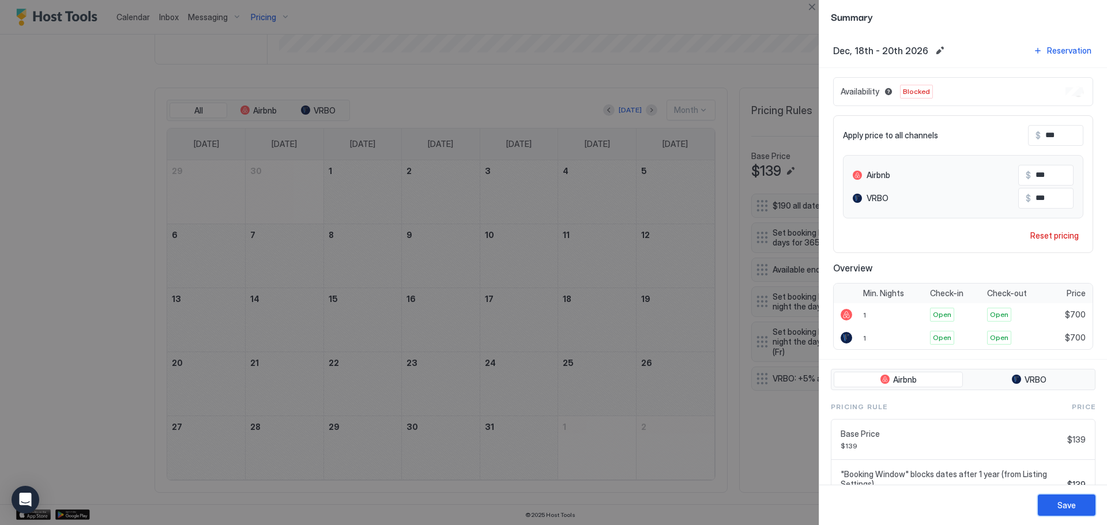
click at [1072, 499] on button "Save" at bounding box center [1067, 505] width 58 height 21
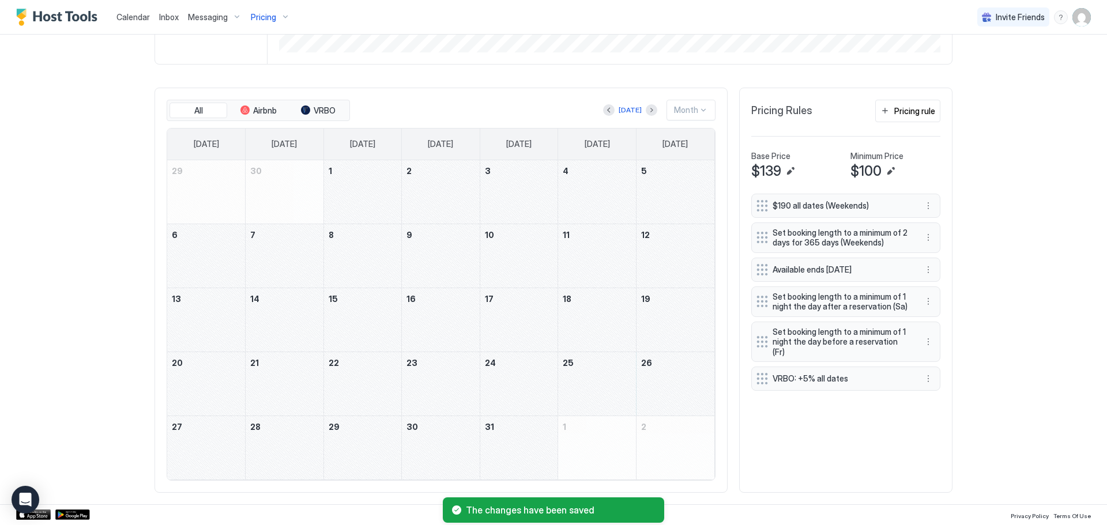
drag, startPoint x: 615, startPoint y: 390, endPoint x: 214, endPoint y: 454, distance: 405.7
click at [214, 454] on tbody "29 30 1 2 3 4 5 6 7 8 9 10 11 12 13 14 15 16 17 18 19 20 21 22 23 24 25 26 27 2…" at bounding box center [440, 319] width 547 height 319
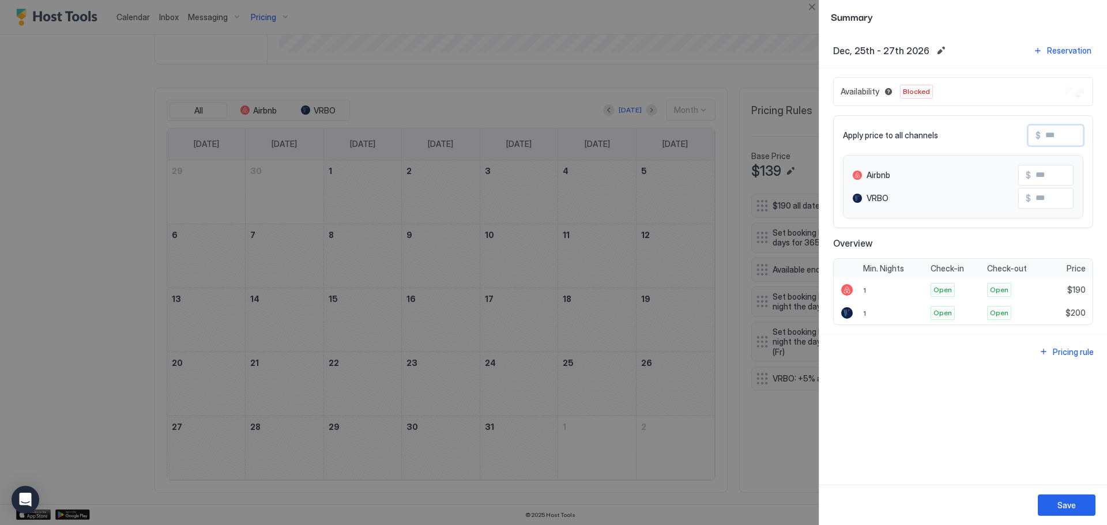
click at [1050, 134] on input "Input Field" at bounding box center [1087, 136] width 92 height 20
click at [1059, 134] on input "Input Field" at bounding box center [1087, 136] width 92 height 20
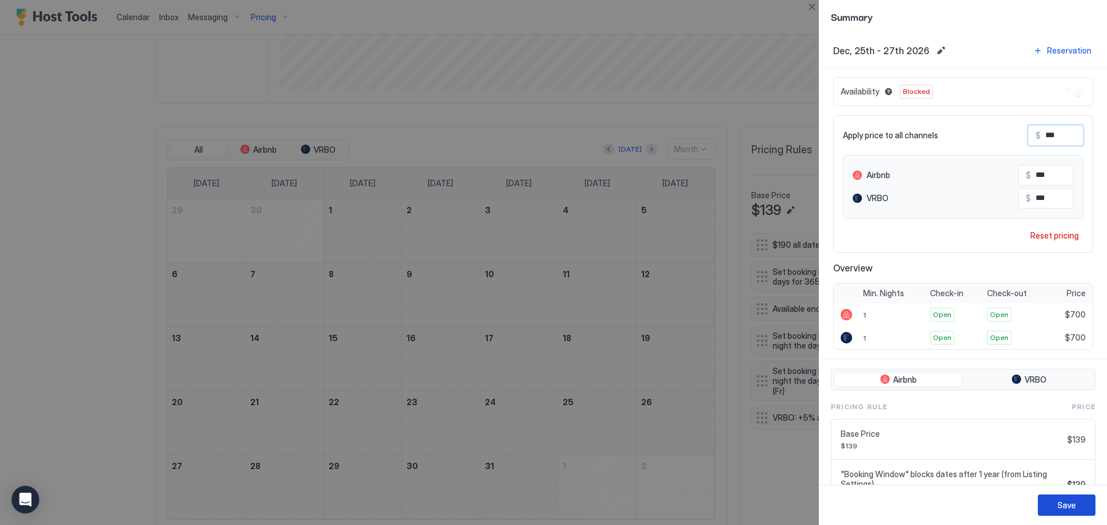
scroll to position [338, 0]
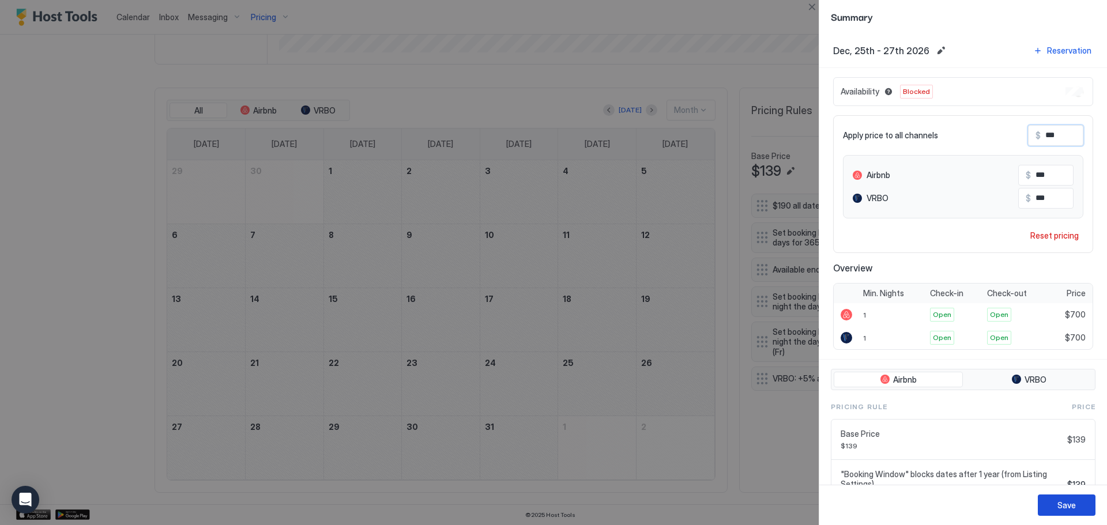
click at [1072, 508] on div "Save" at bounding box center [1066, 505] width 18 height 12
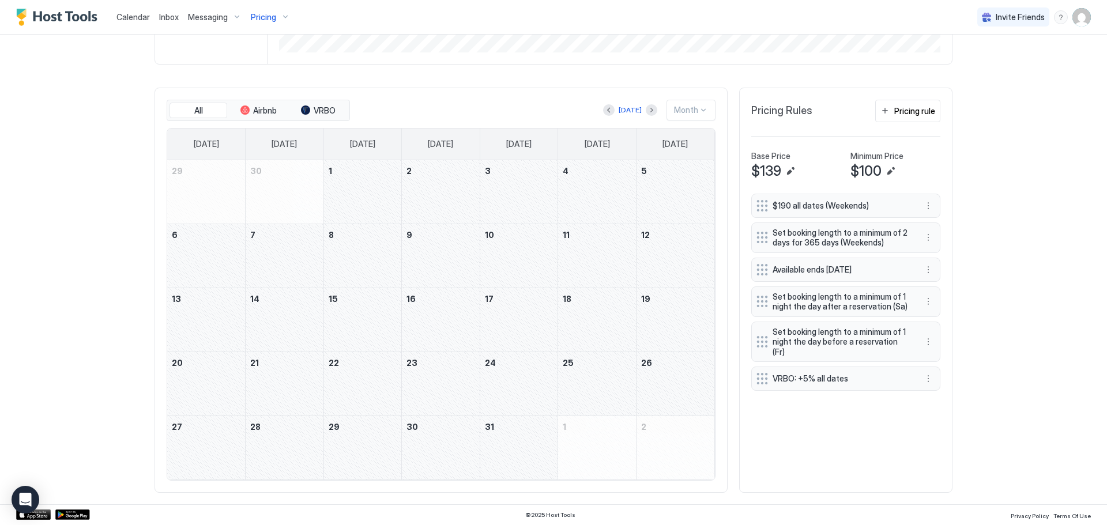
scroll to position [299, 0]
drag, startPoint x: 598, startPoint y: 375, endPoint x: 208, endPoint y: 442, distance: 395.4
click at [208, 442] on tbody "29 30 1 2 3 4 5 6 7 8 9 10 11 12 13 14 15 16 17 18 19 20 21 22 23 24 25 26 27 2…" at bounding box center [440, 319] width 547 height 319
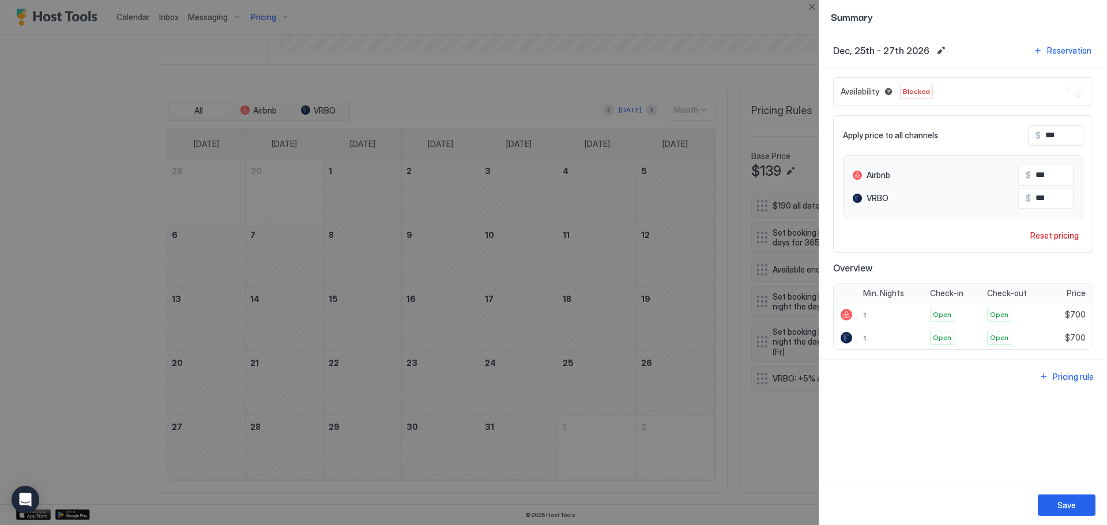
click at [741, 76] on div at bounding box center [553, 262] width 1107 height 525
click at [808, 6] on button "Close" at bounding box center [812, 7] width 14 height 14
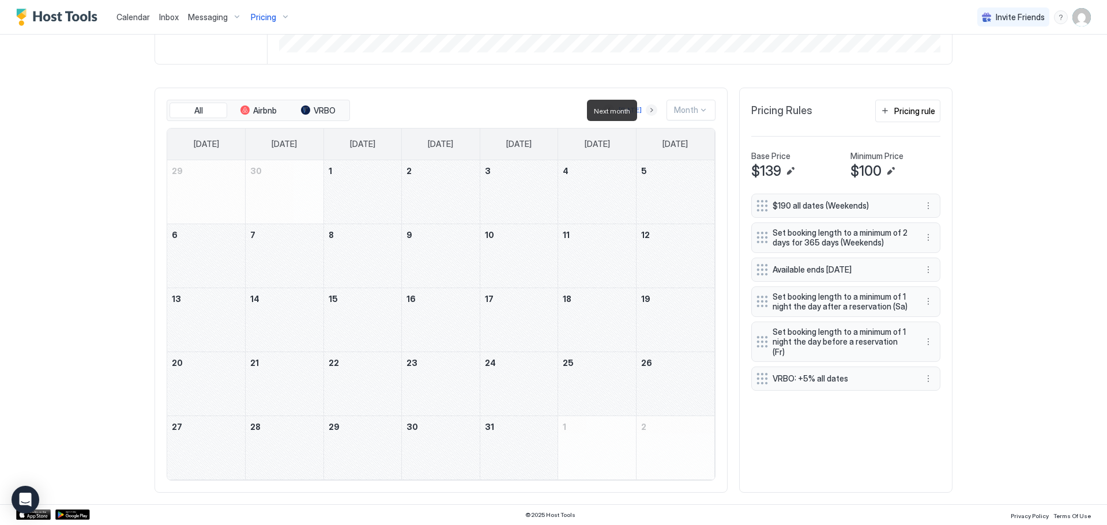
click at [649, 109] on button "Next month" at bounding box center [652, 110] width 12 height 12
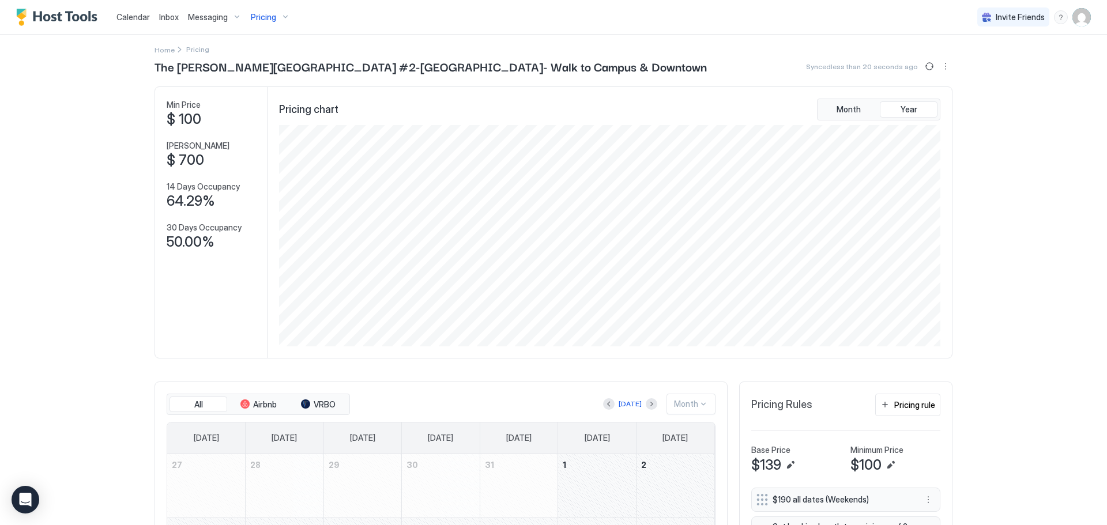
scroll to position [0, 0]
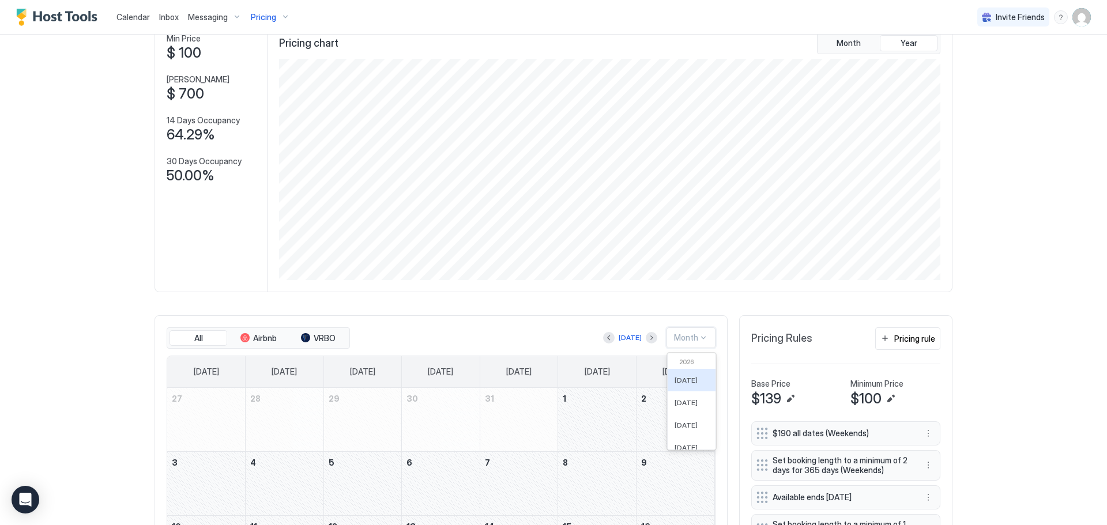
click at [702, 348] on div "61 results available. Use Up and Down to choose options, press Enter to select …" at bounding box center [690, 337] width 49 height 21
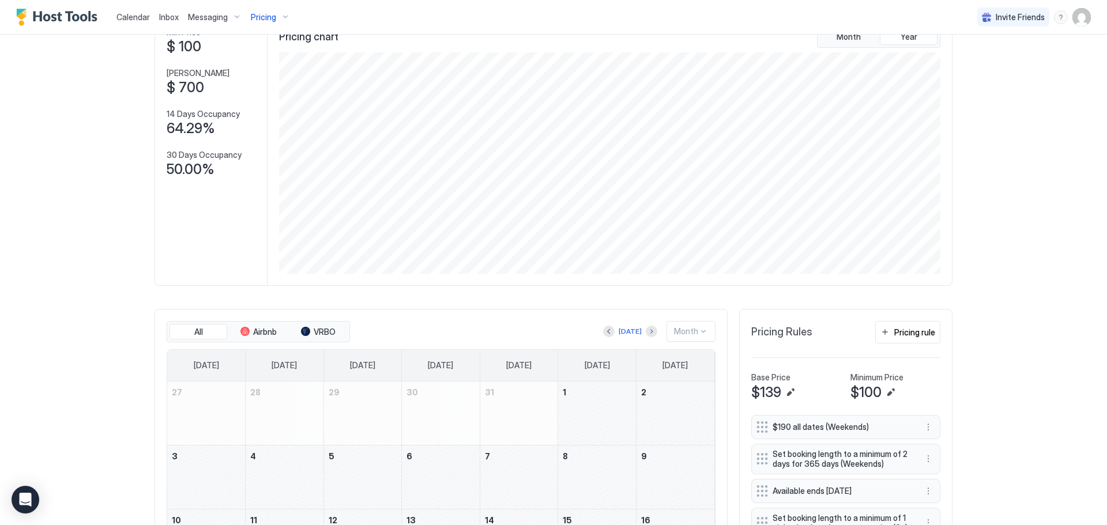
click at [646, 334] on button "Next month" at bounding box center [652, 332] width 12 height 12
click at [649, 332] on button "Next month" at bounding box center [652, 332] width 12 height 12
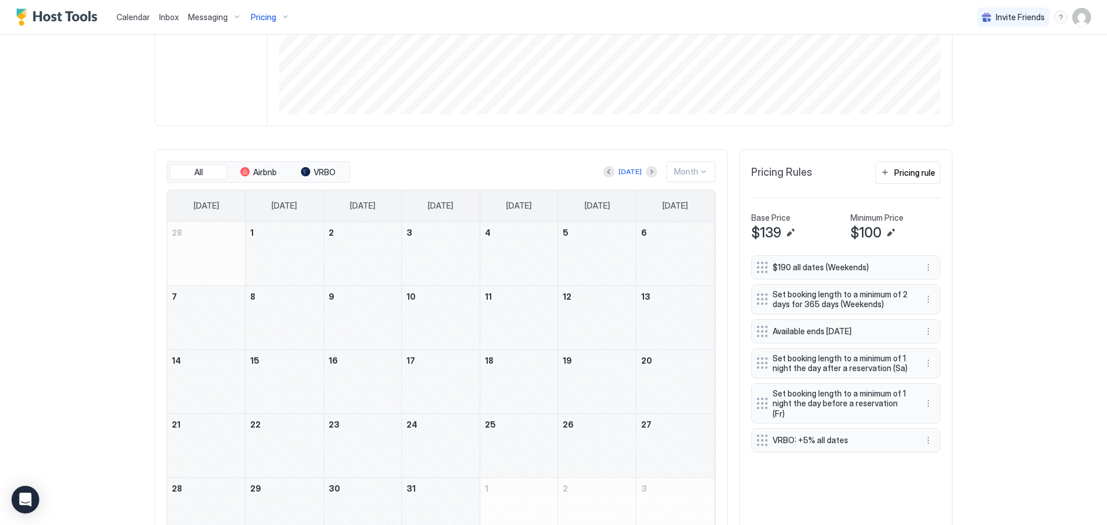
scroll to position [243, 0]
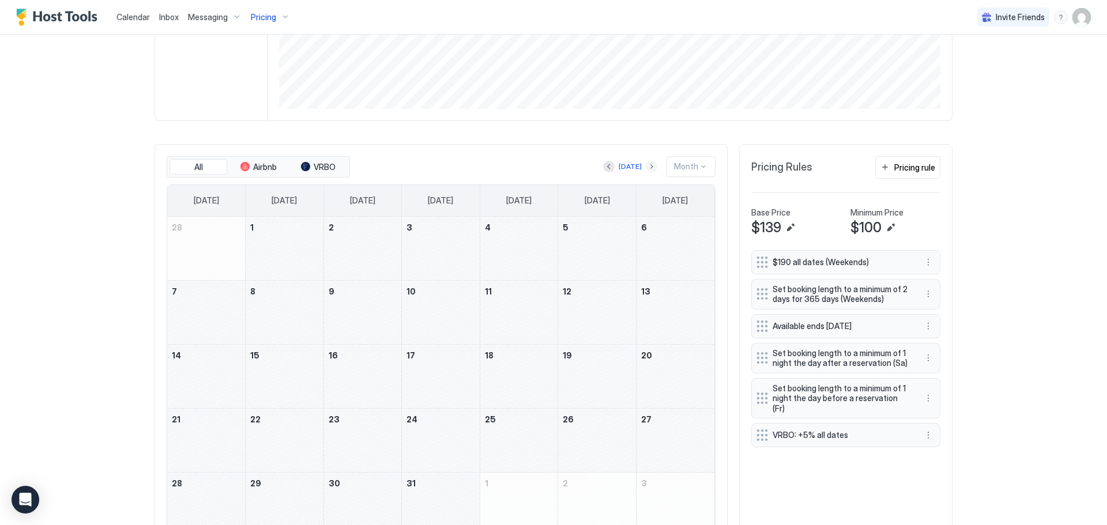
click at [646, 170] on button "Next month" at bounding box center [652, 167] width 12 height 12
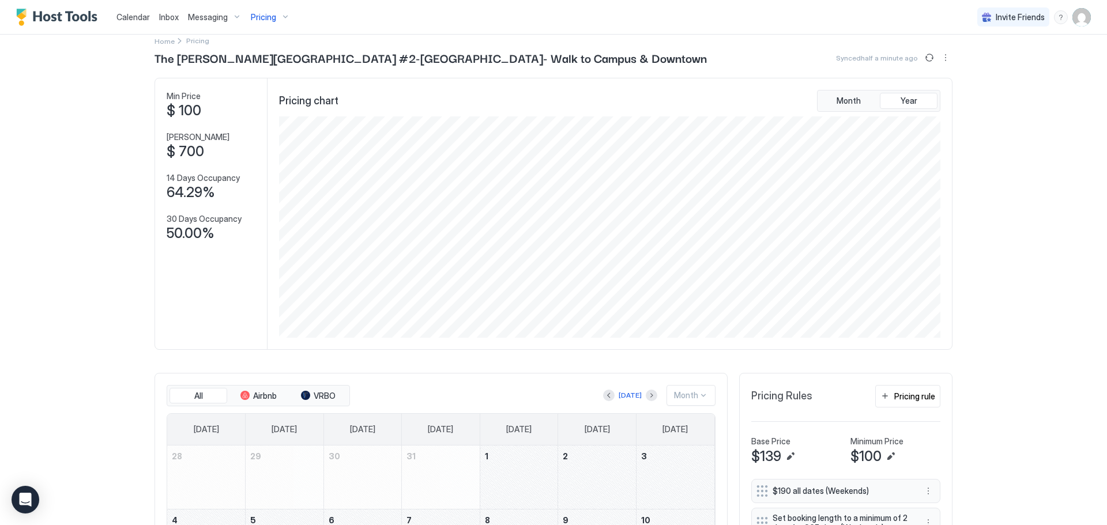
scroll to position [0, 0]
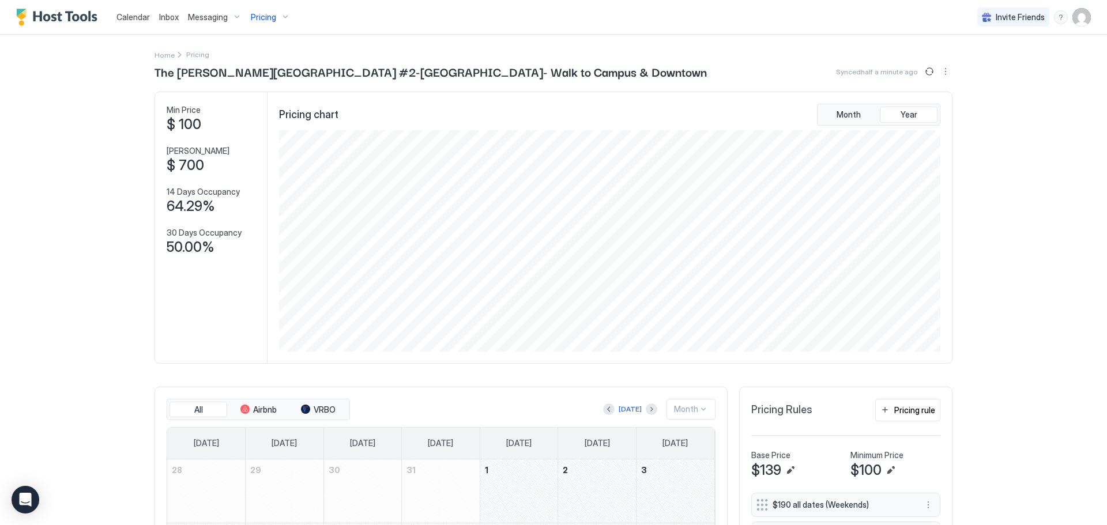
click at [260, 18] on span "Pricing" at bounding box center [263, 17] width 25 height 10
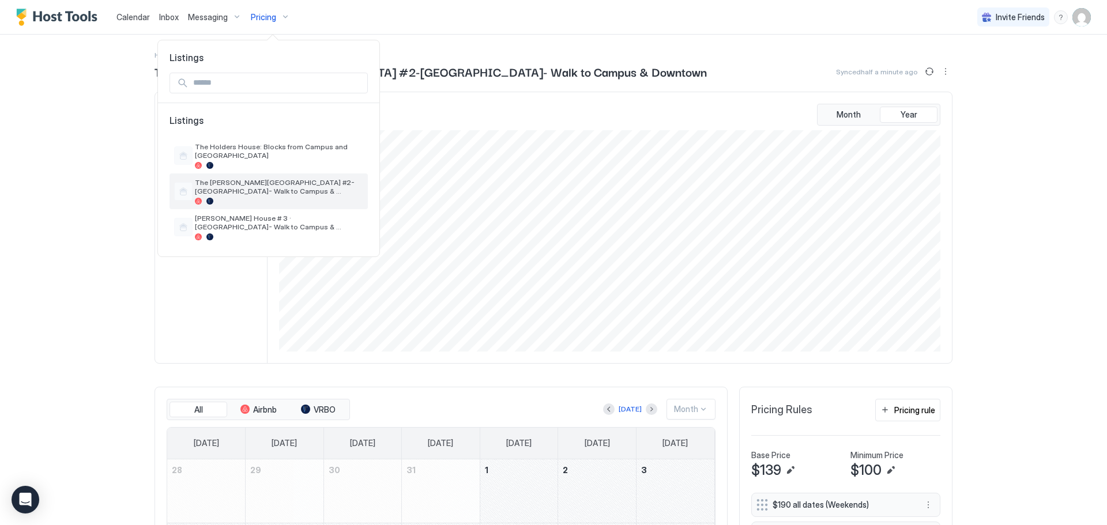
click at [317, 198] on div at bounding box center [279, 201] width 168 height 7
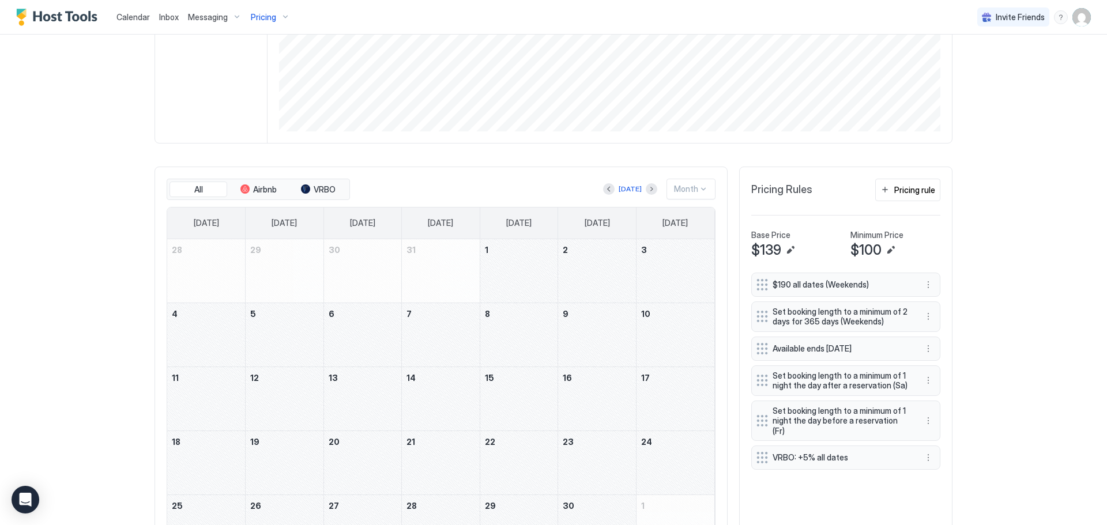
scroll to position [224, 0]
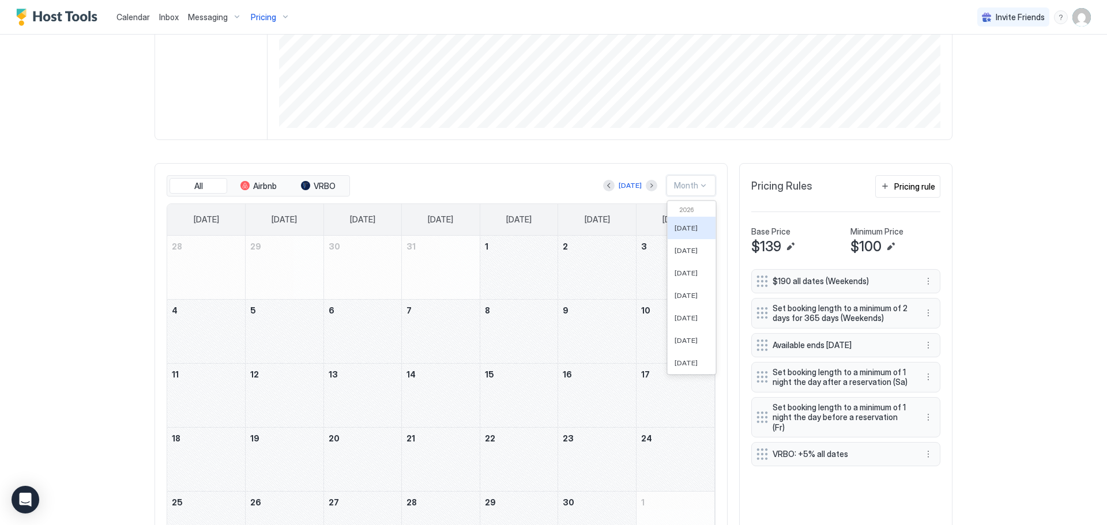
click at [692, 194] on div "Month" at bounding box center [690, 185] width 49 height 21
click at [711, 371] on div "[DATE]" at bounding box center [692, 363] width 48 height 22
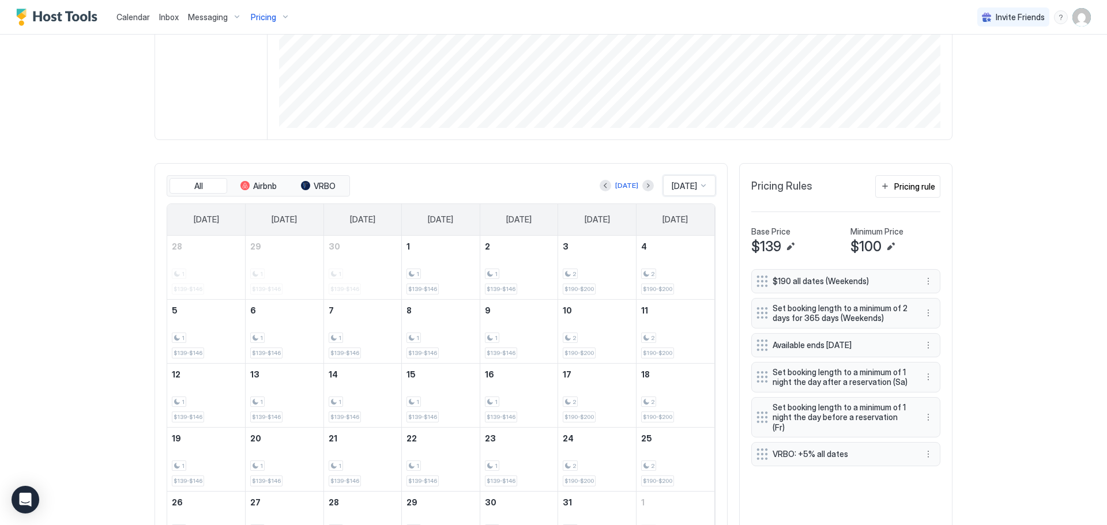
click at [706, 187] on div "[DATE]" at bounding box center [689, 185] width 52 height 21
click at [684, 319] on div "[DATE]" at bounding box center [689, 309] width 51 height 22
click at [688, 280] on div "2 $190-$200" at bounding box center [675, 267] width 69 height 54
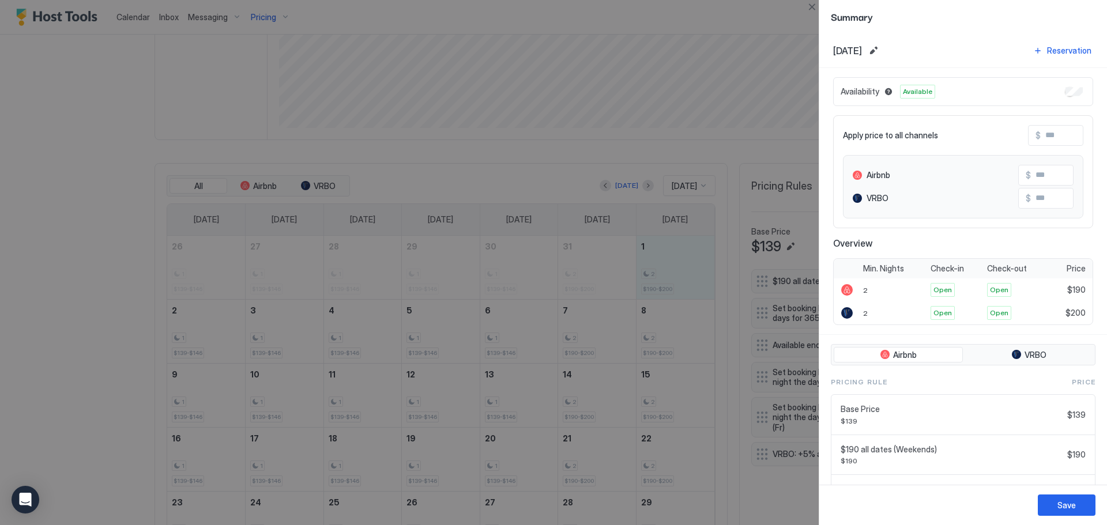
click at [684, 324] on div at bounding box center [553, 262] width 1107 height 525
click at [815, 5] on button "Close" at bounding box center [812, 7] width 14 height 14
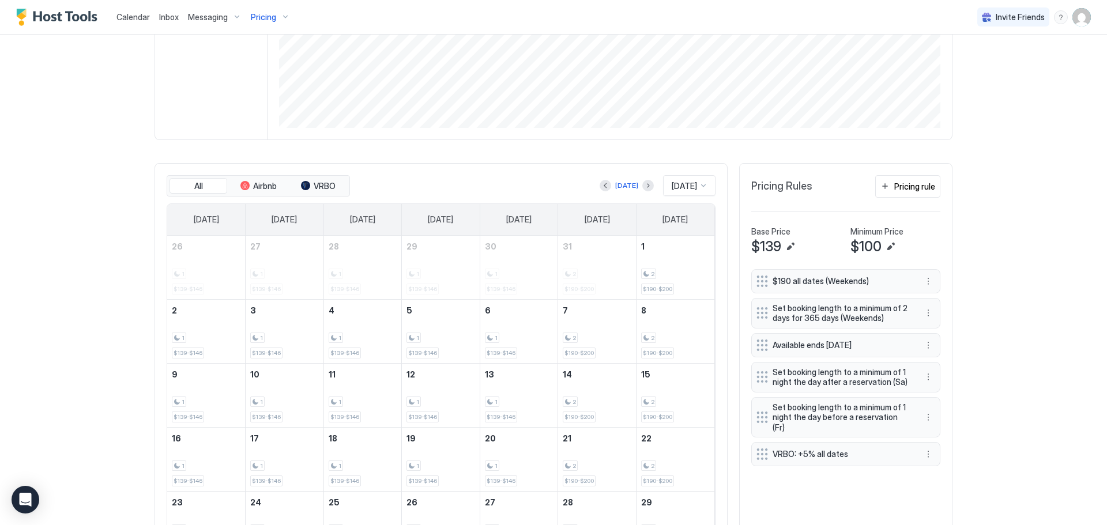
scroll to position [363, 0]
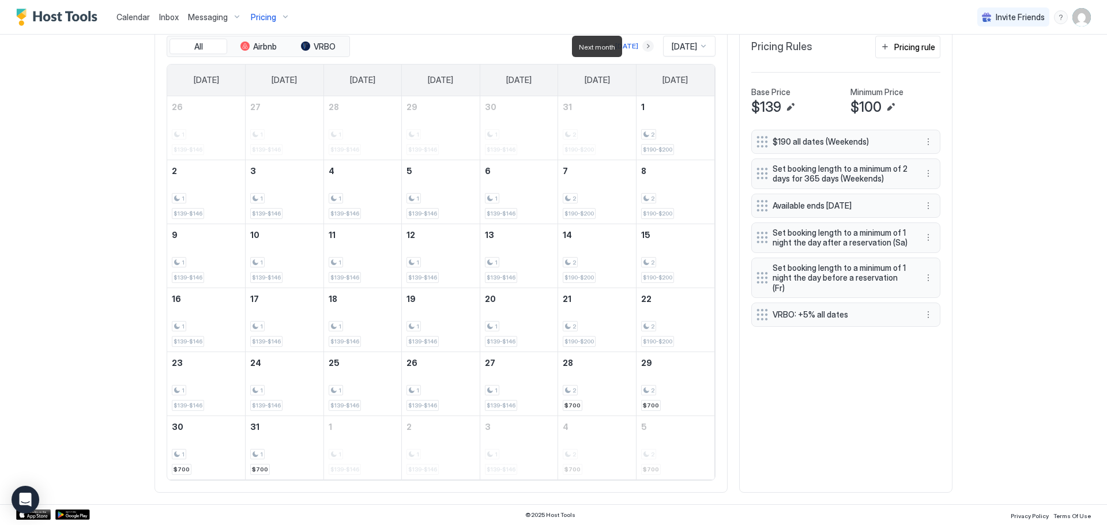
click at [642, 43] on button "Next month" at bounding box center [648, 46] width 12 height 12
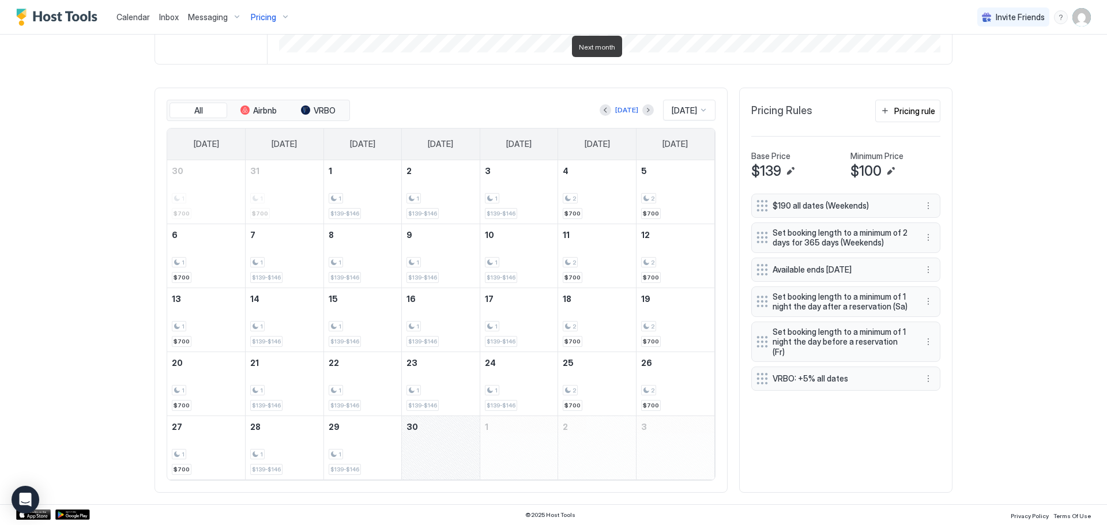
scroll to position [299, 0]
click at [642, 108] on button "Next month" at bounding box center [648, 110] width 12 height 12
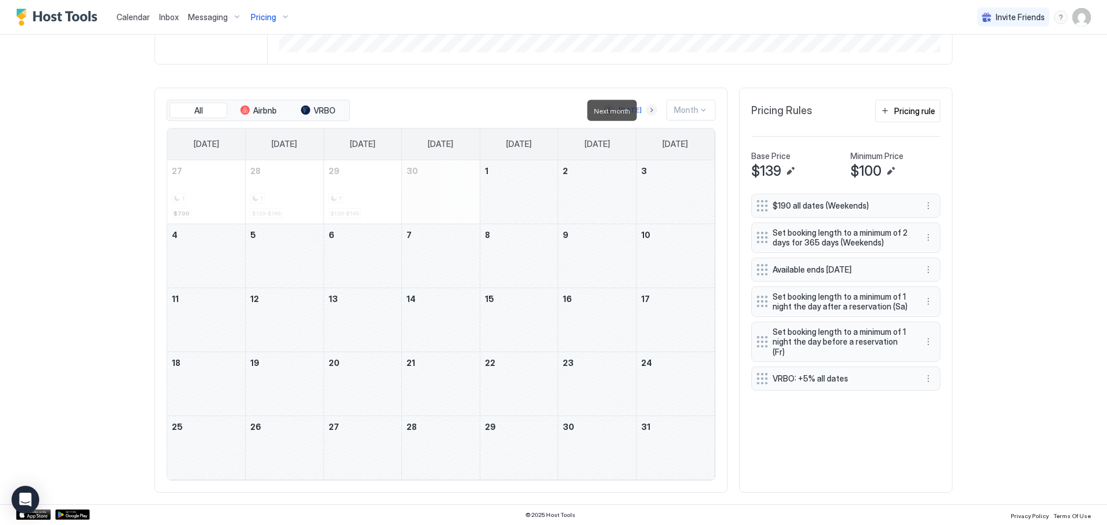
click at [647, 108] on button "Next month" at bounding box center [652, 110] width 12 height 12
click at [703, 108] on div "Month" at bounding box center [690, 110] width 49 height 21
click at [704, 150] on div "[DATE]" at bounding box center [692, 152] width 48 height 22
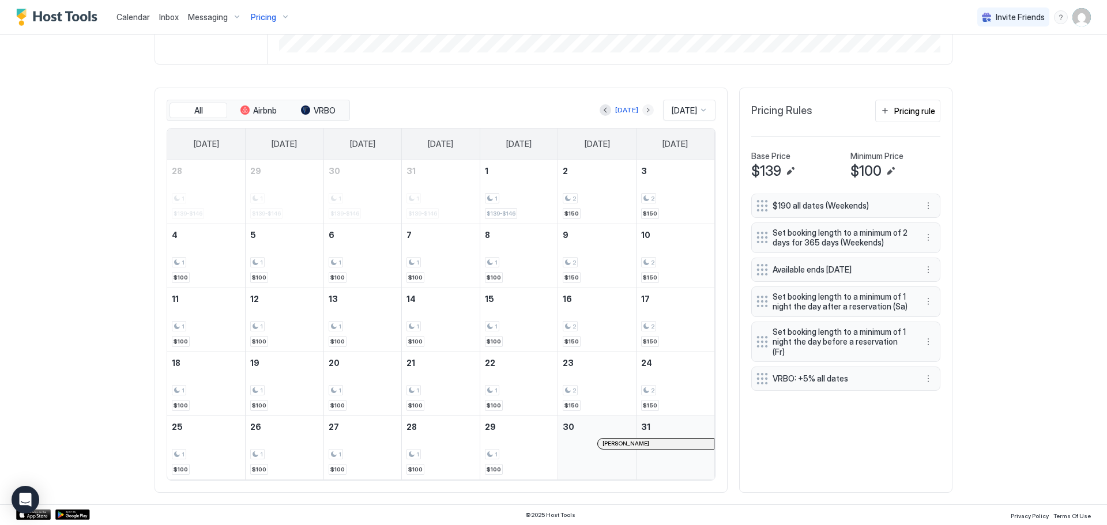
click at [642, 109] on button "Next month" at bounding box center [648, 110] width 12 height 12
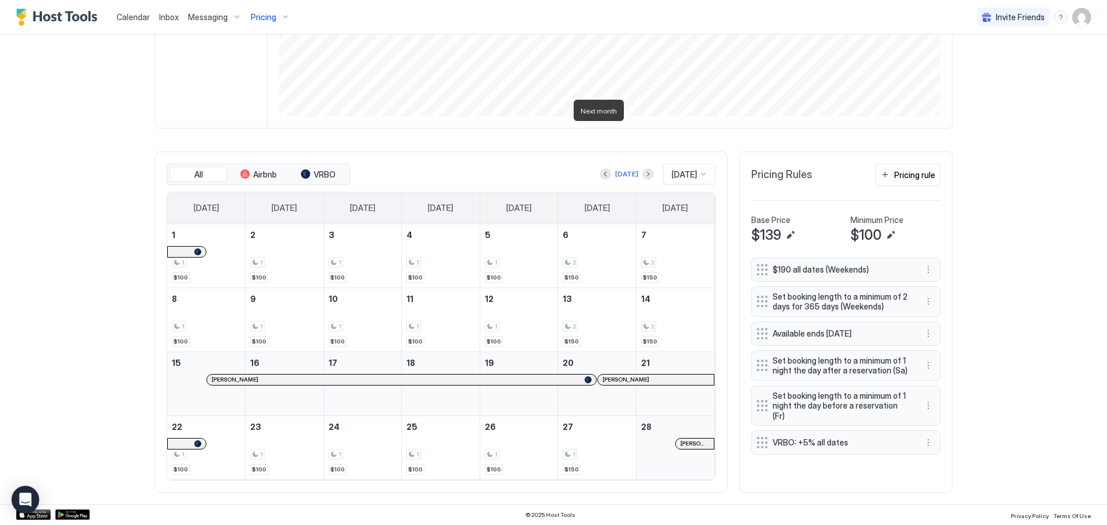
scroll to position [235, 0]
click at [642, 172] on button "Next month" at bounding box center [648, 174] width 12 height 12
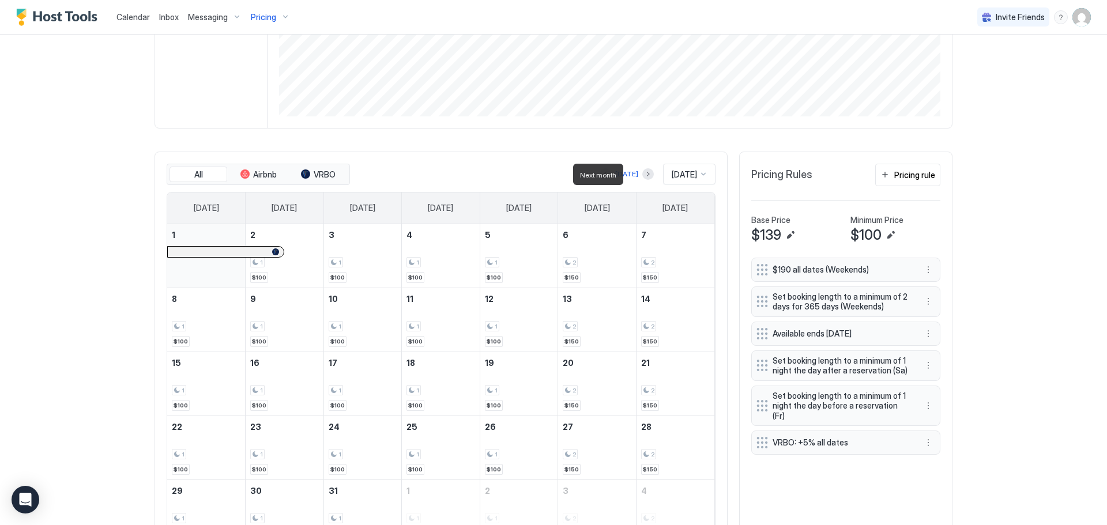
scroll to position [299, 0]
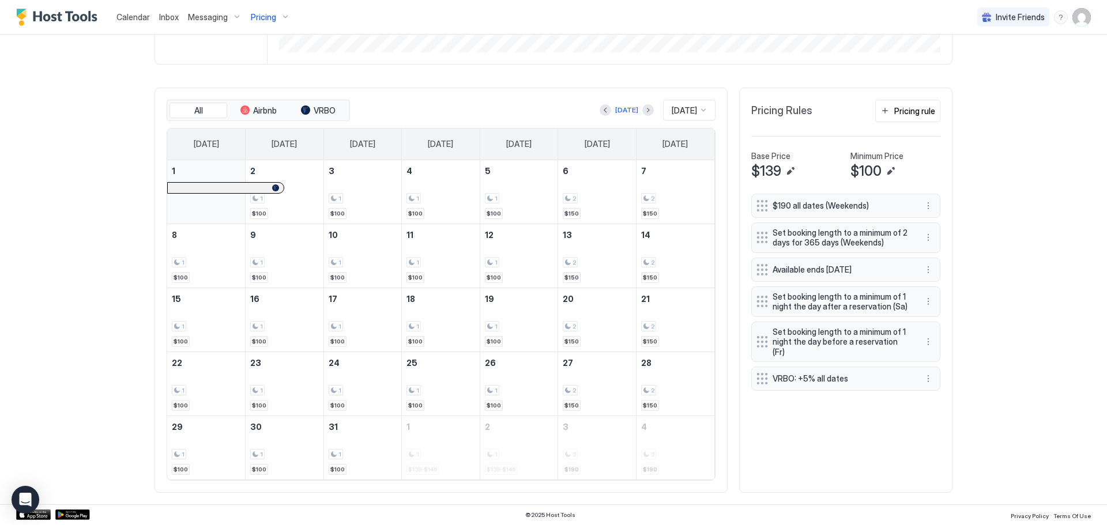
click at [631, 119] on div "[DATE] [DATE]" at bounding box center [533, 110] width 363 height 21
click at [642, 113] on button "Next month" at bounding box center [648, 110] width 12 height 12
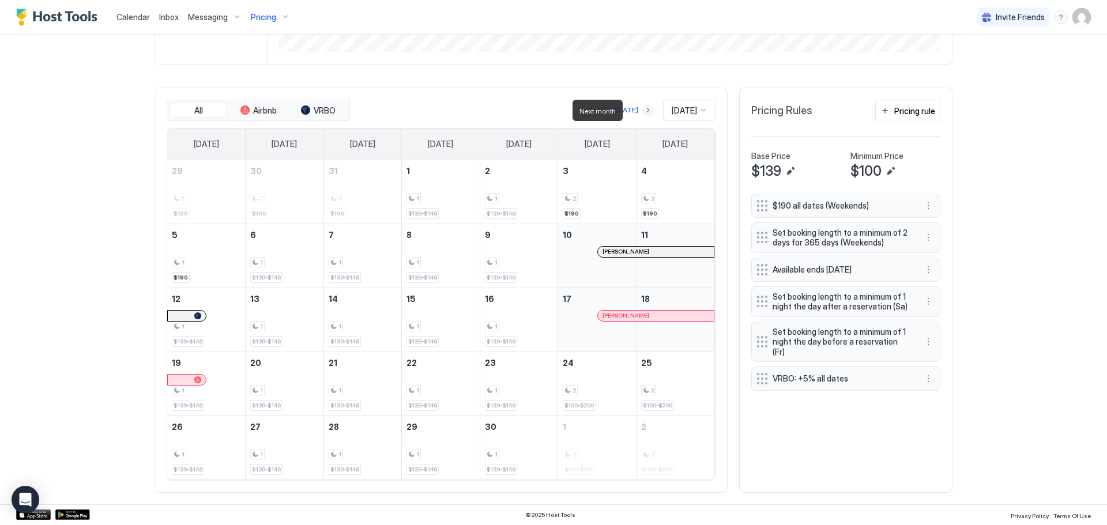
click at [642, 113] on button "Next month" at bounding box center [648, 110] width 12 height 12
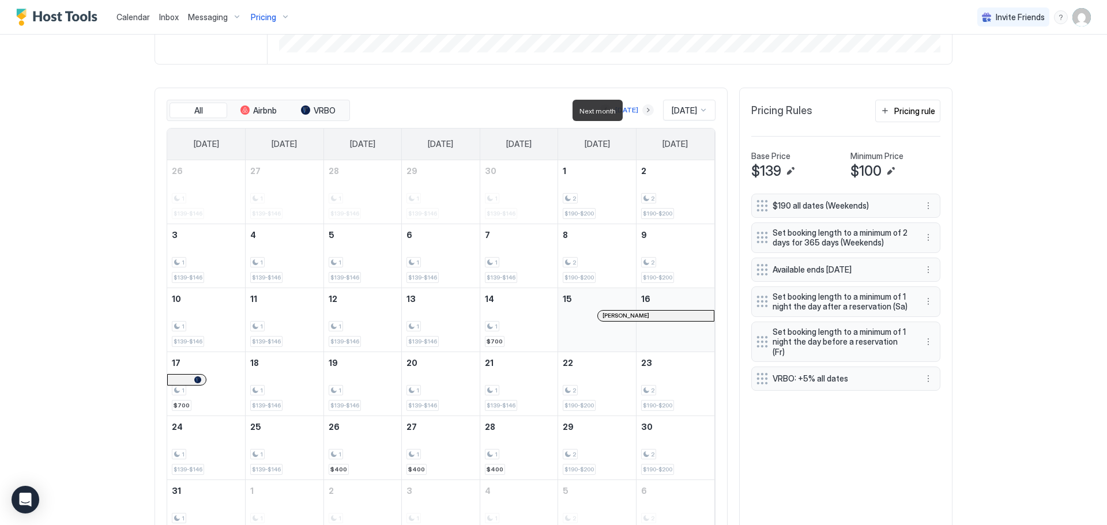
click at [642, 113] on button "Next month" at bounding box center [648, 110] width 12 height 12
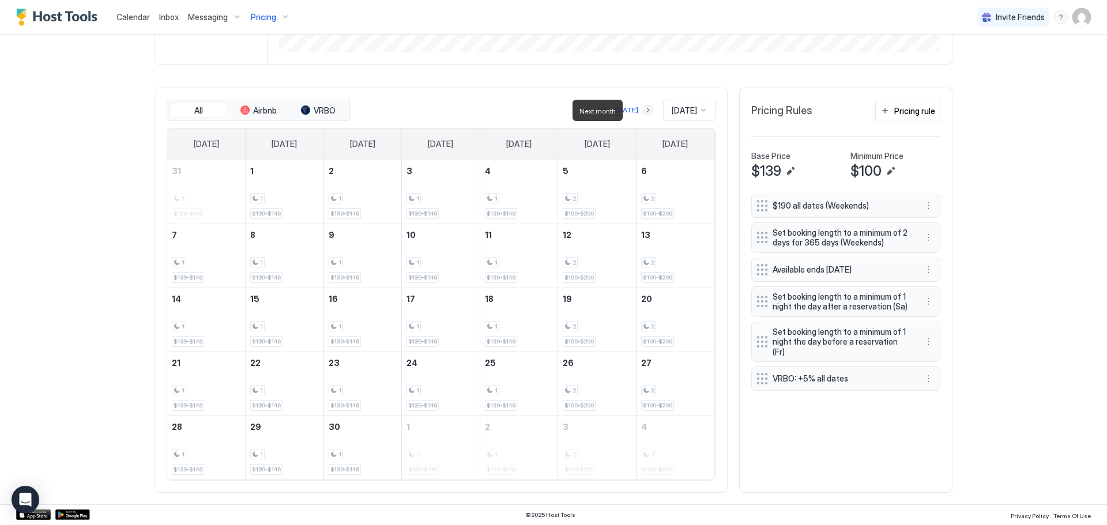
click at [642, 113] on button "Next month" at bounding box center [648, 110] width 12 height 12
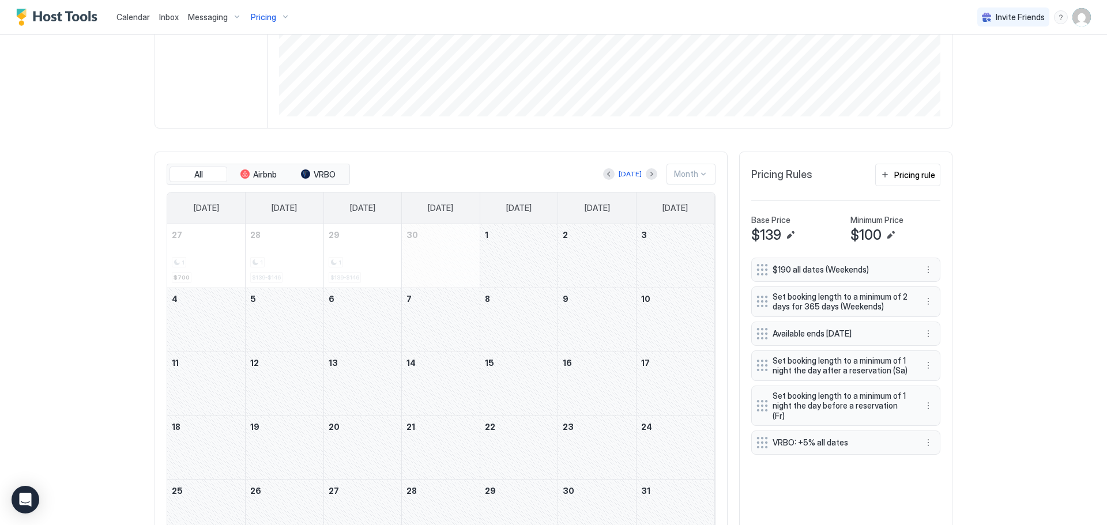
scroll to position [231, 0]
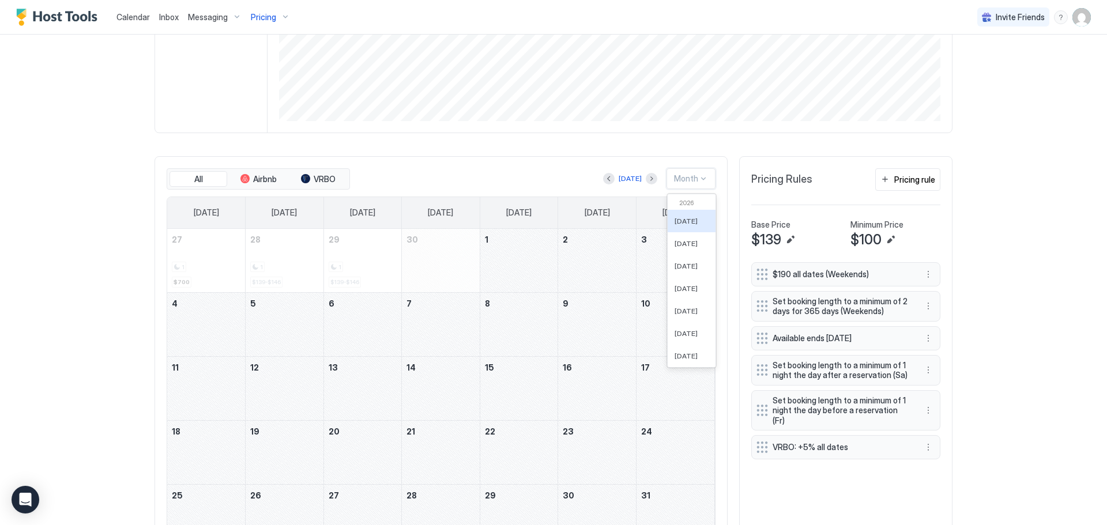
click at [700, 177] on div at bounding box center [703, 178] width 9 height 9
click at [709, 237] on div "[DATE]" at bounding box center [692, 231] width 48 height 22
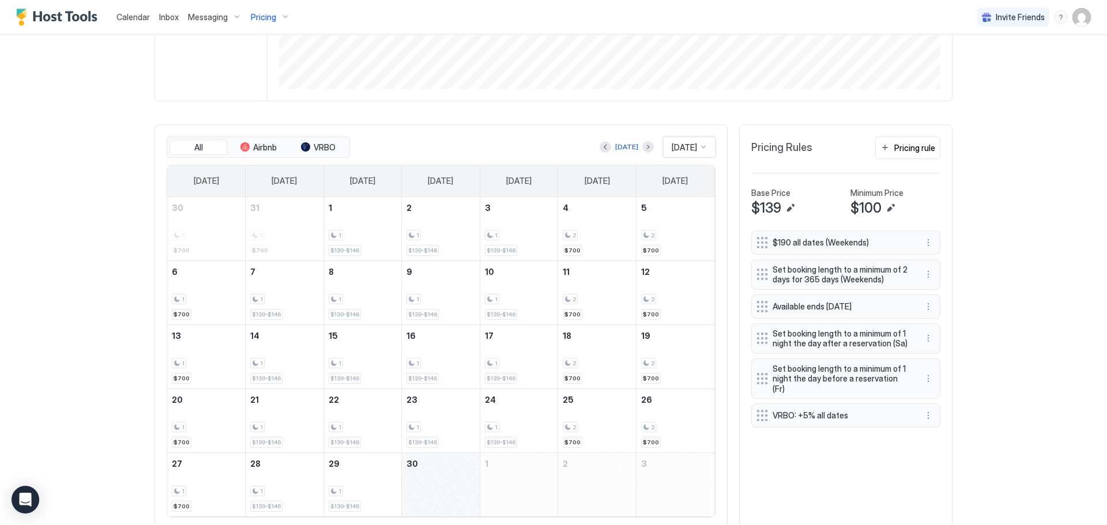
scroll to position [299, 0]
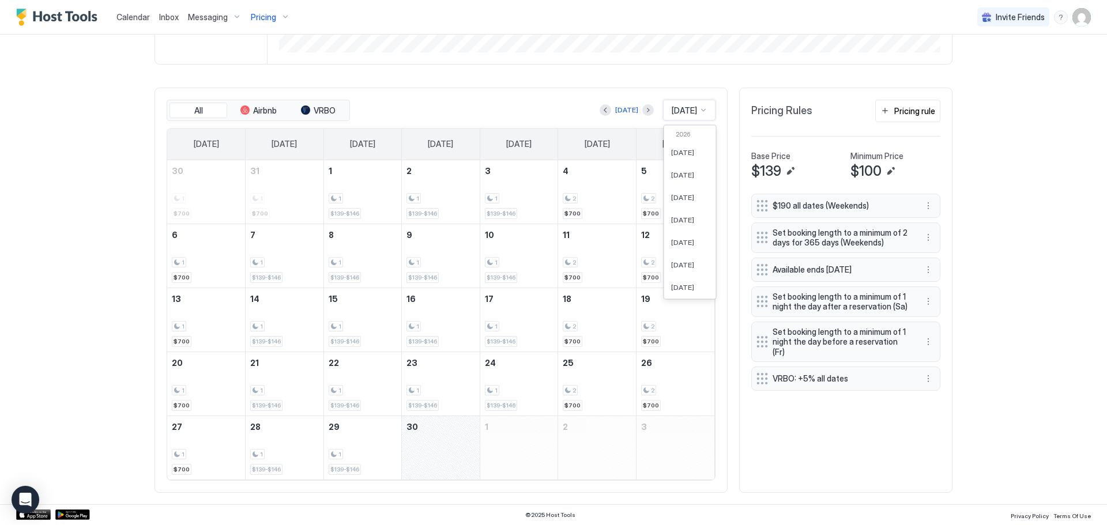
click at [699, 109] on div at bounding box center [703, 109] width 9 height 9
click at [1004, 149] on div "Calendar Inbox Messaging Pricing Invite Friends ME Home Pricing The [PERSON_NAM…" at bounding box center [553, 262] width 1107 height 525
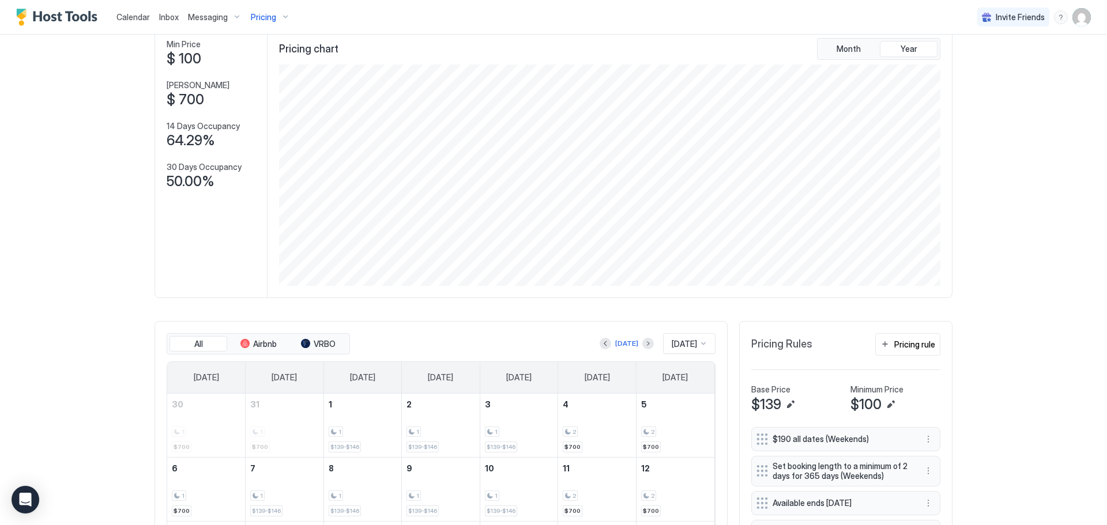
scroll to position [0, 0]
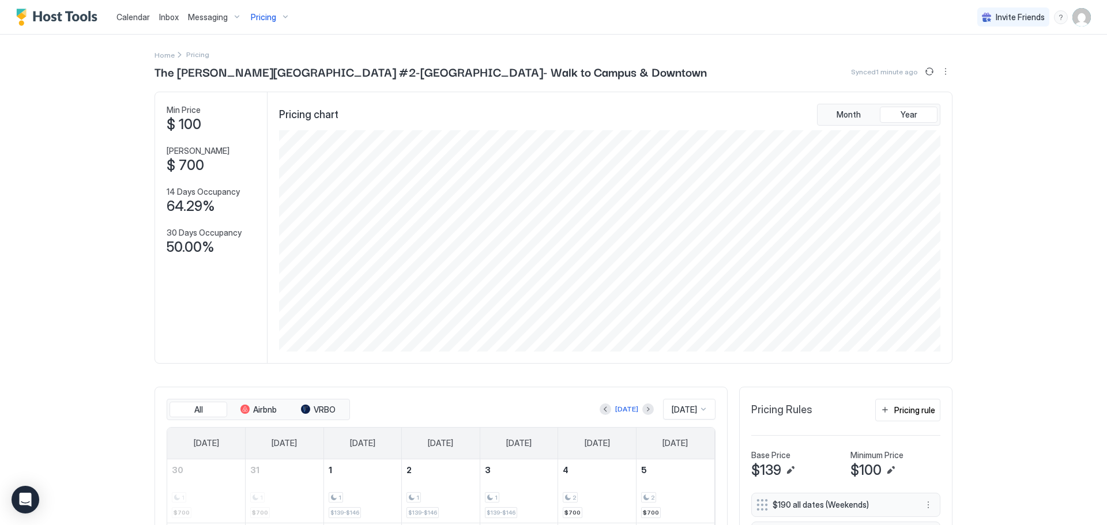
click at [272, 17] on span "Pricing" at bounding box center [263, 17] width 25 height 10
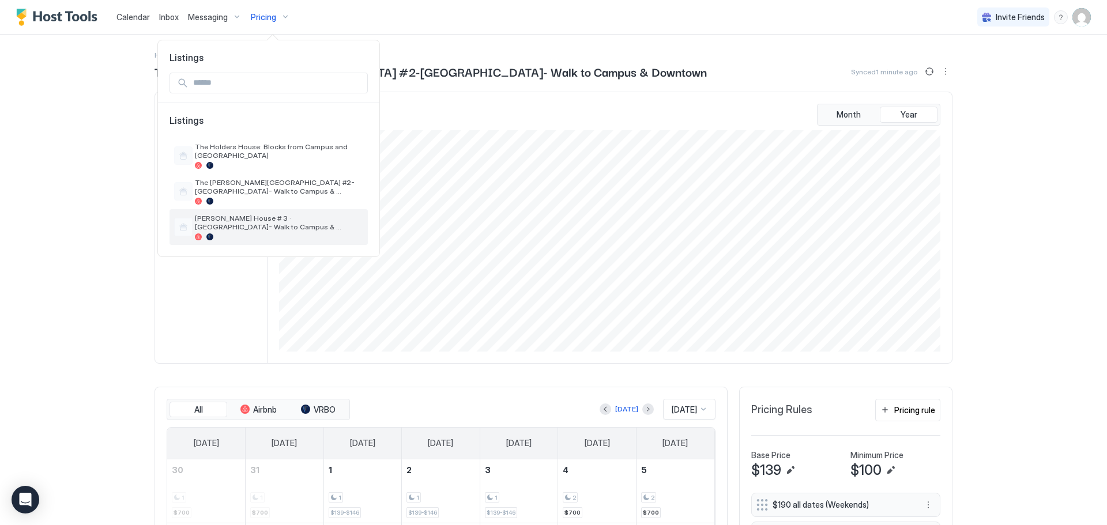
click at [280, 210] on div "[PERSON_NAME] House # 3 · [GEOGRAPHIC_DATA]- Walk to Campus & Downtown" at bounding box center [268, 227] width 198 height 36
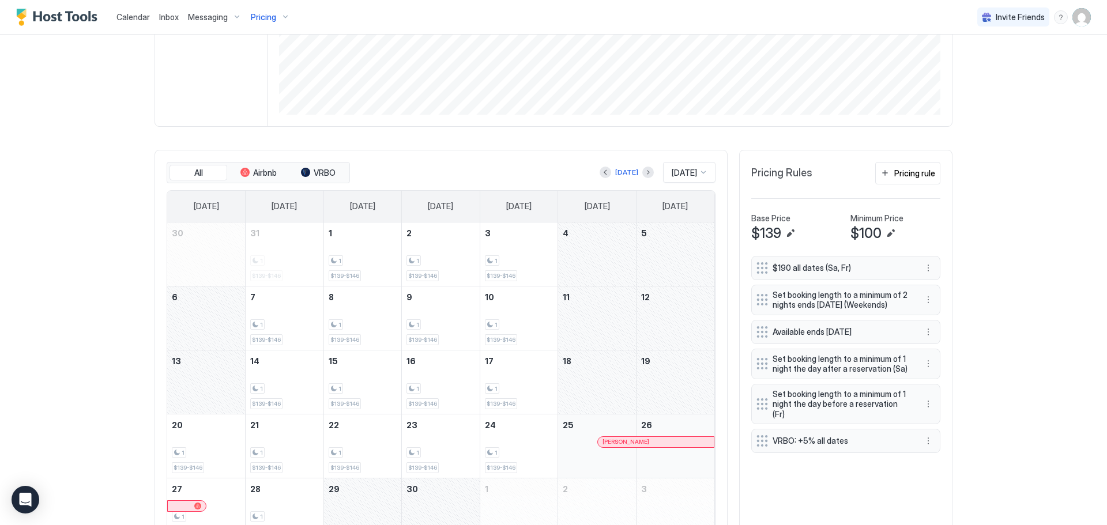
scroll to position [299, 0]
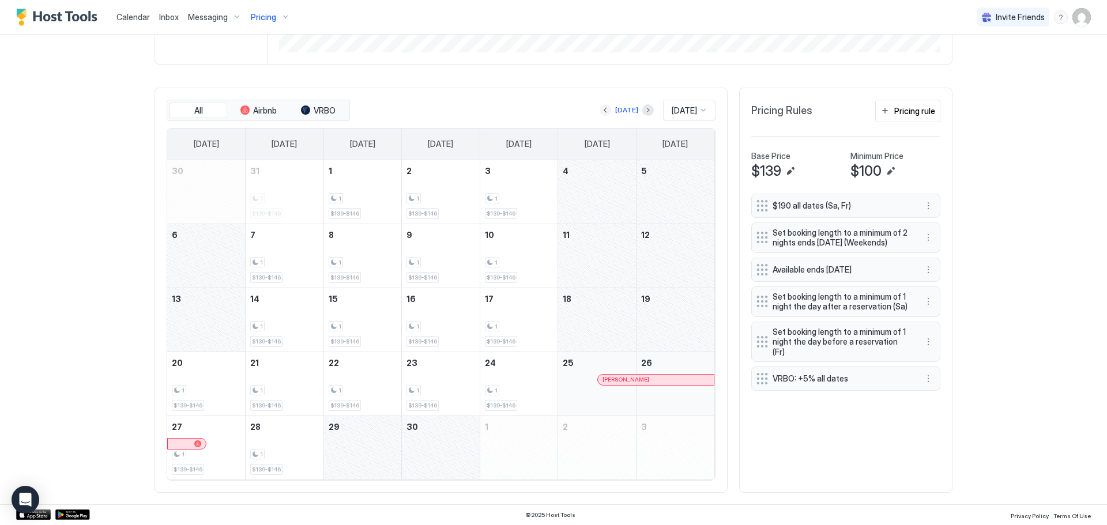
click at [600, 109] on button "Previous month" at bounding box center [606, 110] width 12 height 12
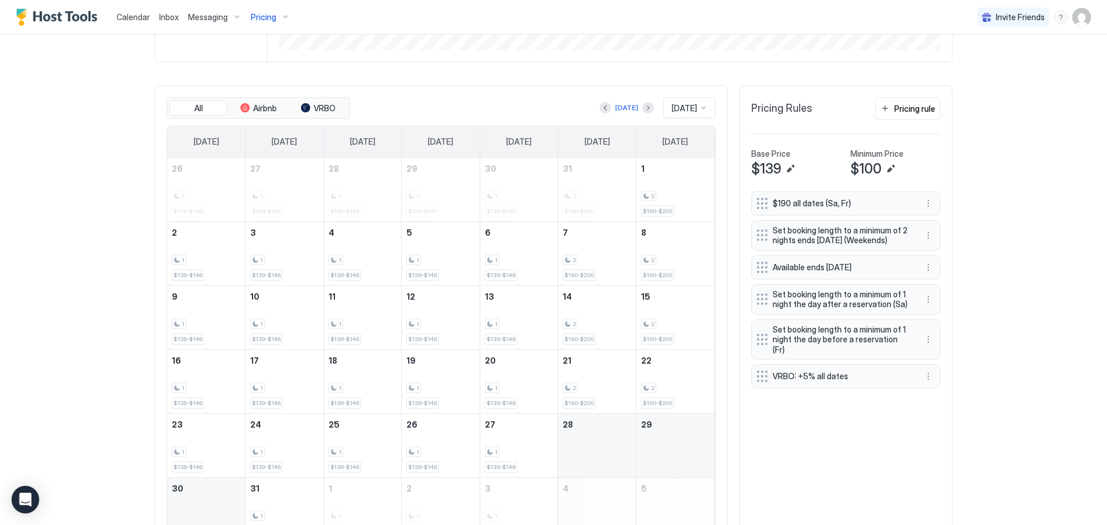
scroll to position [363, 0]
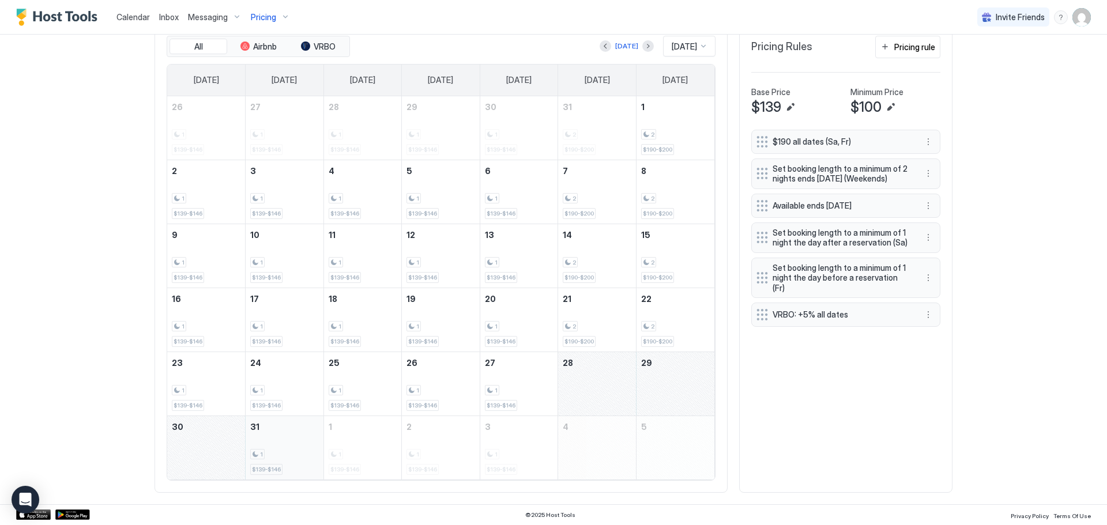
drag, startPoint x: 605, startPoint y: 389, endPoint x: 288, endPoint y: 450, distance: 322.3
click at [288, 450] on tbody "26 1 $139-$146 27 1 $139-$146 28 1 $139-$146 29 1 $139-$146 30 1 $139-$146 31 2…" at bounding box center [440, 287] width 547 height 383
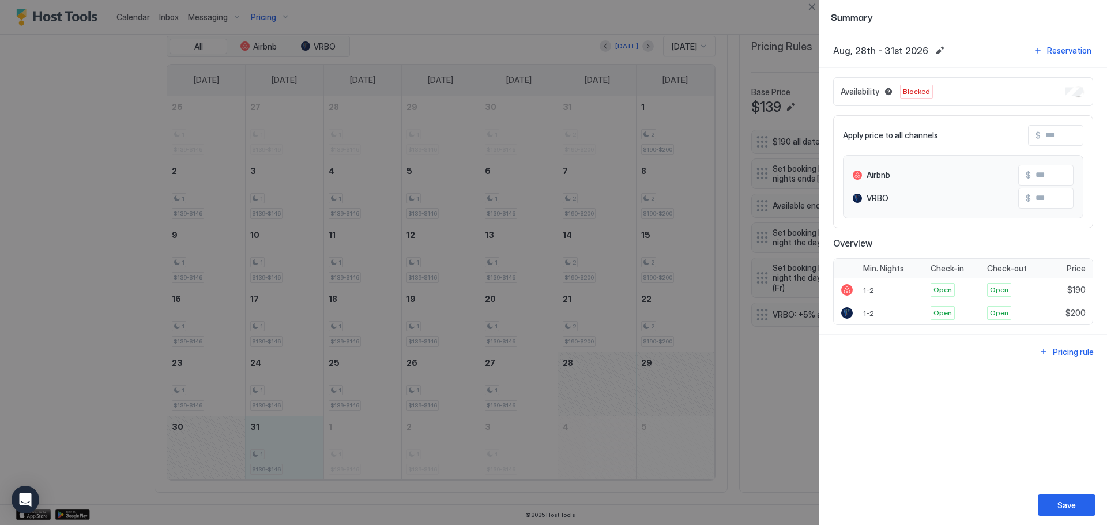
click at [1073, 145] on div "$" at bounding box center [1055, 135] width 55 height 21
click at [1066, 127] on input "Input Field" at bounding box center [1087, 136] width 92 height 20
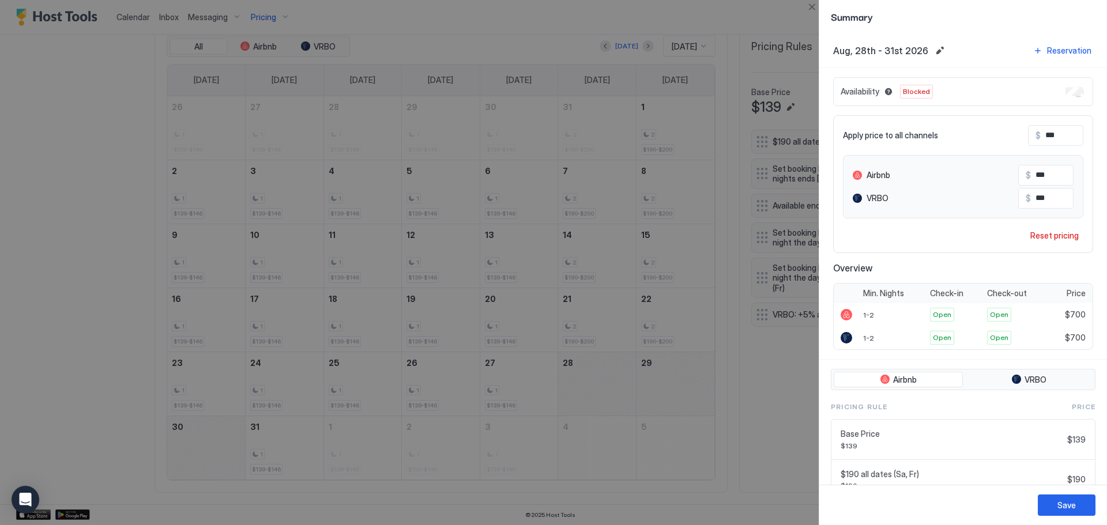
click at [1069, 96] on div "Availability Blocked" at bounding box center [963, 91] width 260 height 29
click at [1057, 508] on button "Save" at bounding box center [1067, 505] width 58 height 21
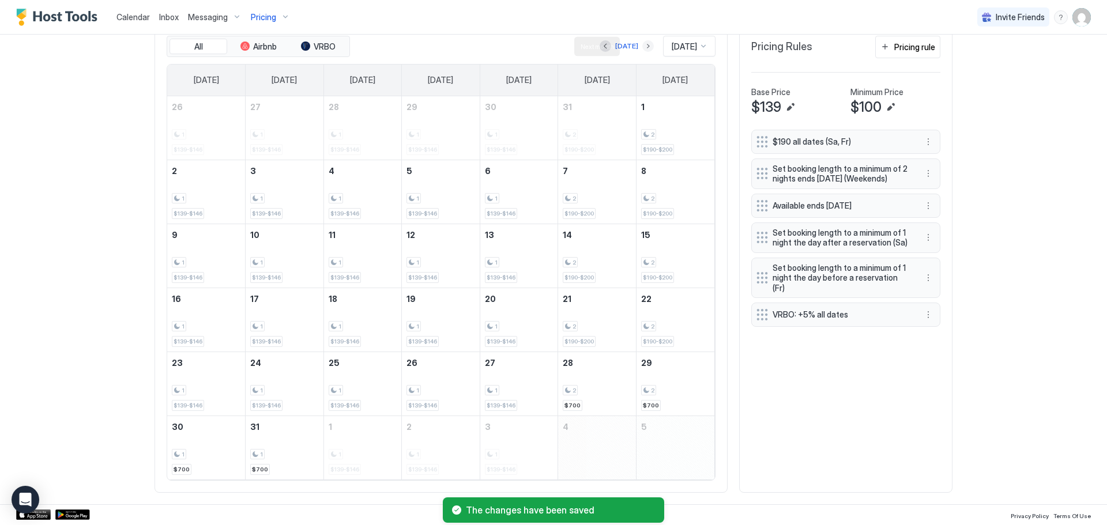
drag, startPoint x: 636, startPoint y: 47, endPoint x: 639, endPoint y: 53, distance: 6.2
click at [642, 48] on button "Next month" at bounding box center [648, 46] width 12 height 12
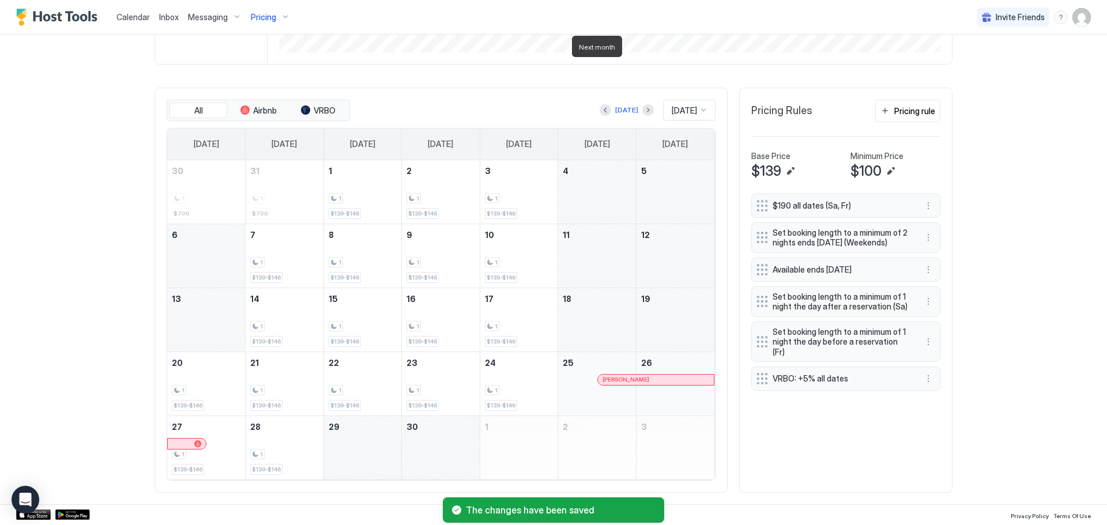
scroll to position [299, 0]
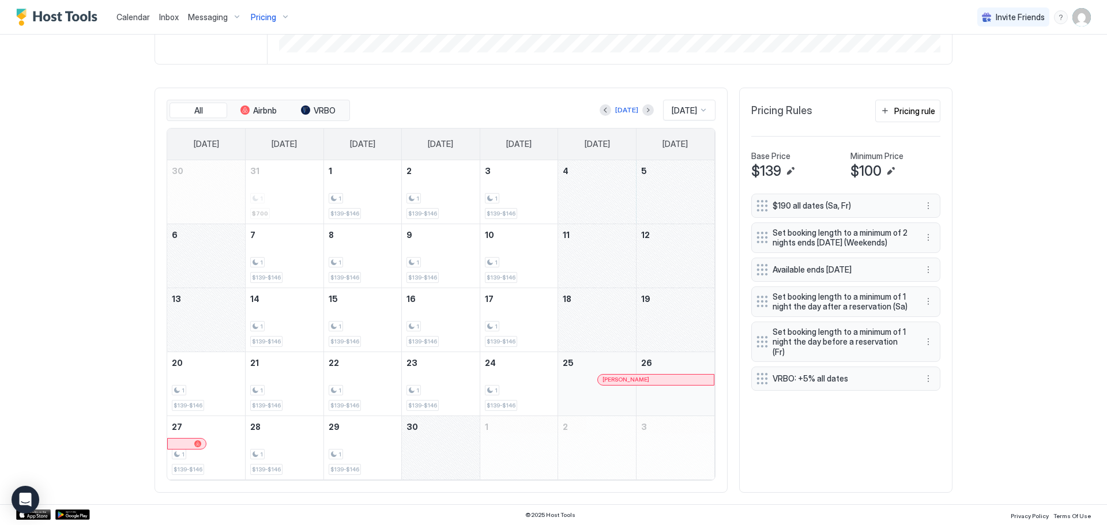
drag, startPoint x: 624, startPoint y: 188, endPoint x: 220, endPoint y: 257, distance: 410.5
click at [220, 257] on tbody "30 31 1 $700 1 1 $139-$146 2 1 $139-$146 3 1 $139-$146 4 5 6 7 1 $139-$146 8 1 …" at bounding box center [440, 319] width 547 height 319
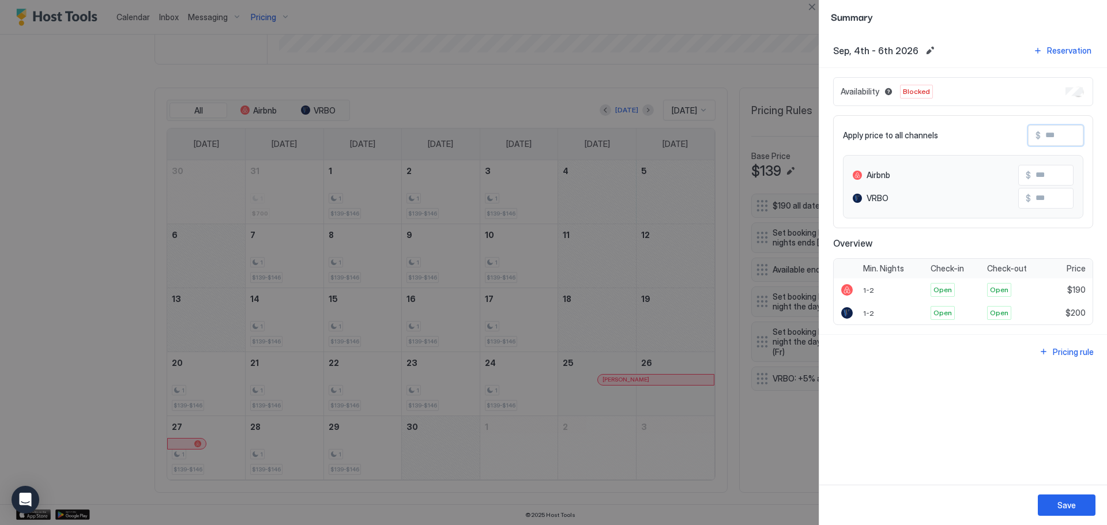
click at [1050, 135] on input "Input Field" at bounding box center [1087, 136] width 92 height 20
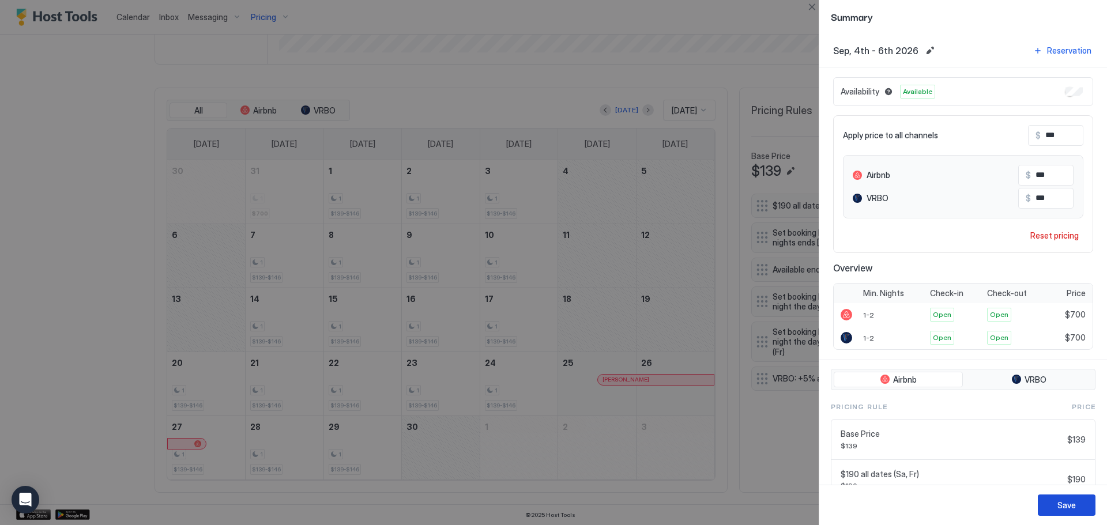
click at [1077, 508] on button "Save" at bounding box center [1067, 505] width 58 height 21
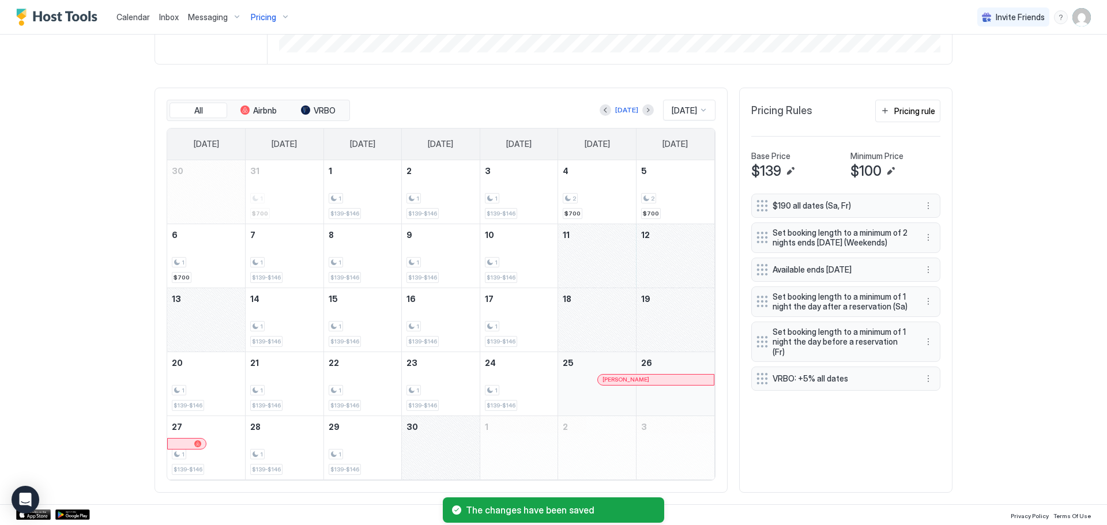
drag, startPoint x: 588, startPoint y: 269, endPoint x: 232, endPoint y: 325, distance: 360.1
click at [232, 325] on tbody "30 31 1 $700 1 1 $139-$146 2 1 $139-$146 3 1 $139-$146 4 2 $700 5 2 $700 6 1 $7…" at bounding box center [440, 319] width 547 height 319
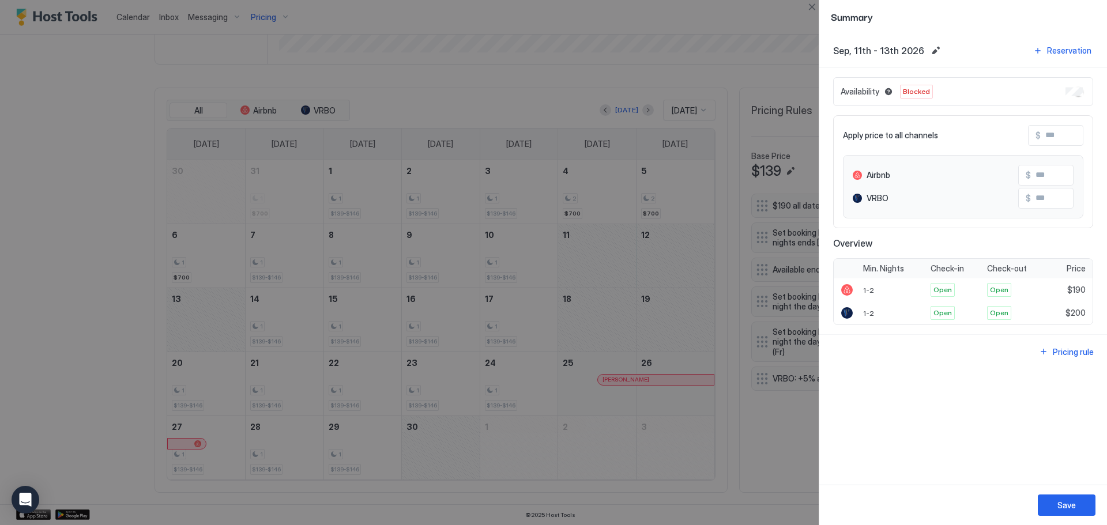
click at [1076, 131] on input "Input Field" at bounding box center [1087, 136] width 92 height 20
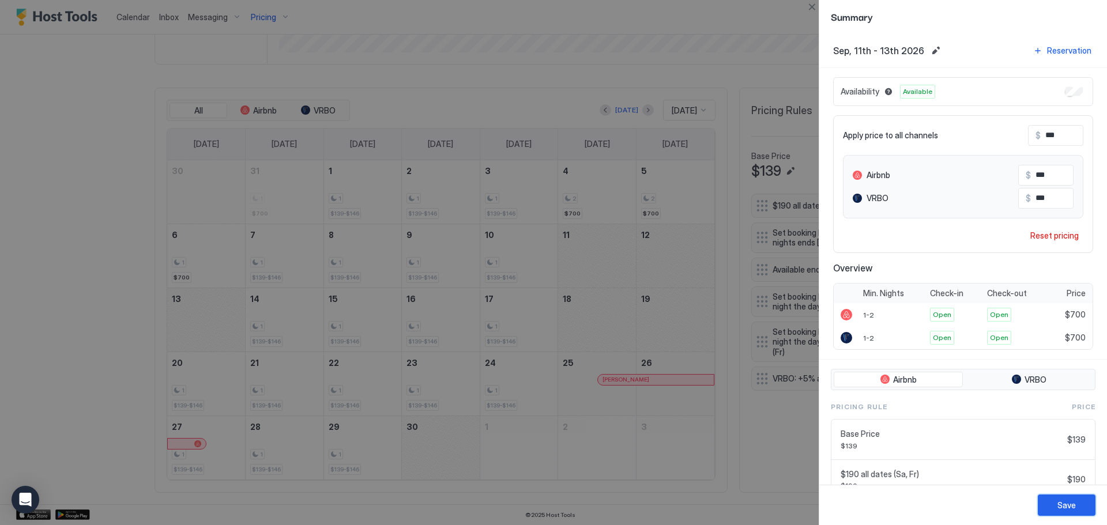
click at [1062, 503] on div "Save" at bounding box center [1066, 505] width 18 height 12
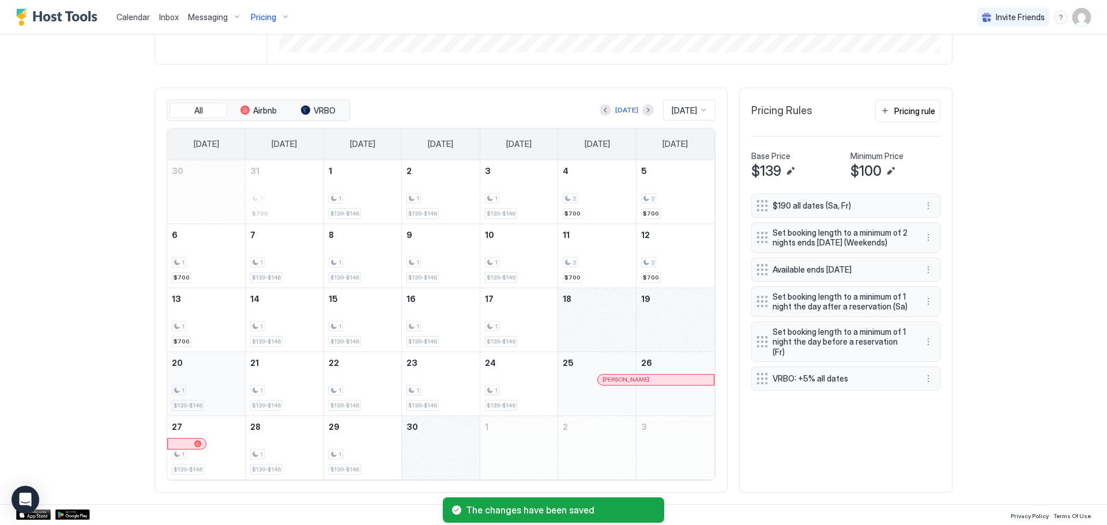
drag, startPoint x: 594, startPoint y: 331, endPoint x: 235, endPoint y: 380, distance: 362.5
click at [235, 380] on tbody "30 31 1 $700 1 1 $139-$146 2 1 $139-$146 3 1 $139-$146 4 2 $700 5 2 $700 6 1 $7…" at bounding box center [440, 319] width 547 height 319
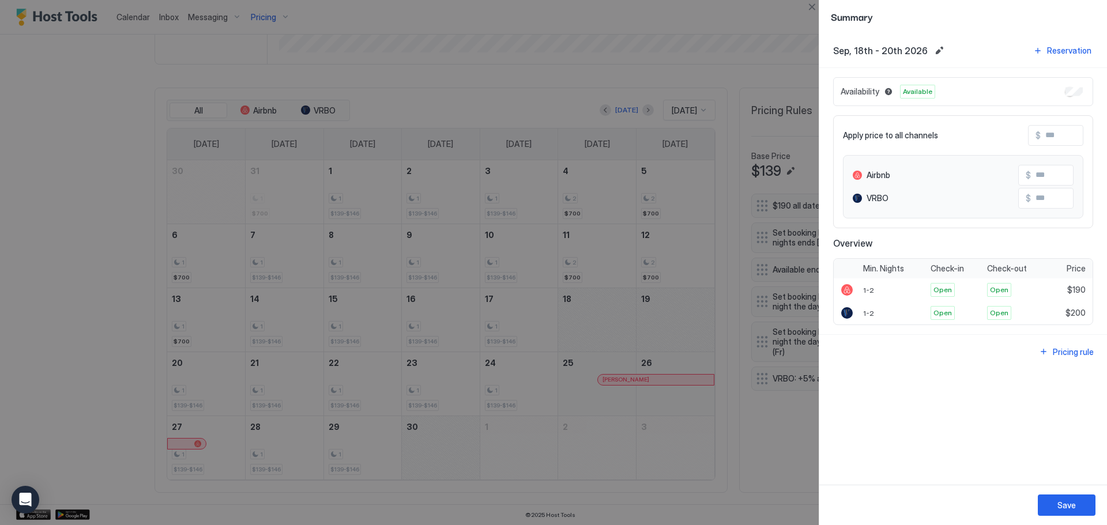
click at [1060, 135] on input "Input Field" at bounding box center [1087, 136] width 92 height 20
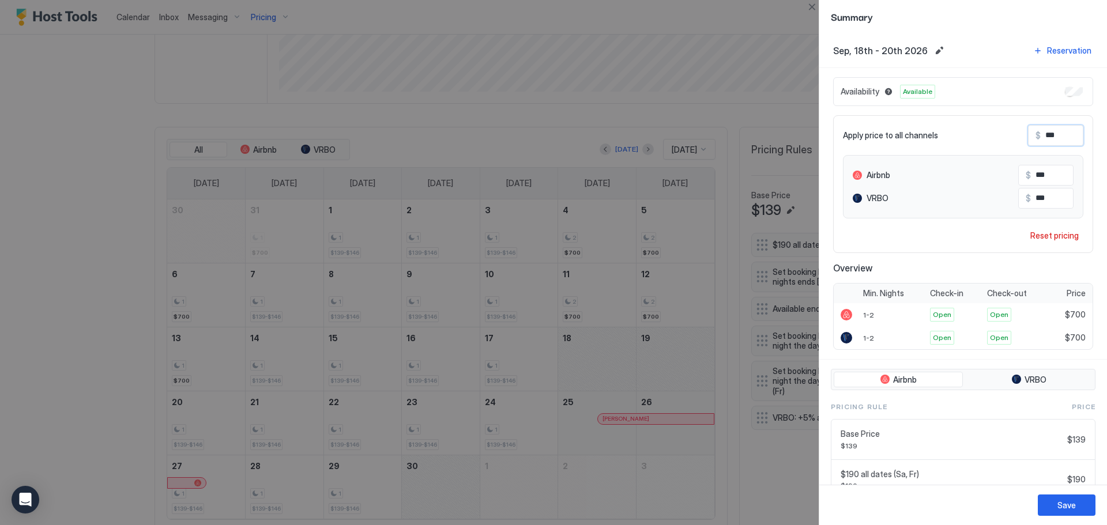
scroll to position [338, 0]
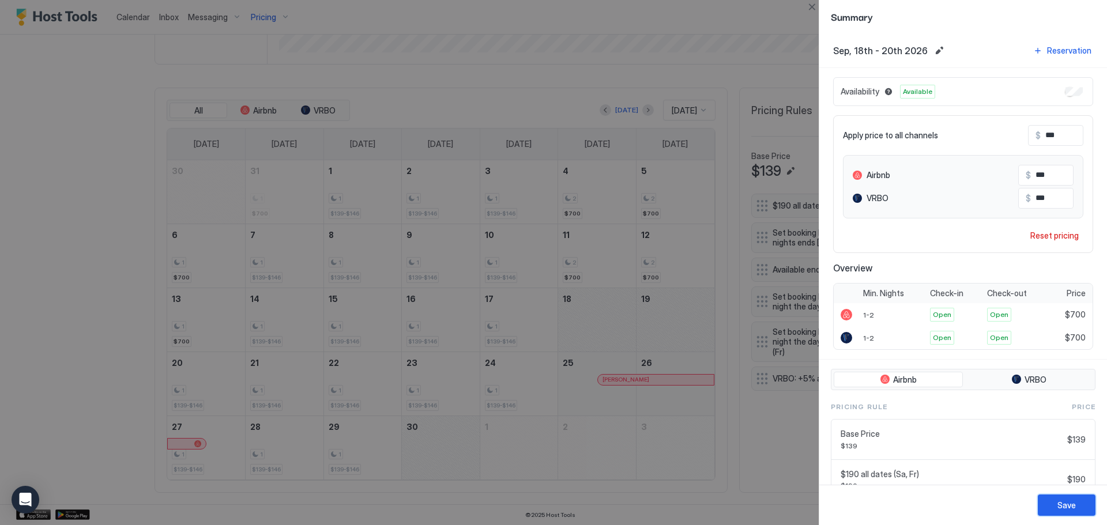
click at [1058, 500] on div "Save" at bounding box center [1066, 505] width 18 height 12
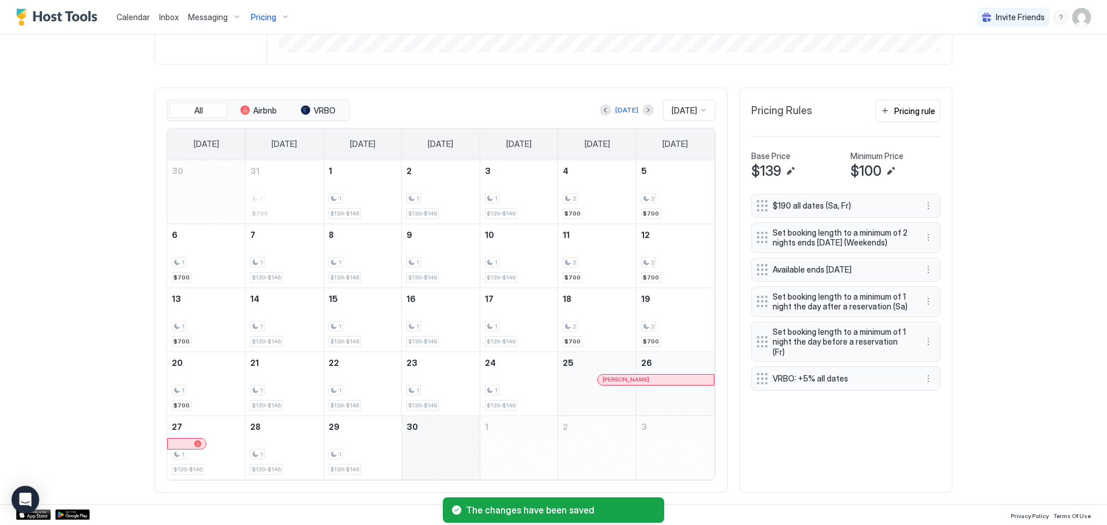
scroll to position [299, 0]
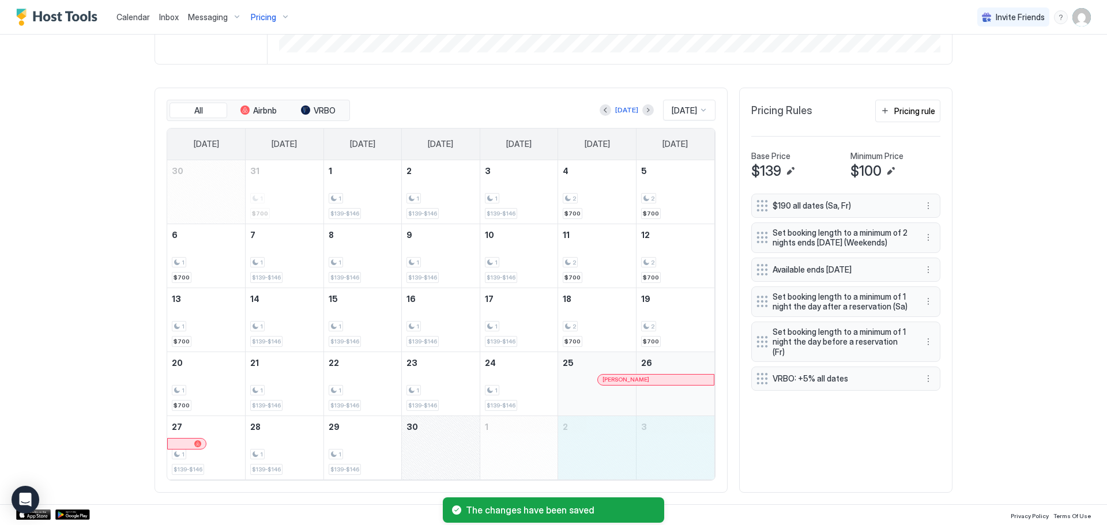
drag, startPoint x: 617, startPoint y: 444, endPoint x: 659, endPoint y: 445, distance: 41.5
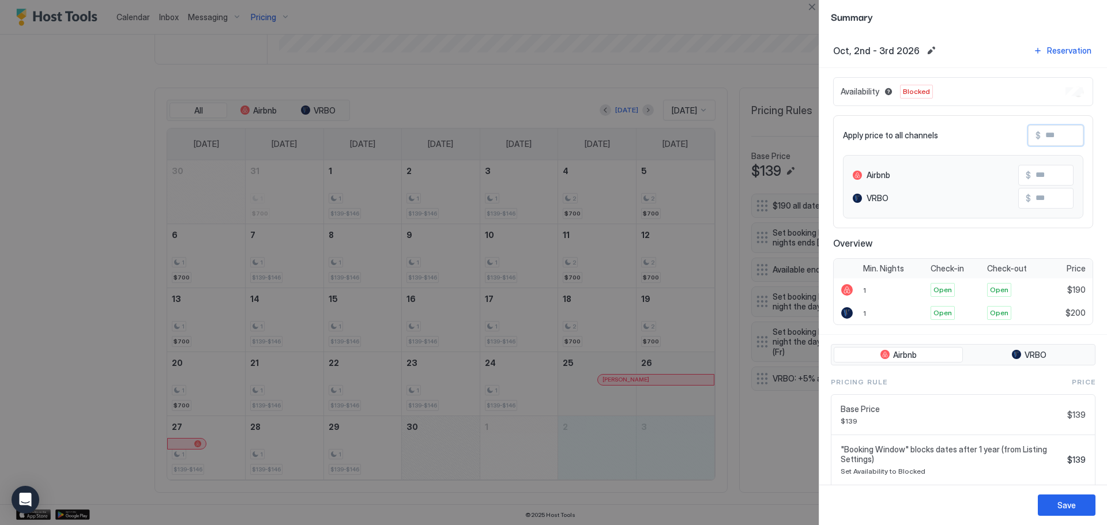
click at [1062, 134] on input "Input Field" at bounding box center [1087, 136] width 92 height 20
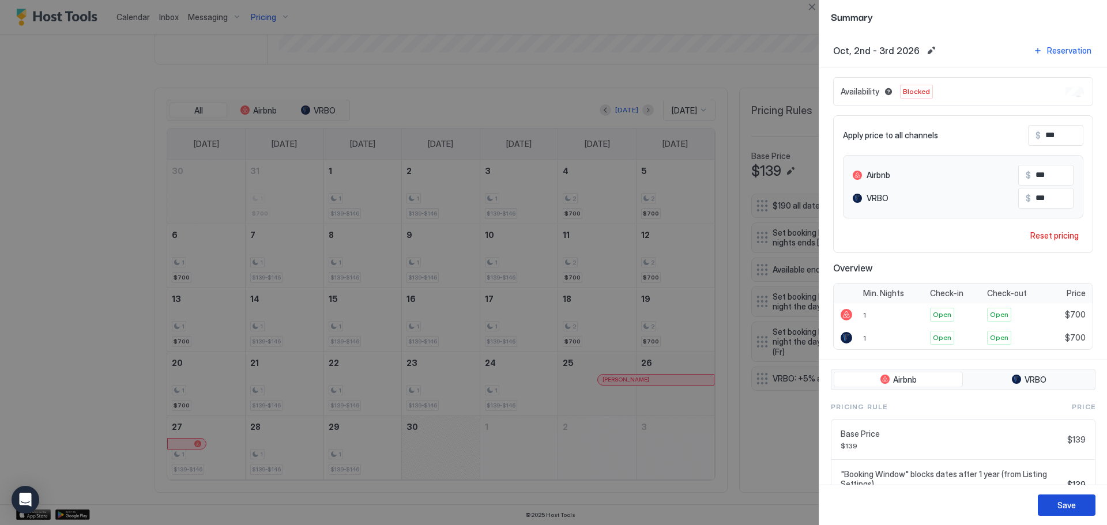
click at [1075, 511] on button "Save" at bounding box center [1067, 505] width 58 height 21
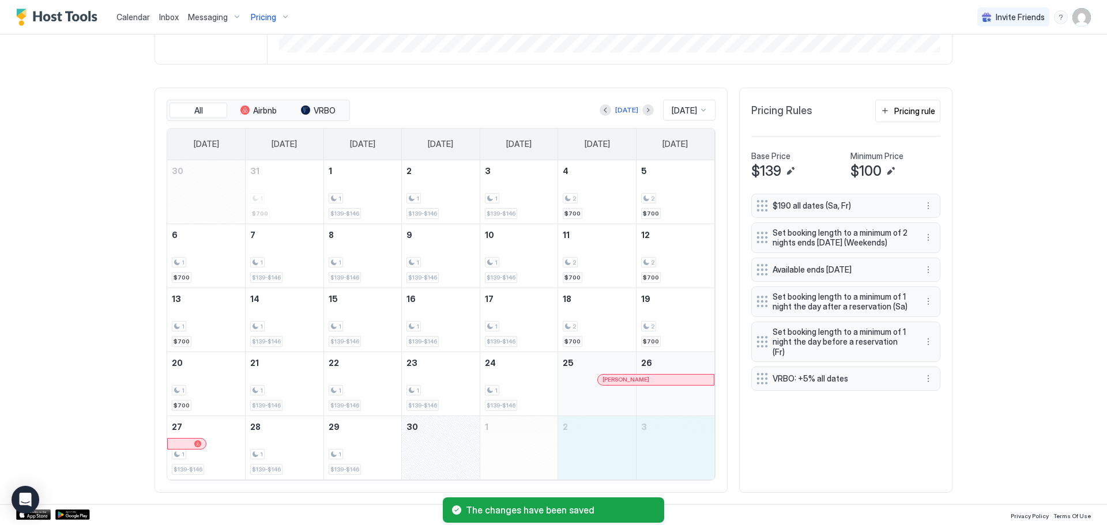
drag, startPoint x: 583, startPoint y: 446, endPoint x: 658, endPoint y: 444, distance: 75.0
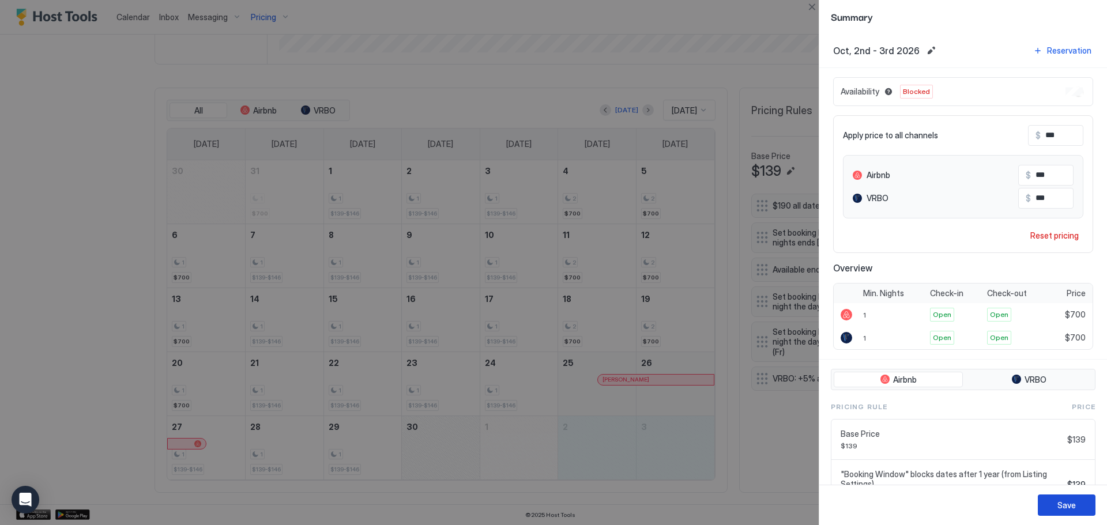
click at [1058, 503] on div "Save" at bounding box center [1066, 505] width 18 height 12
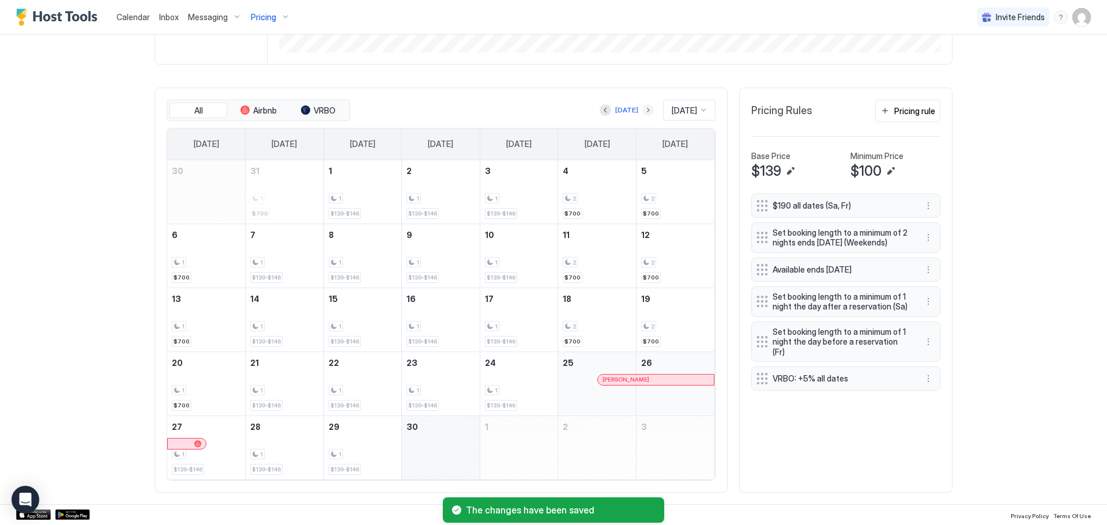
click at [642, 108] on button "Next month" at bounding box center [648, 110] width 12 height 12
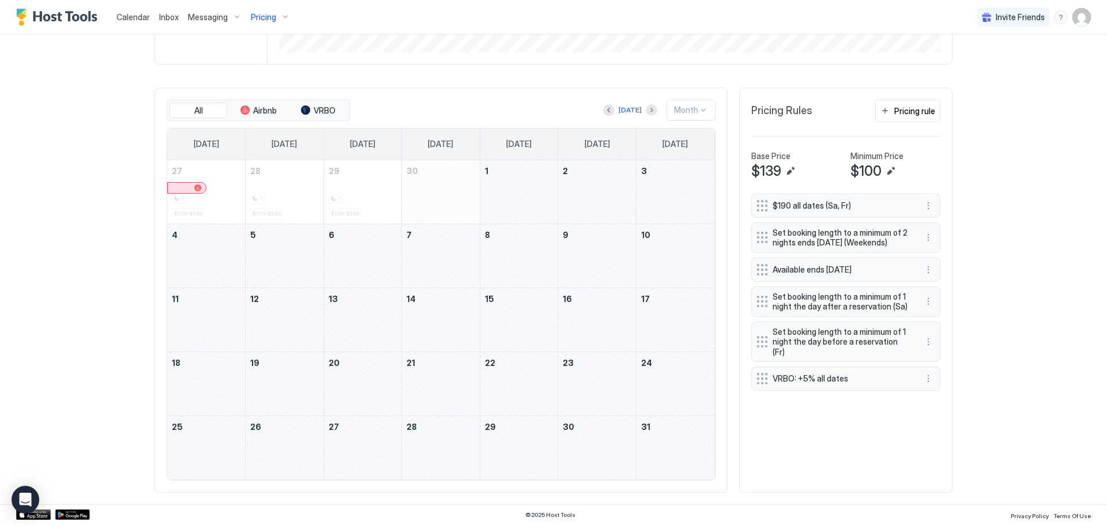
drag, startPoint x: 623, startPoint y: 183, endPoint x: 220, endPoint y: 239, distance: 406.9
click at [220, 239] on tbody "27 1 $139-$146 28 1 $139-$146 29 1 $139-$146 30 1 2 3 4 5 6 7 8 9 10 11 12 13 1…" at bounding box center [440, 319] width 547 height 319
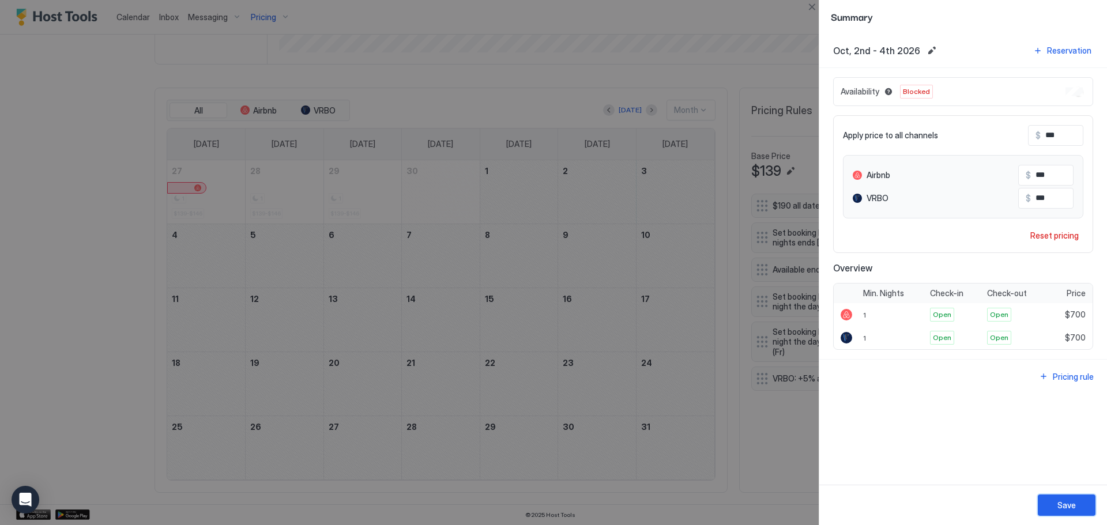
click at [1091, 507] on button "Save" at bounding box center [1067, 505] width 58 height 21
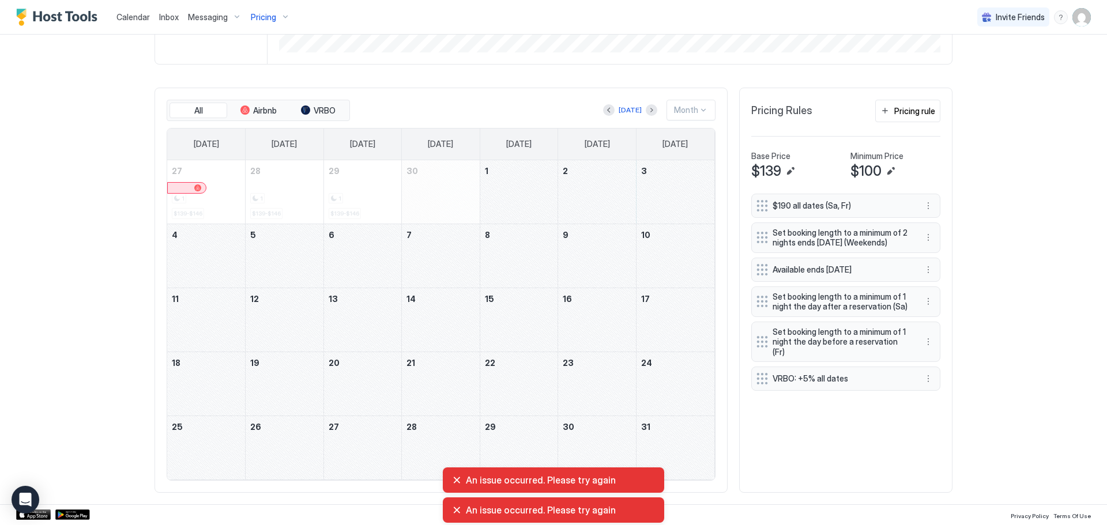
drag, startPoint x: 600, startPoint y: 188, endPoint x: 652, endPoint y: 203, distance: 54.0
click at [652, 203] on tr "27 1 $139-$146 28 1 $139-$146 29 1 $139-$146 30 1 2 3" at bounding box center [440, 192] width 547 height 64
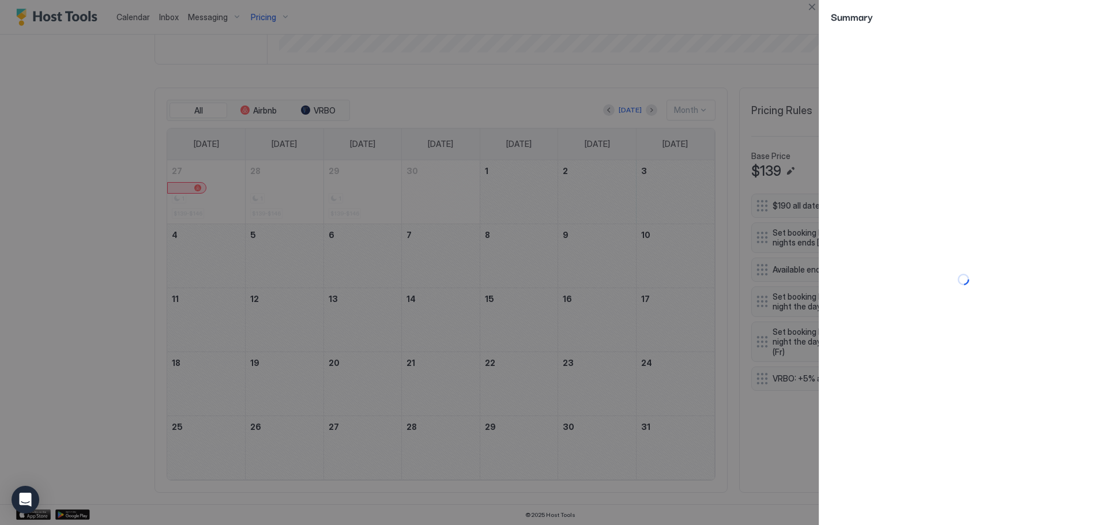
click at [650, 198] on div at bounding box center [553, 262] width 1107 height 525
click at [865, 271] on div at bounding box center [963, 279] width 288 height 492
click at [761, 85] on div at bounding box center [553, 262] width 1107 height 525
click at [813, 9] on button "Close" at bounding box center [812, 7] width 14 height 14
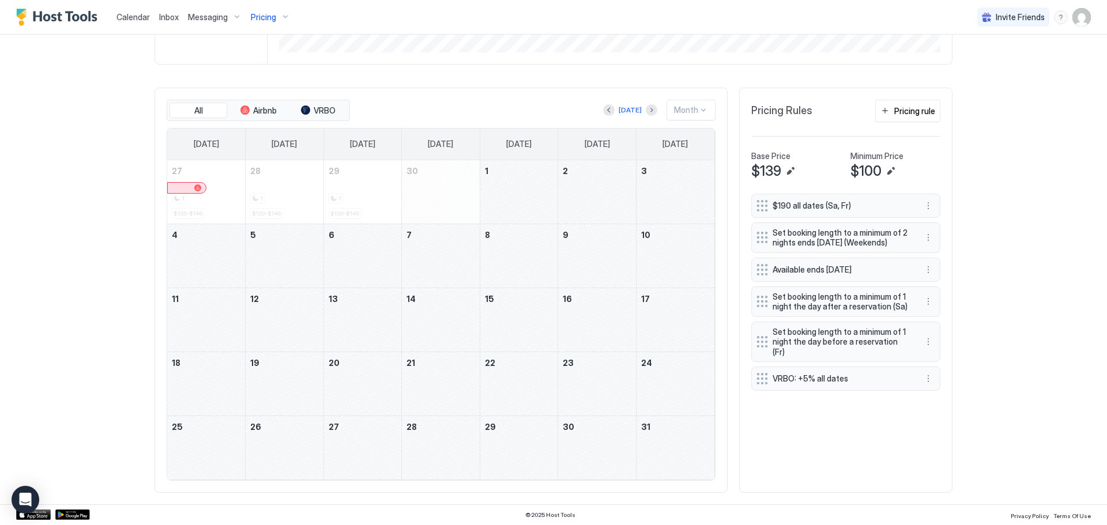
drag, startPoint x: 611, startPoint y: 189, endPoint x: 654, endPoint y: 198, distance: 44.3
click at [654, 198] on tr "27 1 $139-$146 28 1 $139-$146 29 1 $139-$146 30 1 2 3" at bounding box center [440, 192] width 547 height 64
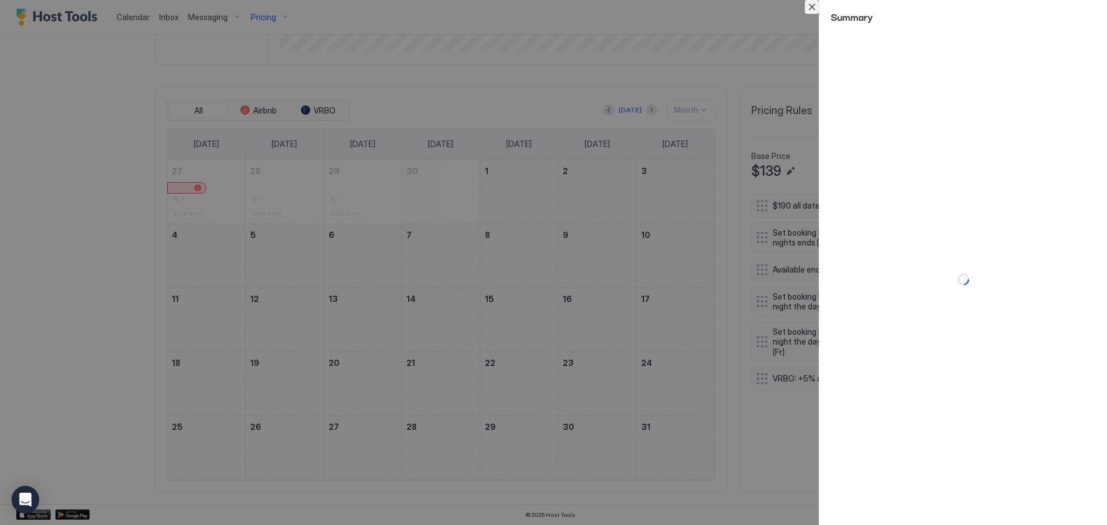
click at [811, 9] on button "Close" at bounding box center [812, 7] width 14 height 14
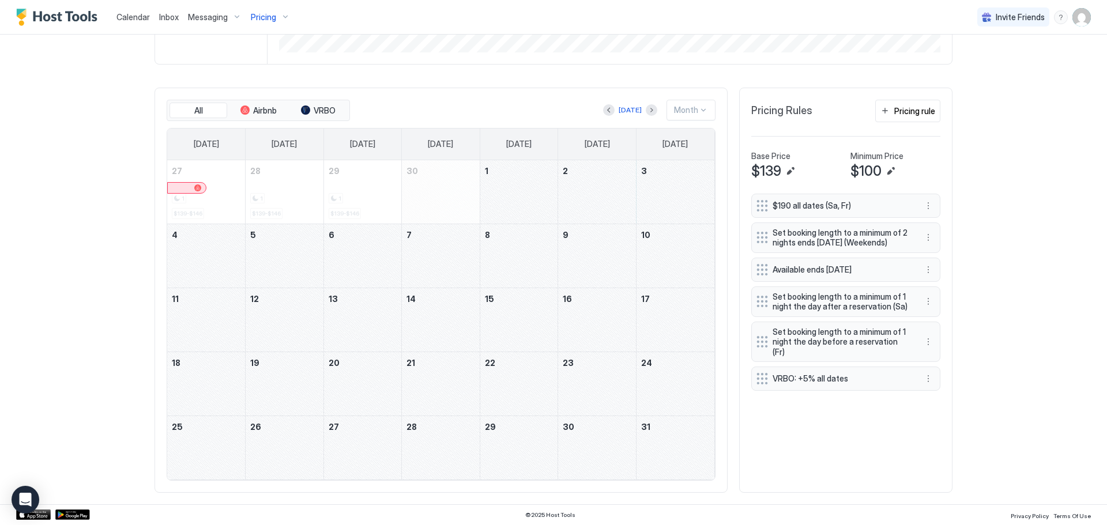
drag, startPoint x: 614, startPoint y: 205, endPoint x: 220, endPoint y: 255, distance: 397.5
click at [220, 255] on tbody "27 1 $139-$146 28 1 $139-$146 29 1 $139-$146 30 1 2 3 4 5 6 7 8 9 10 11 12 13 1…" at bounding box center [440, 319] width 547 height 319
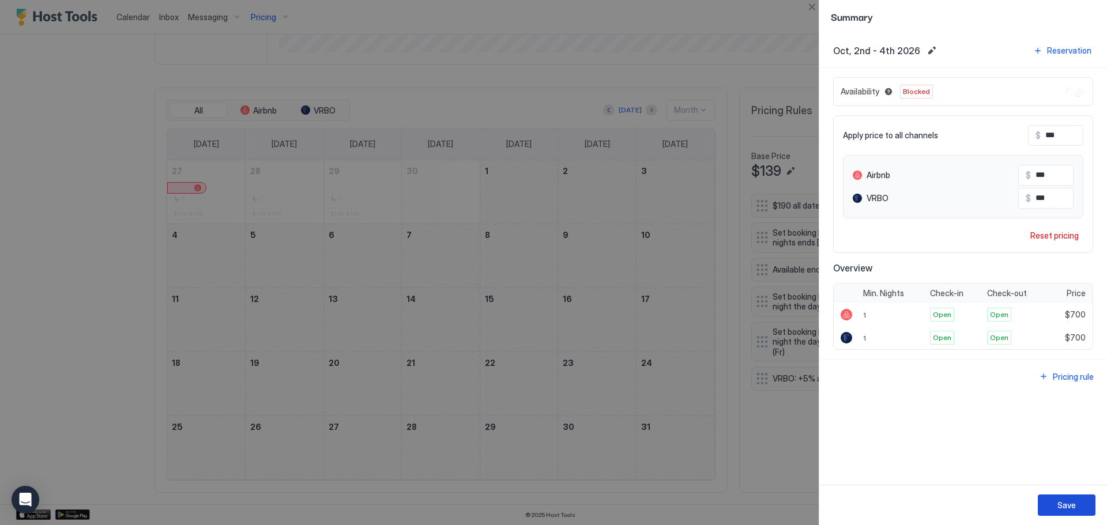
click at [1067, 503] on div "Save" at bounding box center [1066, 505] width 18 height 12
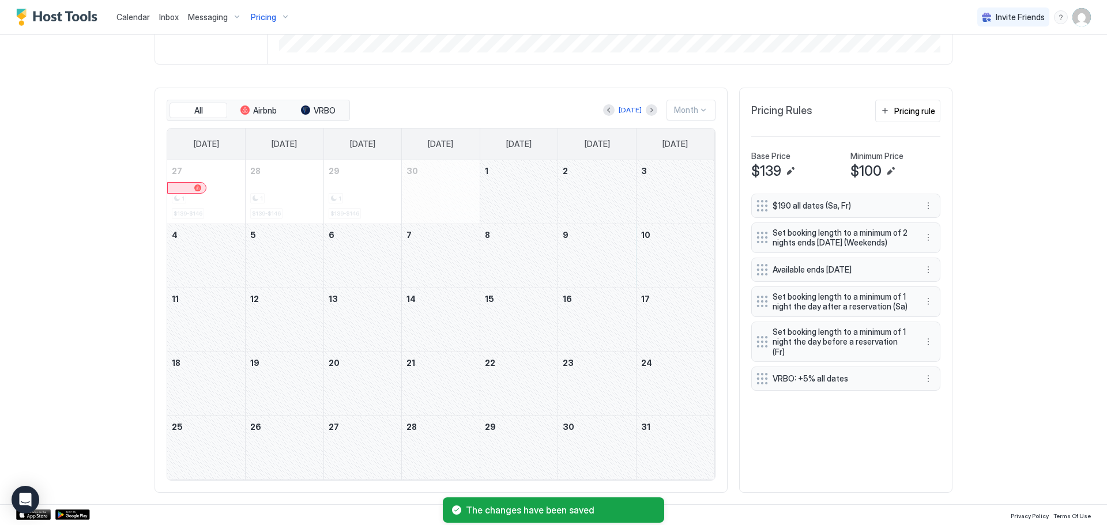
drag, startPoint x: 620, startPoint y: 274, endPoint x: 193, endPoint y: 324, distance: 429.5
click at [193, 324] on tbody "27 1 $139-$146 28 1 $139-$146 29 1 $139-$146 30 1 2 3 4 5 6 7 8 9 10 11 12 13 1…" at bounding box center [440, 319] width 547 height 319
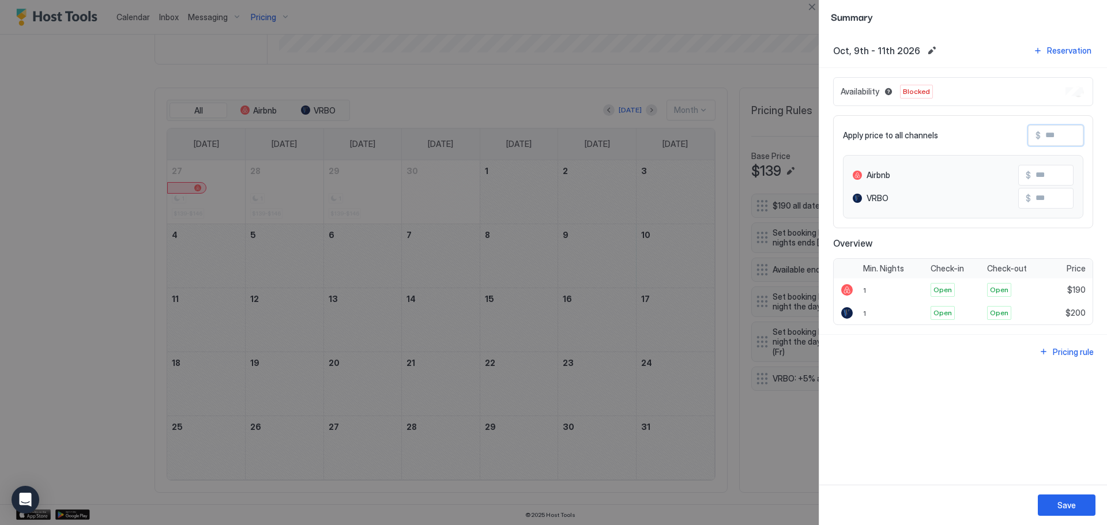
click at [1063, 145] on input "Input Field" at bounding box center [1087, 136] width 92 height 20
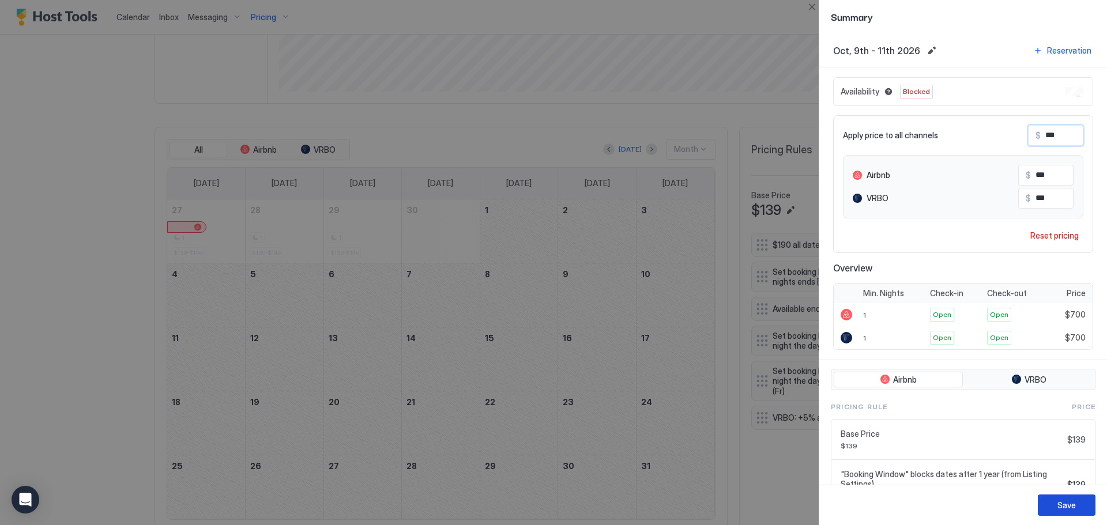
scroll to position [338, 0]
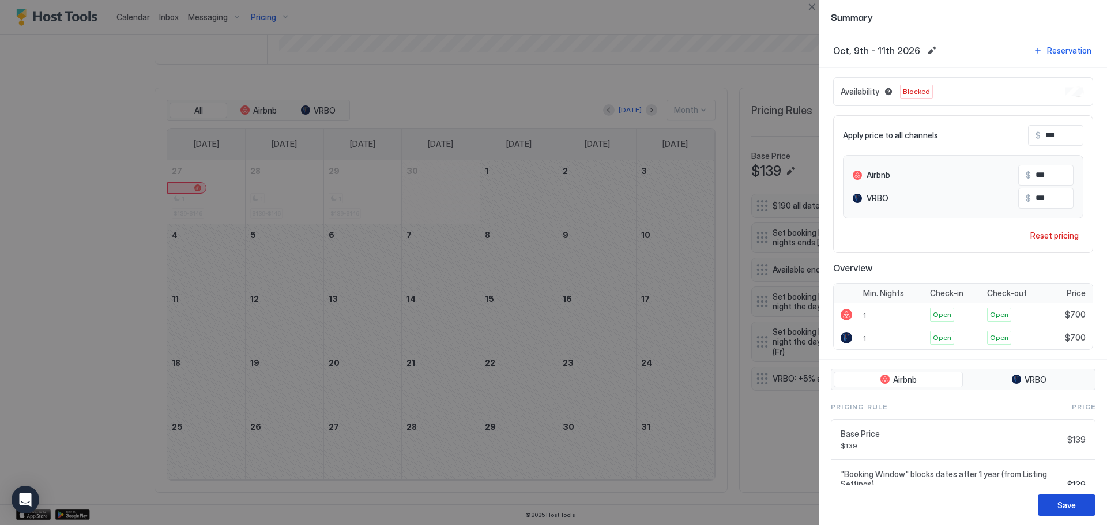
click at [1067, 504] on div "Save" at bounding box center [1066, 505] width 18 height 12
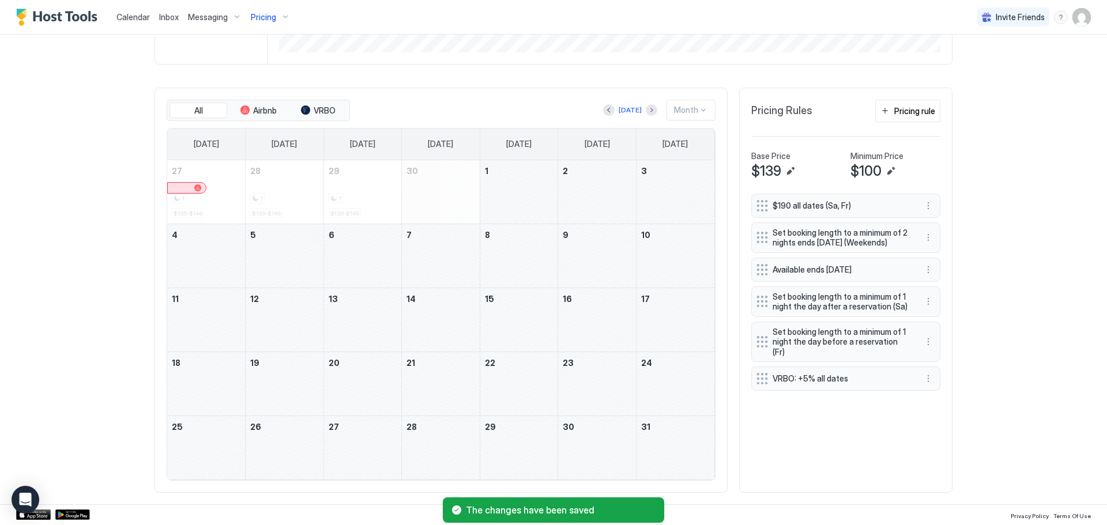
scroll to position [299, 0]
drag, startPoint x: 612, startPoint y: 325, endPoint x: 213, endPoint y: 379, distance: 402.6
click at [213, 379] on tbody "27 1 $139-$146 28 1 $139-$146 29 1 $139-$146 30 1 2 3 4 5 6 7 8 9 10 11 12 13 1…" at bounding box center [440, 319] width 547 height 319
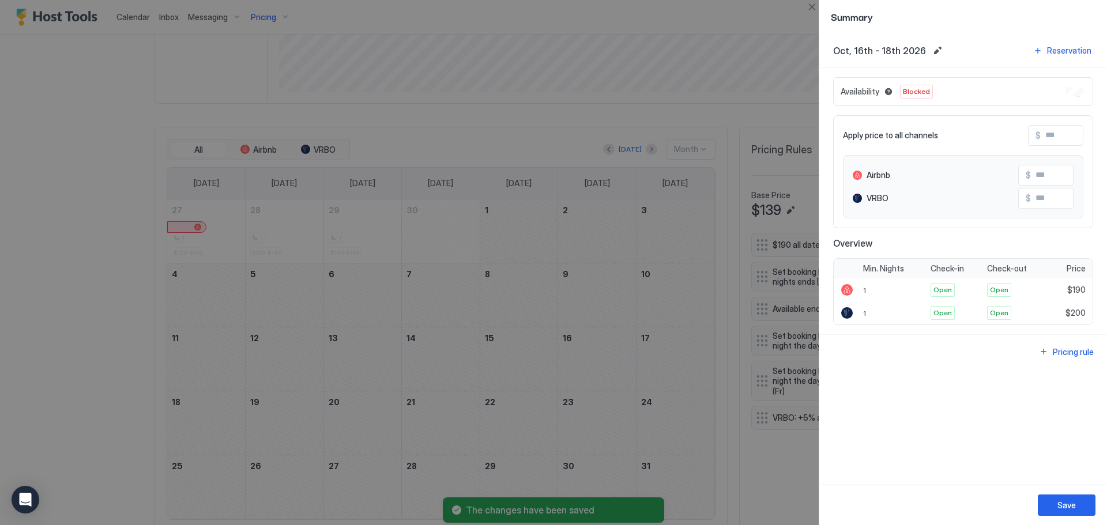
scroll to position [338, 0]
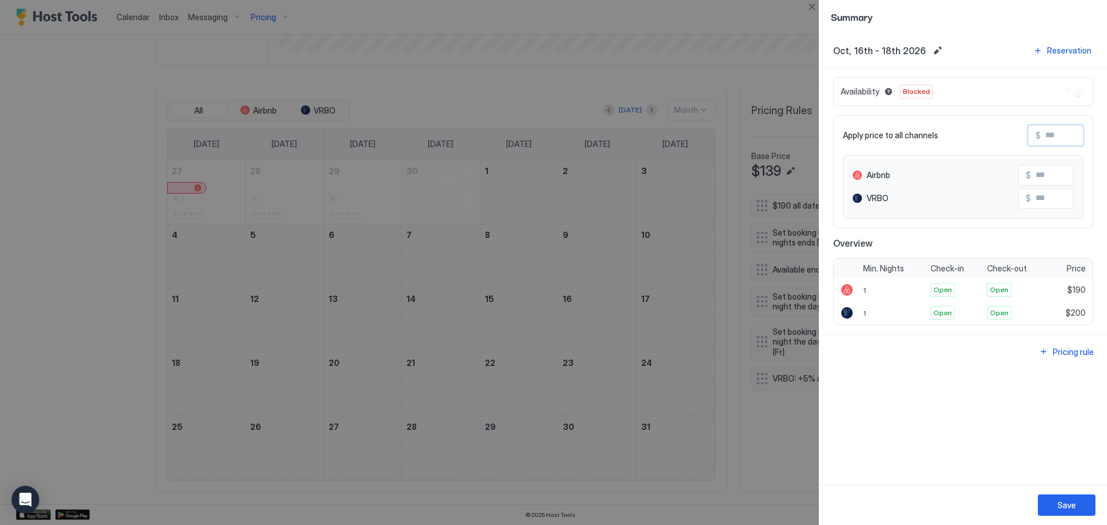
click at [1064, 128] on input "Input Field" at bounding box center [1087, 136] width 92 height 20
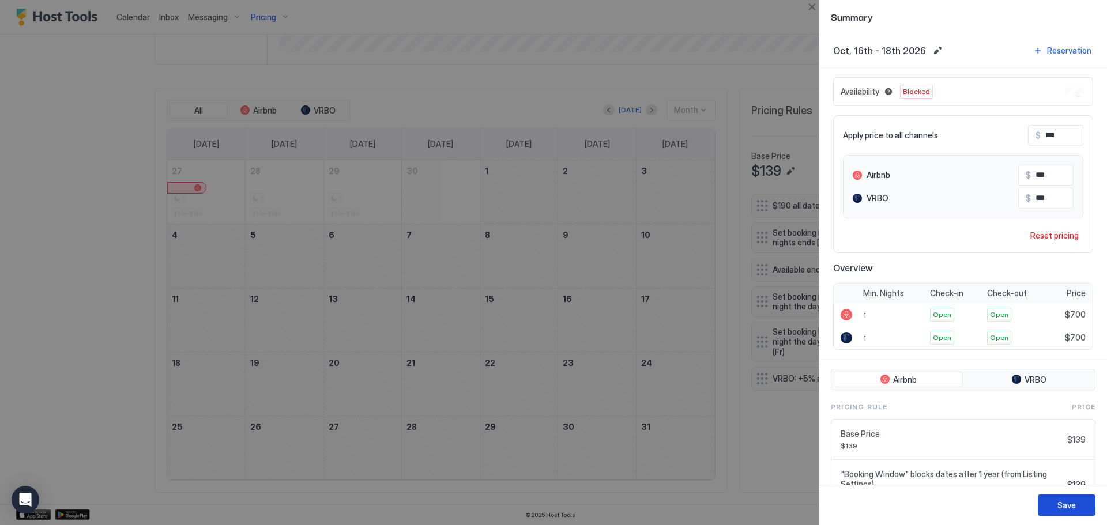
click at [1063, 502] on div "Save" at bounding box center [1066, 505] width 18 height 12
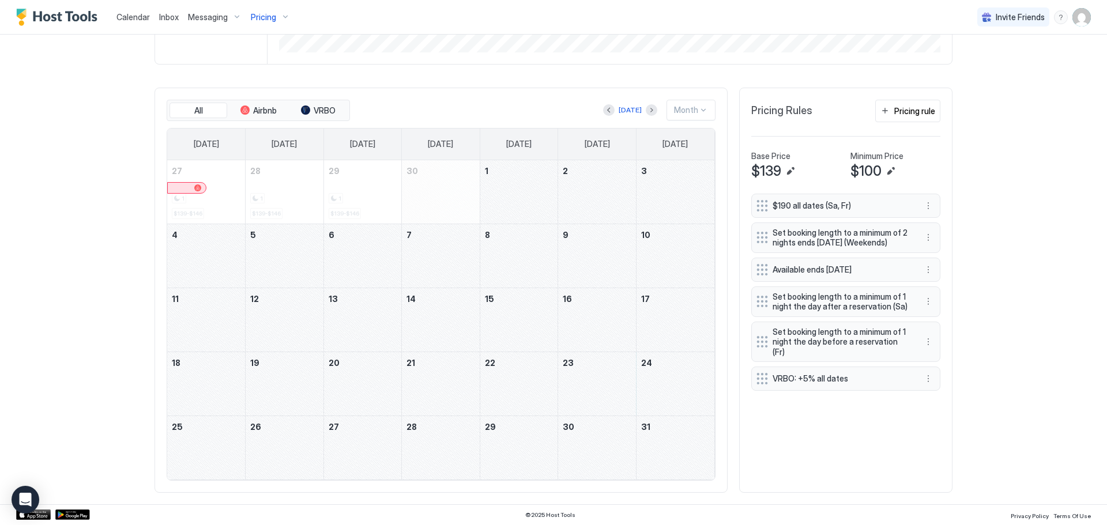
drag, startPoint x: 614, startPoint y: 394, endPoint x: 224, endPoint y: 453, distance: 394.1
click at [224, 453] on tbody "27 1 $139-$146 28 1 $139-$146 29 1 $139-$146 30 1 2 3 4 5 6 7 8 9 10 11 12 13 1…" at bounding box center [440, 319] width 547 height 319
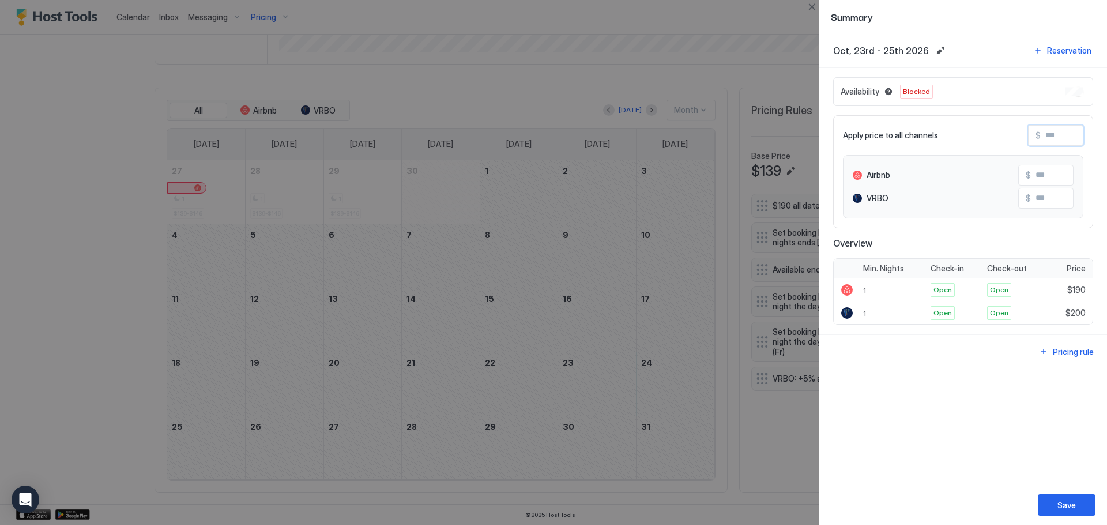
click at [1062, 136] on input "Input Field" at bounding box center [1087, 136] width 92 height 20
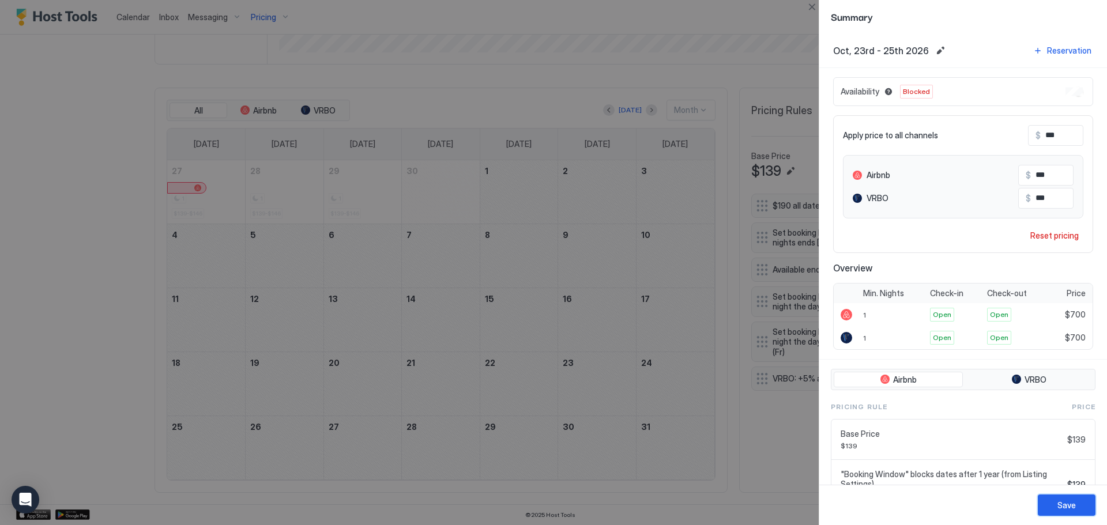
click at [1070, 505] on div "Save" at bounding box center [1066, 505] width 18 height 12
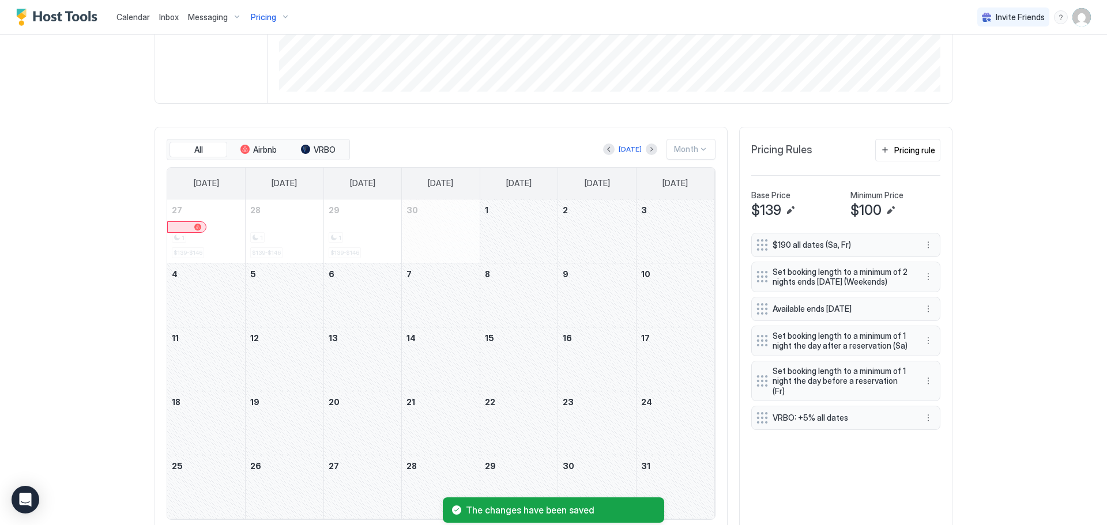
scroll to position [338, 0]
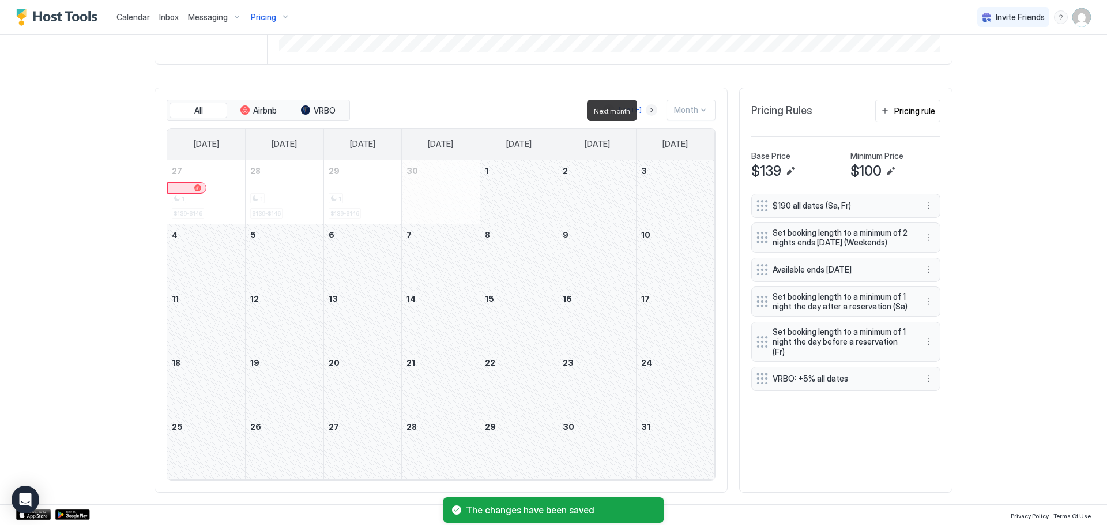
click at [648, 113] on button "Next month" at bounding box center [652, 110] width 12 height 12
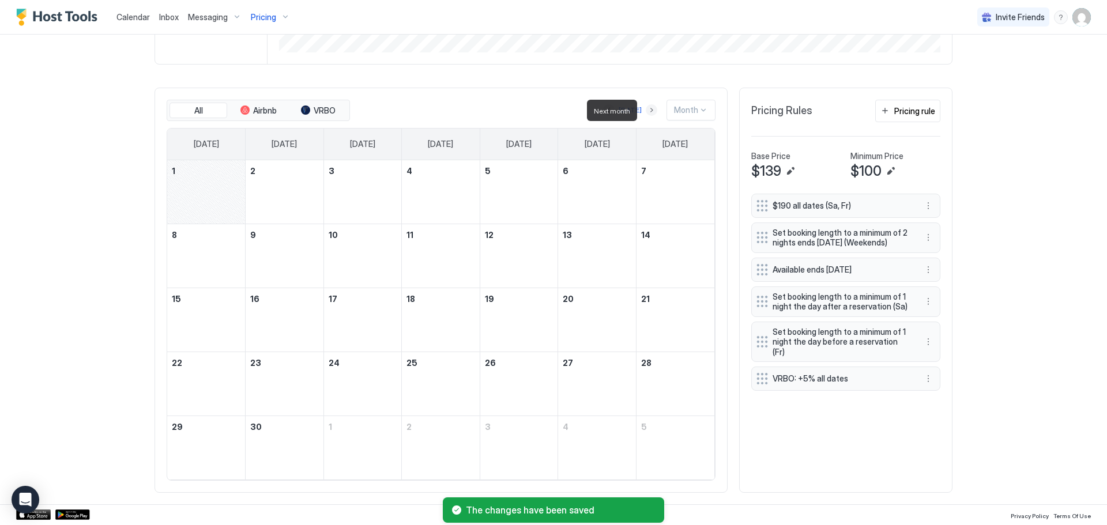
scroll to position [299, 0]
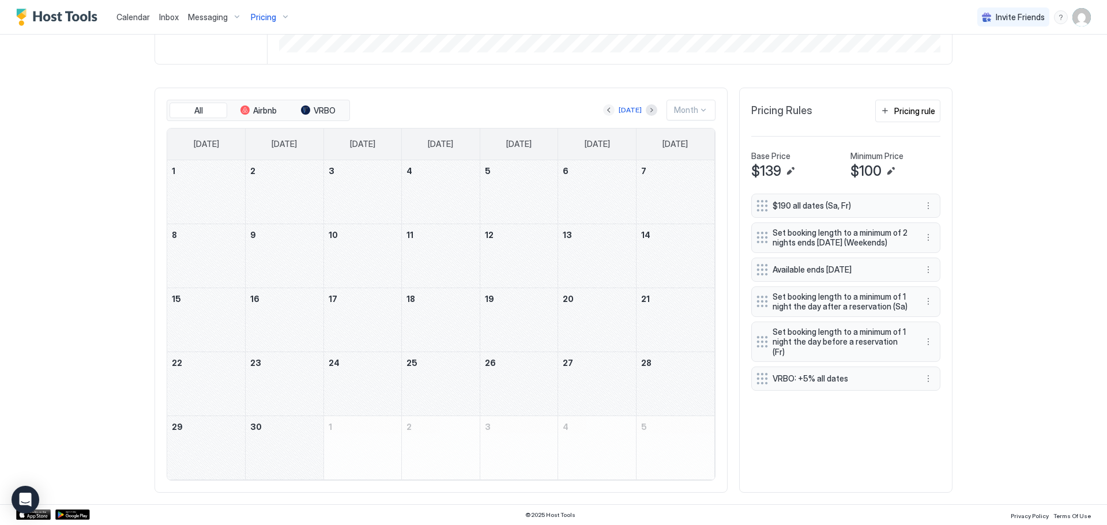
click at [608, 113] on button "Previous month" at bounding box center [609, 110] width 12 height 12
drag, startPoint x: 621, startPoint y: 434, endPoint x: 656, endPoint y: 439, distance: 35.6
click at [656, 439] on tr "25 26 27 28 29 30 31" at bounding box center [440, 448] width 547 height 64
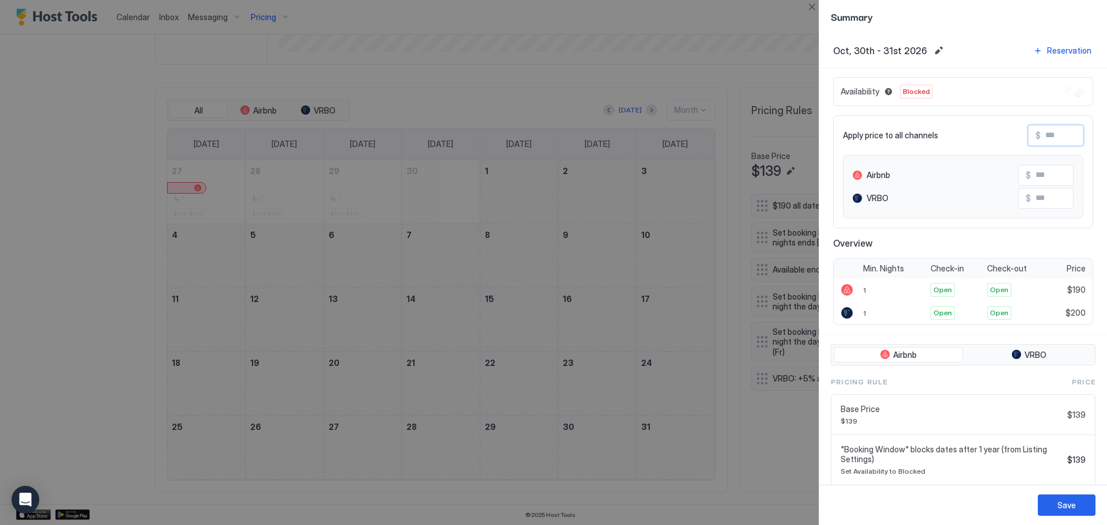
click at [1058, 144] on input "Input Field" at bounding box center [1087, 136] width 92 height 20
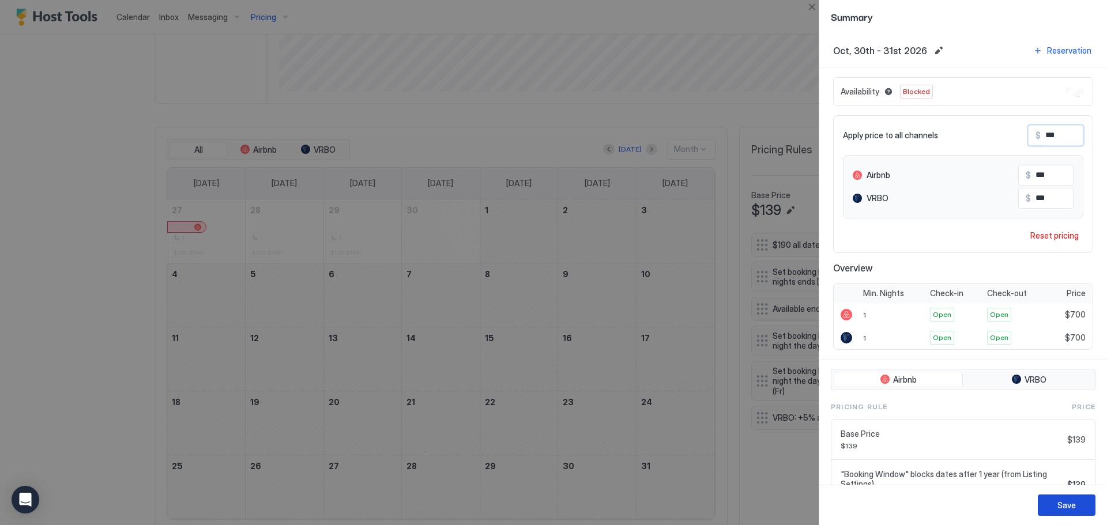
scroll to position [338, 0]
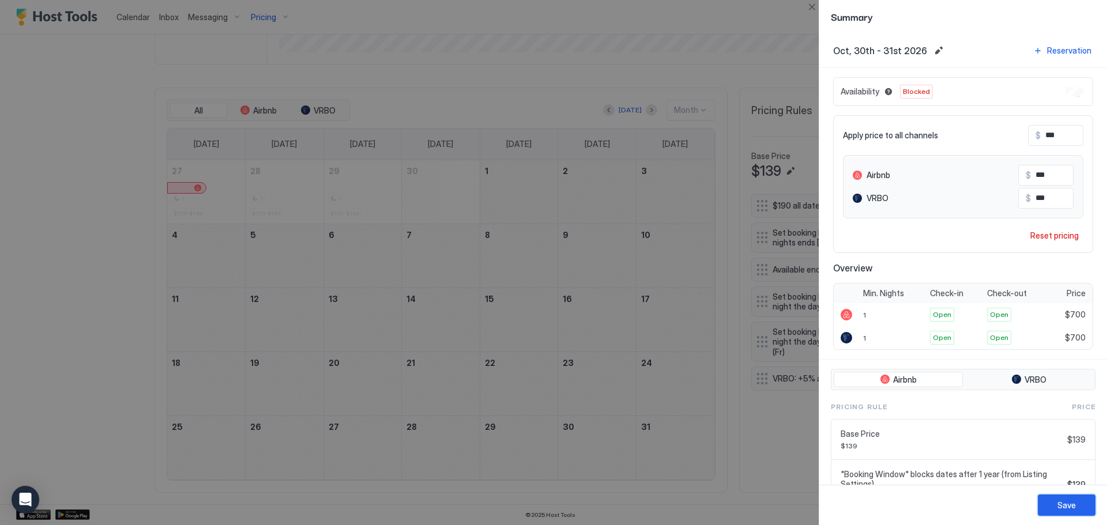
click at [1067, 507] on div "Save" at bounding box center [1066, 505] width 18 height 12
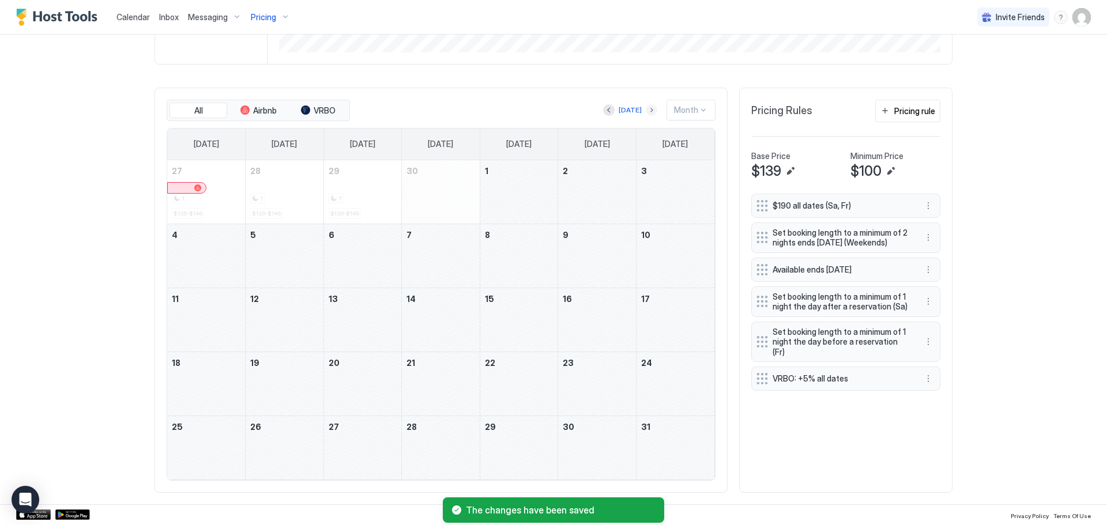
scroll to position [299, 0]
click at [649, 111] on button "Next month" at bounding box center [652, 110] width 12 height 12
click at [194, 184] on div "November 1, 2026" at bounding box center [206, 191] width 78 height 63
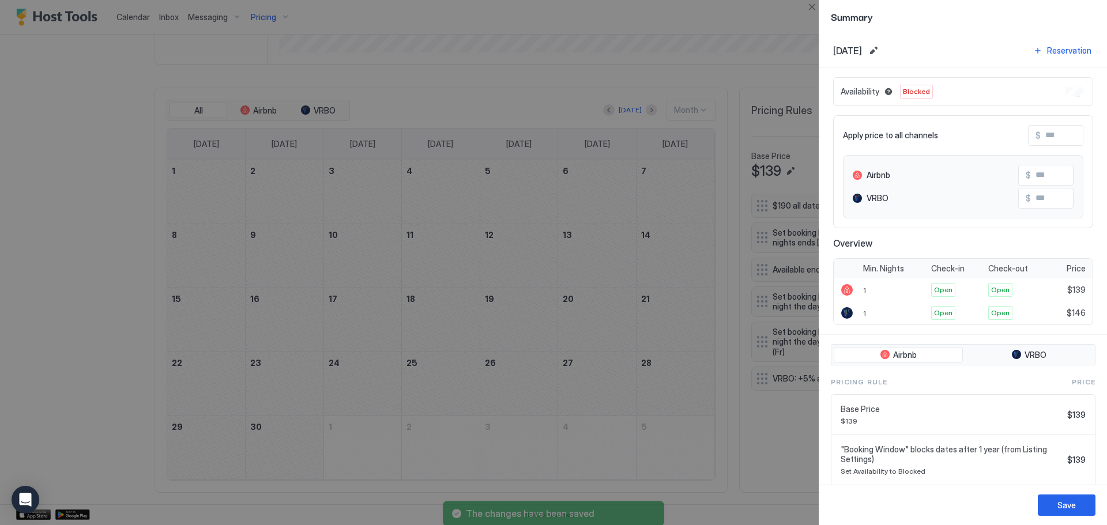
click at [1066, 135] on input "Input Field" at bounding box center [1087, 136] width 92 height 20
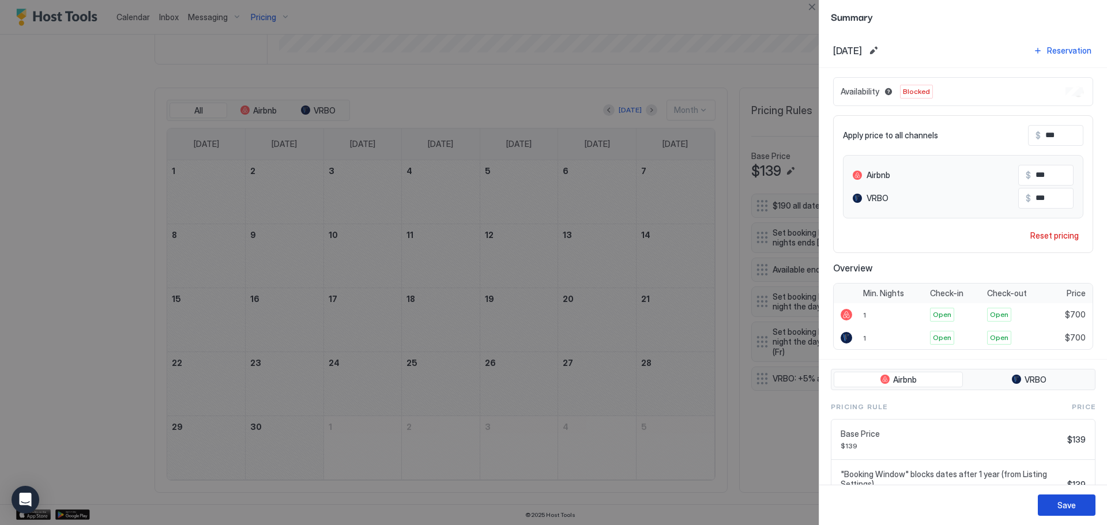
click at [1068, 512] on button "Save" at bounding box center [1067, 505] width 58 height 21
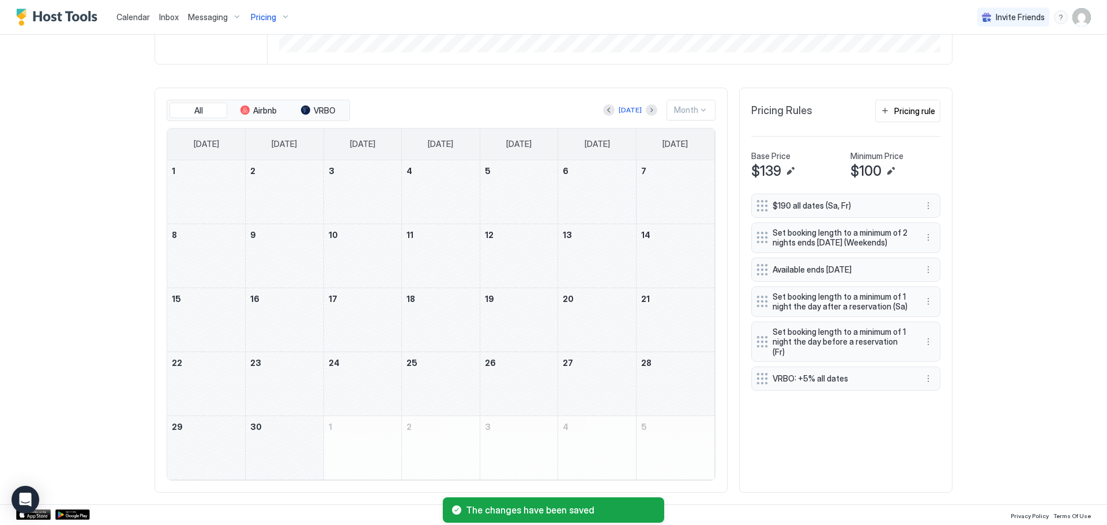
drag, startPoint x: 613, startPoint y: 195, endPoint x: 175, endPoint y: 261, distance: 442.9
click at [175, 261] on tbody "1 2 3 4 5 6 7 8 9 10 11 12 13 14 15 16 17 18 19 20 21 22 23 24 25 26 27 28 29 3…" at bounding box center [440, 319] width 547 height 319
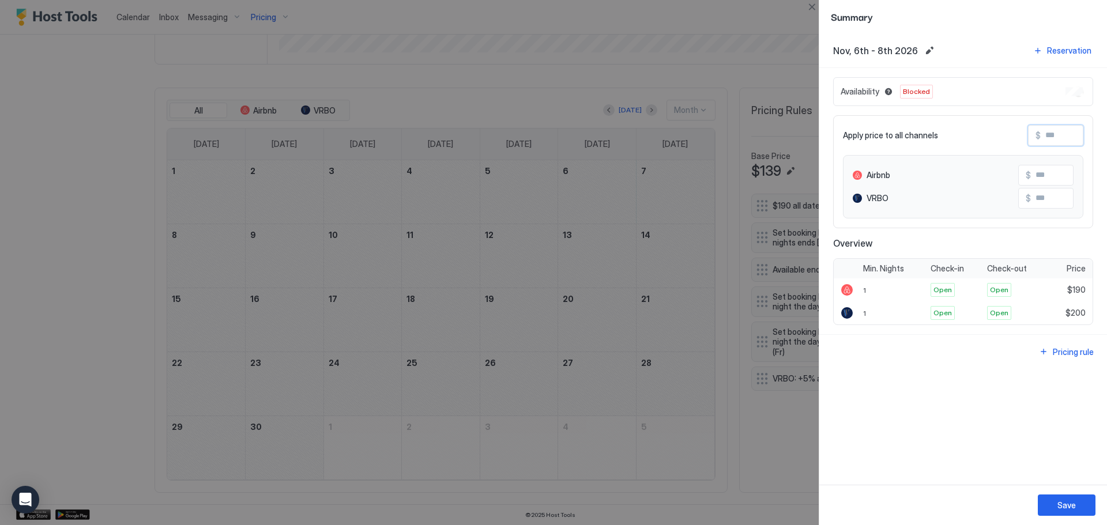
click at [1074, 142] on input "Input Field" at bounding box center [1087, 136] width 92 height 20
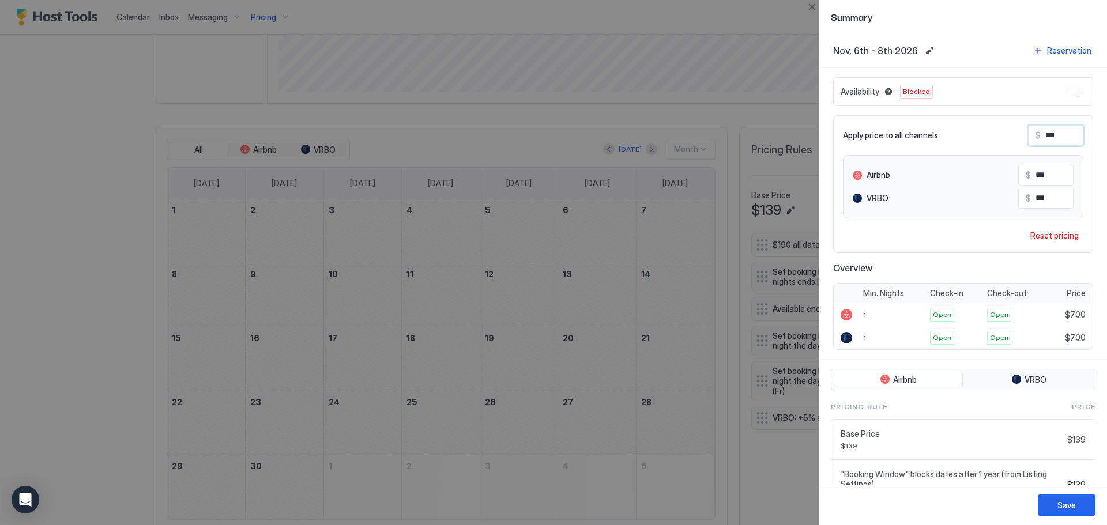
scroll to position [338, 0]
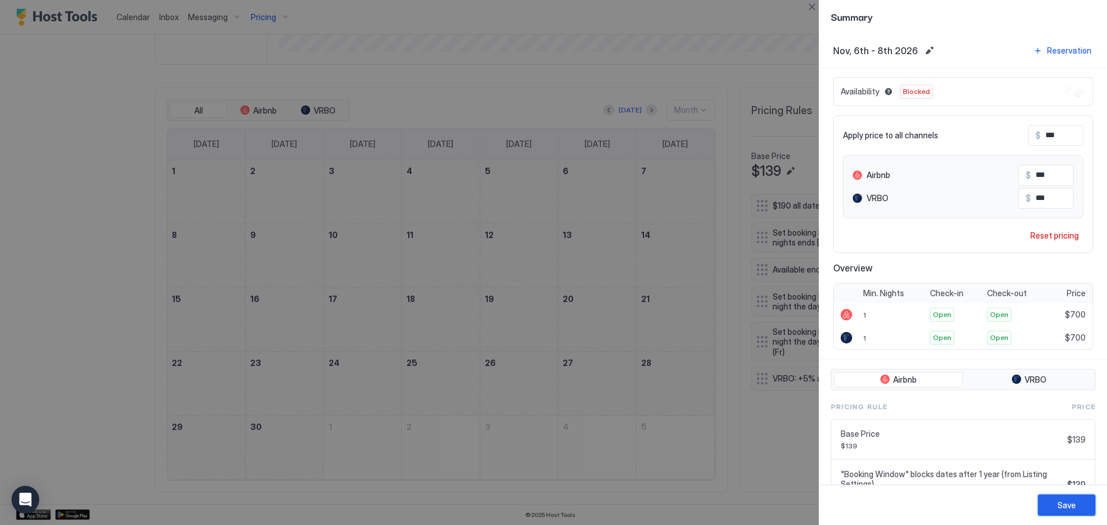
click at [1078, 506] on button "Save" at bounding box center [1067, 505] width 58 height 21
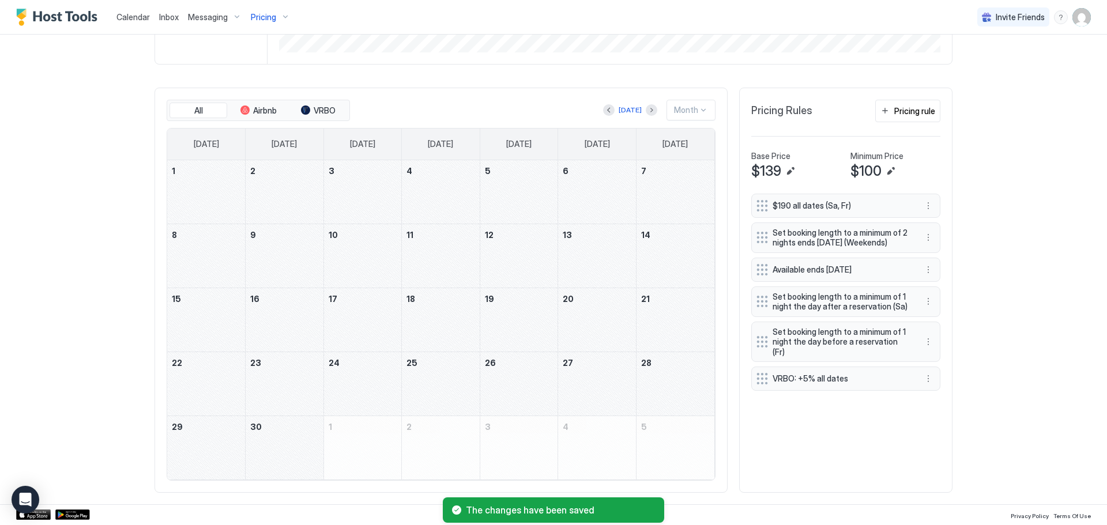
scroll to position [299, 0]
drag, startPoint x: 613, startPoint y: 255, endPoint x: 219, endPoint y: 323, distance: 400.0
click at [219, 323] on tbody "1 2 3 4 5 6 7 8 9 10 11 12 13 14 15 16 17 18 19 20 21 22 23 24 25 26 27 28 29 3…" at bounding box center [440, 319] width 547 height 319
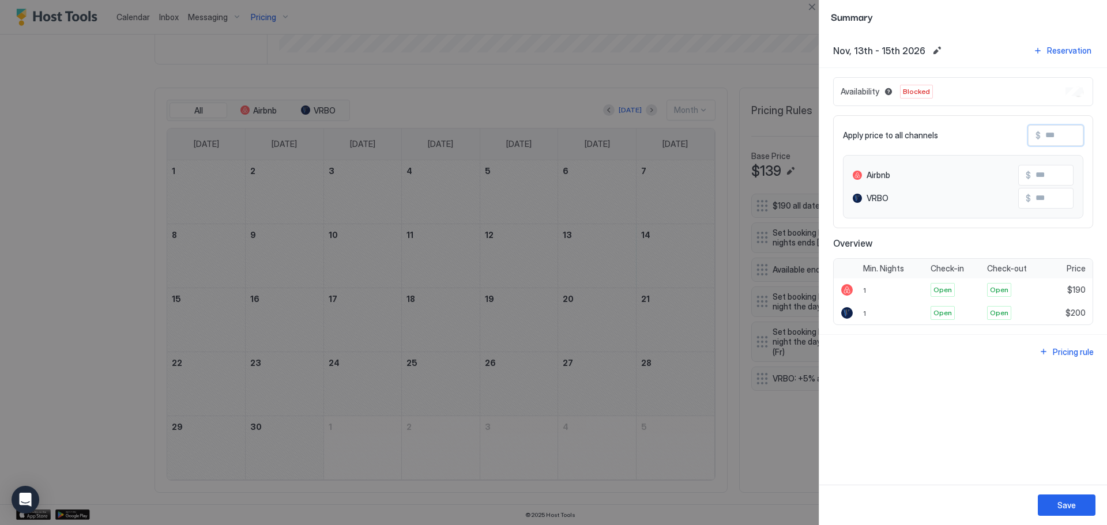
click at [1077, 131] on input "Input Field" at bounding box center [1087, 136] width 92 height 20
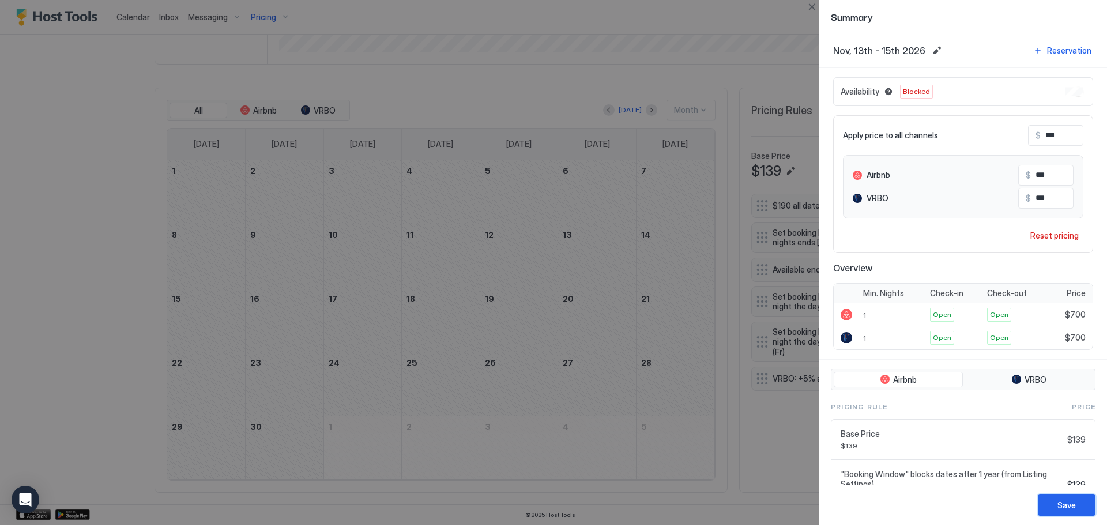
click at [1073, 506] on div "Save" at bounding box center [1066, 505] width 18 height 12
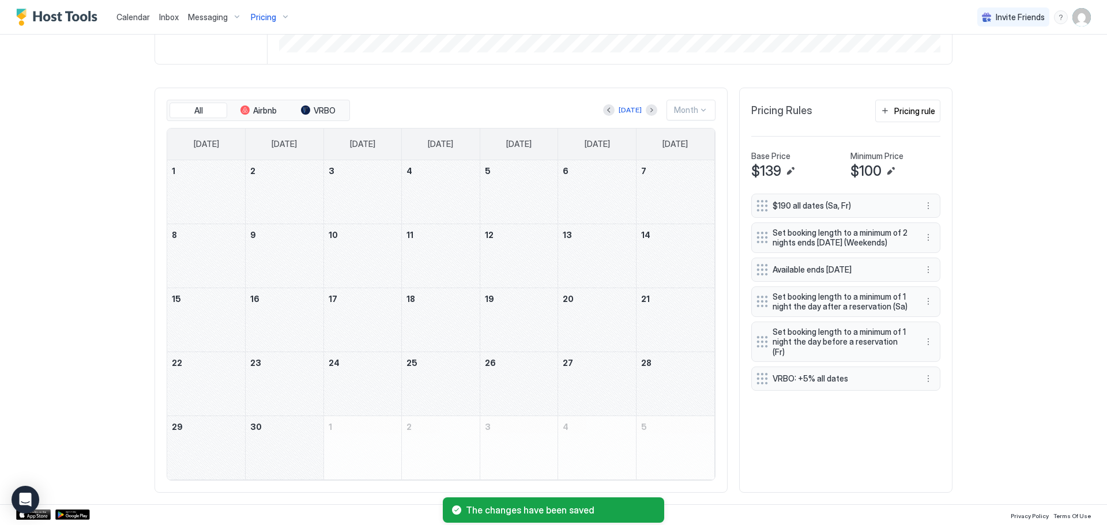
click at [611, 322] on div "November 20, 2026" at bounding box center [597, 319] width 78 height 63
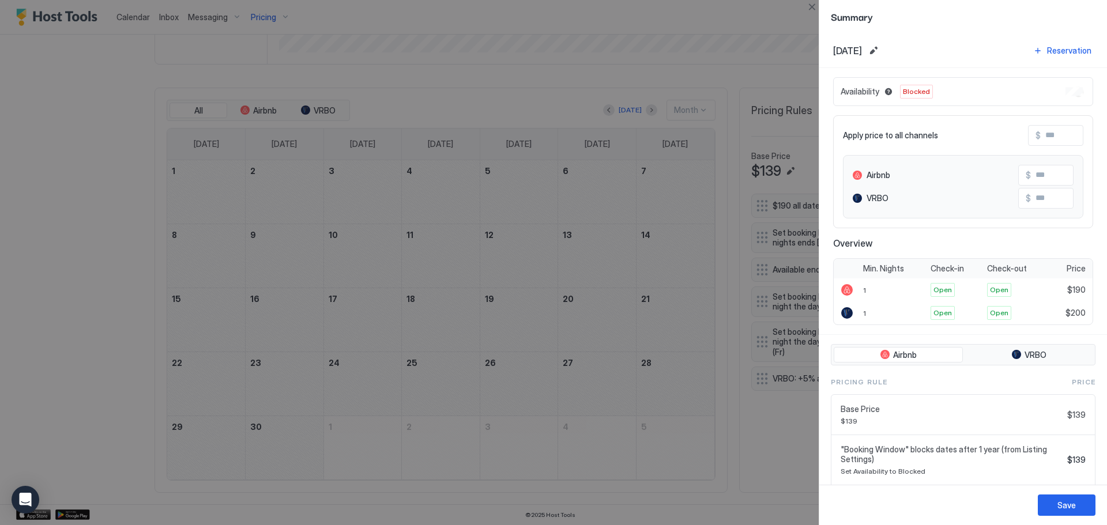
drag, startPoint x: 613, startPoint y: 325, endPoint x: 218, endPoint y: 376, distance: 398.3
click at [218, 376] on div at bounding box center [553, 262] width 1107 height 525
click at [1068, 140] on input "Input Field" at bounding box center [1087, 136] width 92 height 20
drag, startPoint x: 811, startPoint y: 6, endPoint x: 764, endPoint y: 89, distance: 95.7
click at [811, 7] on button "Close" at bounding box center [812, 7] width 14 height 14
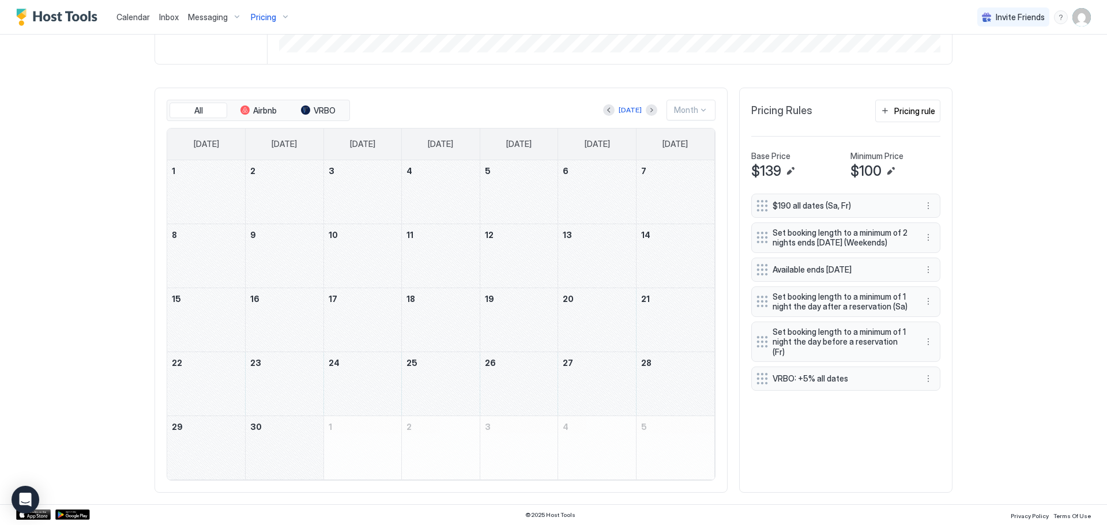
drag, startPoint x: 594, startPoint y: 331, endPoint x: 224, endPoint y: 405, distance: 376.8
click at [224, 405] on tbody "1 2 3 4 5 6 7 8 9 10 11 12 13 14 15 16 17 18 19 20 21 22 23 24 25 26 27 28 29 3…" at bounding box center [440, 319] width 547 height 319
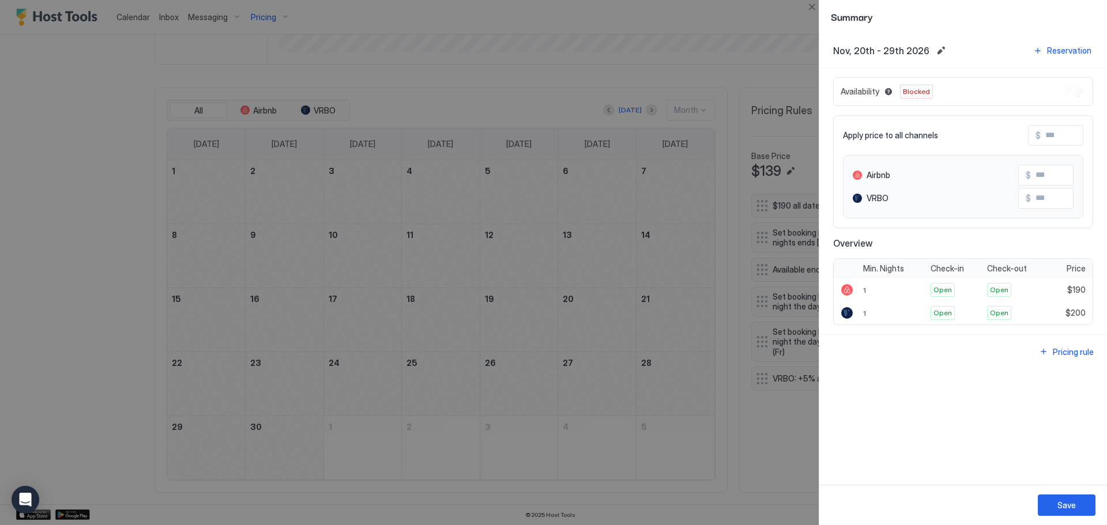
click at [804, 5] on div at bounding box center [553, 262] width 1107 height 525
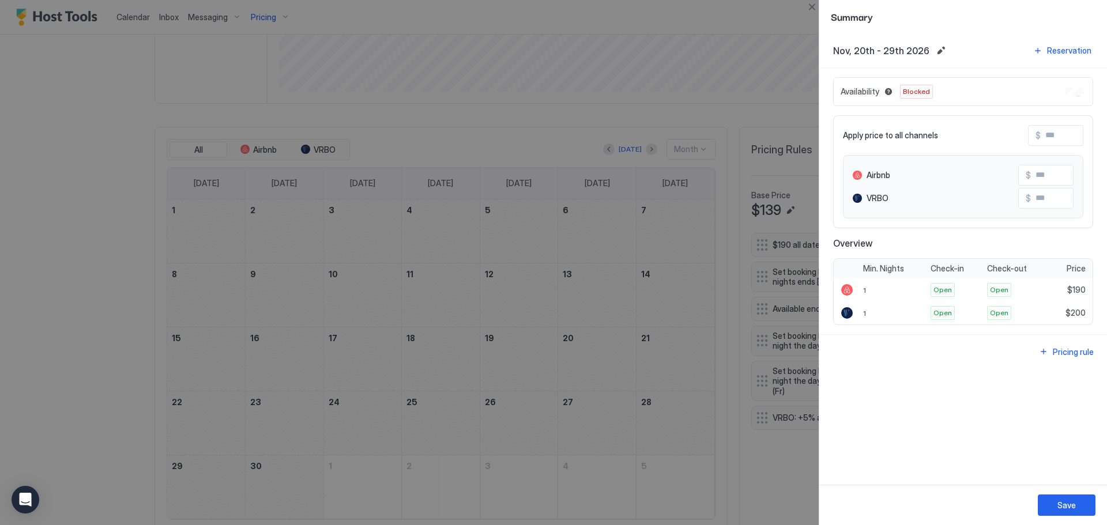
scroll to position [338, 0]
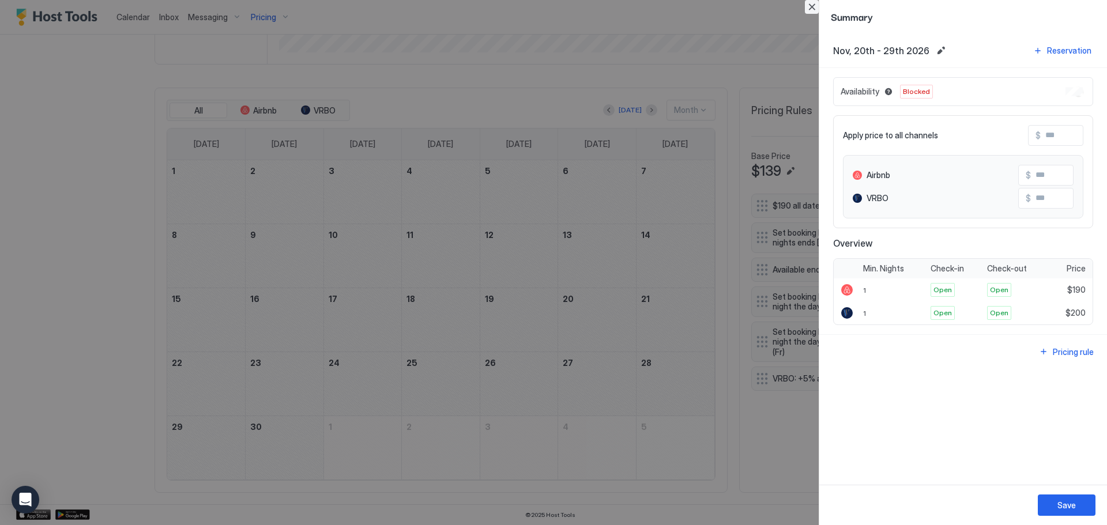
drag, startPoint x: 809, startPoint y: 9, endPoint x: 774, endPoint y: 60, distance: 62.2
click at [809, 9] on button "Close" at bounding box center [812, 7] width 14 height 14
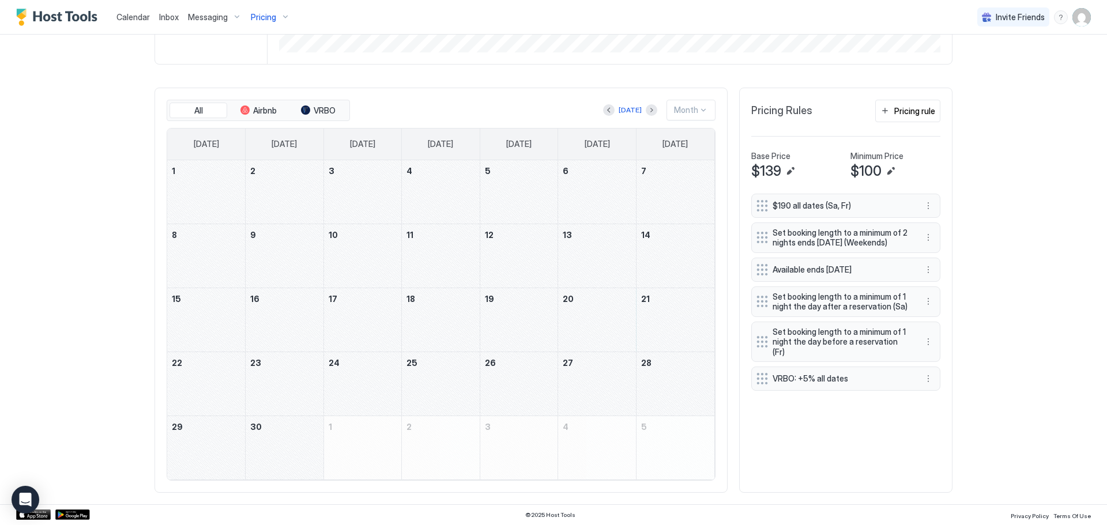
drag, startPoint x: 621, startPoint y: 321, endPoint x: 206, endPoint y: 365, distance: 418.0
click at [206, 365] on tbody "1 2 3 4 5 6 7 8 9 10 11 12 13 14 15 16 17 18 19 20 21 22 23 24 25 26 27 28 29 3…" at bounding box center [440, 319] width 547 height 319
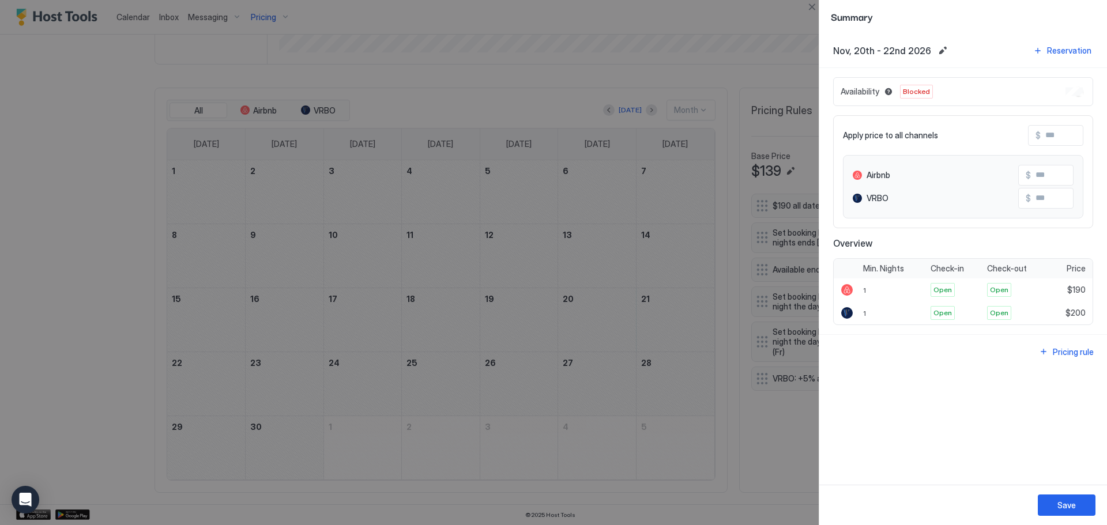
scroll to position [299, 0]
click at [1080, 140] on input "Input Field" at bounding box center [1087, 136] width 92 height 20
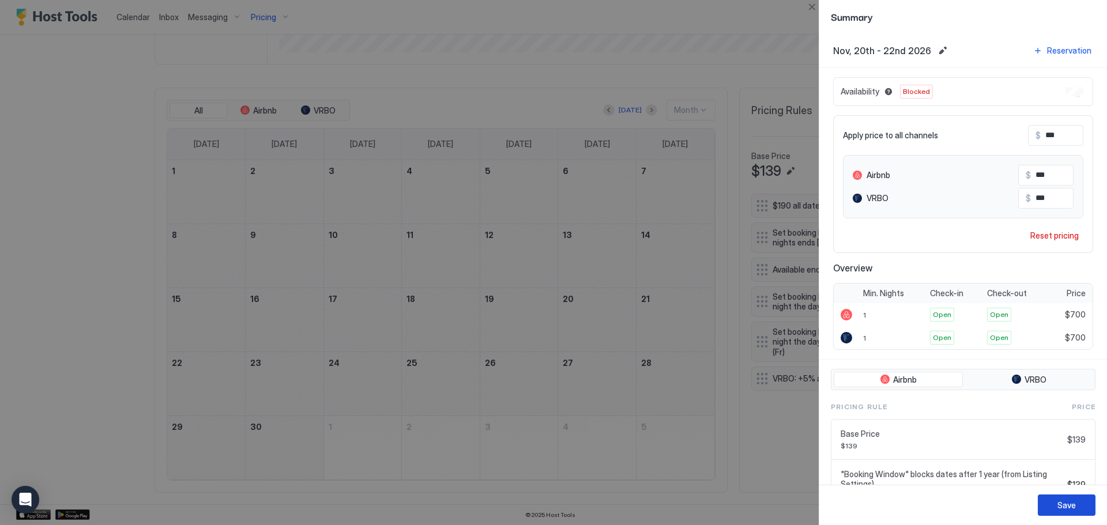
click at [1061, 508] on div "Save" at bounding box center [1066, 505] width 18 height 12
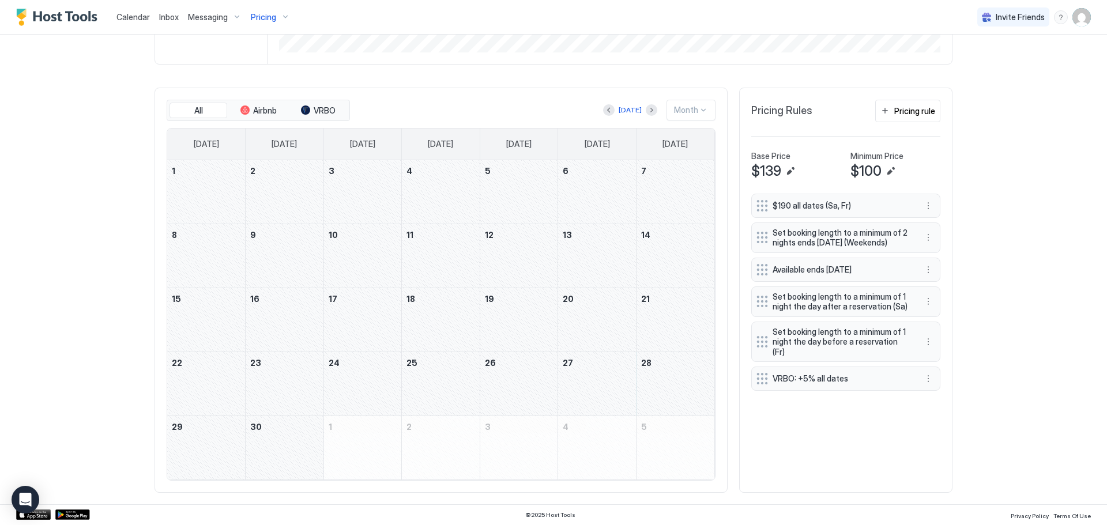
drag, startPoint x: 597, startPoint y: 388, endPoint x: 208, endPoint y: 436, distance: 392.1
click at [208, 436] on tbody "1 2 3 4 5 6 7 8 9 10 11 12 13 14 15 16 17 18 19 20 21 22 23 24 25 26 27 28 29 3…" at bounding box center [440, 319] width 547 height 319
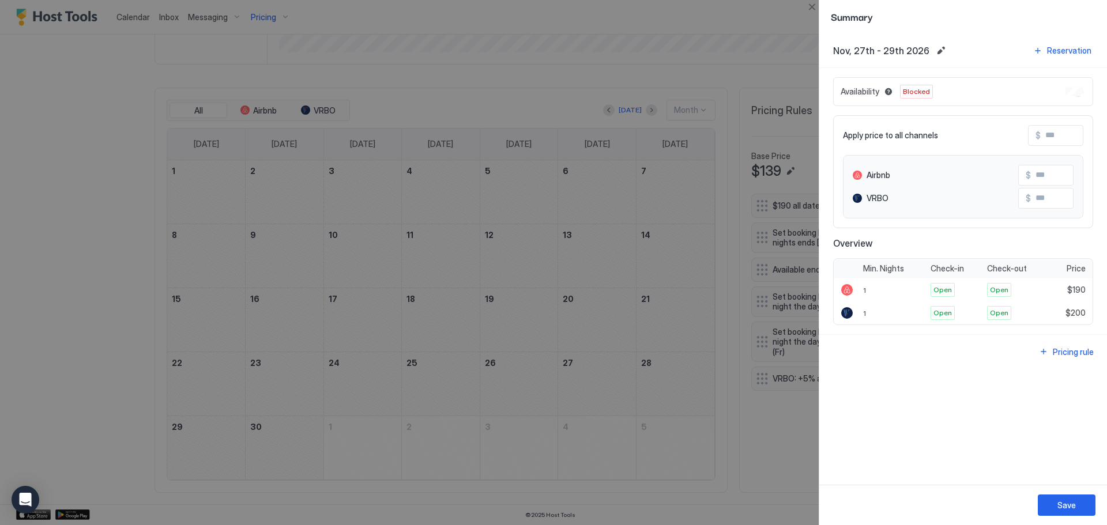
click at [1066, 141] on input "Input Field" at bounding box center [1087, 136] width 92 height 20
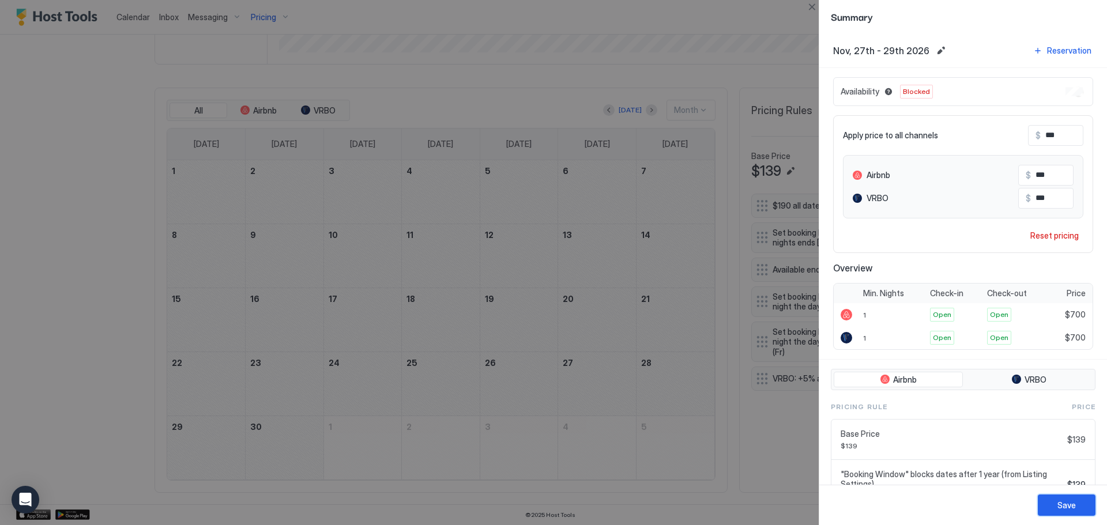
click at [1064, 498] on button "Save" at bounding box center [1067, 505] width 58 height 21
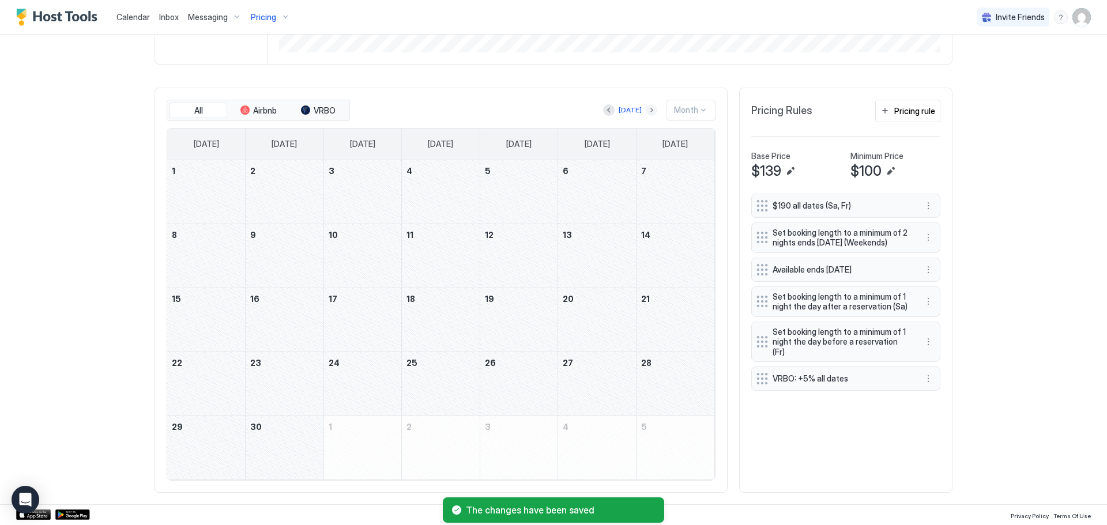
click at [650, 110] on button "Next month" at bounding box center [652, 110] width 12 height 12
click at [608, 187] on div "December 4, 2026" at bounding box center [597, 191] width 78 height 63
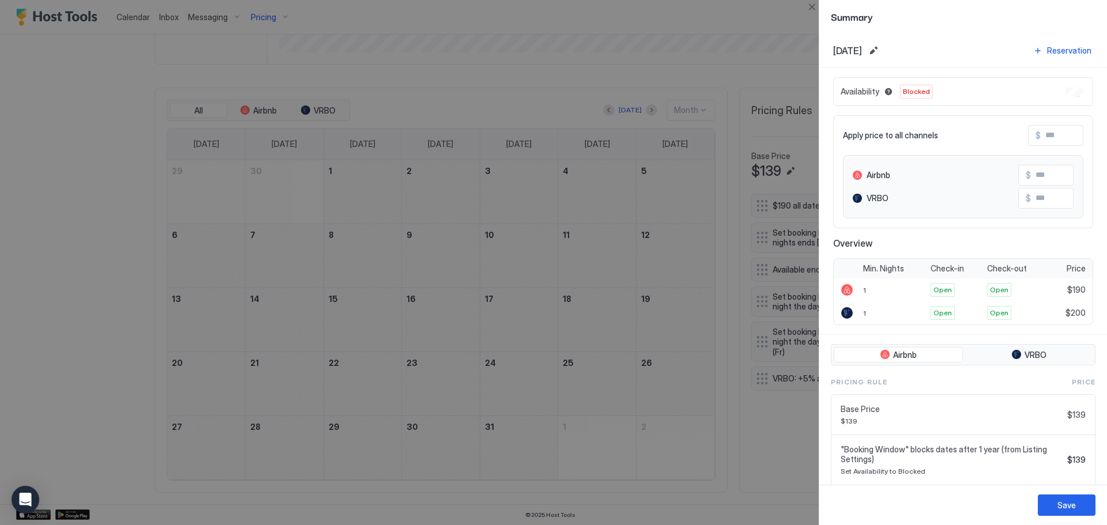
drag, startPoint x: 608, startPoint y: 187, endPoint x: 226, endPoint y: 255, distance: 388.3
click at [226, 255] on div at bounding box center [553, 262] width 1107 height 525
click at [813, 8] on button "Close" at bounding box center [812, 7] width 14 height 14
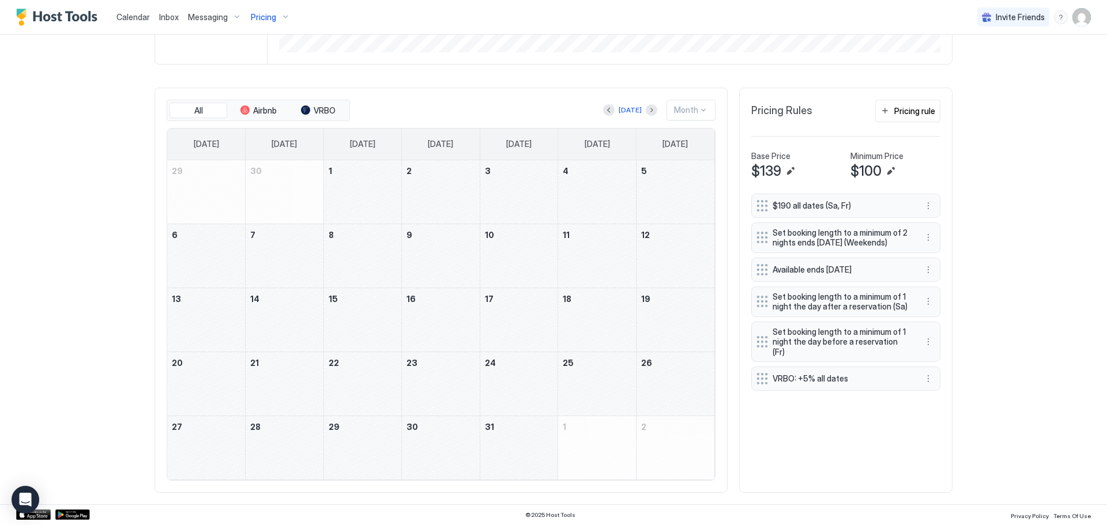
drag, startPoint x: 580, startPoint y: 176, endPoint x: 215, endPoint y: 247, distance: 371.9
click at [215, 247] on tbody "29 30 1 2 3 4 5 6 7 8 9 10 11 12 13 14 15 16 17 18 19 20 21 22 23 24 25 26 27 2…" at bounding box center [440, 319] width 547 height 319
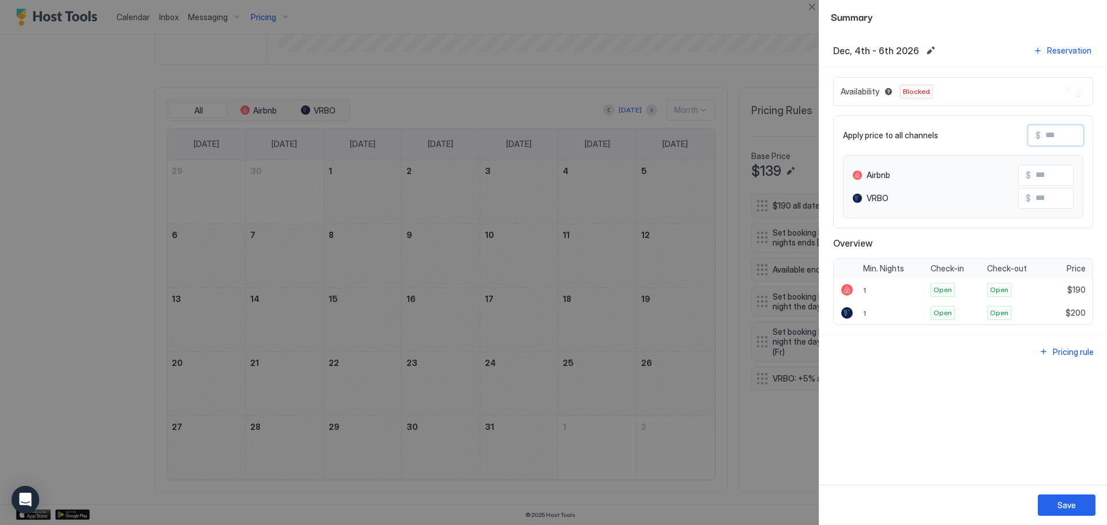
click at [1081, 132] on input "Input Field" at bounding box center [1087, 136] width 92 height 20
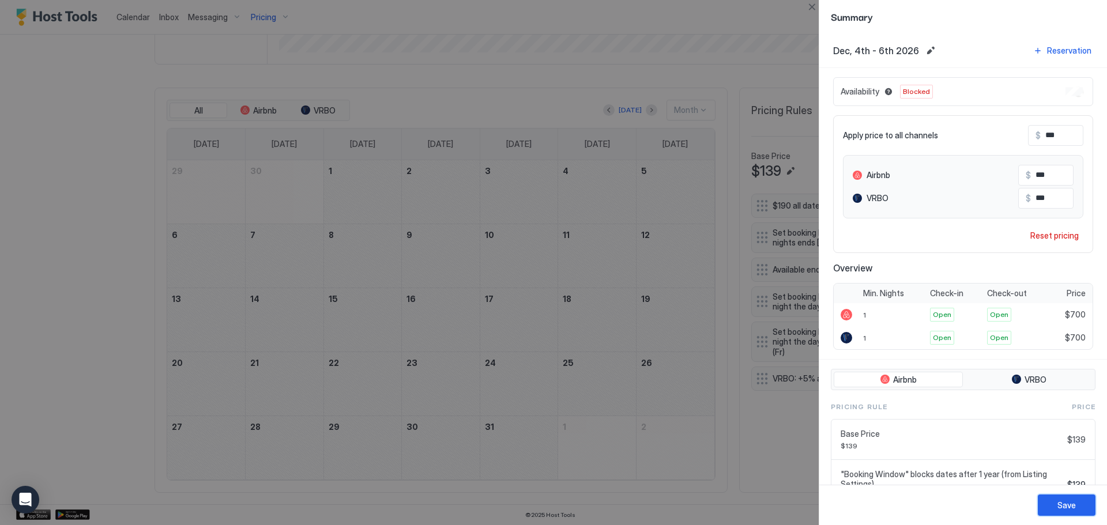
drag, startPoint x: 1061, startPoint y: 506, endPoint x: 1057, endPoint y: 502, distance: 6.1
click at [1061, 505] on div "Save" at bounding box center [1066, 505] width 18 height 12
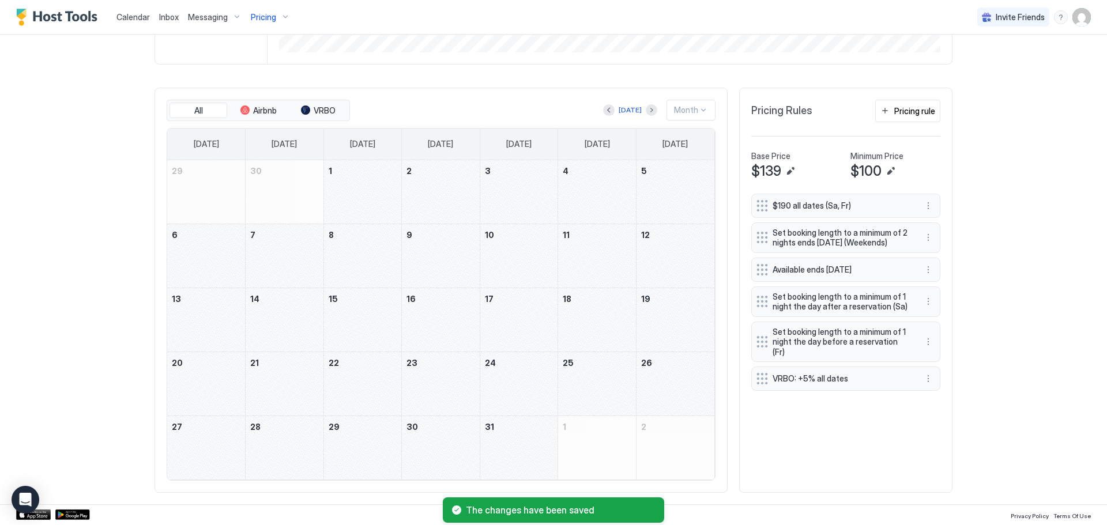
drag, startPoint x: 615, startPoint y: 280, endPoint x: 216, endPoint y: 316, distance: 400.6
click at [216, 316] on tbody "29 30 1 2 3 4 5 6 7 8 9 10 11 12 13 14 15 16 17 18 19 20 21 22 23 24 25 26 27 2…" at bounding box center [440, 319] width 547 height 319
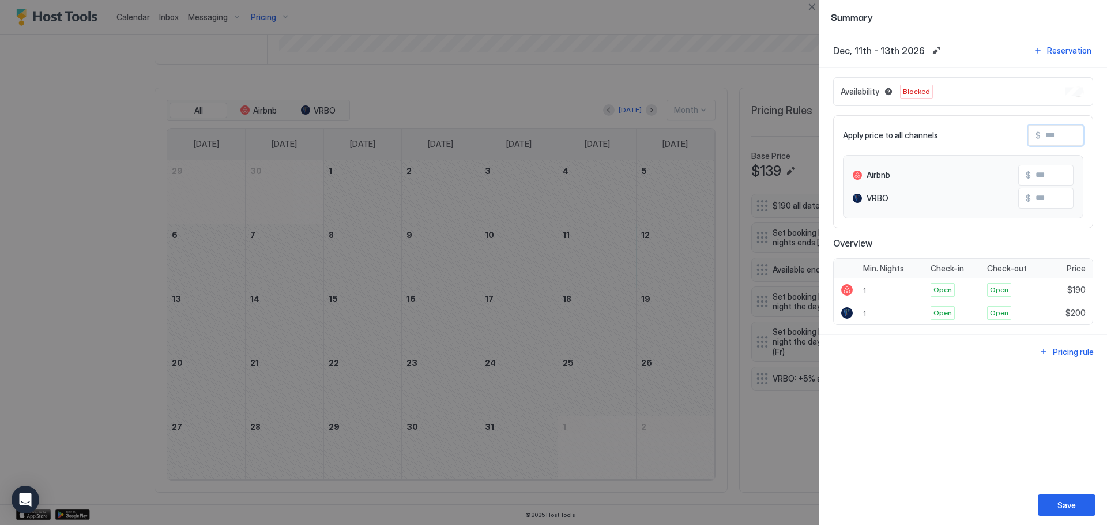
click at [1066, 131] on input "Input Field" at bounding box center [1087, 136] width 92 height 20
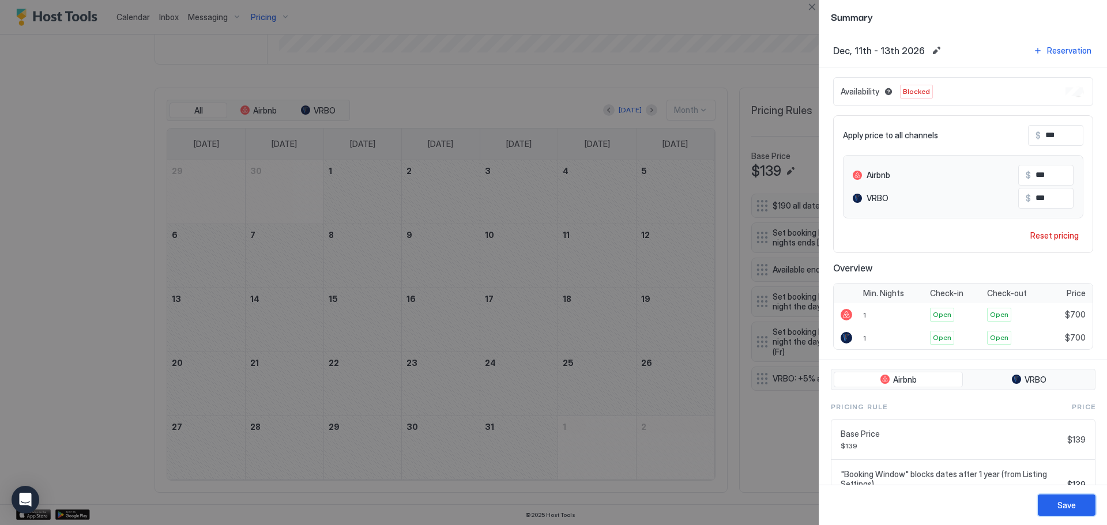
click at [1078, 503] on button "Save" at bounding box center [1067, 505] width 58 height 21
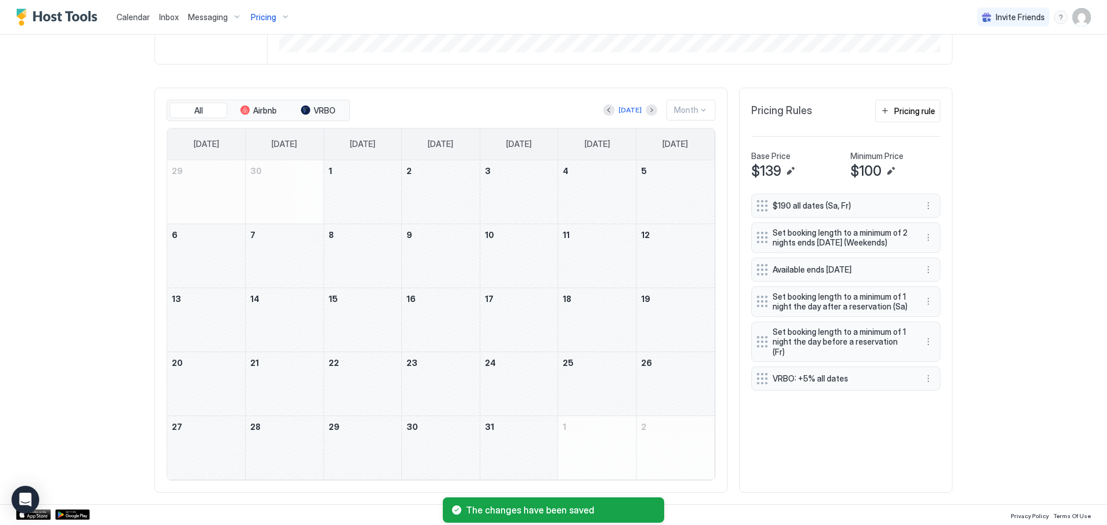
click at [611, 259] on div "December 11, 2026" at bounding box center [597, 255] width 78 height 63
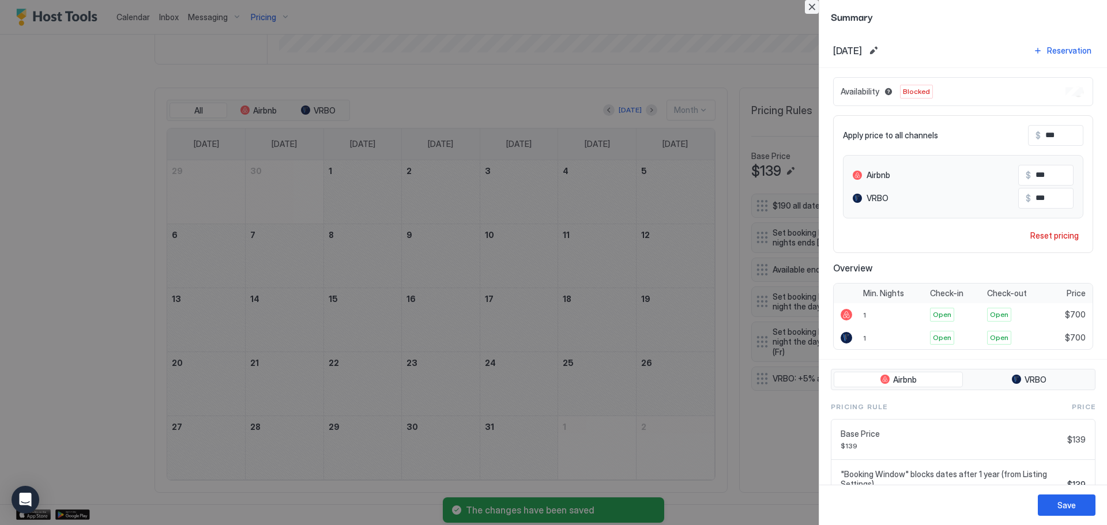
drag, startPoint x: 812, startPoint y: 10, endPoint x: 778, endPoint y: 61, distance: 60.6
click at [812, 12] on button "Close" at bounding box center [812, 7] width 14 height 14
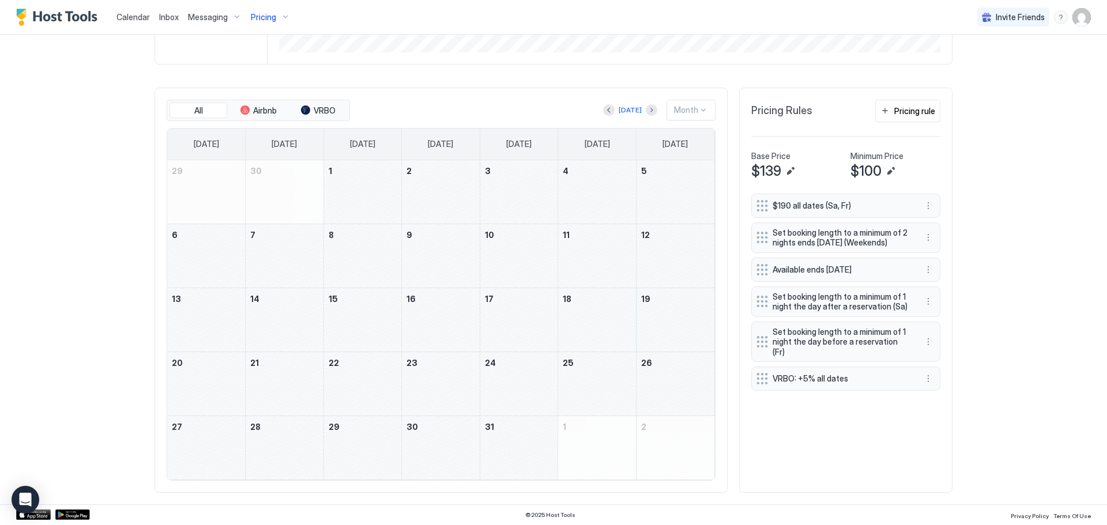
drag, startPoint x: 600, startPoint y: 326, endPoint x: 218, endPoint y: 376, distance: 385.0
click at [218, 376] on tbody "29 30 1 2 3 4 5 6 7 8 9 10 11 12 13 14 15 16 17 18 19 20 21 22 23 24 25 26 27 2…" at bounding box center [440, 319] width 547 height 319
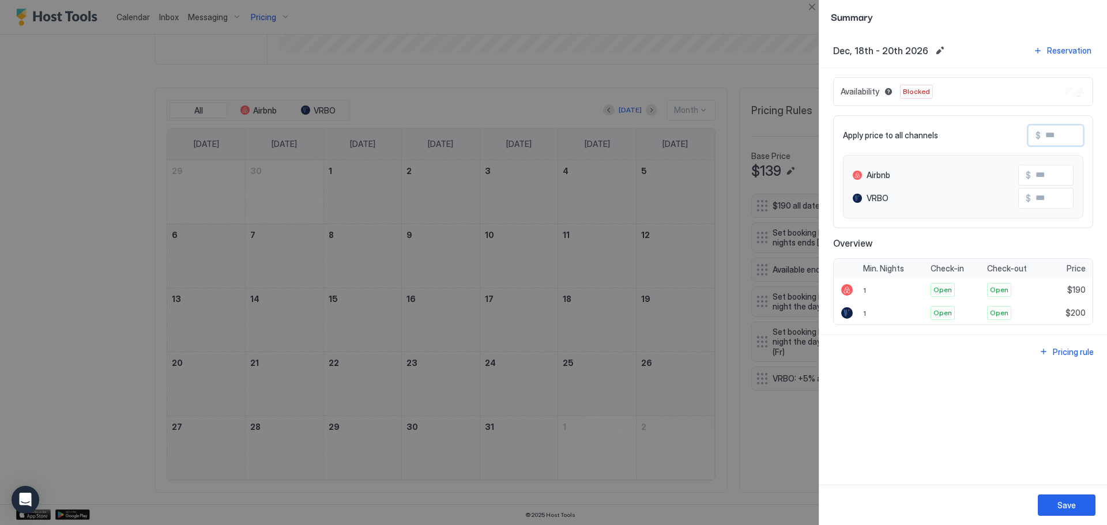
click at [1072, 138] on input "Input Field" at bounding box center [1087, 136] width 92 height 20
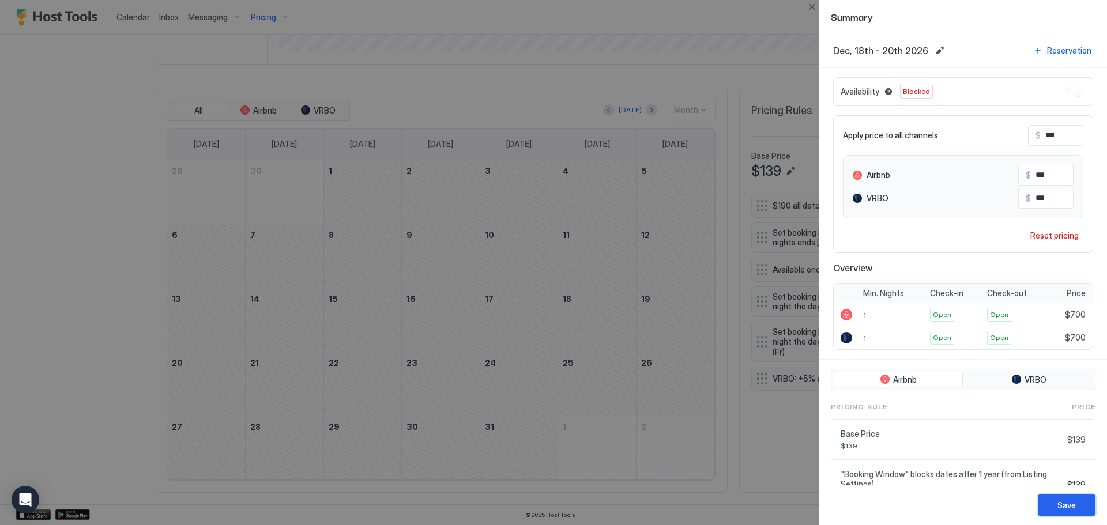
click at [1078, 504] on button "Save" at bounding box center [1067, 505] width 58 height 21
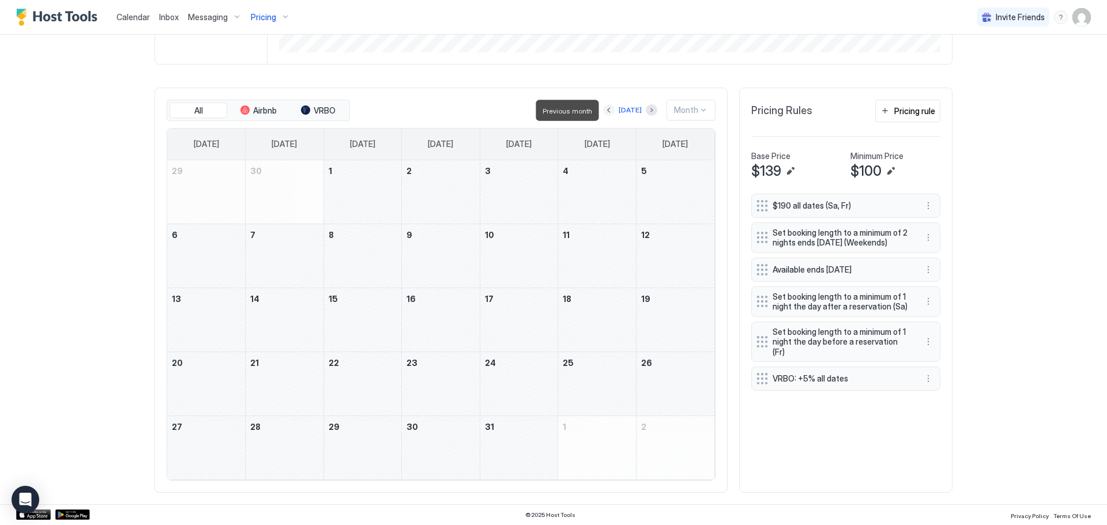
click at [609, 109] on button "Previous month" at bounding box center [609, 110] width 12 height 12
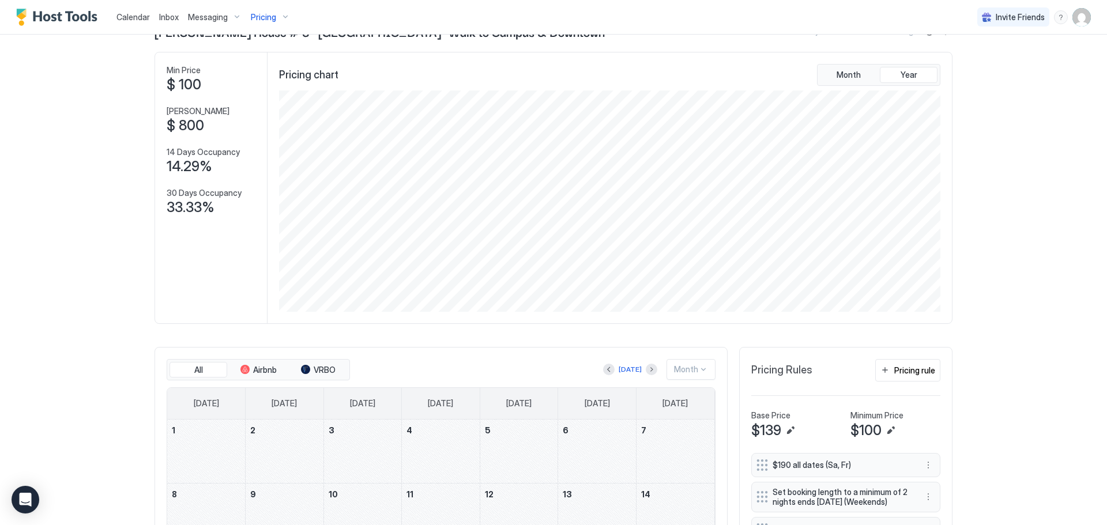
scroll to position [0, 0]
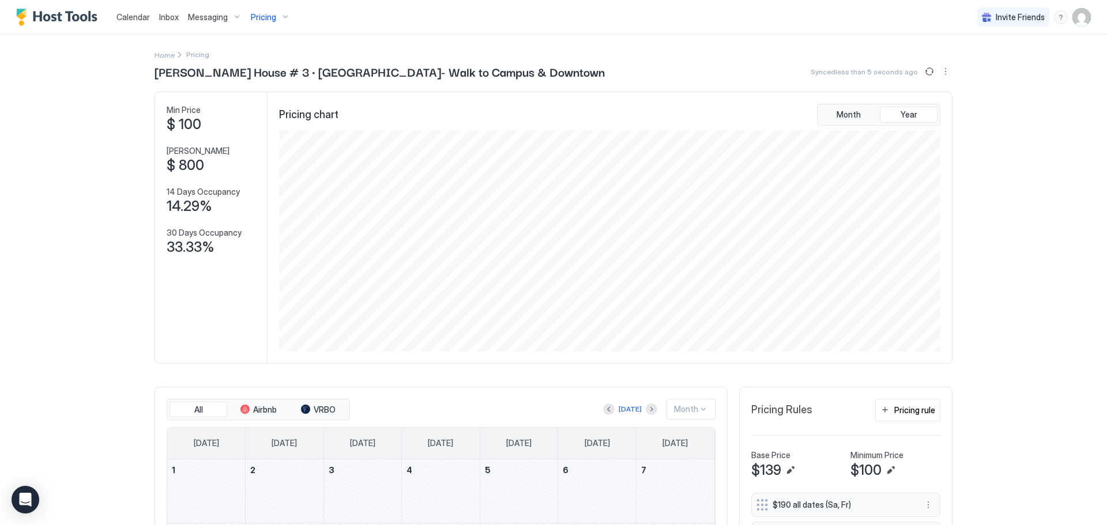
click at [254, 17] on span "Pricing" at bounding box center [263, 17] width 25 height 10
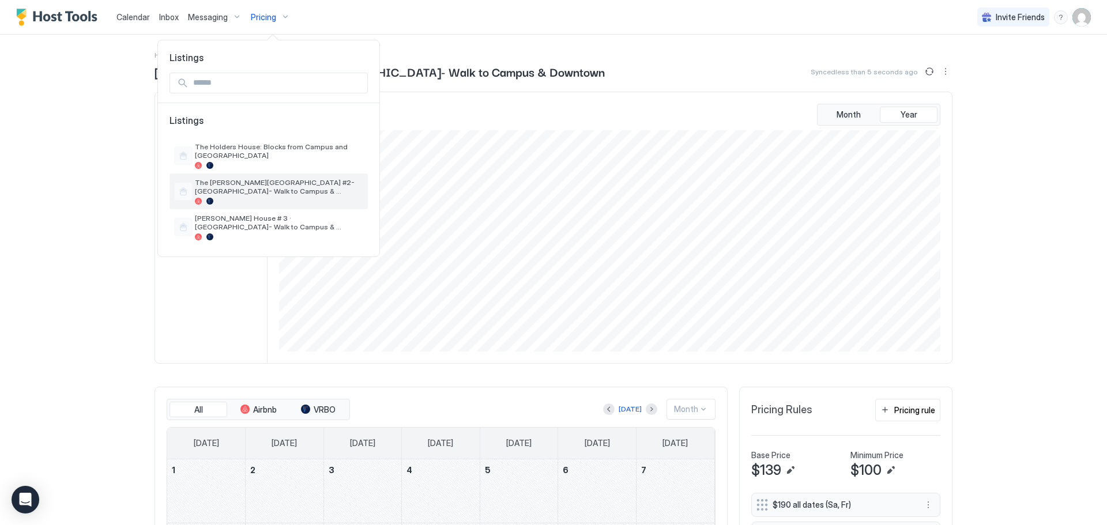
click at [280, 179] on span "The [PERSON_NAME][GEOGRAPHIC_DATA] #2-[GEOGRAPHIC_DATA]- Walk to Campus & Downt…" at bounding box center [279, 186] width 168 height 17
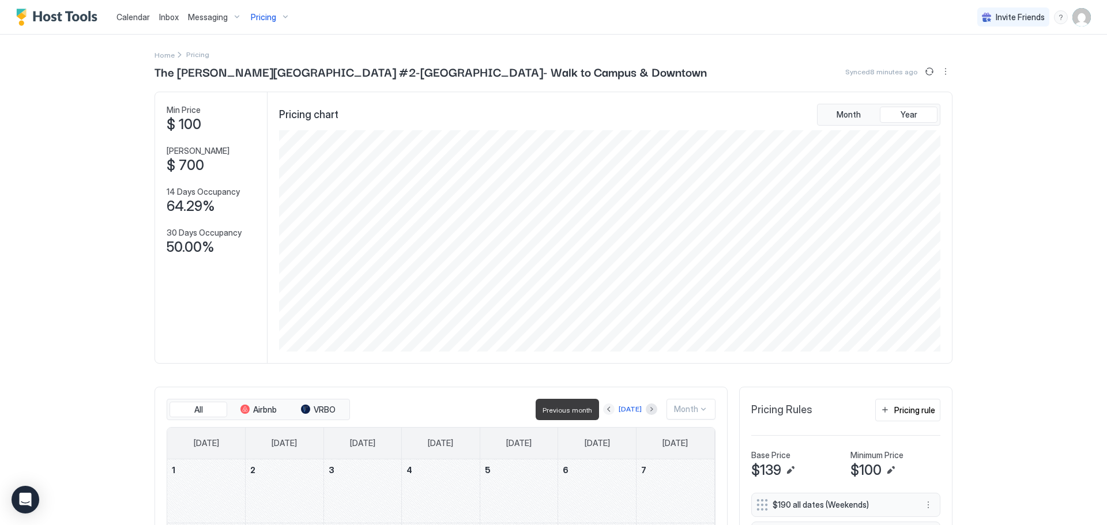
click at [613, 409] on button "Previous month" at bounding box center [609, 410] width 12 height 12
click at [619, 409] on div "[DATE]" at bounding box center [630, 409] width 23 height 10
click at [615, 409] on div "[DATE]" at bounding box center [626, 409] width 23 height 10
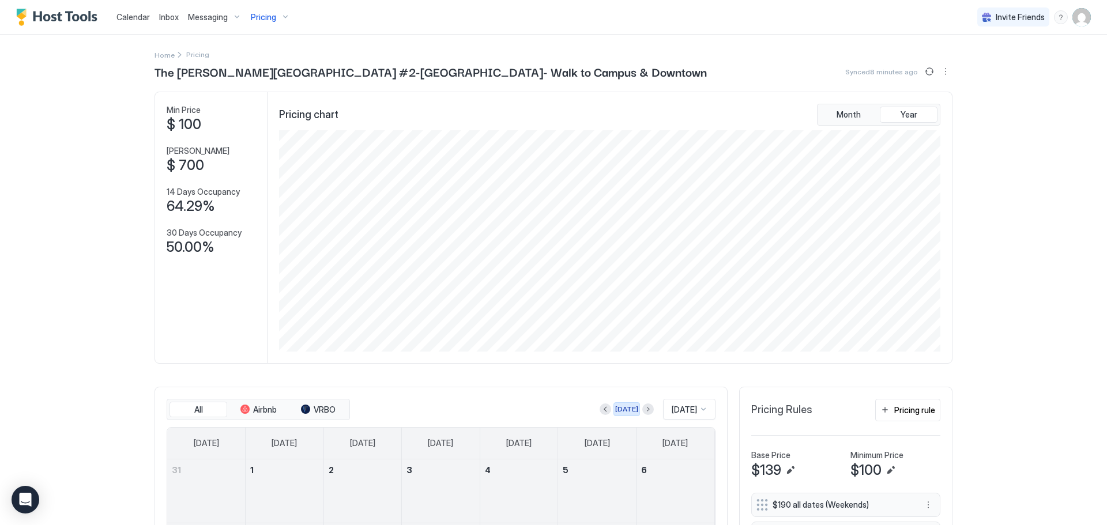
click at [615, 409] on div "[DATE]" at bounding box center [626, 409] width 23 height 10
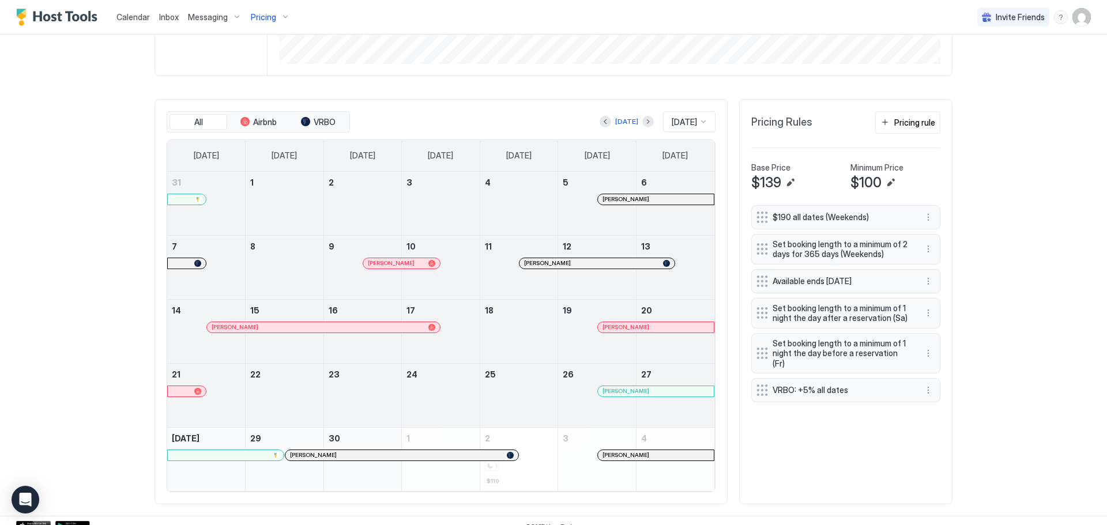
scroll to position [299, 0]
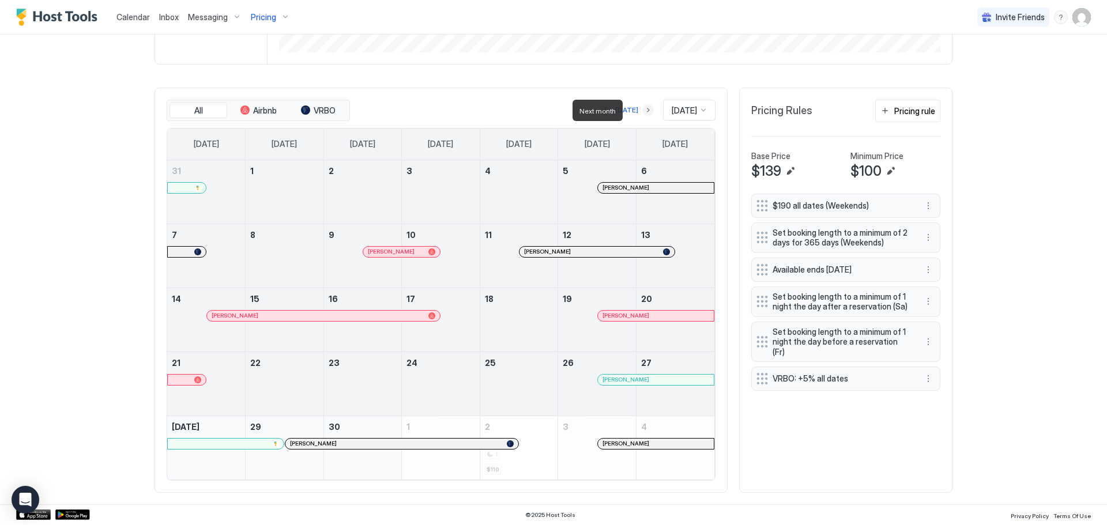
click at [642, 110] on button "Next month" at bounding box center [648, 110] width 12 height 12
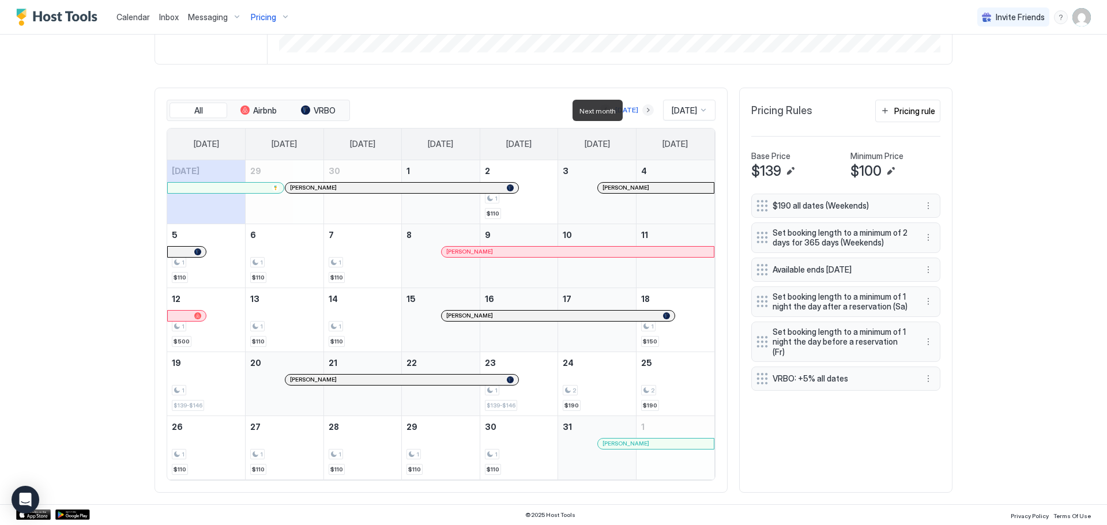
click at [642, 110] on button "Next month" at bounding box center [648, 110] width 12 height 12
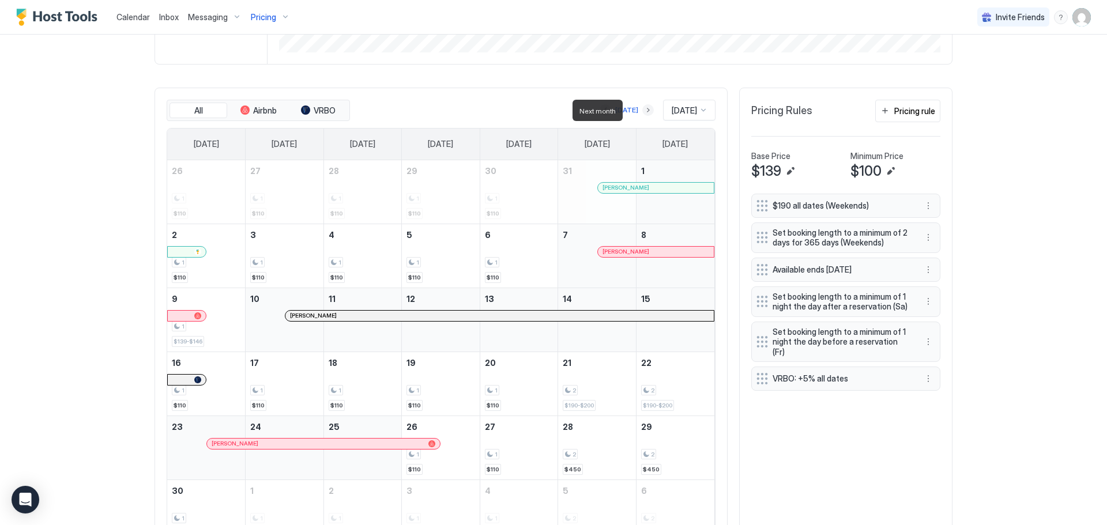
click at [642, 110] on button "Next month" at bounding box center [648, 110] width 12 height 12
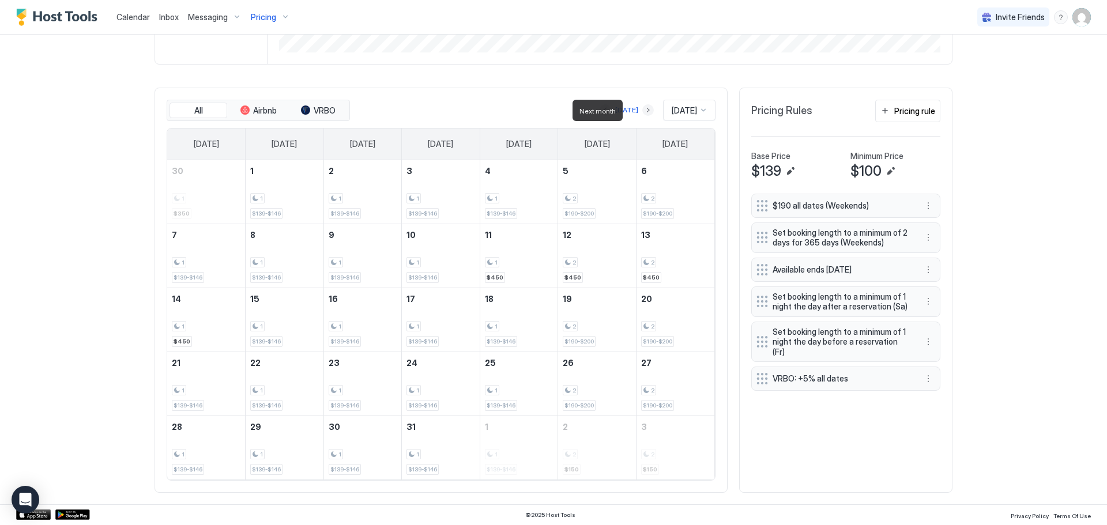
click at [642, 110] on button "Next month" at bounding box center [648, 110] width 12 height 12
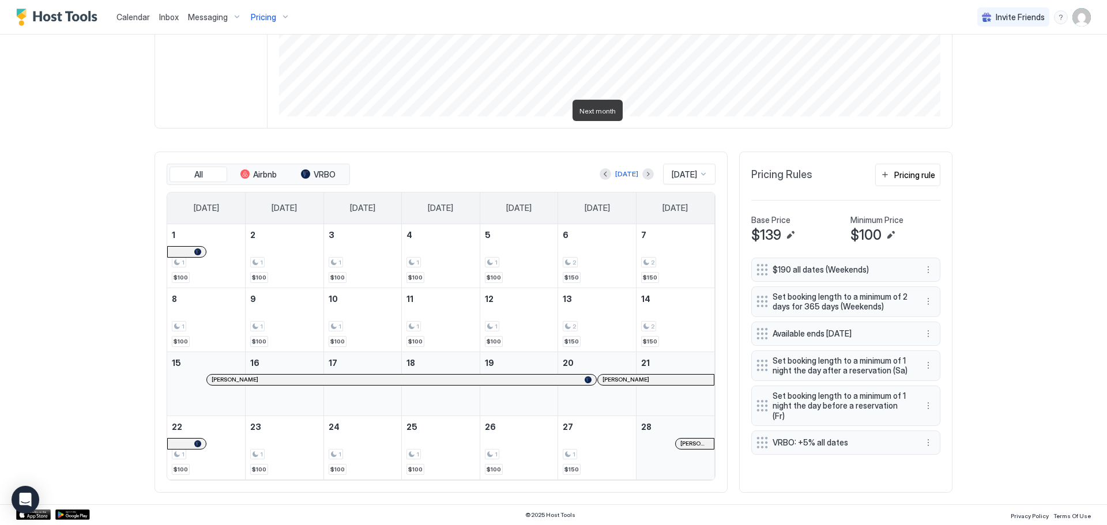
scroll to position [235, 0]
click at [642, 173] on button "Next month" at bounding box center [648, 174] width 12 height 12
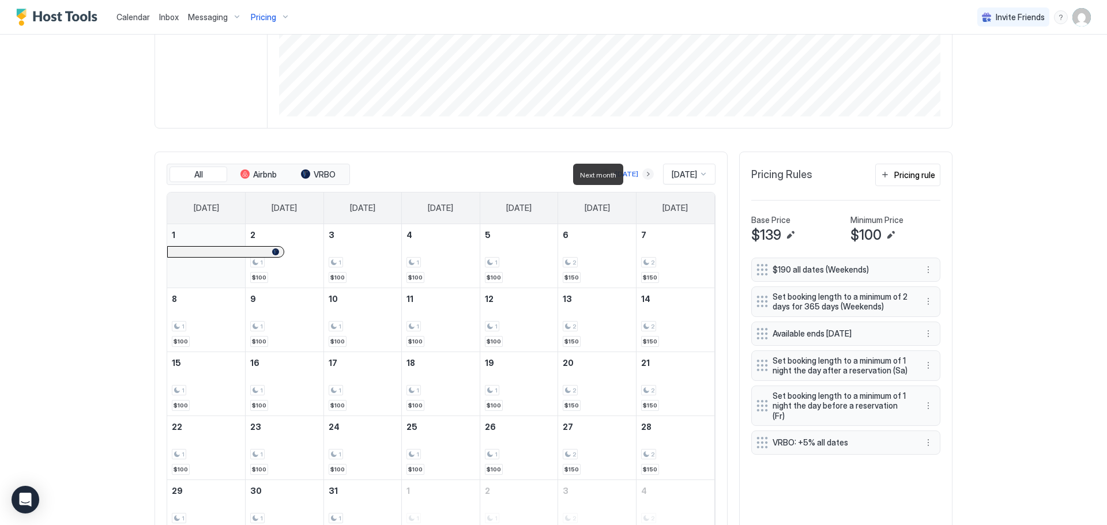
click at [642, 173] on button "Next month" at bounding box center [648, 174] width 12 height 12
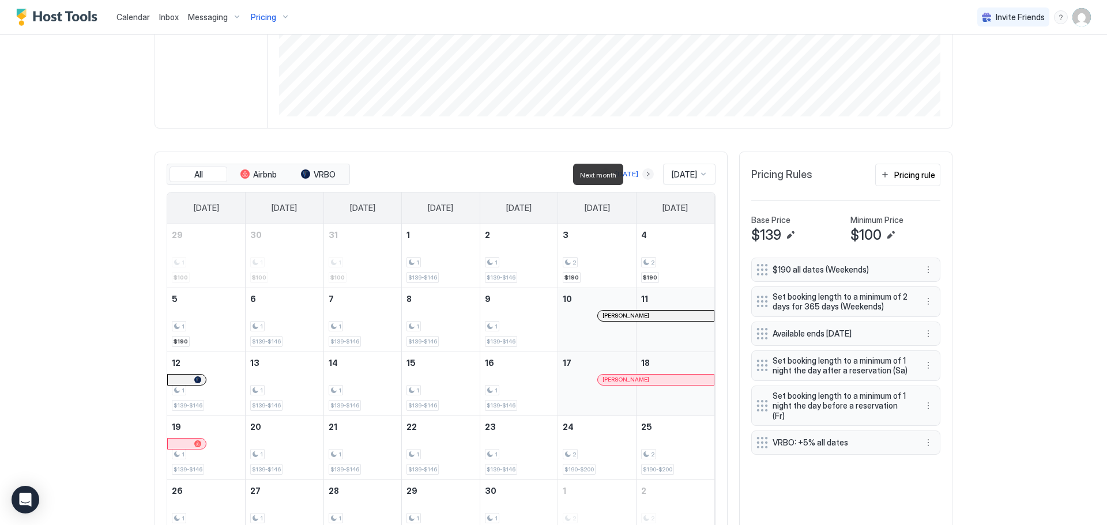
click at [642, 173] on button "Next month" at bounding box center [648, 174] width 12 height 12
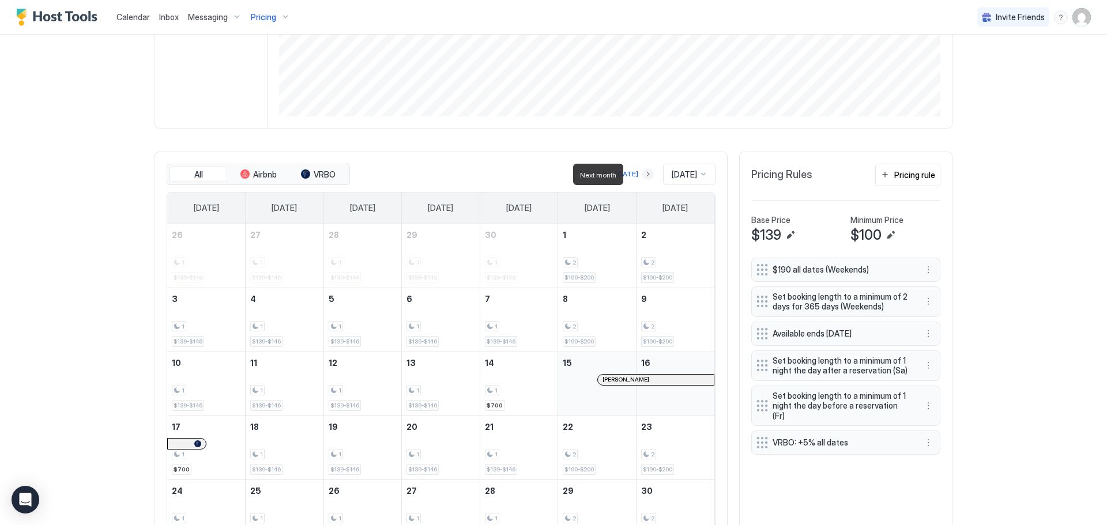
click at [642, 173] on button "Next month" at bounding box center [648, 174] width 12 height 12
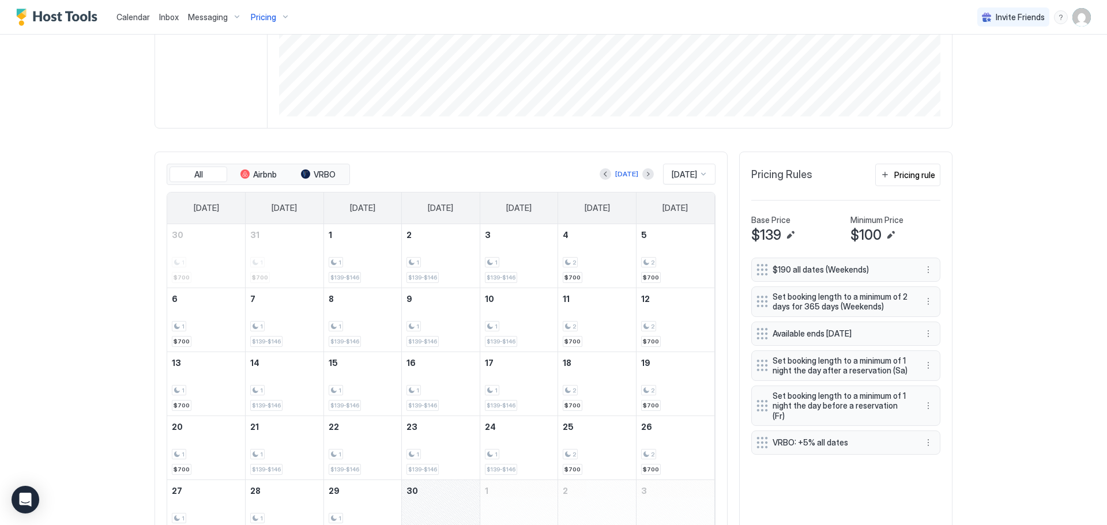
click at [602, 178] on div "[DATE]" at bounding box center [627, 174] width 54 height 14
click at [600, 176] on button "Previous month" at bounding box center [606, 174] width 12 height 12
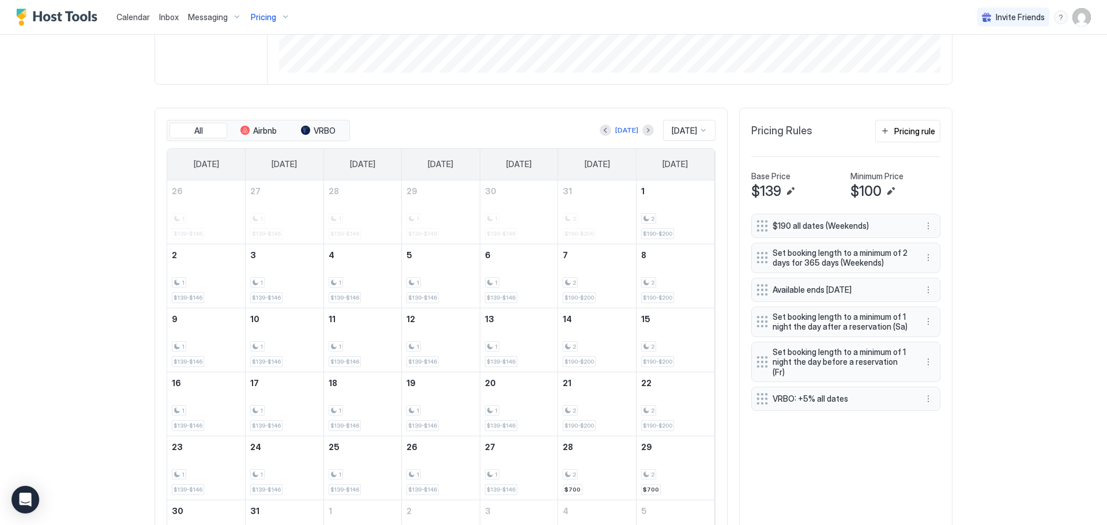
scroll to position [363, 0]
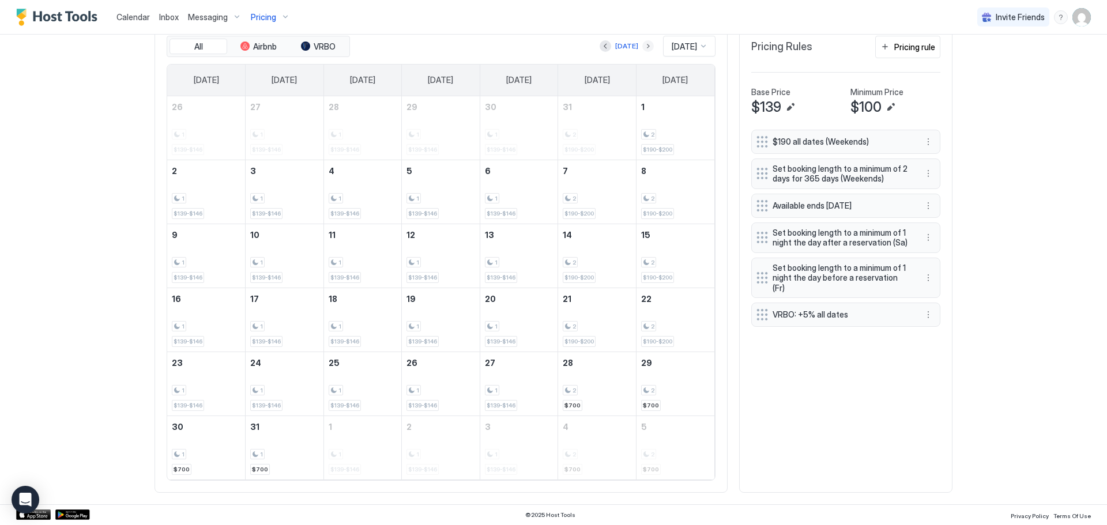
click at [642, 48] on button "Next month" at bounding box center [648, 46] width 12 height 12
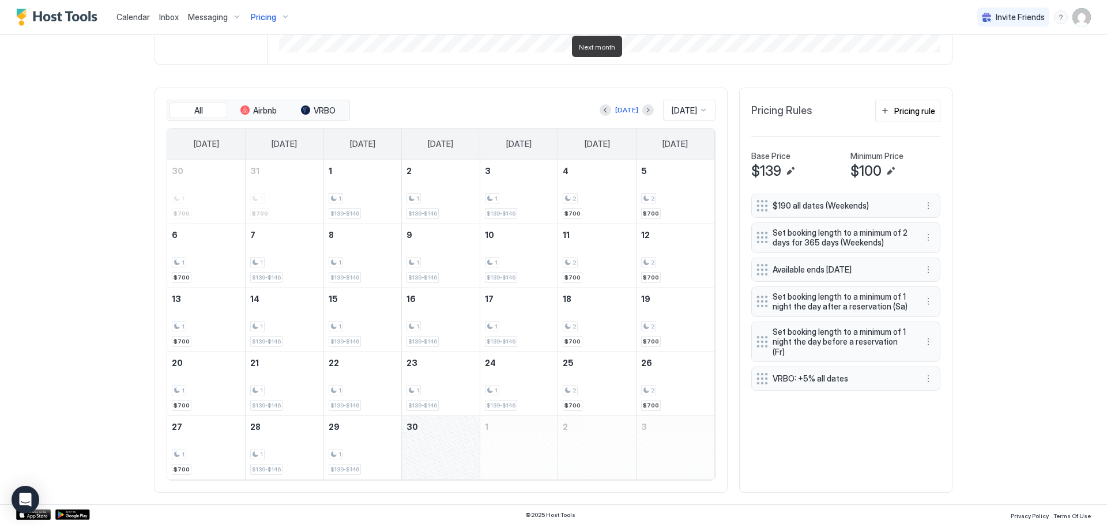
scroll to position [299, 0]
click at [642, 112] on button "Next month" at bounding box center [648, 110] width 12 height 12
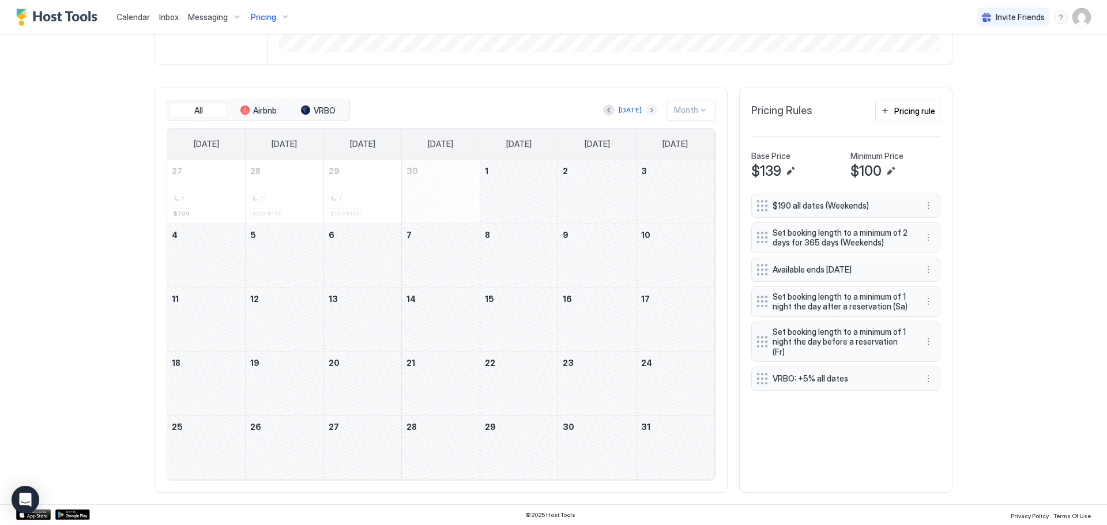
click at [648, 112] on button "Next month" at bounding box center [652, 110] width 12 height 12
click at [617, 195] on div "November 6, 2026" at bounding box center [597, 191] width 78 height 63
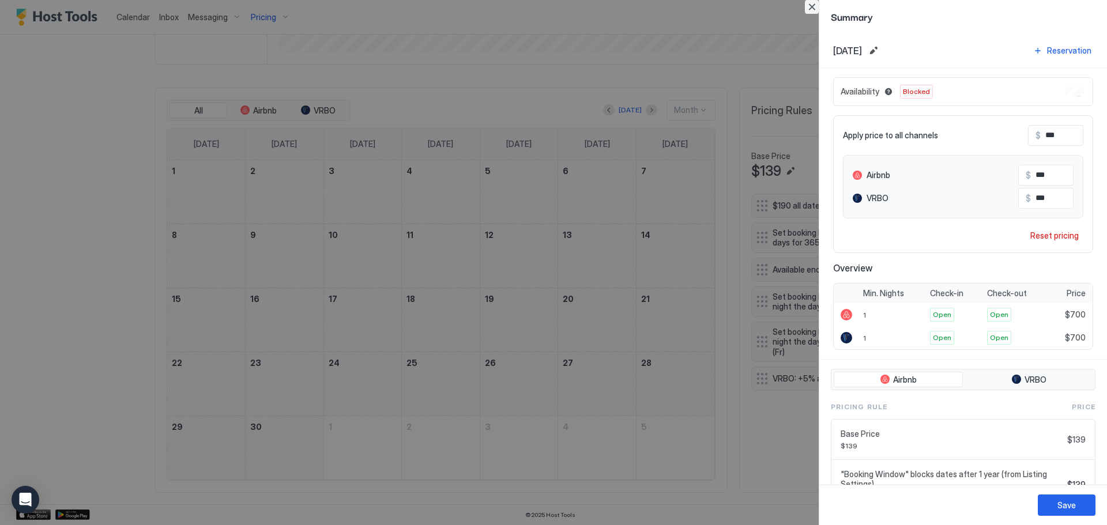
click at [809, 2] on button "Close" at bounding box center [812, 7] width 14 height 14
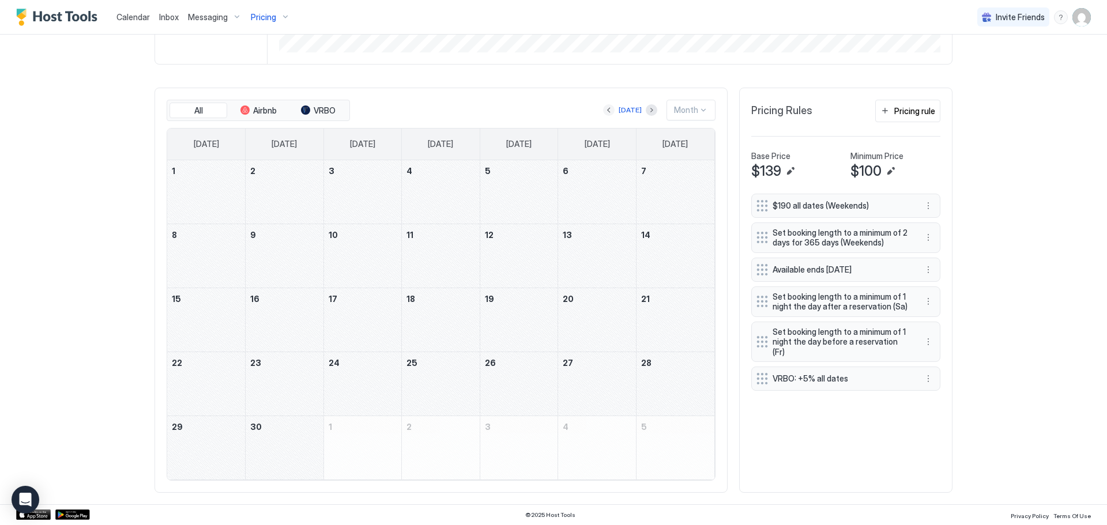
click at [611, 108] on button "Previous month" at bounding box center [609, 110] width 12 height 12
click at [618, 252] on div "October 9, 2026" at bounding box center [597, 255] width 78 height 63
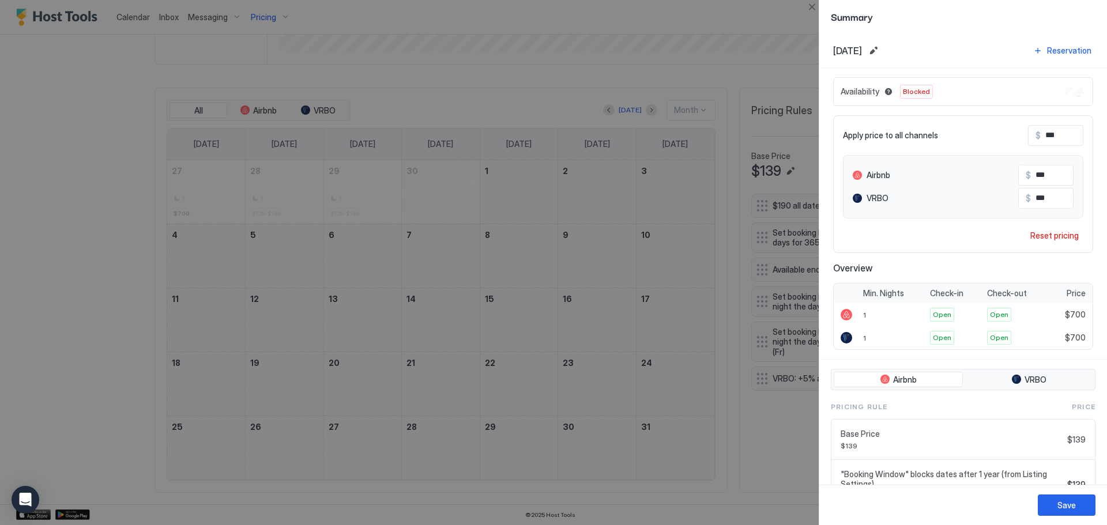
click at [812, 14] on div at bounding box center [553, 262] width 1107 height 525
click at [814, 1] on button "Close" at bounding box center [812, 7] width 14 height 14
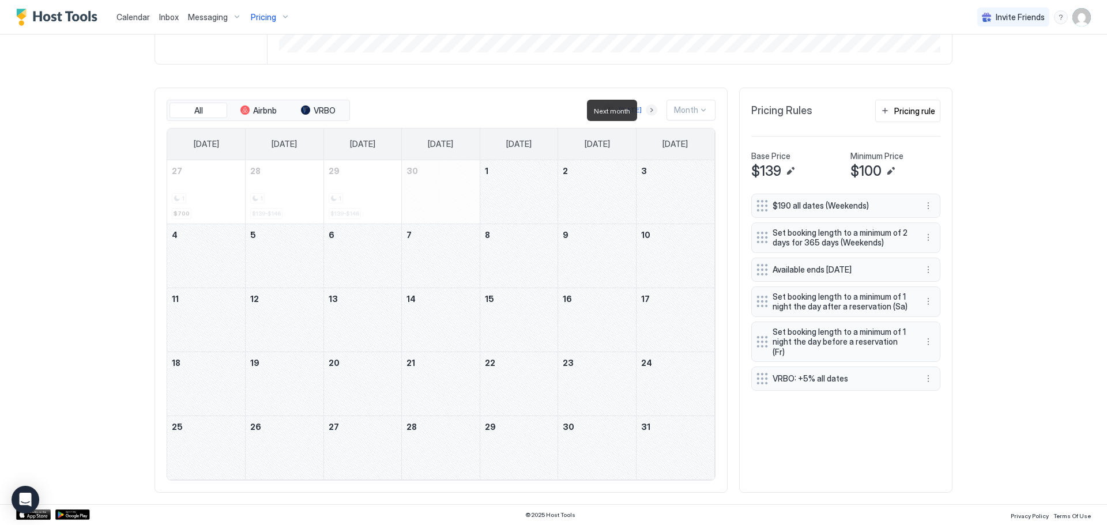
click at [653, 114] on button "Next month" at bounding box center [652, 110] width 12 height 12
click at [649, 108] on button "Next month" at bounding box center [652, 110] width 12 height 12
drag, startPoint x: 569, startPoint y: 272, endPoint x: 235, endPoint y: 307, distance: 336.2
click at [235, 307] on tbody "29 30 1 2 3 4 5 6 7 8 9 10 11 12 13 14 15 16 17 18 19 20 21 22 23 24 25 26 27 2…" at bounding box center [440, 319] width 547 height 319
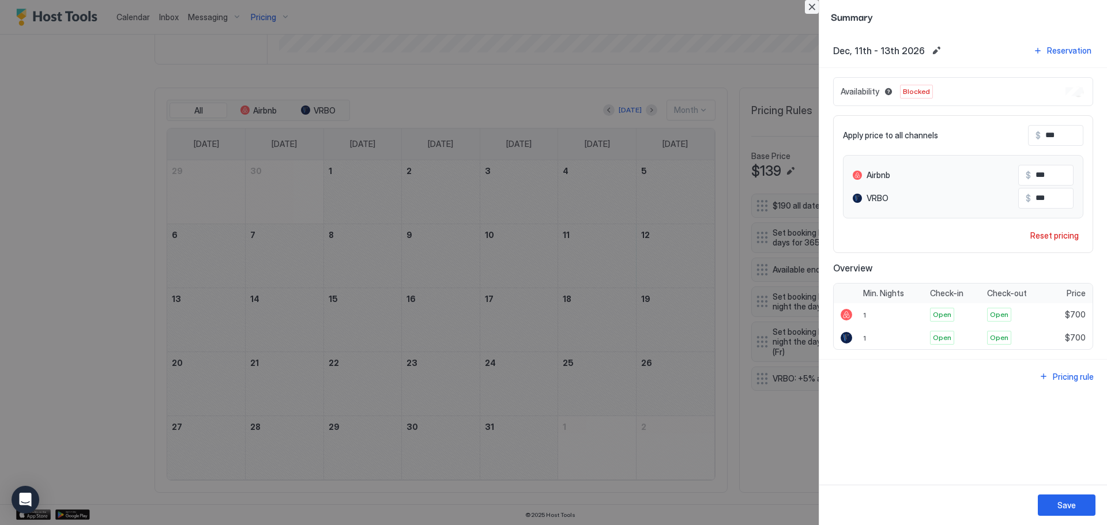
click at [811, 3] on button "Close" at bounding box center [812, 7] width 14 height 14
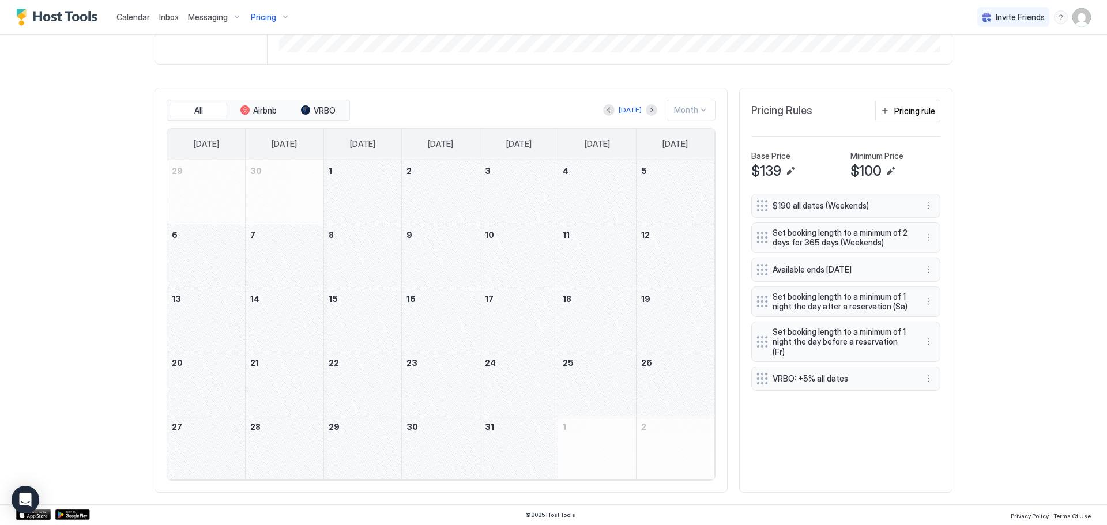
drag, startPoint x: 620, startPoint y: 371, endPoint x: 202, endPoint y: 458, distance: 427.6
click at [202, 458] on tbody "29 30 1 2 3 4 5 6 7 8 9 10 11 12 13 14 15 16 17 18 19 20 21 22 23 24 25 26 27 2…" at bounding box center [440, 319] width 547 height 319
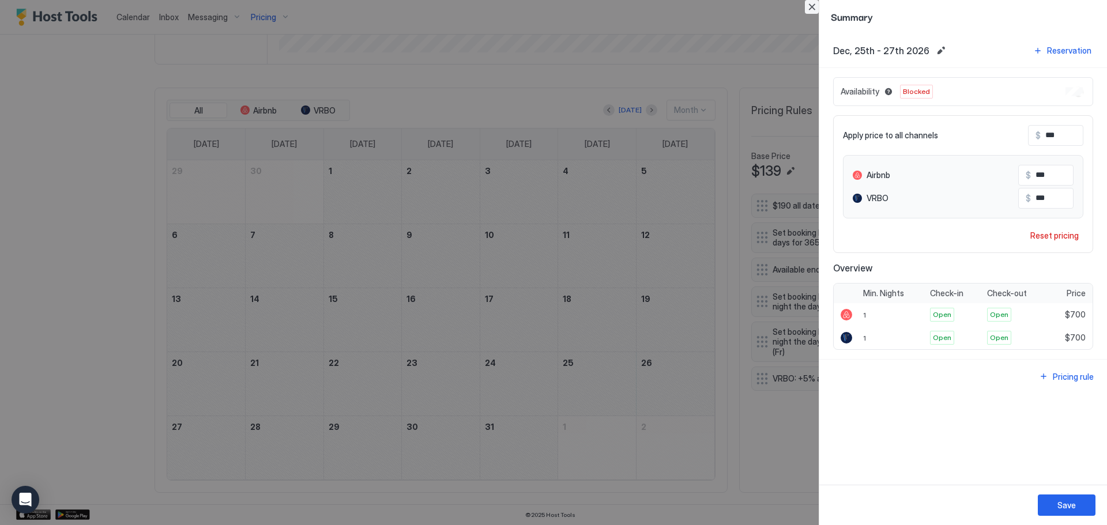
click at [817, 2] on button "Close" at bounding box center [812, 7] width 14 height 14
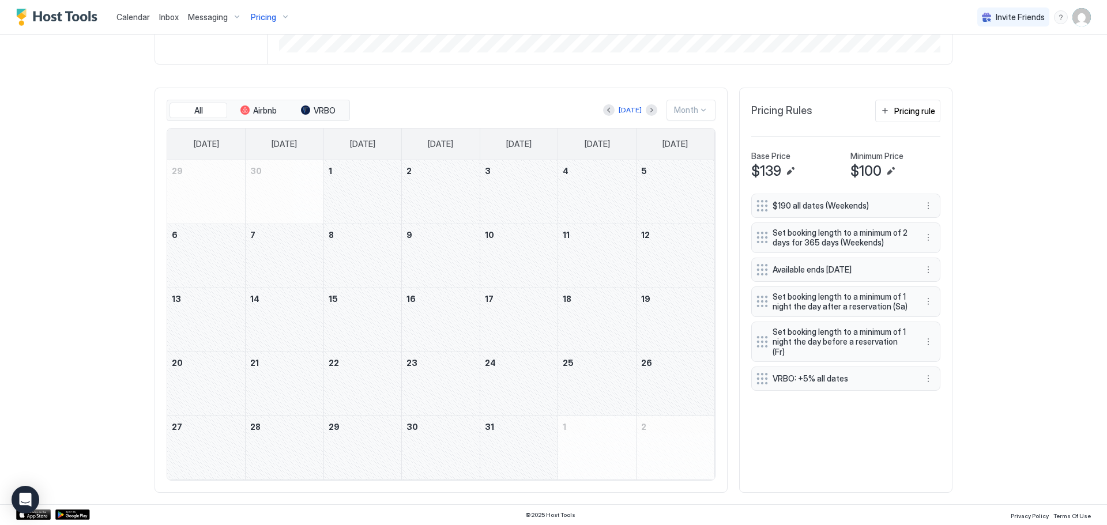
click at [277, 18] on div "Pricing" at bounding box center [270, 17] width 48 height 20
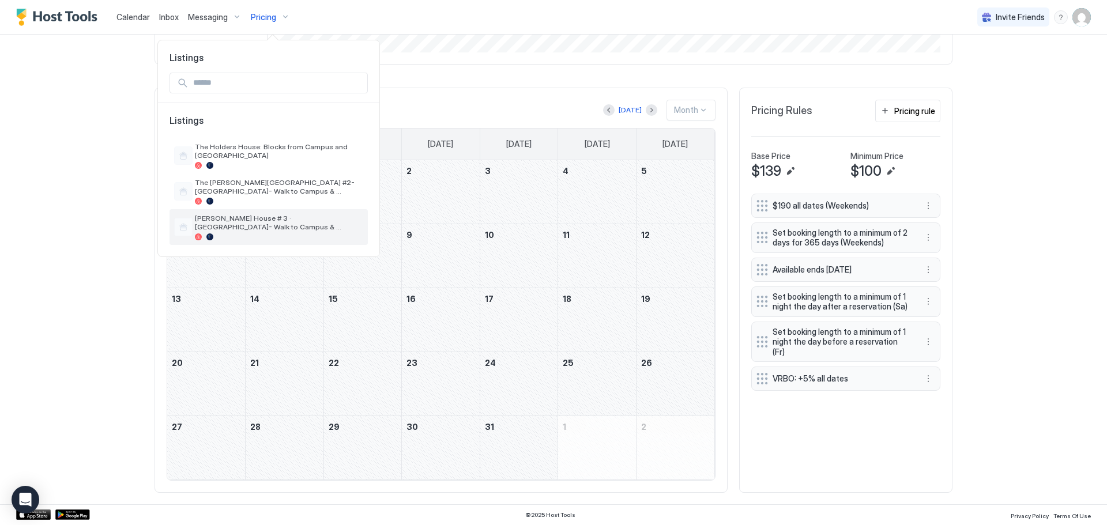
click at [337, 226] on span "[PERSON_NAME] House # 3 · [GEOGRAPHIC_DATA]- Walk to Campus & Downtown" at bounding box center [279, 222] width 168 height 17
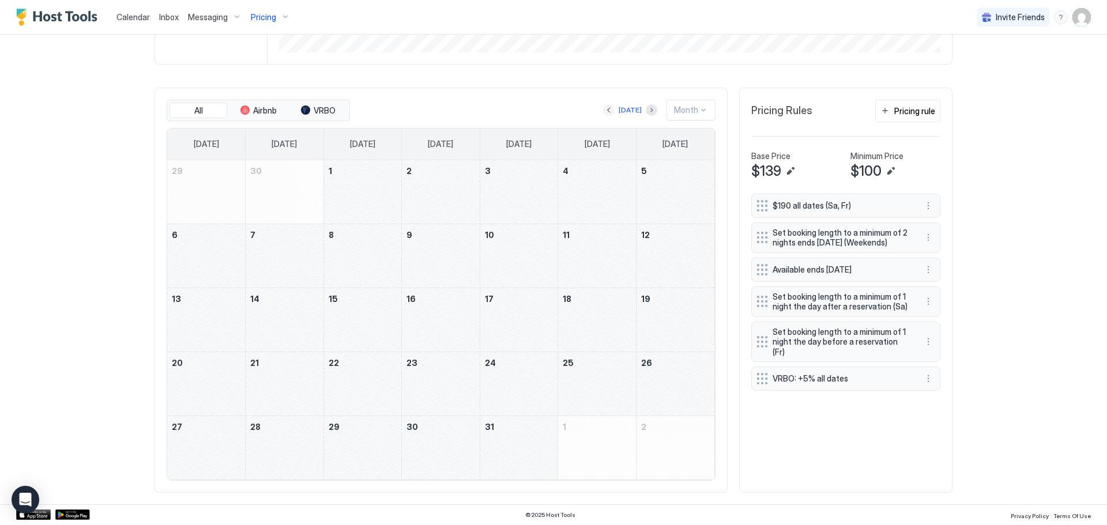
click at [605, 108] on button "Previous month" at bounding box center [609, 110] width 12 height 12
